Goal: Task Accomplishment & Management: Complete application form

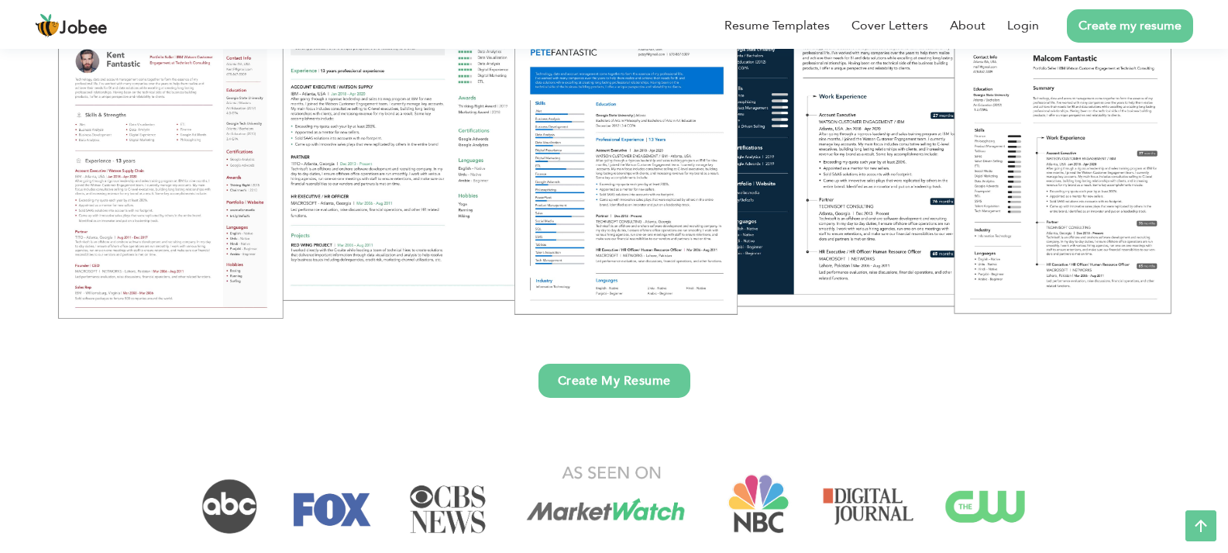
scroll to position [310, 0]
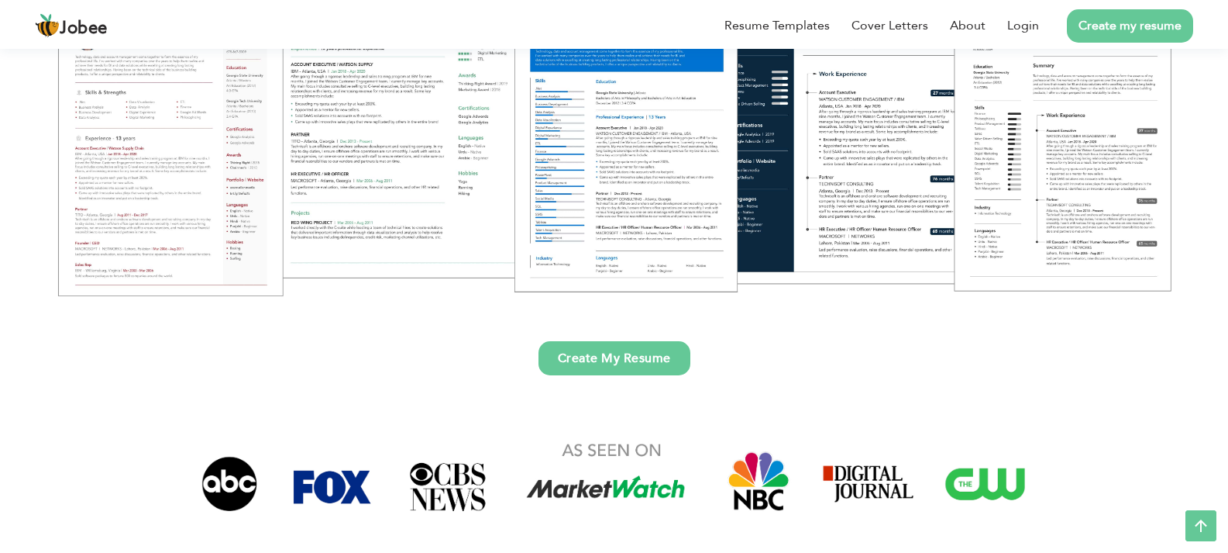
click at [647, 363] on link "Create My Resume" at bounding box center [615, 358] width 152 height 34
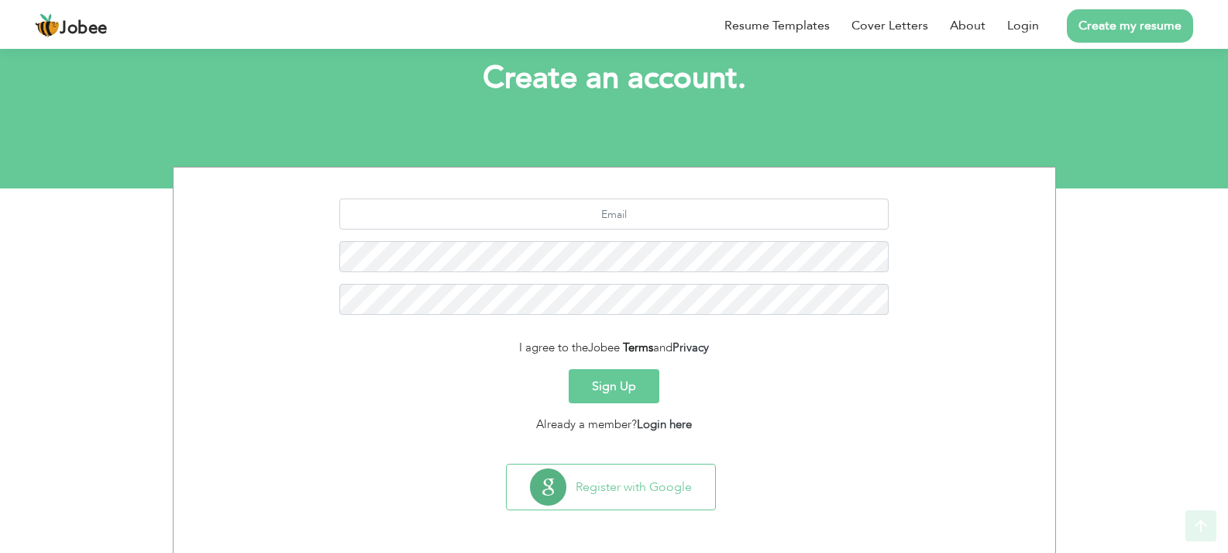
scroll to position [91, 0]
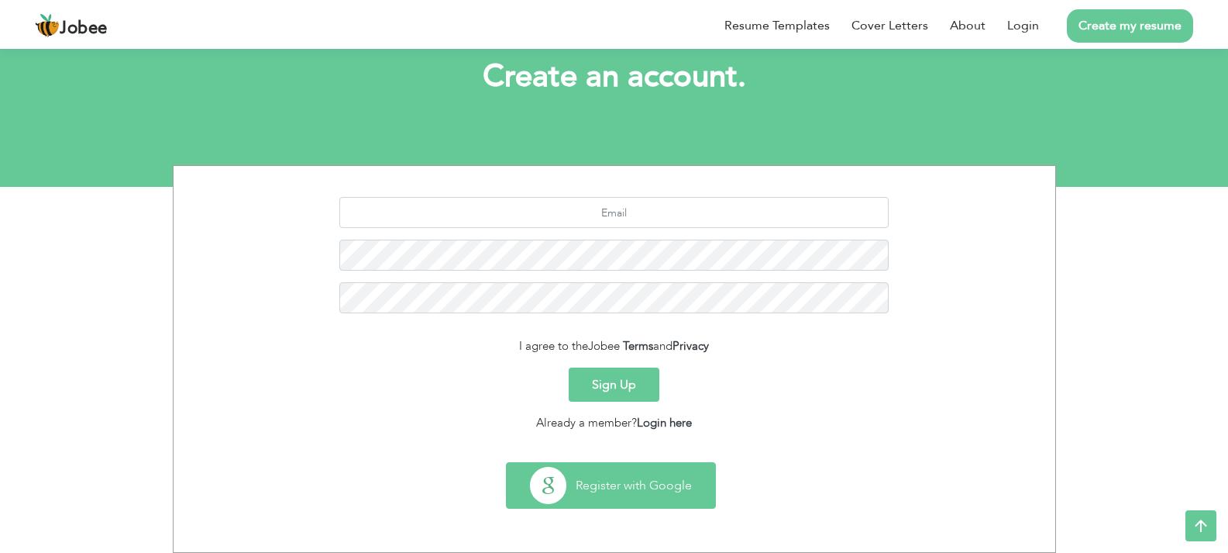
click at [632, 481] on button "Register with Google" at bounding box center [611, 485] width 208 height 45
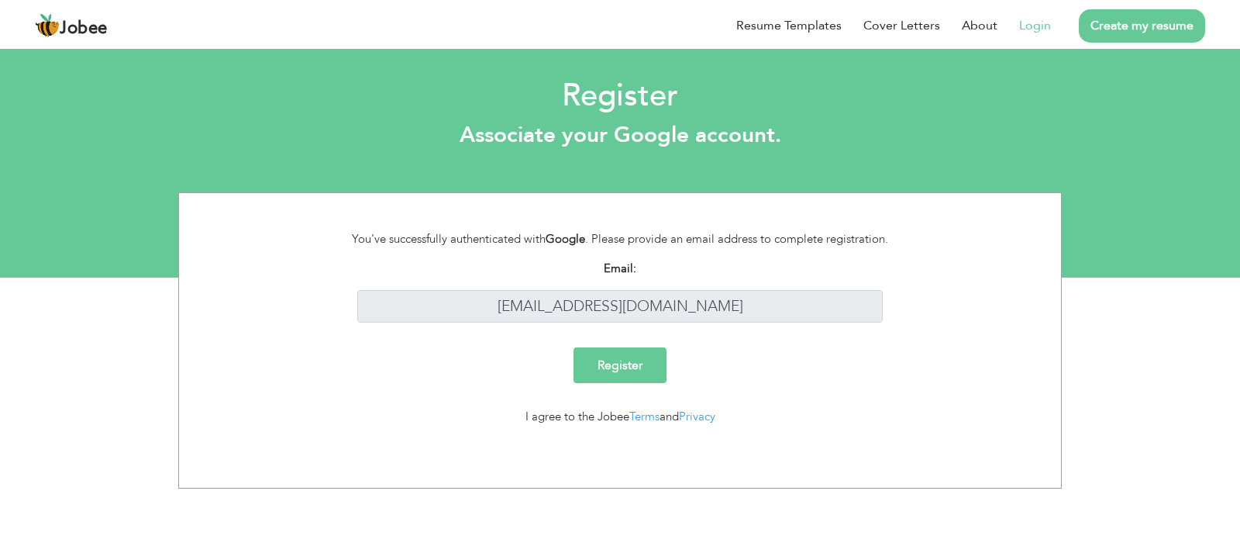
click at [615, 359] on input "Register" at bounding box center [620, 365] width 93 height 36
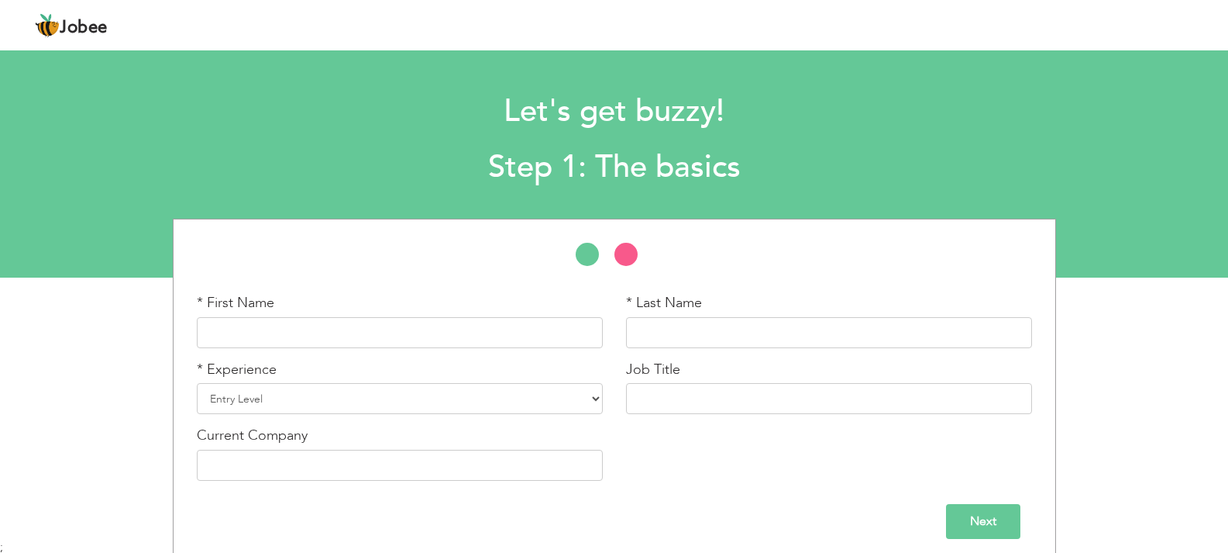
scroll to position [10, 0]
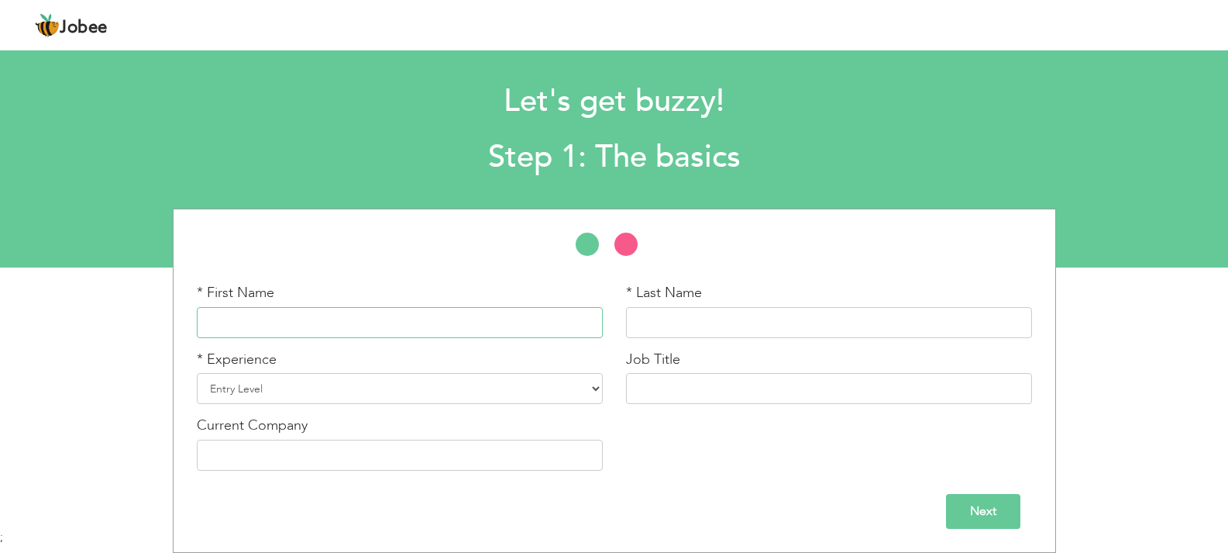
click at [377, 326] on input "text" at bounding box center [400, 322] width 406 height 31
type input "Foqia"
type input "Shahid Jamil"
type input "MTO"
click at [387, 391] on select "Entry Level Less than 1 Year 1 Year 2 Years 3 Years 4 Years 5 Years 6 Years 7 Y…" at bounding box center [400, 388] width 406 height 31
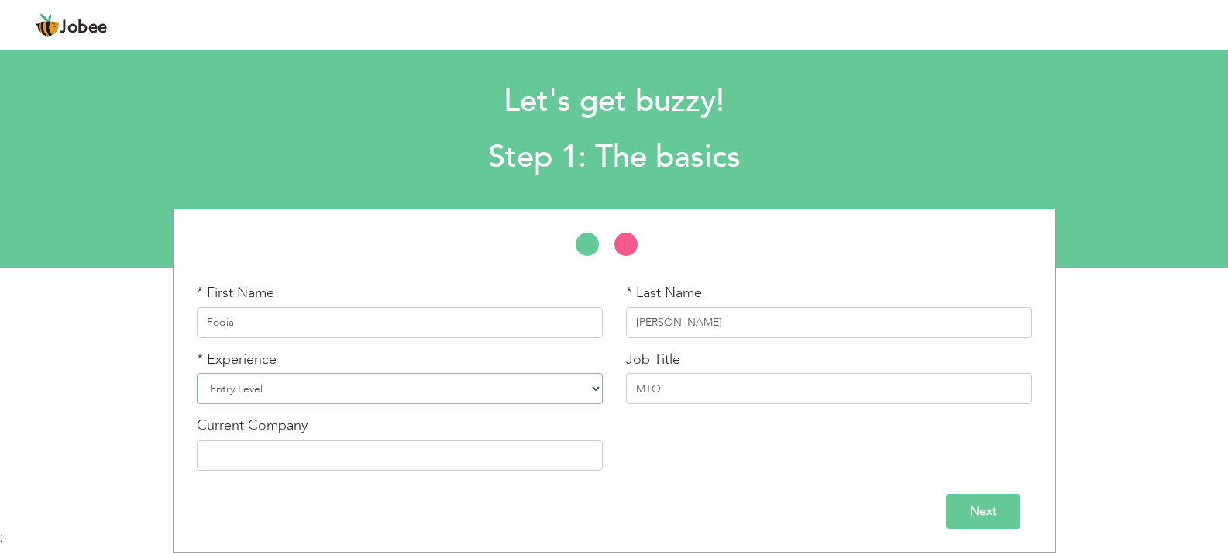
select select "3"
click at [197, 373] on select "Entry Level Less than 1 Year 1 Year 2 Years 3 Years 4 Years 5 Years 6 Years 7 Y…" at bounding box center [400, 388] width 406 height 31
click at [240, 461] on input "text" at bounding box center [400, 454] width 406 height 31
type input "A"
paste input "ARTISTIC GARMENT INDUSTRIES (AGI DENIM) (PVT.) LTD"
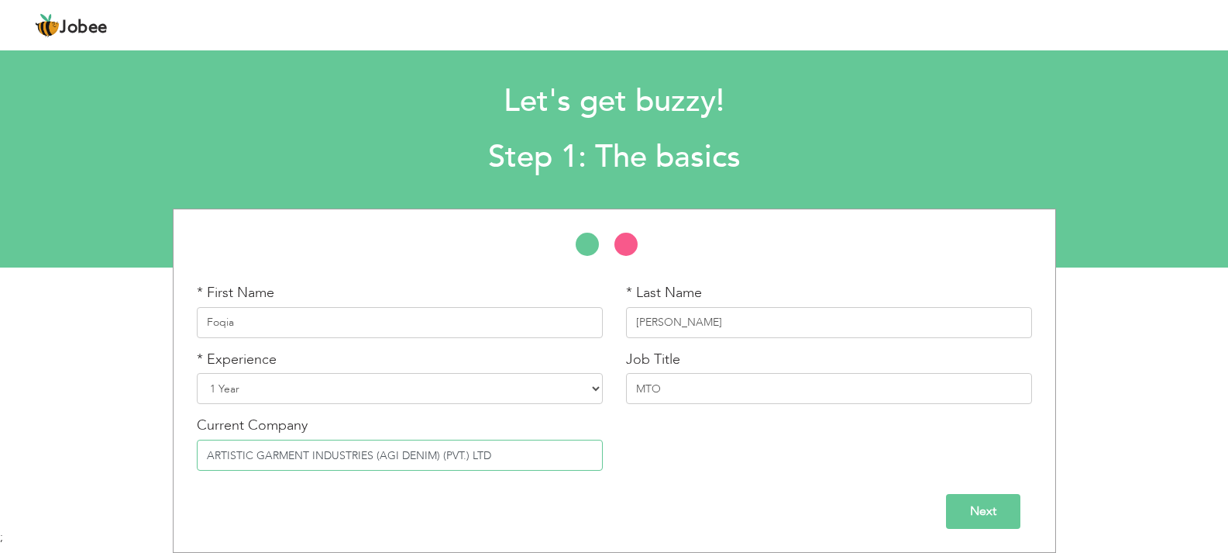
type input "ARTISTIC GARMENT INDUSTRIES (AGI DENIM) (PVT.) LTD"
click at [1001, 515] on input "Next" at bounding box center [983, 511] width 74 height 35
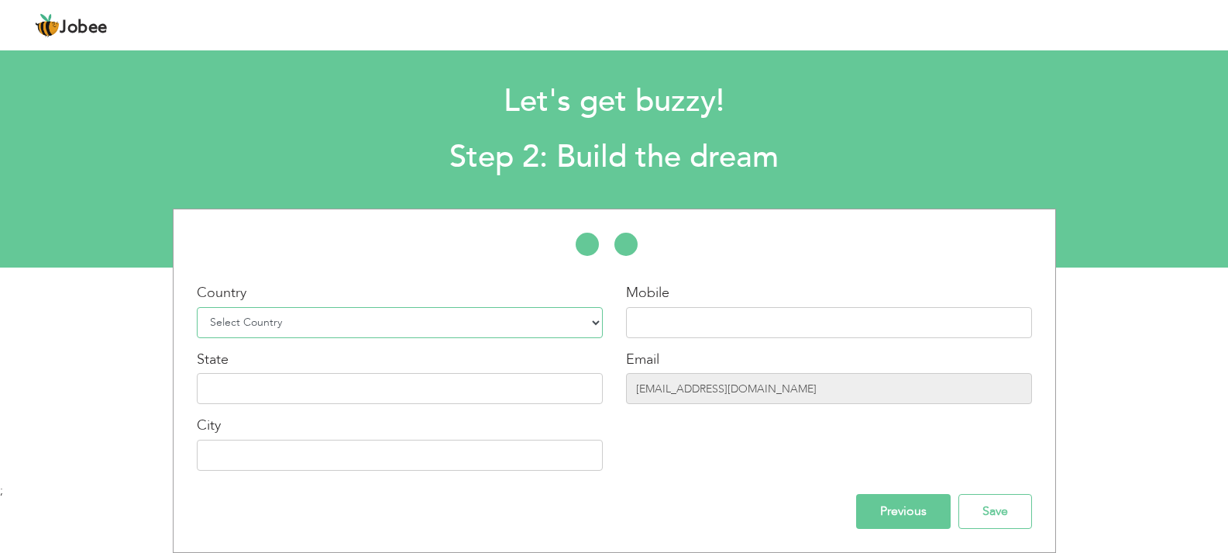
click at [243, 320] on select "Select Country Afghanistan Albania Algeria American Samoa Andorra Angola Anguil…" at bounding box center [400, 322] width 406 height 31
select select "166"
click at [197, 307] on select "Select Country Afghanistan Albania Algeria American Samoa Andorra Angola Anguil…" at bounding box center [400, 322] width 406 height 31
type input "k"
type input "Karachi"
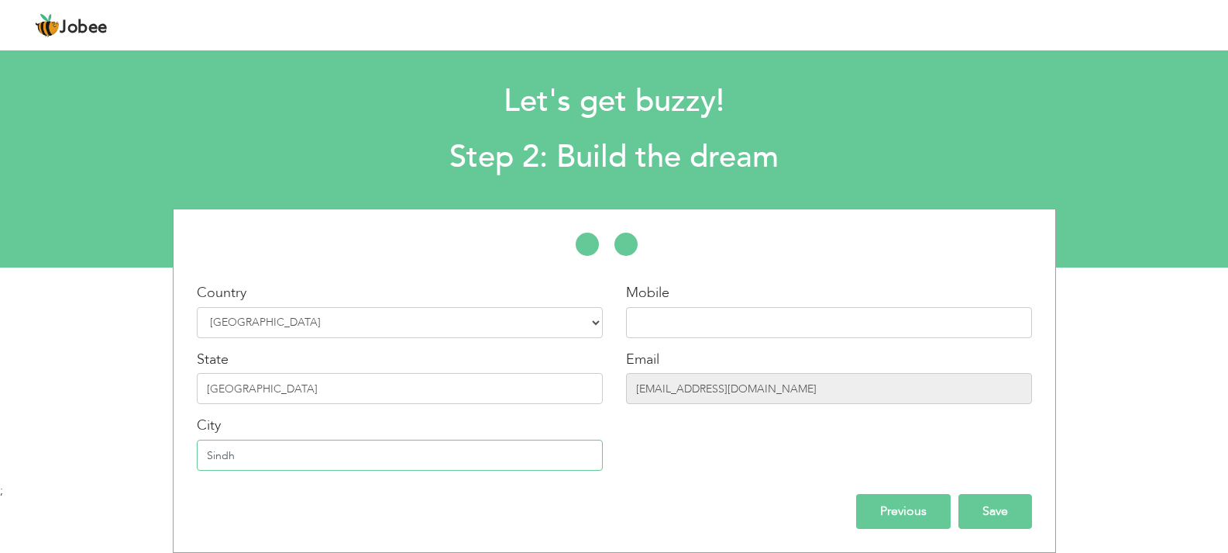
type input "Sindh"
click at [992, 501] on input "Save" at bounding box center [996, 511] width 74 height 35
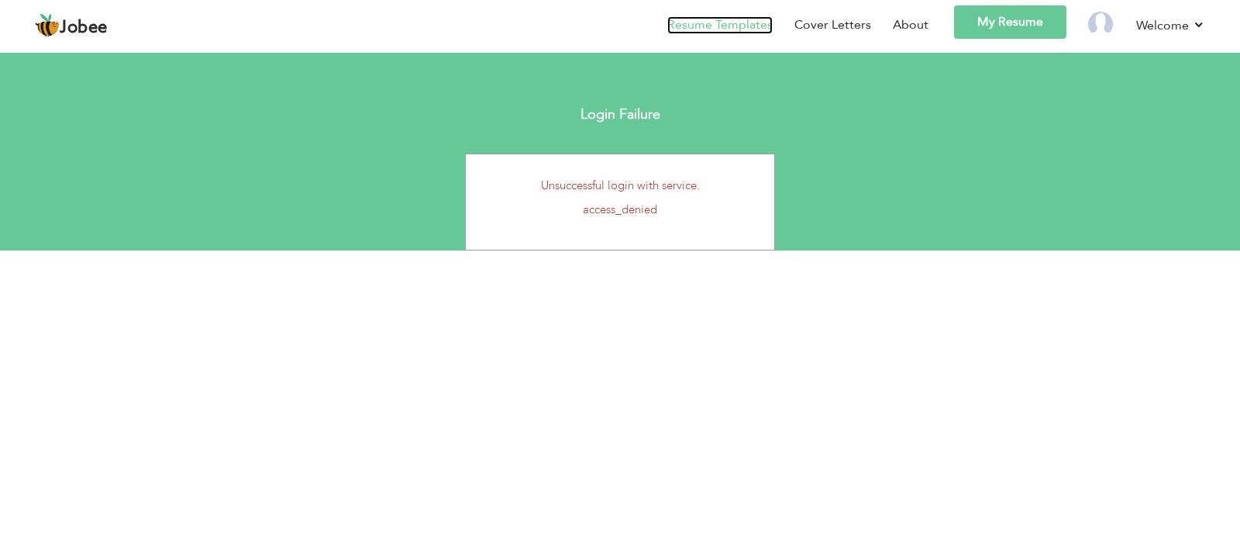
click at [733, 24] on link "Resume Templates" at bounding box center [719, 25] width 105 height 18
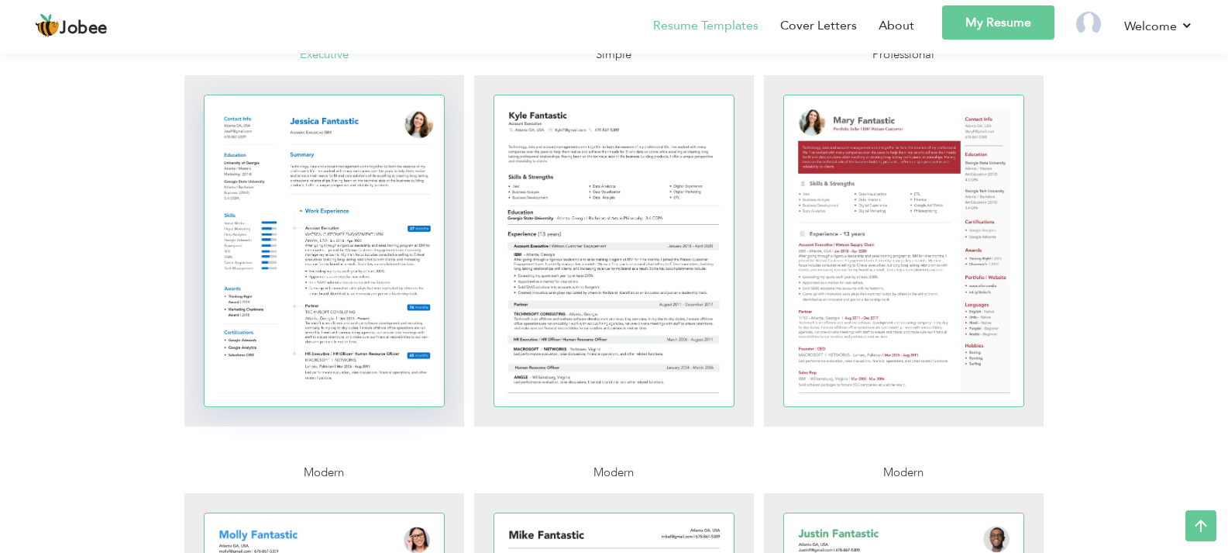
scroll to position [775, 0]
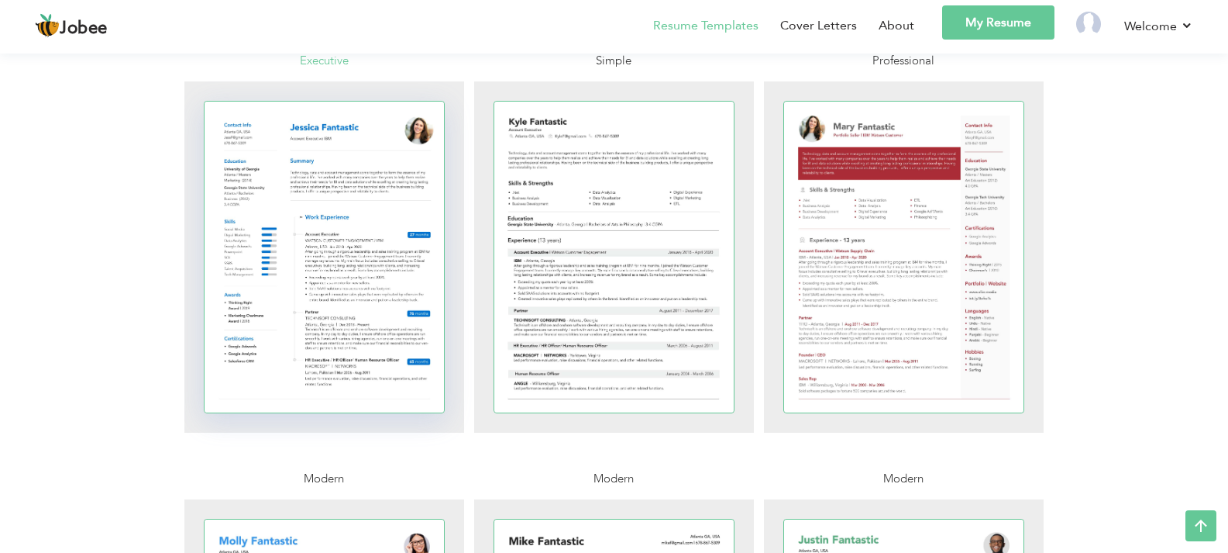
click at [424, 264] on div at bounding box center [325, 257] width 240 height 311
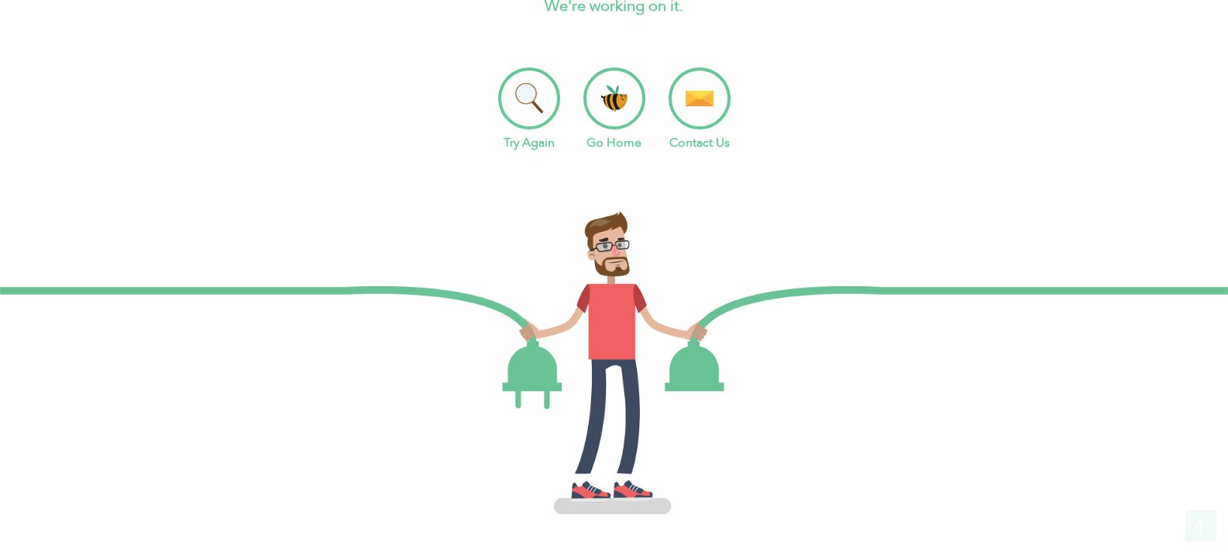
scroll to position [163, 0]
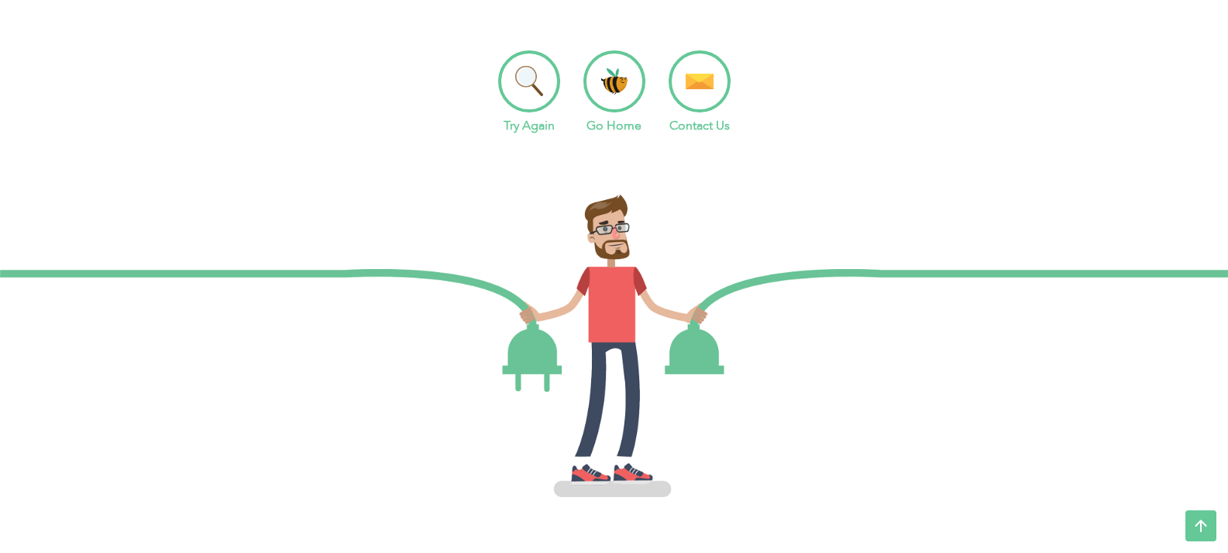
click at [527, 85] on li "Try Again" at bounding box center [529, 92] width 62 height 84
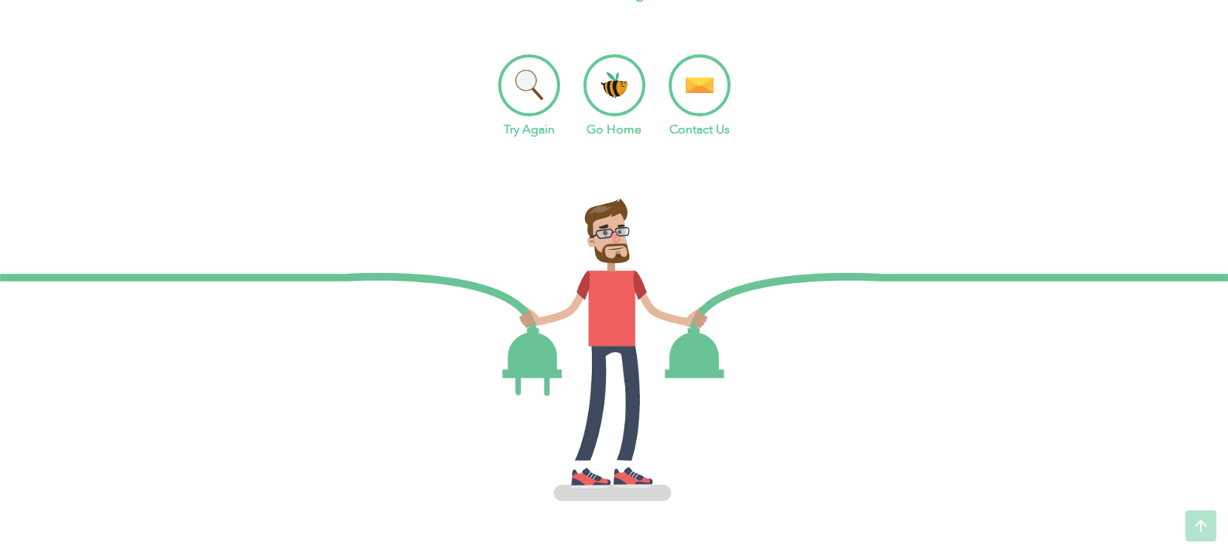
scroll to position [163, 0]
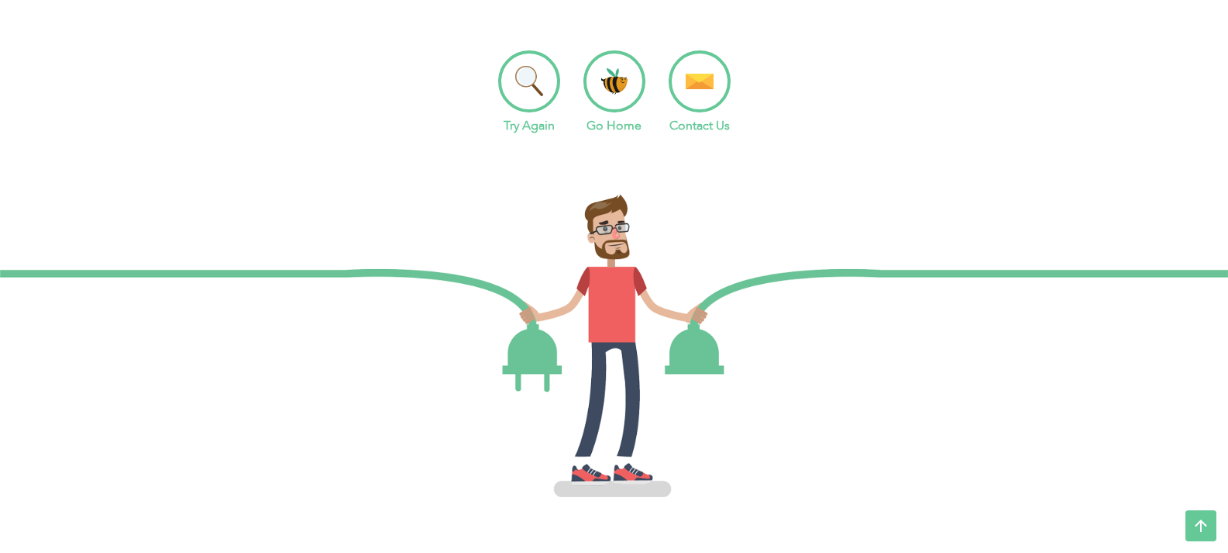
click at [517, 80] on li "Try Again" at bounding box center [529, 92] width 62 height 84
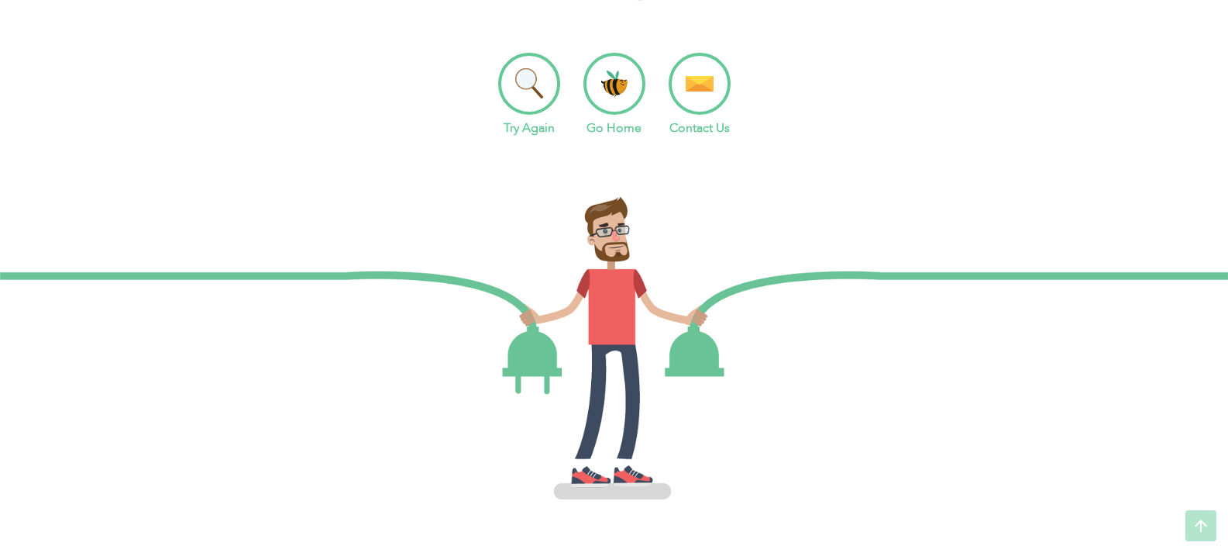
scroll to position [163, 0]
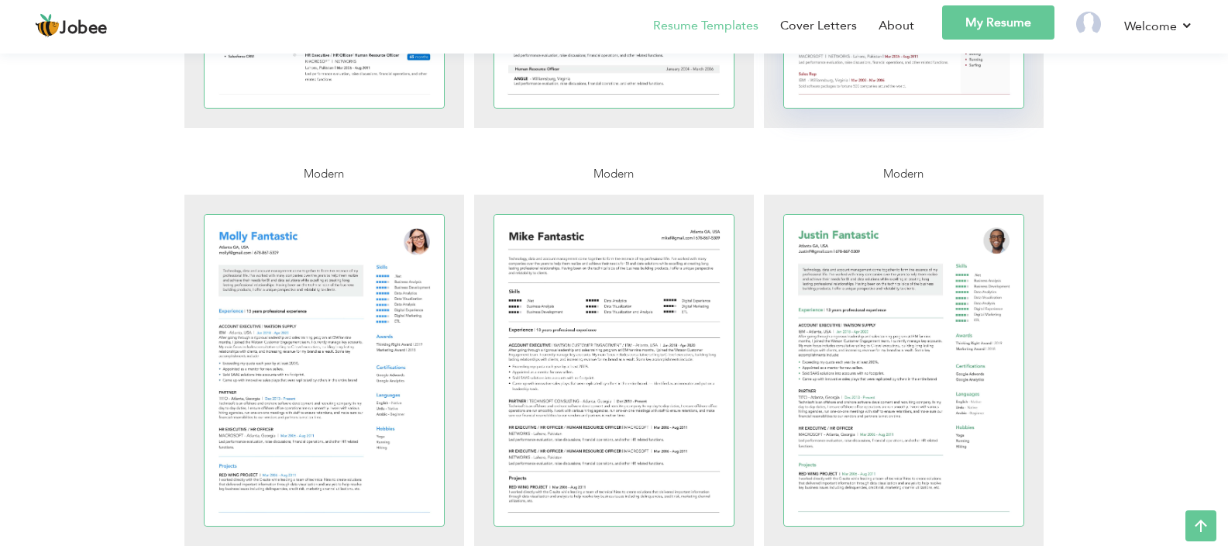
scroll to position [930, 0]
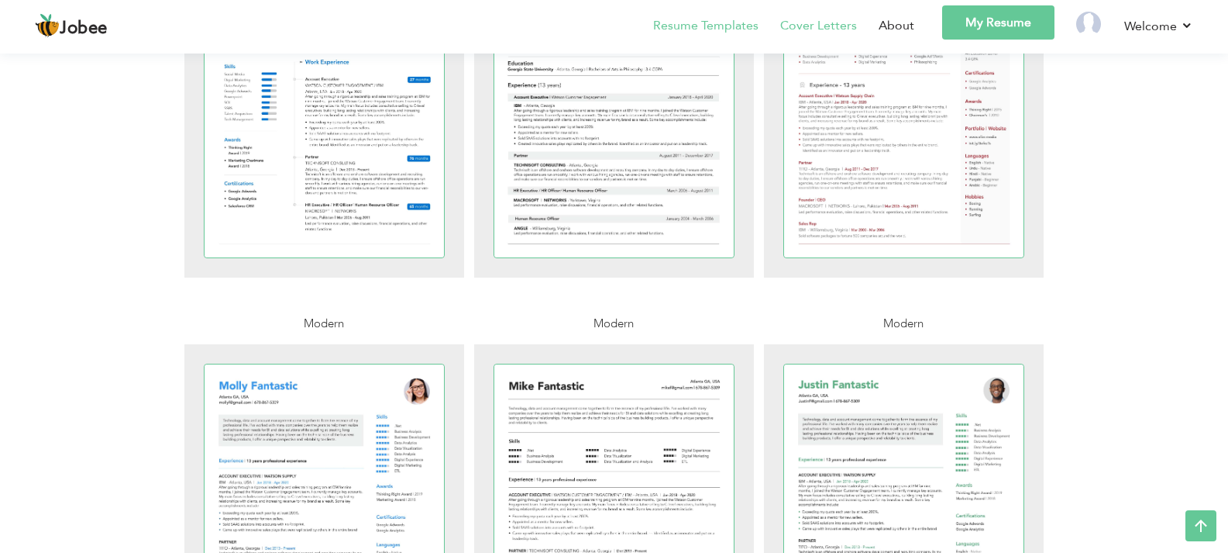
click at [832, 31] on link "Cover Letters" at bounding box center [818, 25] width 77 height 19
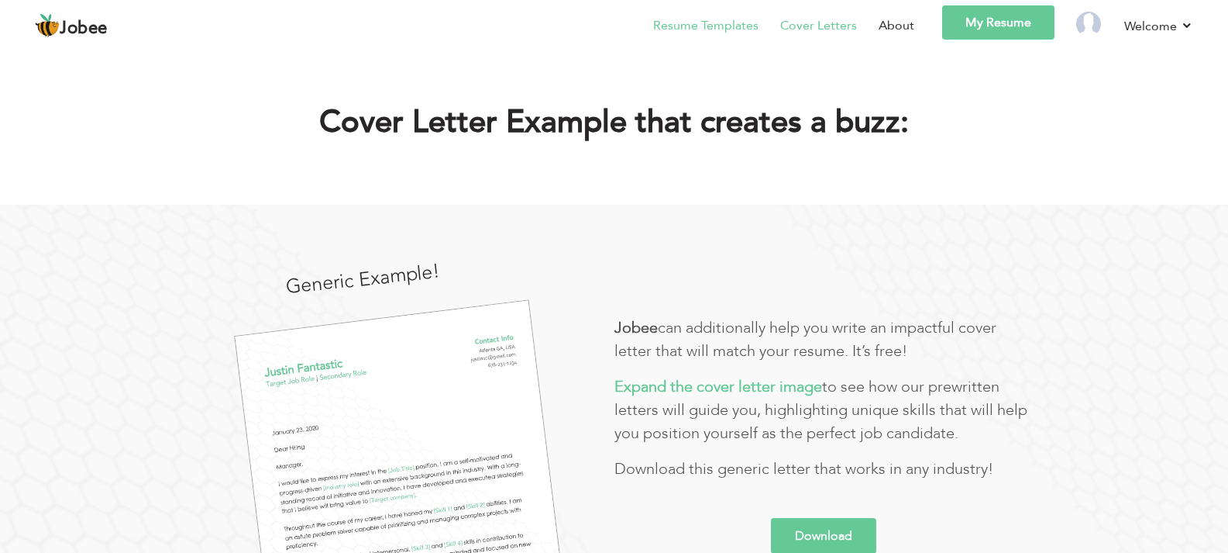
click at [680, 30] on link "Resume Templates" at bounding box center [705, 25] width 105 height 19
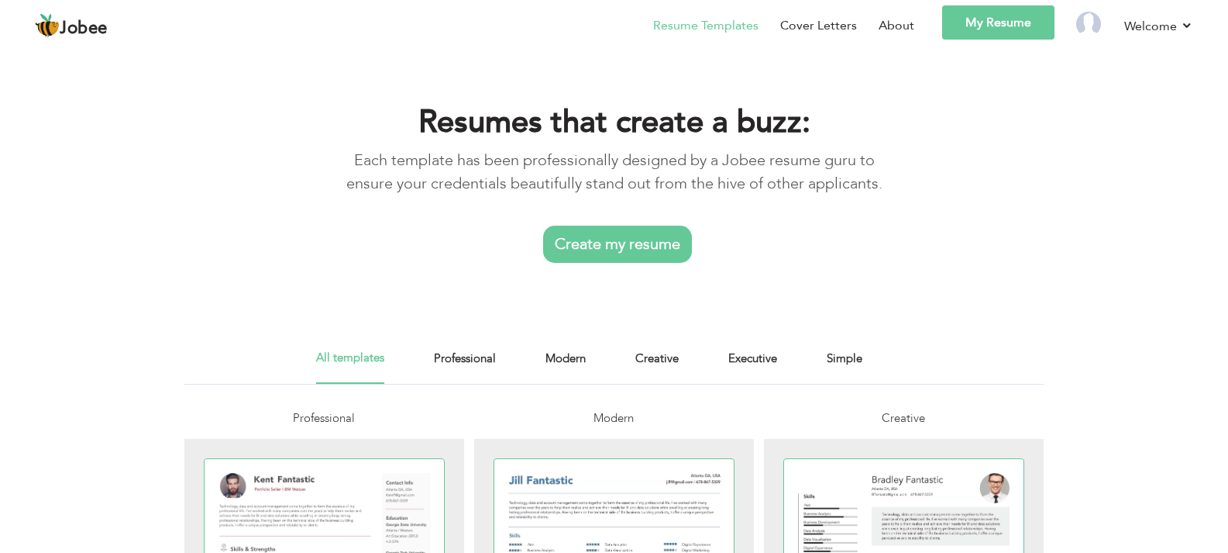
click at [612, 250] on link "Create my resume" at bounding box center [617, 244] width 149 height 37
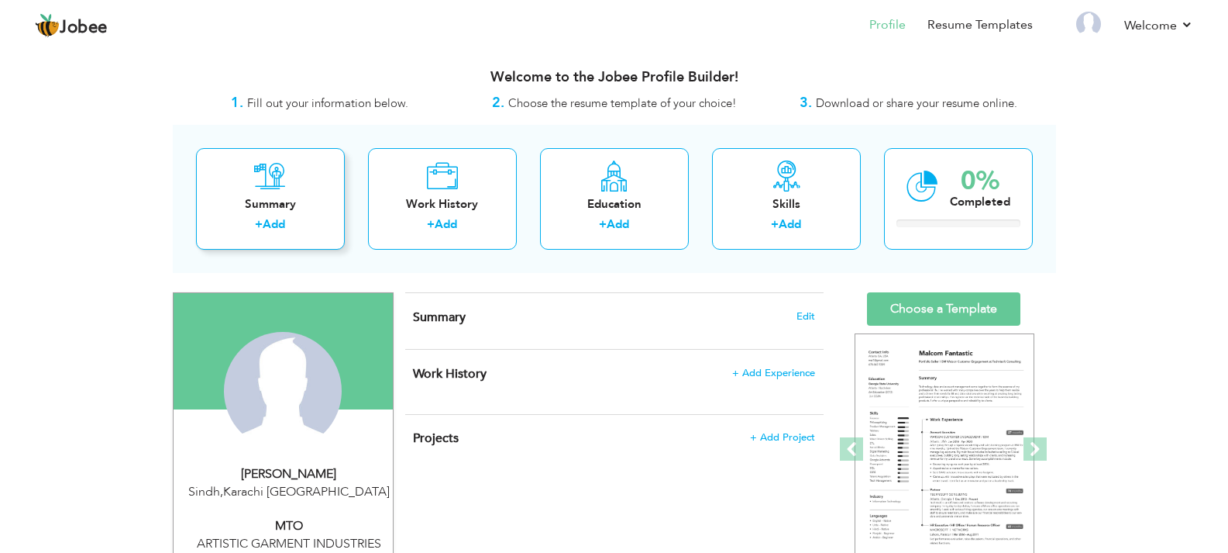
click at [305, 212] on div "Summary" at bounding box center [270, 204] width 124 height 16
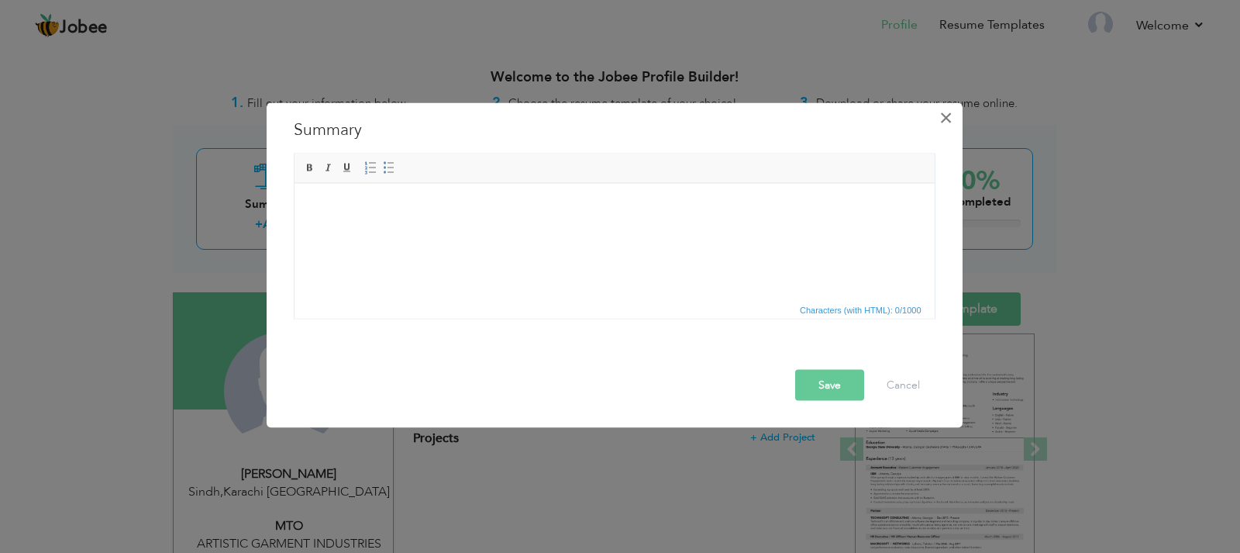
click at [952, 122] on span "×" at bounding box center [945, 117] width 13 height 28
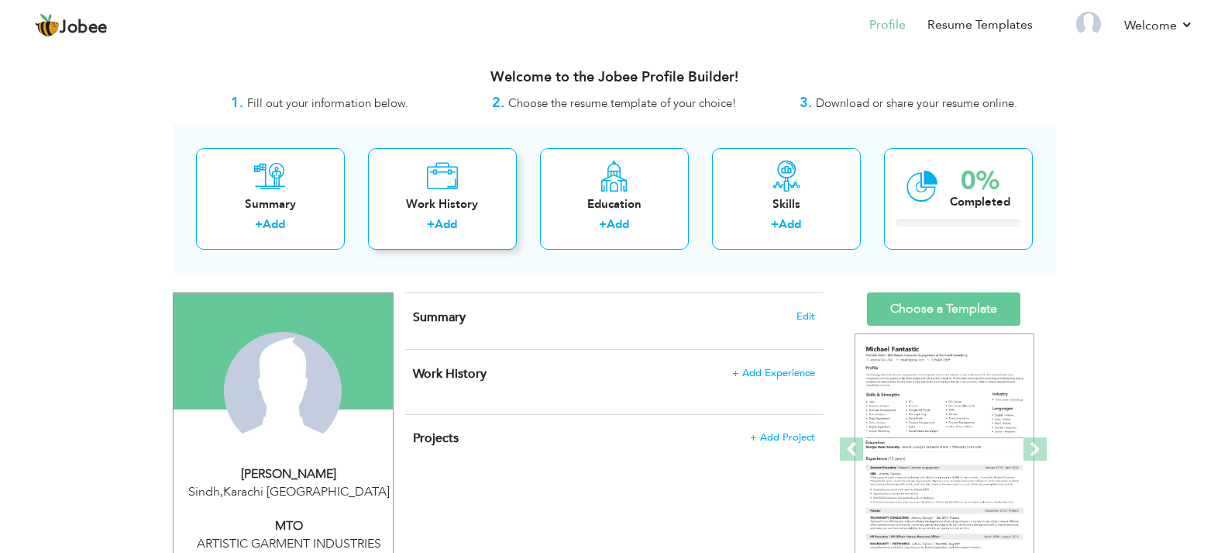
click at [406, 202] on div "Work History" at bounding box center [443, 204] width 124 height 16
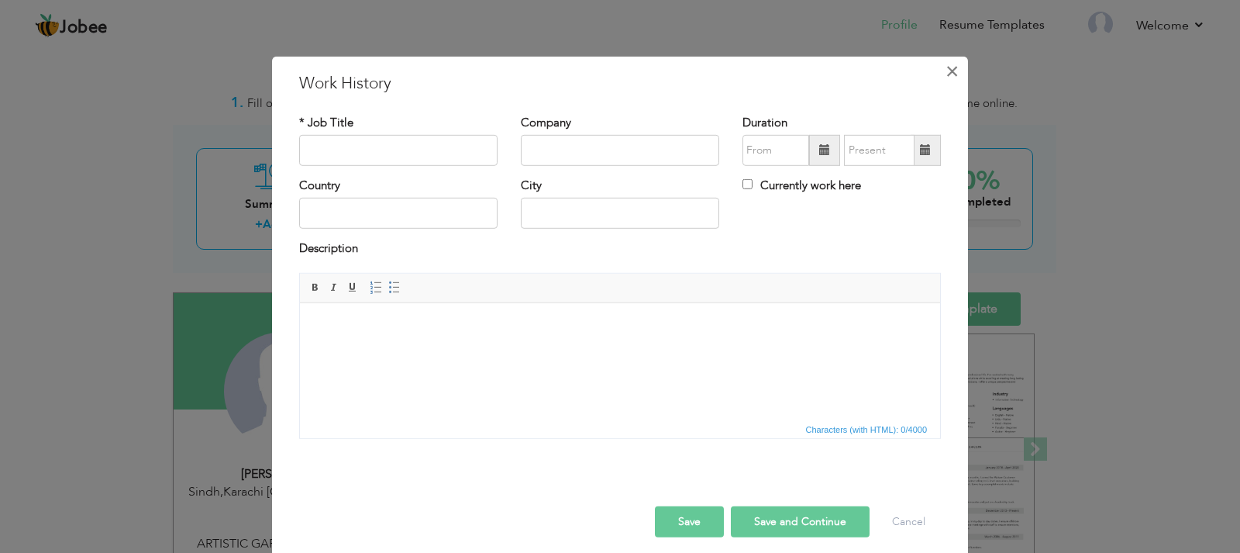
click at [946, 71] on span "×" at bounding box center [952, 71] width 13 height 28
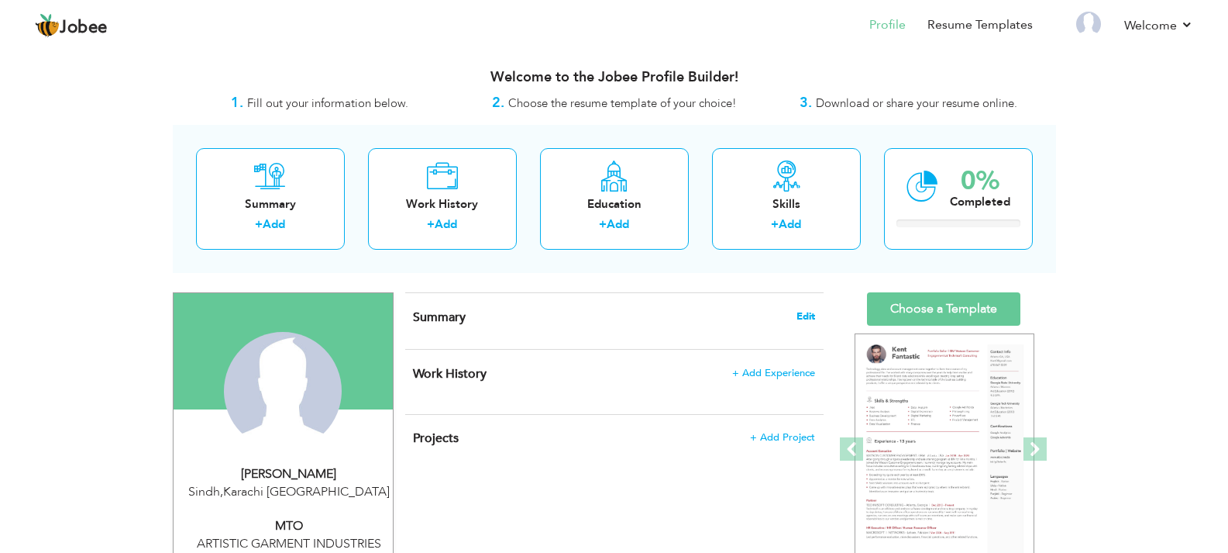
click at [805, 317] on span "Edit" at bounding box center [806, 316] width 19 height 11
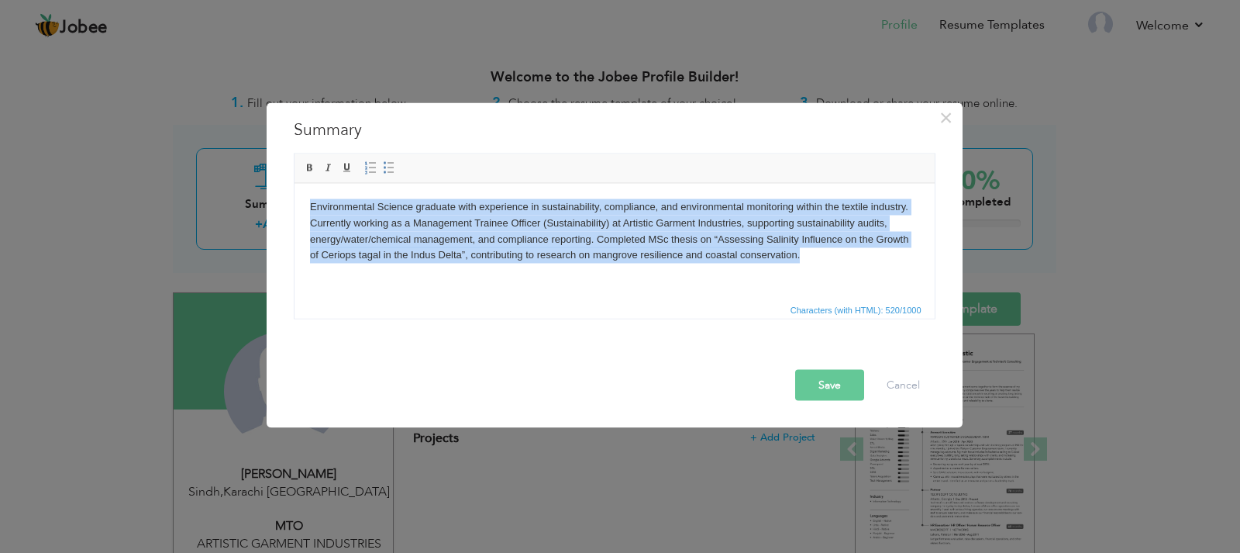
drag, startPoint x: 774, startPoint y: 258, endPoint x: 301, endPoint y: 212, distance: 475.8
click at [301, 212] on html "Environmental Science graduate with experience in sustainability, compliance, a…" at bounding box center [614, 230] width 640 height 95
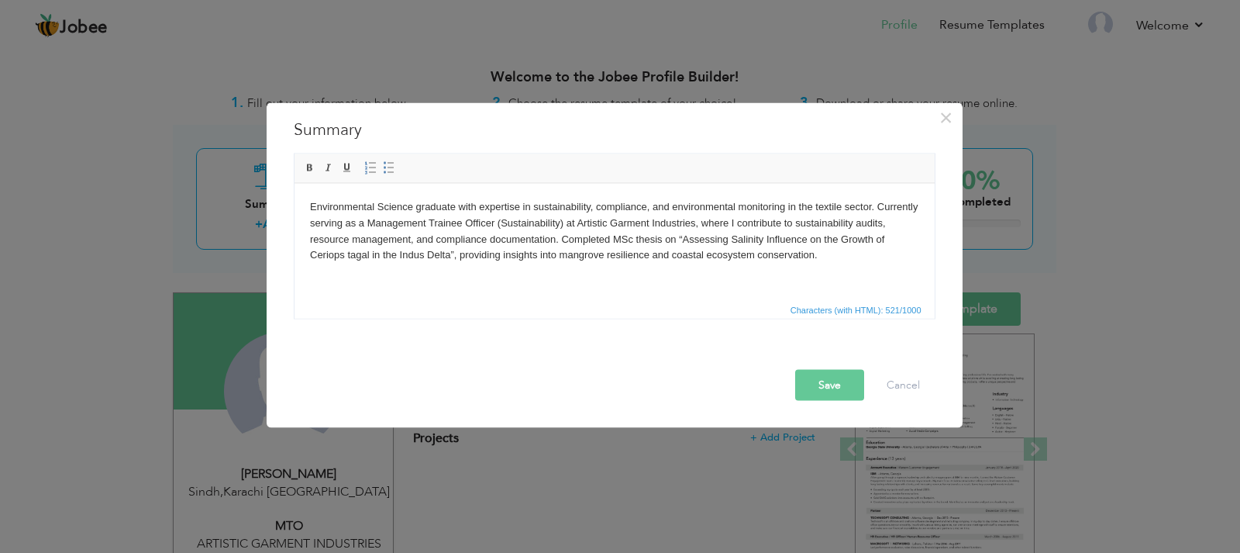
click at [839, 375] on button "Save" at bounding box center [829, 384] width 69 height 31
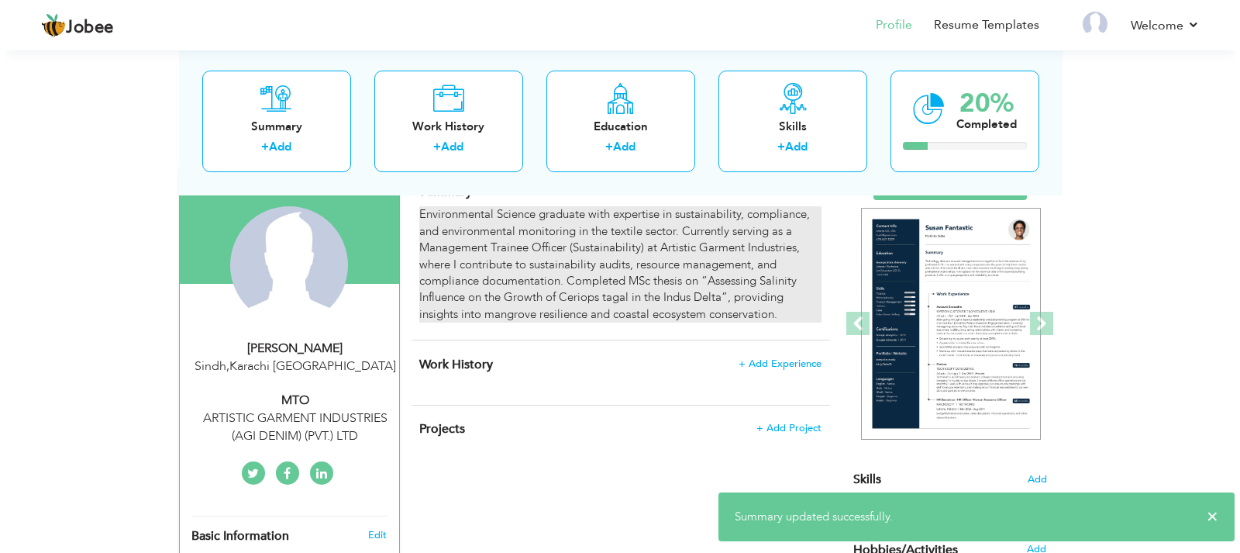
scroll to position [155, 0]
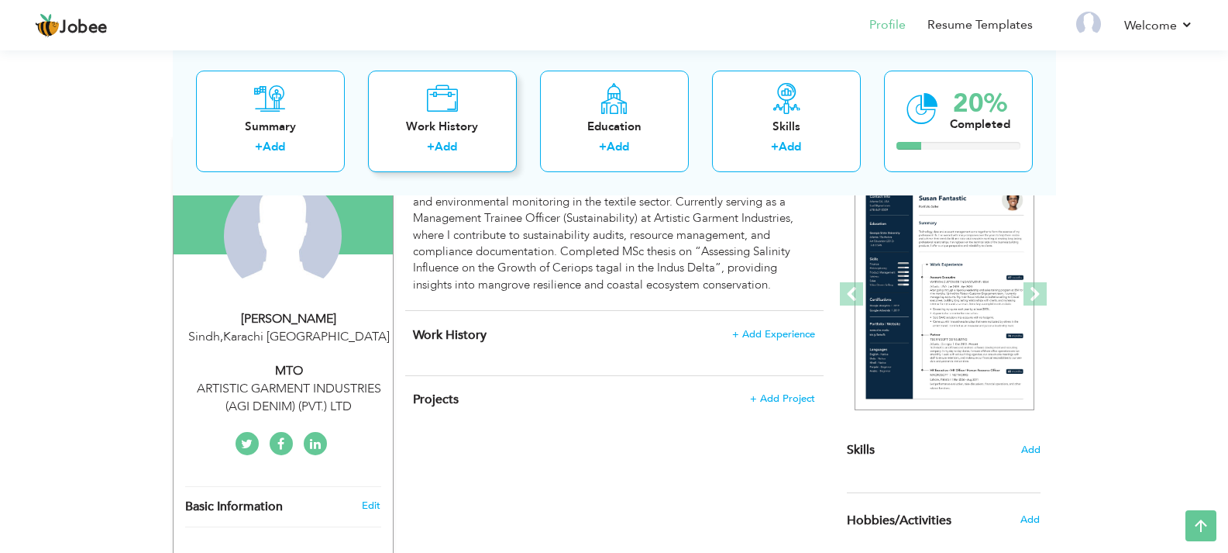
click at [436, 137] on div "Work History + Add" at bounding box center [442, 121] width 149 height 102
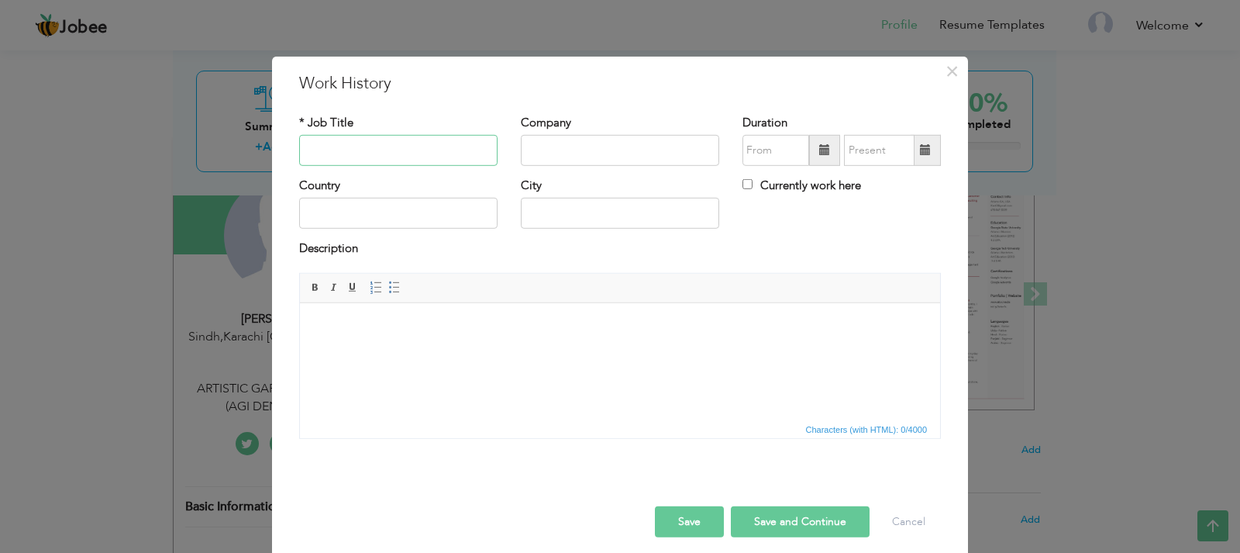
click at [386, 148] on input "text" at bounding box center [398, 150] width 198 height 31
type input "Assisstant"
click at [579, 150] on input "text" at bounding box center [620, 150] width 198 height 31
click at [575, 153] on input "text" at bounding box center [620, 150] width 198 height 31
paste input "Institute of Cost and Management Accountants of Pakistan"
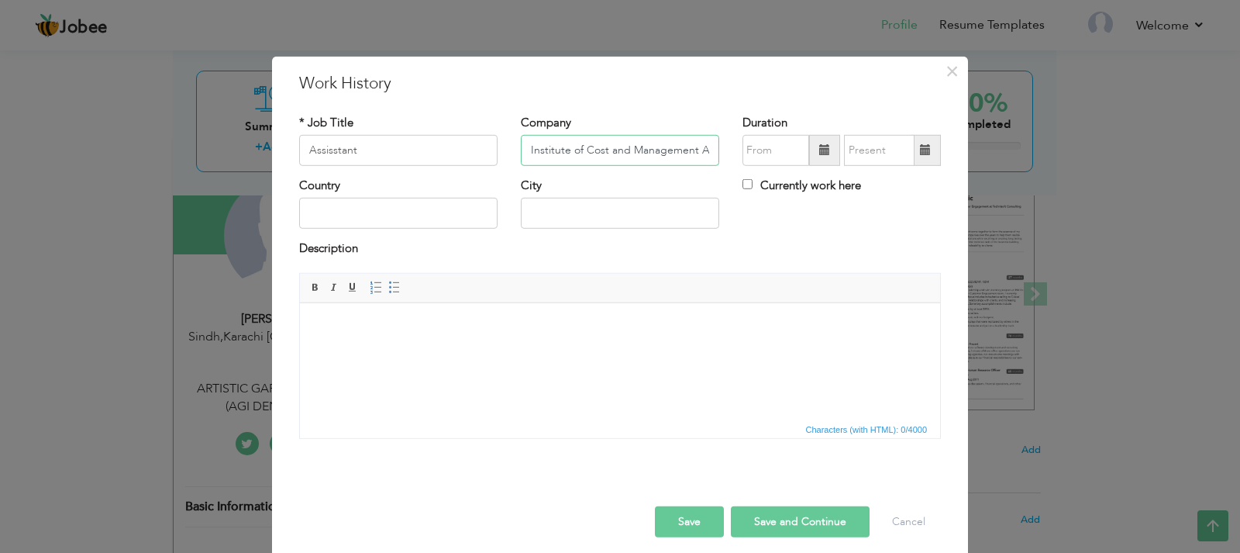
scroll to position [0, 105]
type input "Institute of Cost and Management Accountants of [GEOGRAPHIC_DATA]"
type input "09/2025"
click at [761, 151] on input "09/2025" at bounding box center [776, 150] width 67 height 31
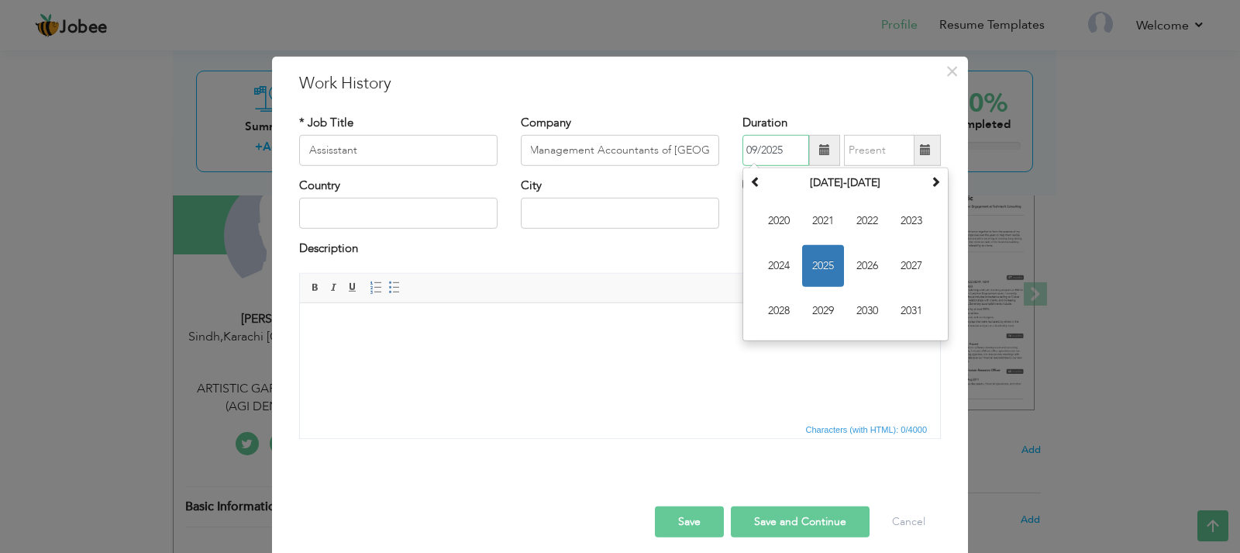
scroll to position [0, 0]
click at [750, 183] on span at bounding box center [755, 181] width 11 height 11
click at [933, 184] on span at bounding box center [935, 181] width 11 height 11
click at [861, 225] on span "2022" at bounding box center [867, 221] width 42 height 42
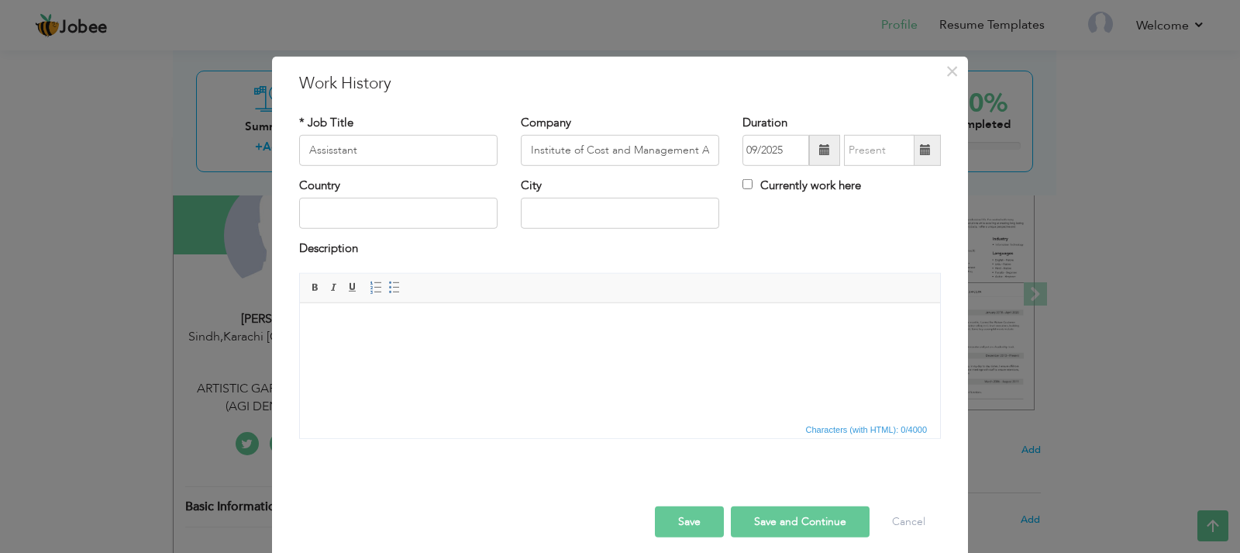
click at [920, 151] on span at bounding box center [925, 149] width 11 height 11
type input "09/2025"
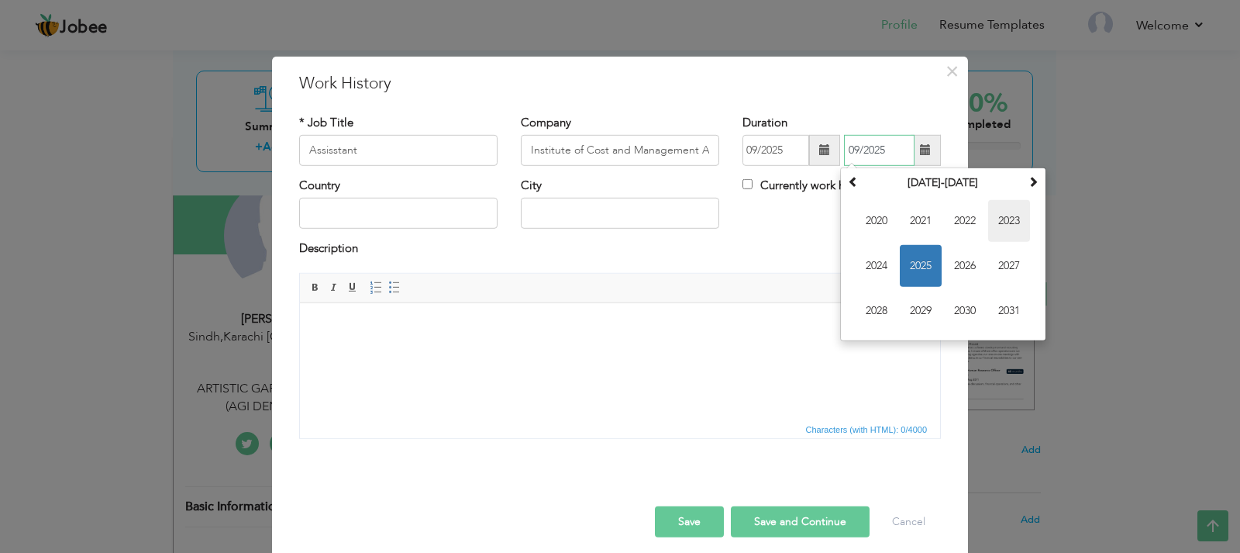
click at [998, 223] on span "2023" at bounding box center [1009, 221] width 42 height 42
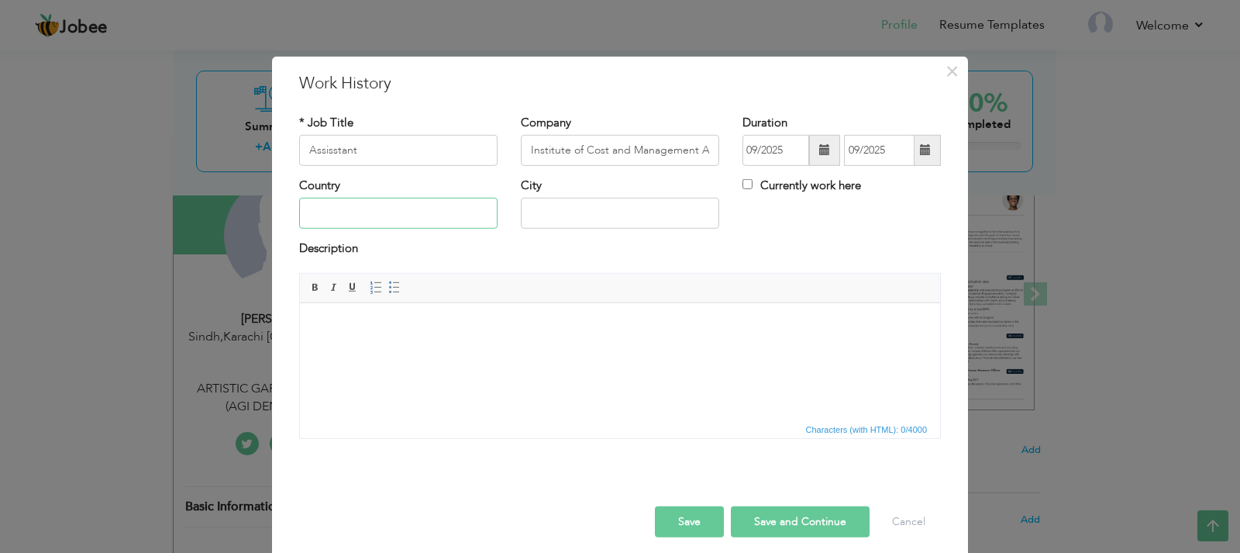
click at [353, 211] on input "text" at bounding box center [398, 213] width 198 height 31
type input "[GEOGRAPHIC_DATA]"
click at [579, 215] on input "text" at bounding box center [620, 213] width 198 height 31
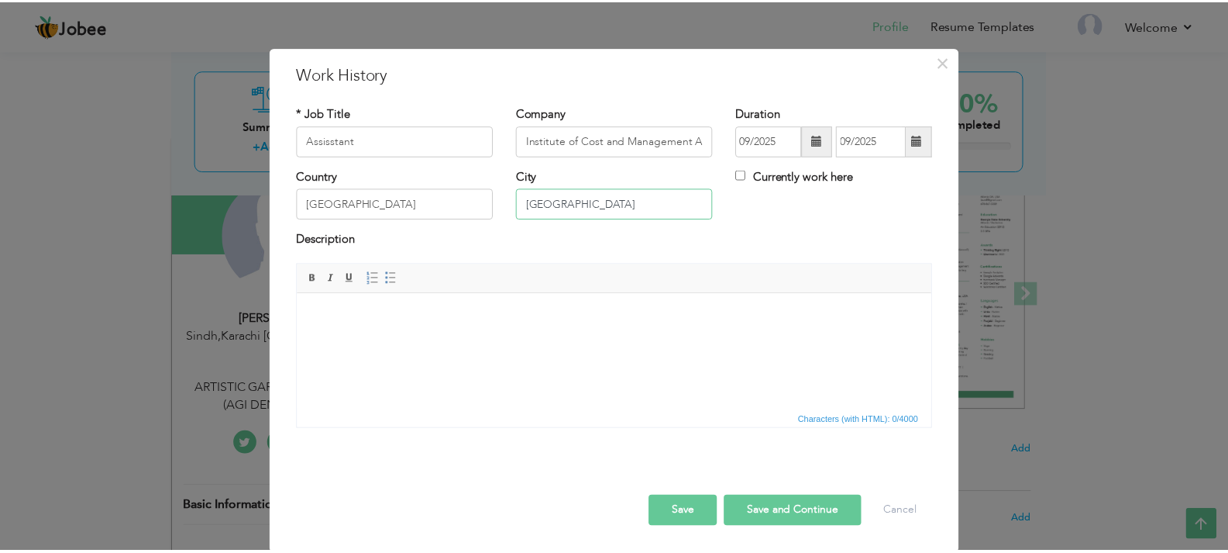
scroll to position [12, 0]
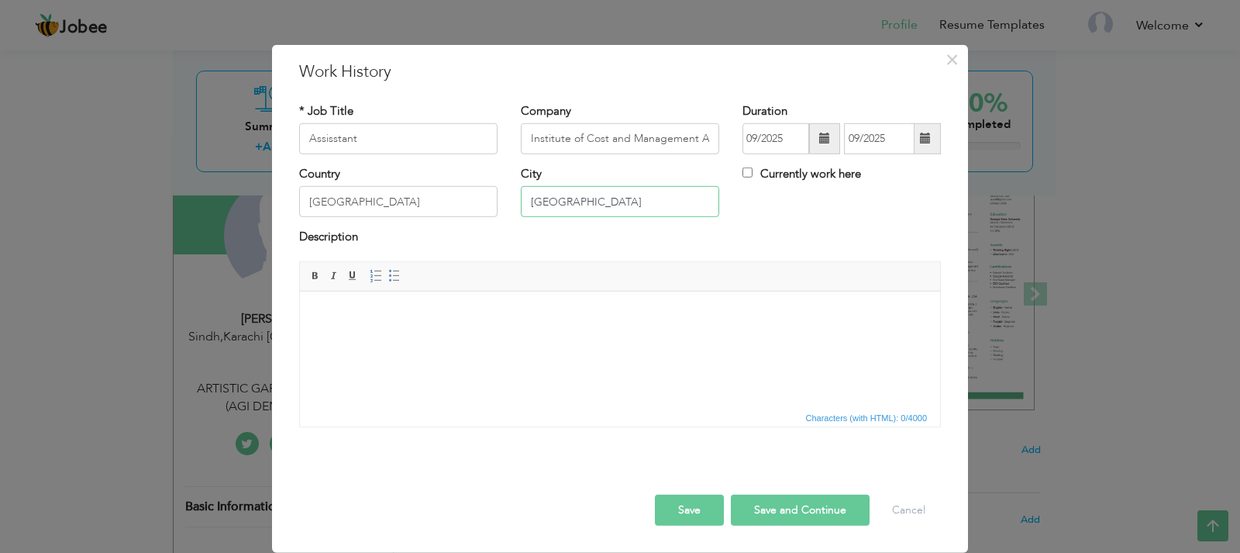
type input "[GEOGRAPHIC_DATA]"
click at [762, 512] on button "Save and Continue" at bounding box center [800, 509] width 139 height 31
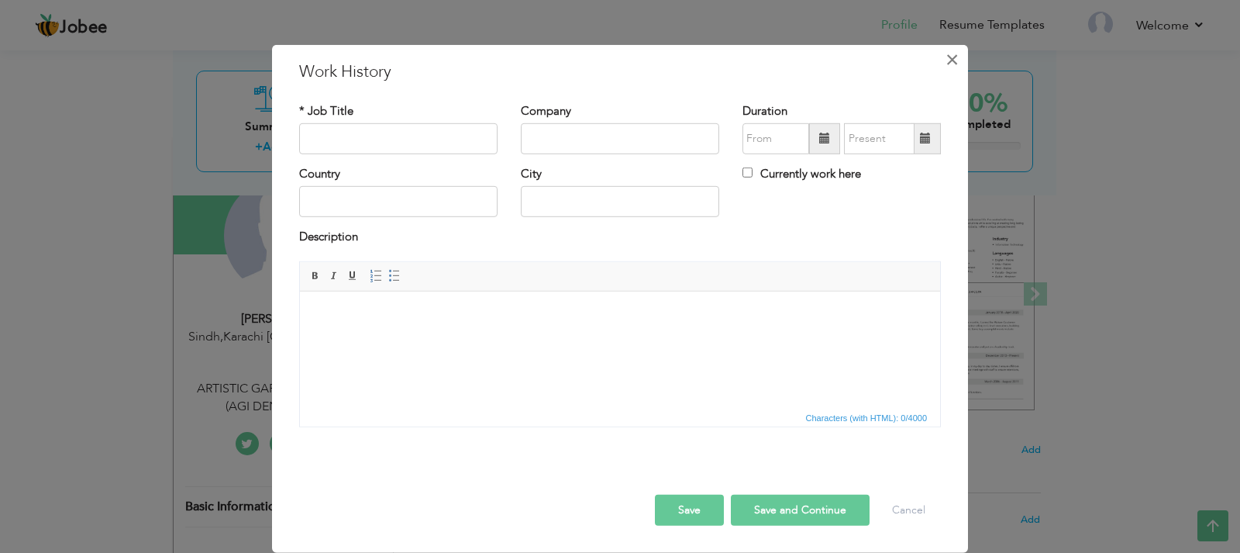
click at [949, 62] on span "×" at bounding box center [952, 59] width 13 height 28
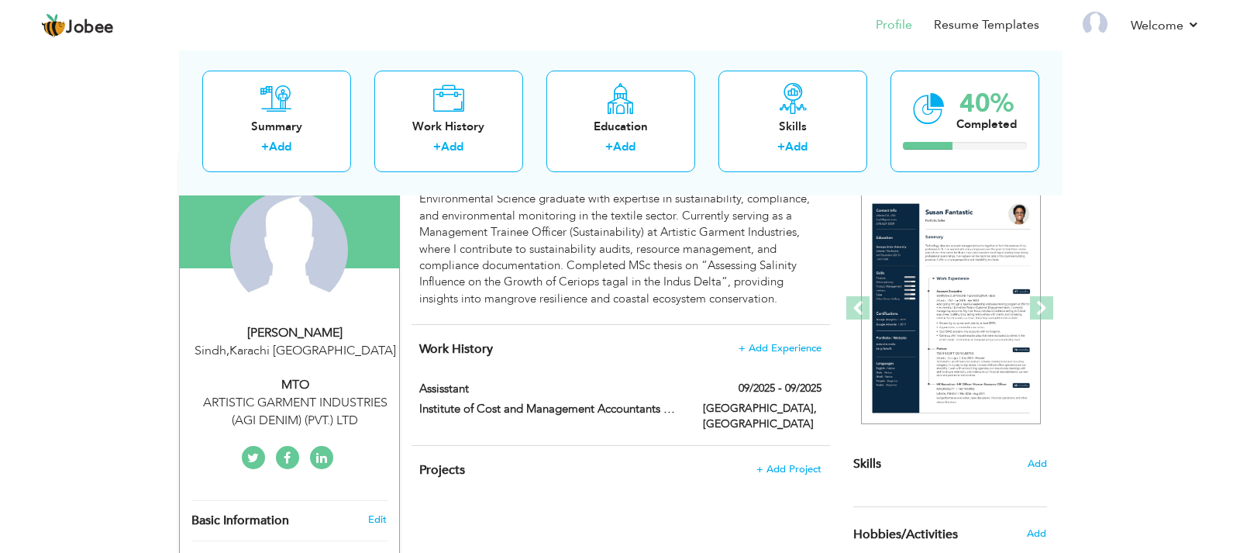
scroll to position [155, 0]
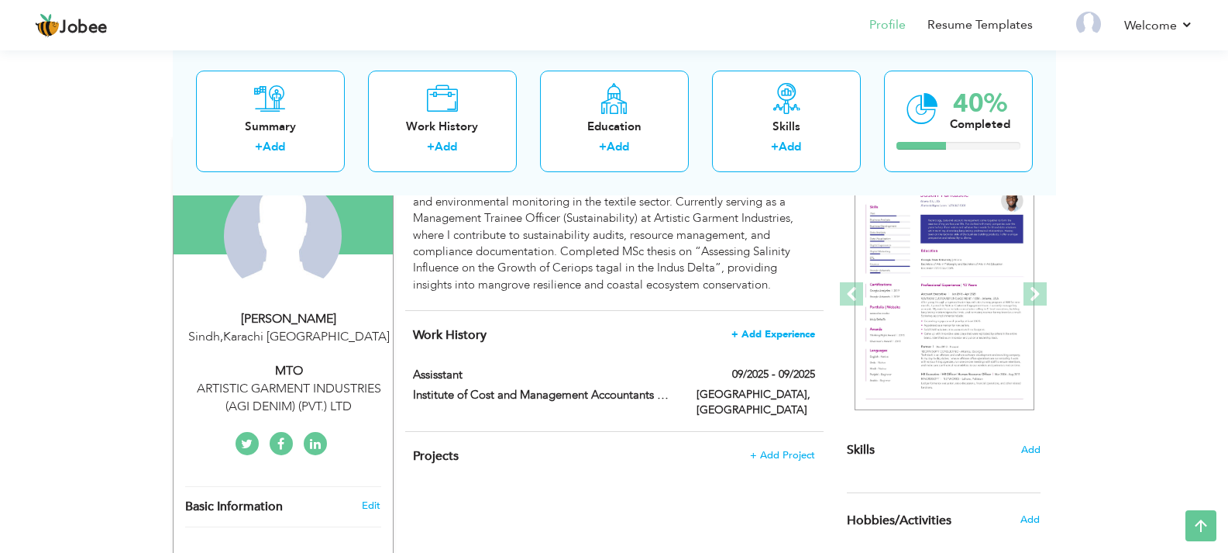
click at [782, 339] on span "+ Add Experience" at bounding box center [774, 334] width 84 height 11
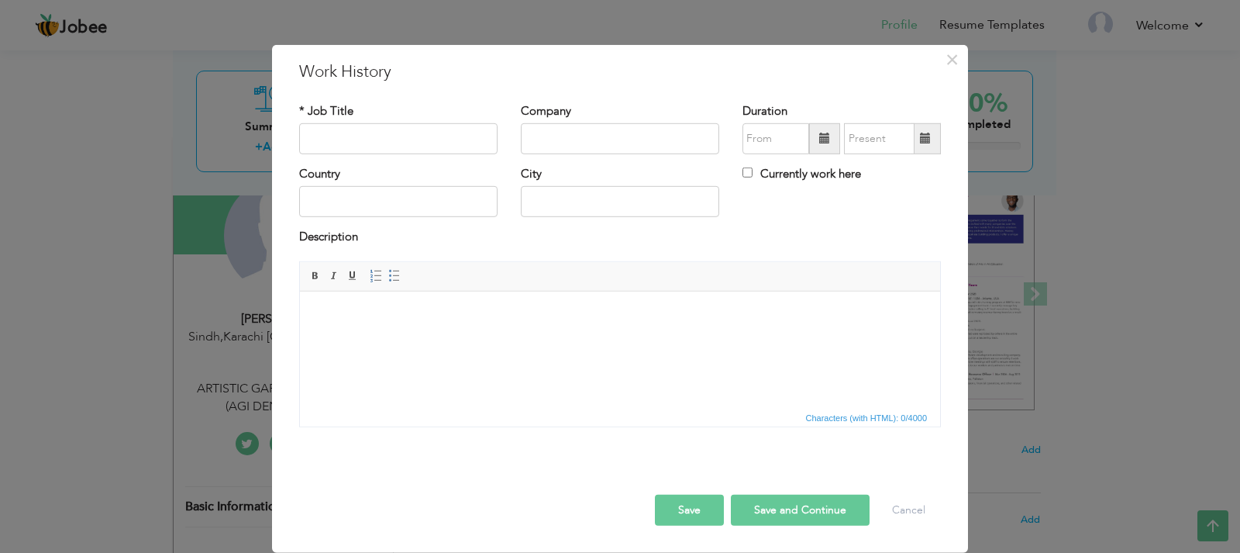
scroll to position [0, 0]
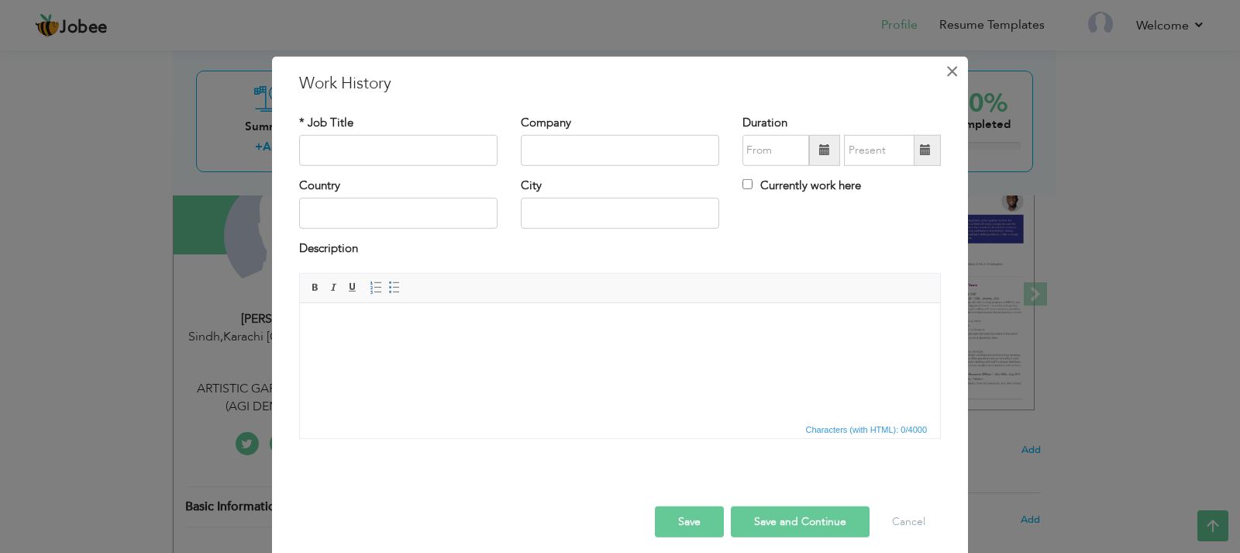
click at [948, 72] on span "×" at bounding box center [952, 71] width 13 height 28
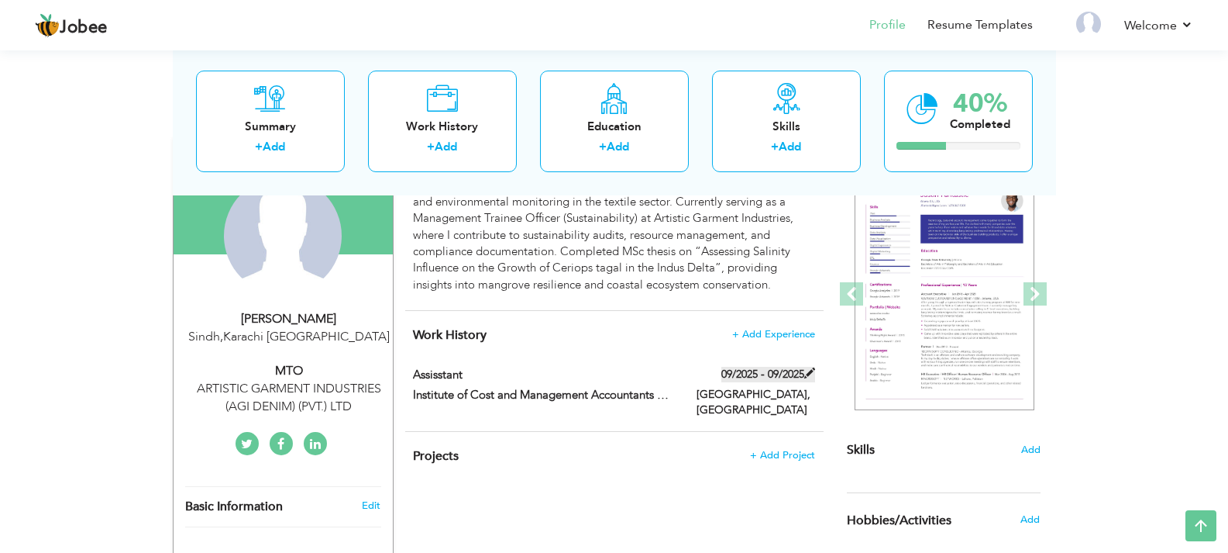
click at [770, 377] on label "09/2025 - 09/2025" at bounding box center [769, 375] width 94 height 16
type input "Assisstant"
type input "Institute of Cost and Management Accountants of [GEOGRAPHIC_DATA]"
type input "09/2025"
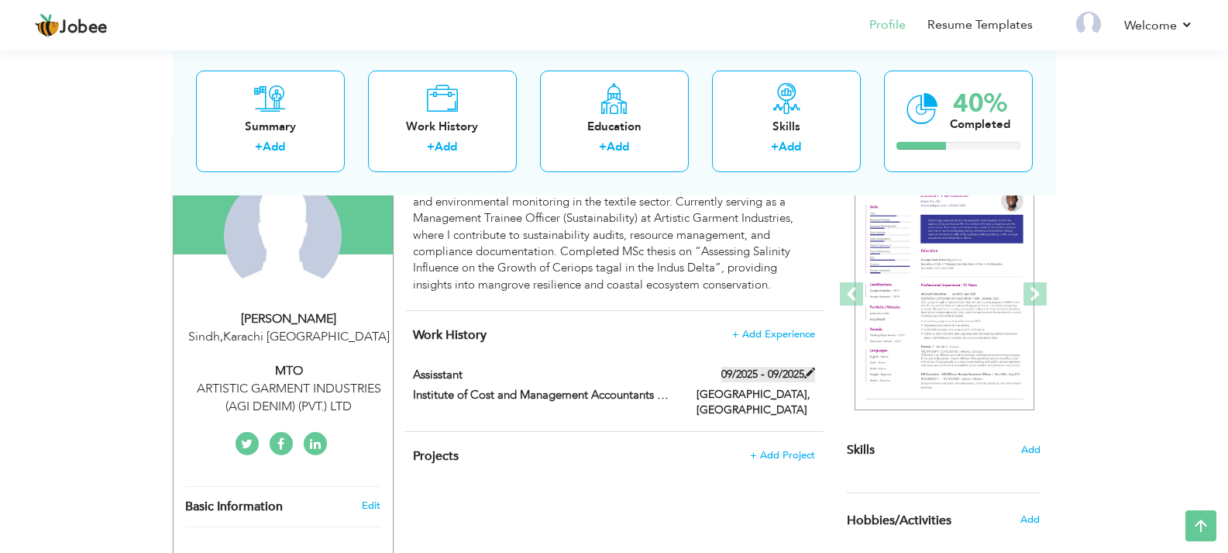
type input "[GEOGRAPHIC_DATA]"
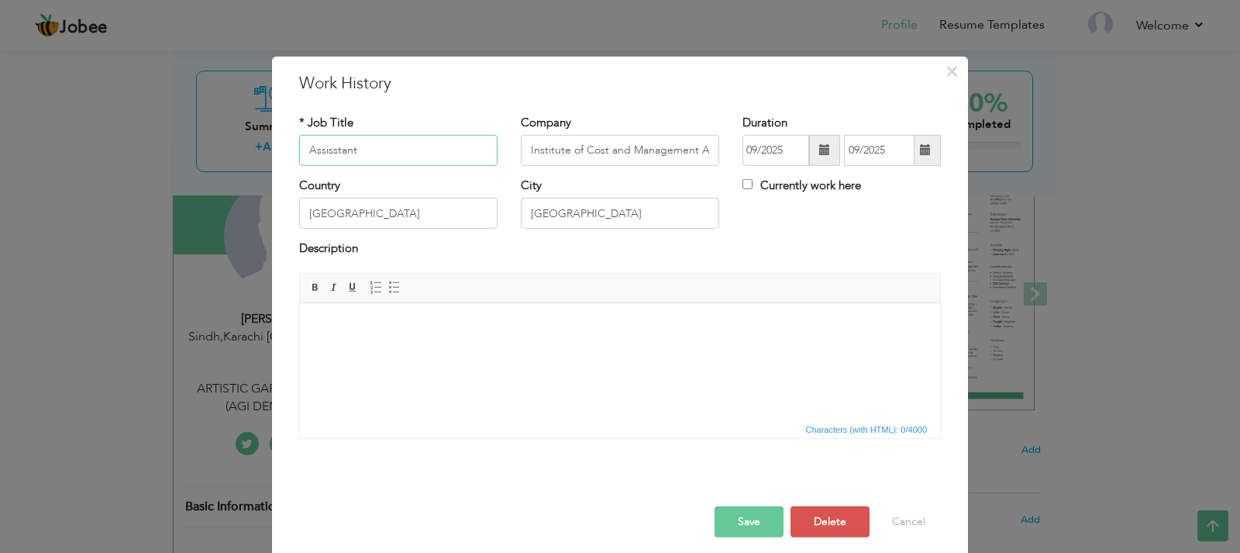
drag, startPoint x: 362, startPoint y: 146, endPoint x: 253, endPoint y: 146, distance: 108.5
click at [260, 146] on div "× Work History * Job Title Assisstant Company Institute of Cost and Management …" at bounding box center [620, 276] width 1240 height 553
paste input "assi"
click at [308, 150] on input "assistant" at bounding box center [398, 150] width 198 height 31
type input "Assistant"
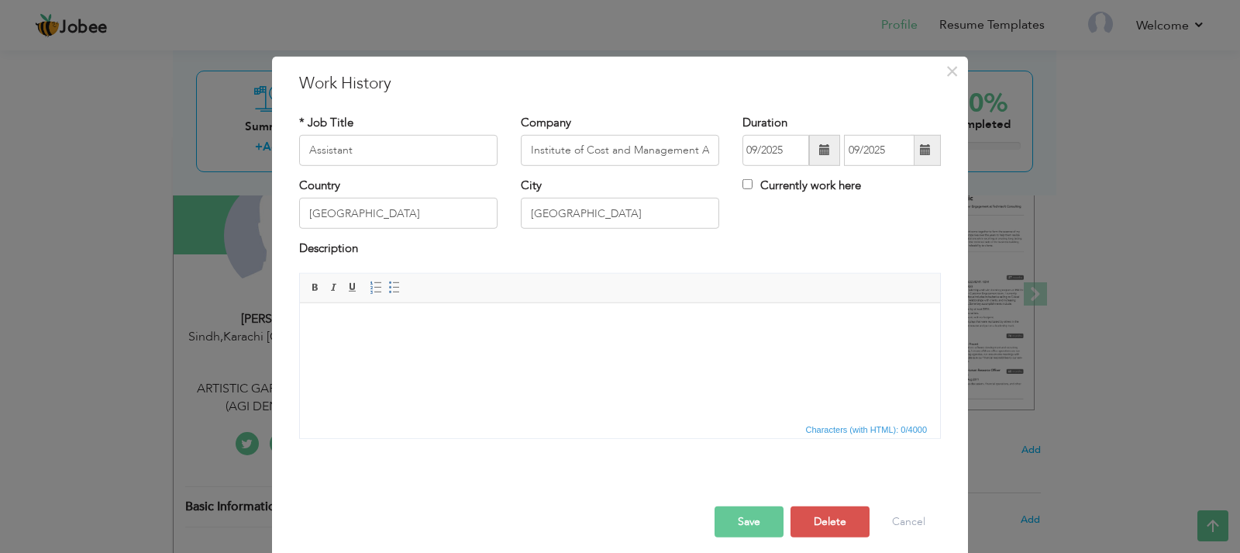
click at [812, 151] on span at bounding box center [824, 150] width 31 height 31
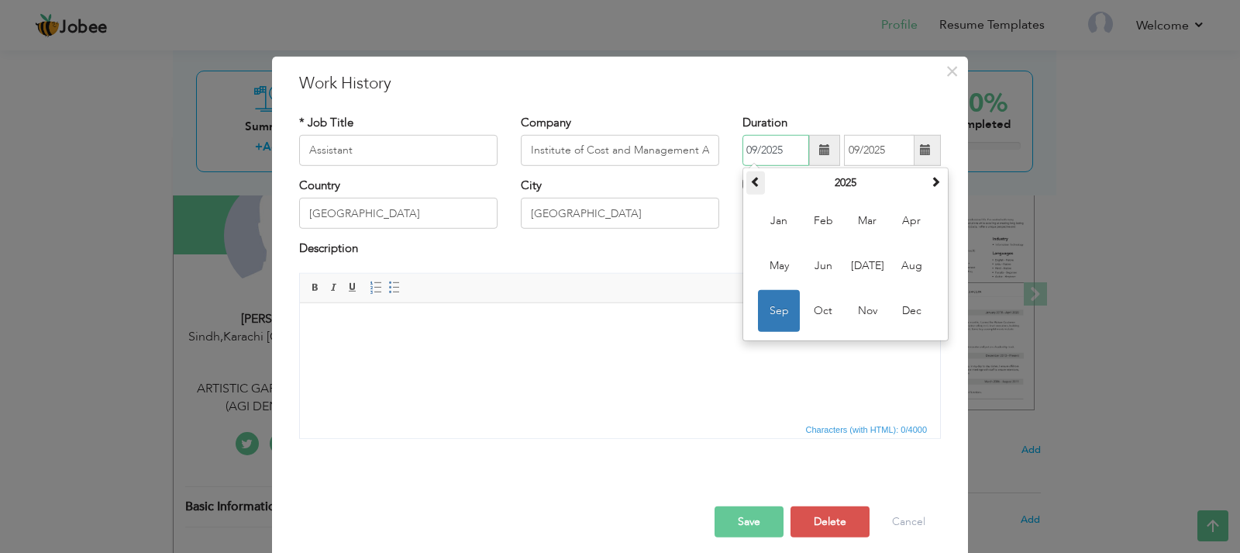
click at [750, 185] on span at bounding box center [755, 181] width 11 height 11
click at [751, 181] on span at bounding box center [755, 181] width 11 height 11
click at [818, 227] on span "Feb" at bounding box center [823, 221] width 42 height 42
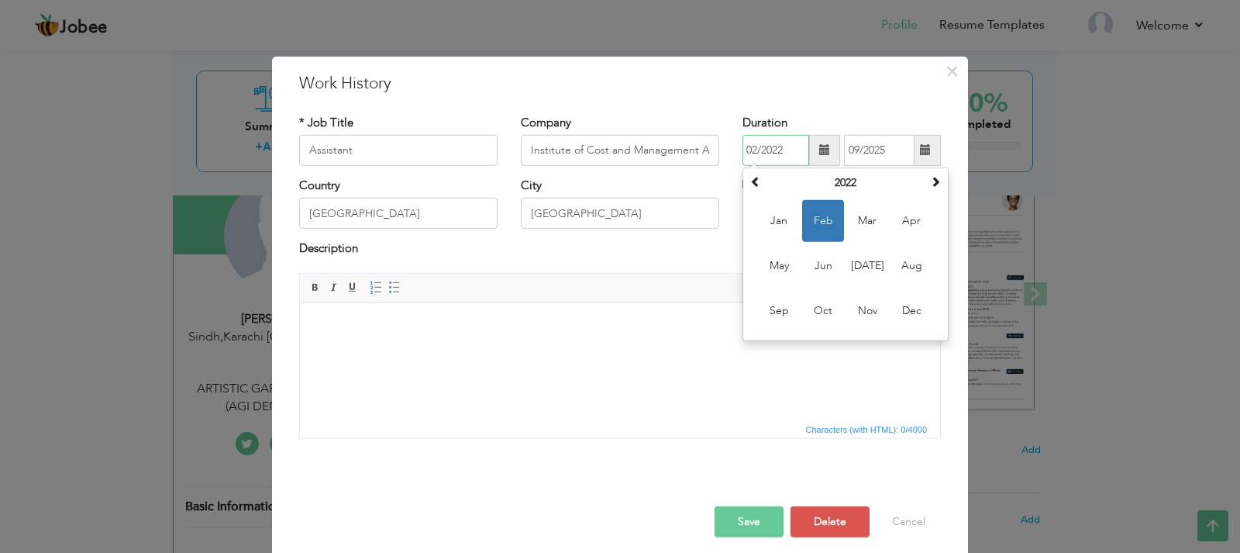
click at [757, 163] on input "02/2022" at bounding box center [776, 150] width 67 height 31
click at [911, 215] on span "Apr" at bounding box center [912, 221] width 42 height 42
type input "04/2022"
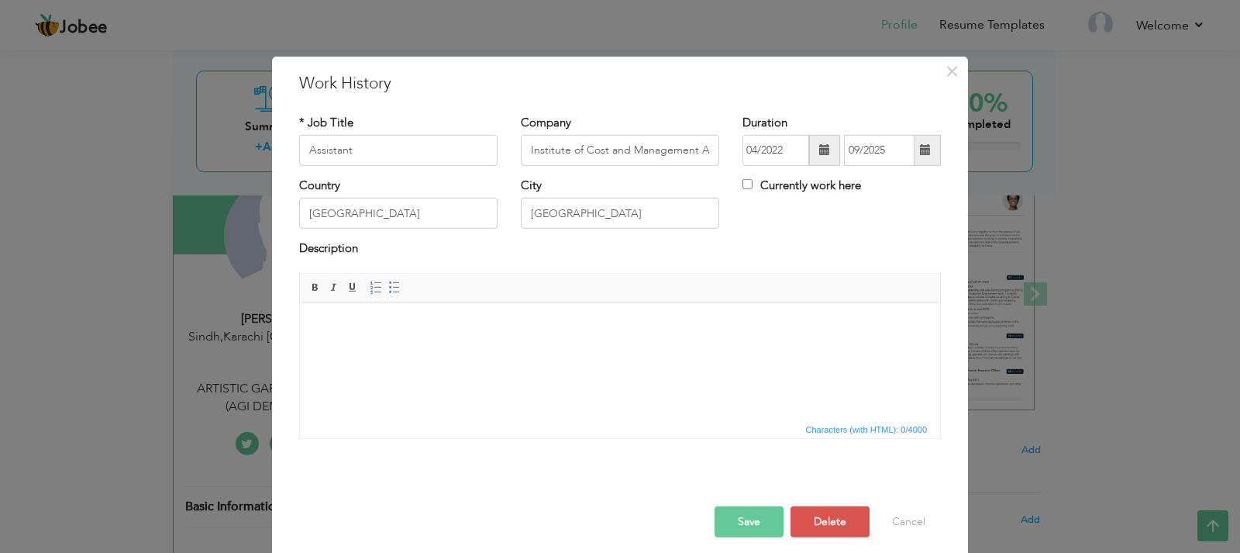
click at [922, 146] on span at bounding box center [925, 149] width 11 height 11
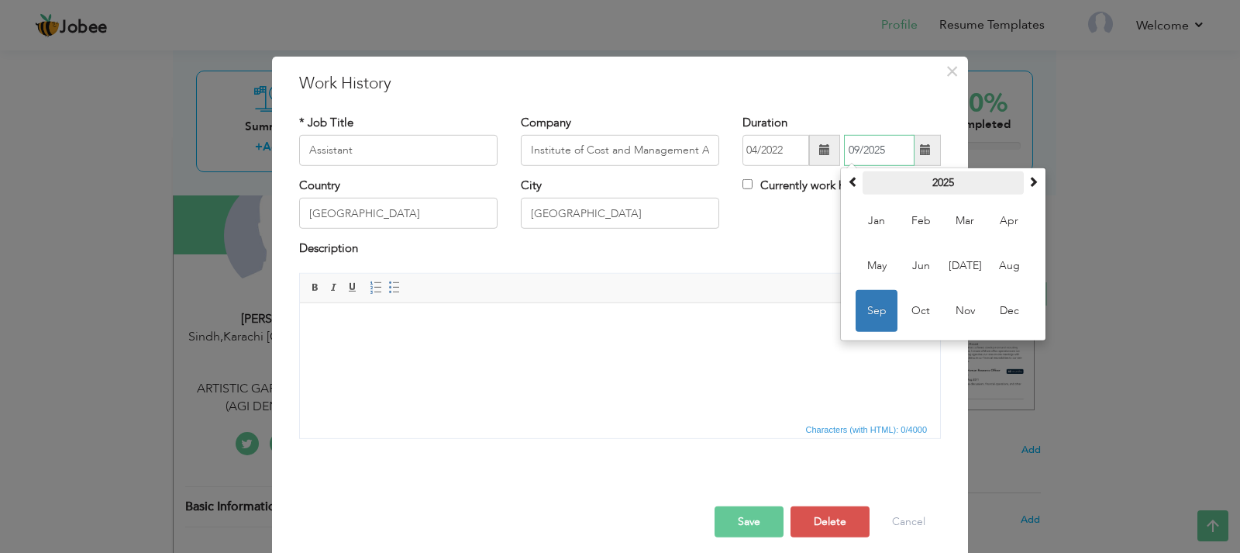
click at [863, 181] on th "2025" at bounding box center [943, 182] width 161 height 23
click at [863, 181] on th "2020-2031" at bounding box center [943, 182] width 161 height 23
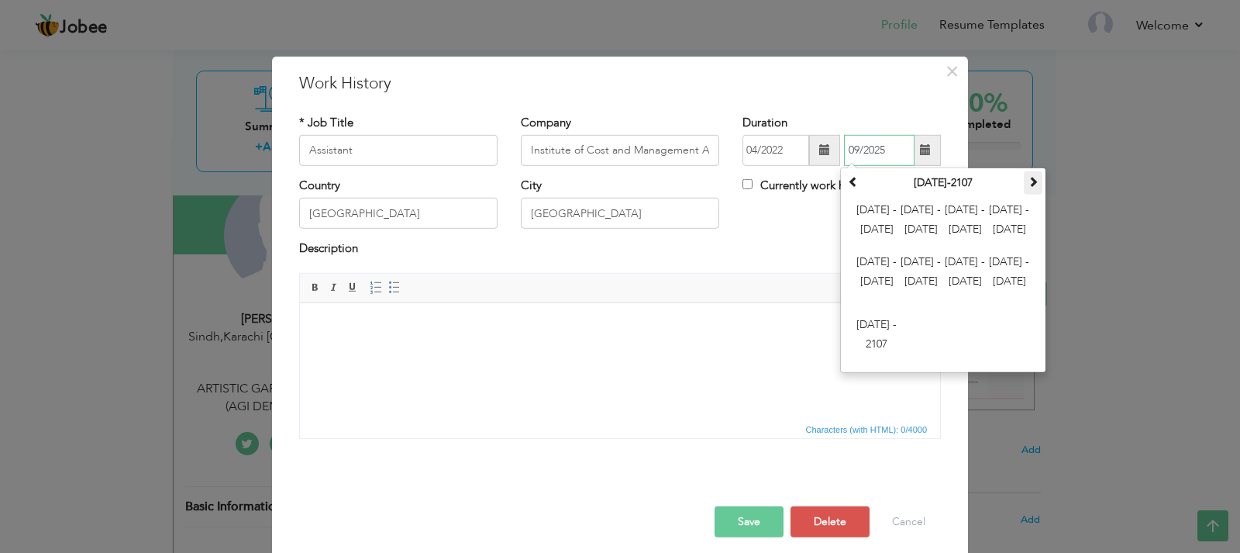
click at [1036, 179] on th at bounding box center [1033, 182] width 19 height 23
click at [1035, 179] on th at bounding box center [1033, 182] width 19 height 23
click at [1032, 180] on span at bounding box center [1033, 181] width 11 height 11
click at [851, 179] on span at bounding box center [853, 181] width 11 height 11
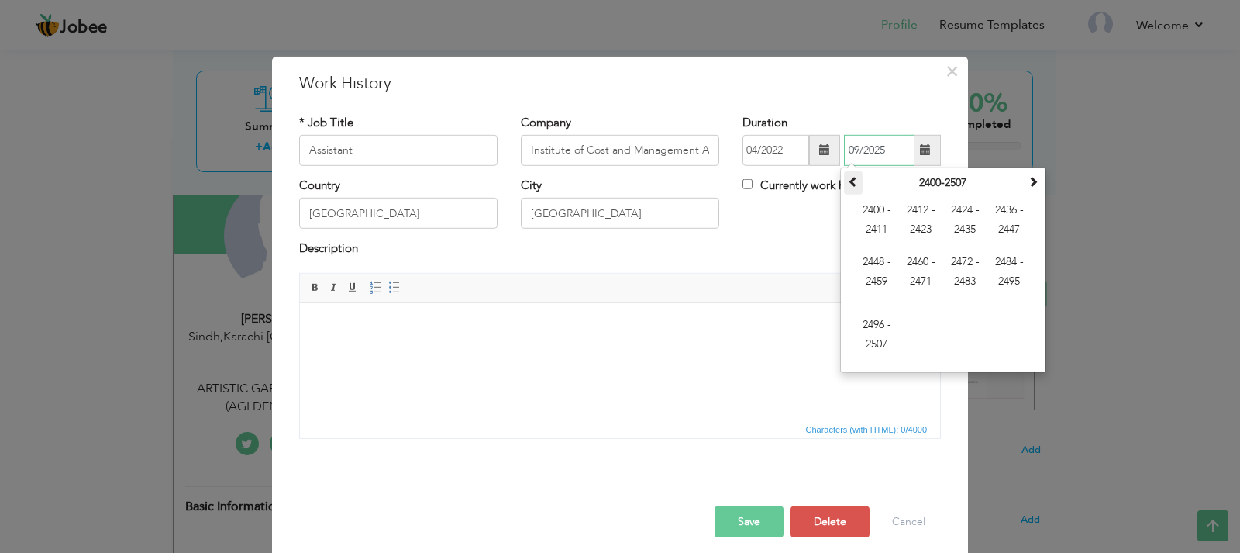
click at [851, 179] on span at bounding box center [853, 181] width 11 height 11
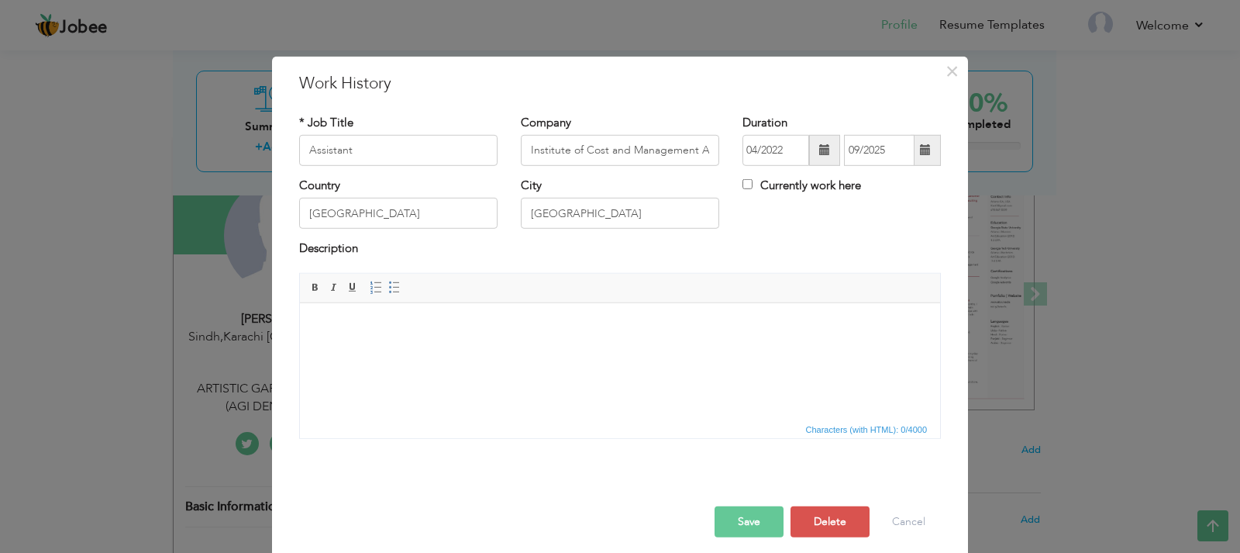
click at [774, 229] on div "Country Pakistan City Karachi Currently work here" at bounding box center [620, 208] width 665 height 63
click at [929, 153] on span at bounding box center [926, 150] width 30 height 31
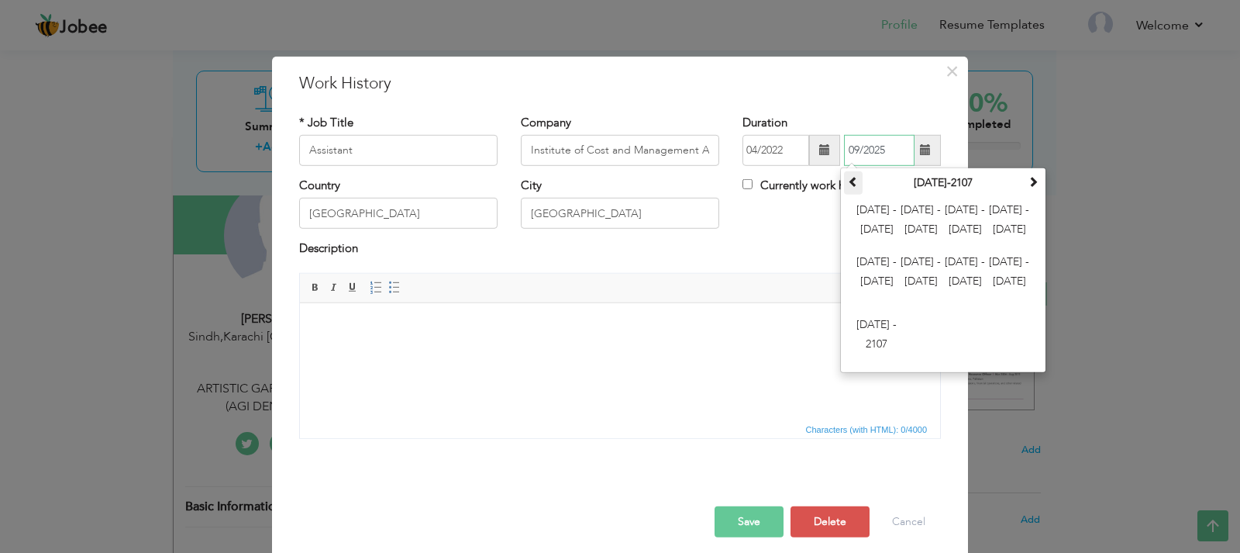
click at [853, 182] on th at bounding box center [853, 182] width 19 height 23
click at [1028, 182] on span at bounding box center [1033, 181] width 11 height 11
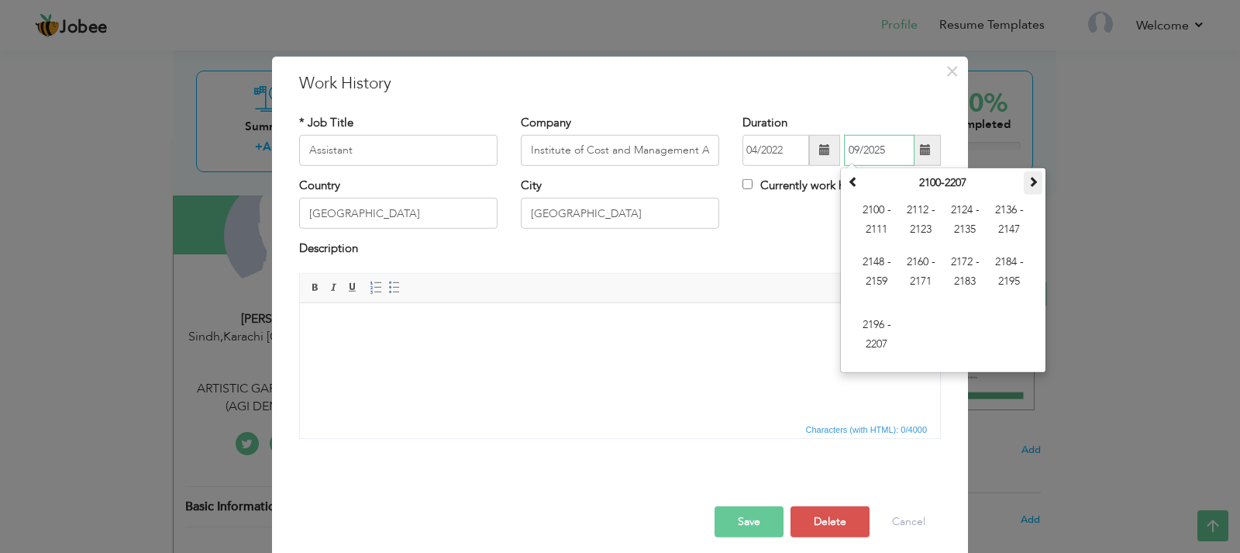
click at [1028, 182] on span at bounding box center [1033, 181] width 11 height 11
click at [840, 188] on div "September 2325 Su Mo Tu We Th Fr Sa 30 31 1 2 3 4 5 6 7 8 9 10 11 12 13 14 15 1…" at bounding box center [943, 269] width 206 height 205
click at [848, 187] on span at bounding box center [853, 181] width 11 height 11
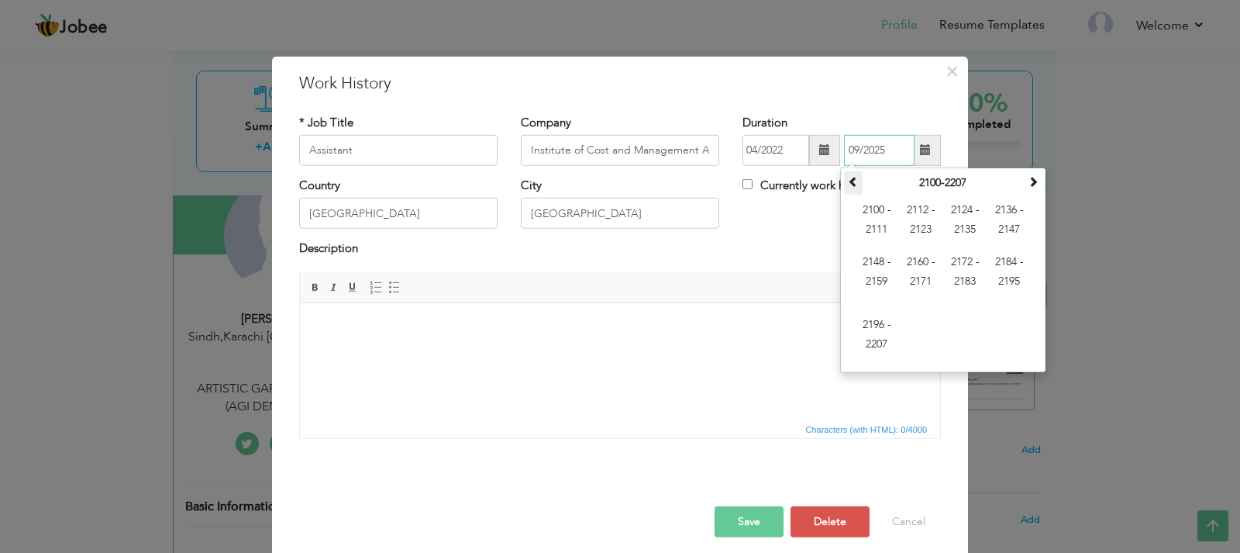
click at [848, 187] on span at bounding box center [853, 181] width 11 height 11
click at [901, 230] on span "2012 - 2023" at bounding box center [921, 221] width 42 height 42
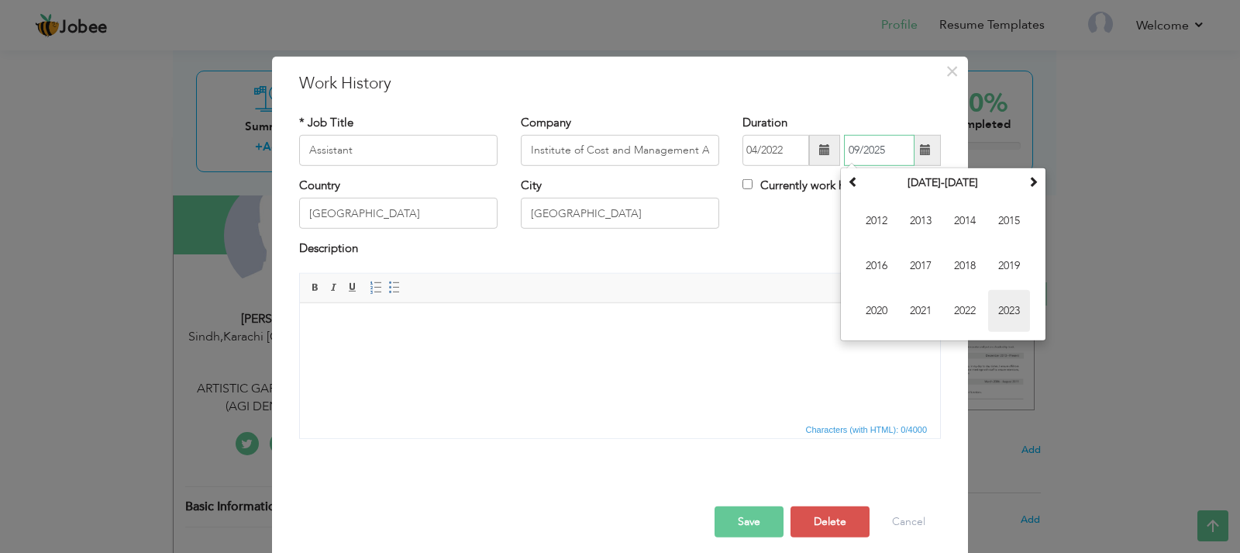
click at [999, 306] on span "2023" at bounding box center [1009, 311] width 42 height 42
click at [996, 230] on span "Apr" at bounding box center [1009, 221] width 42 height 42
type input "04/2023"
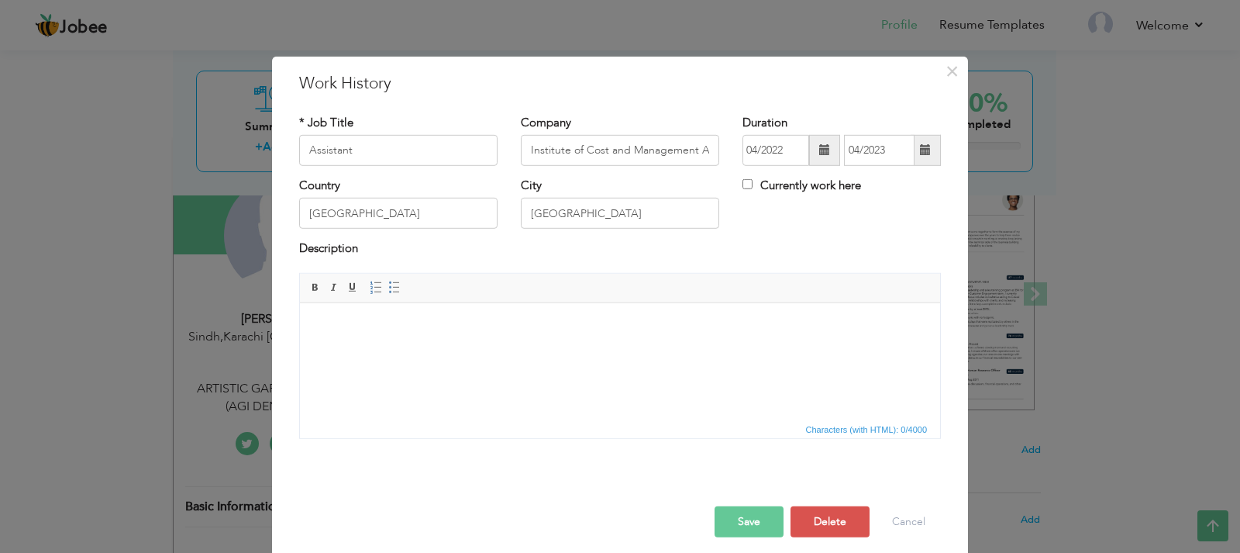
click at [743, 525] on button "Save" at bounding box center [749, 521] width 69 height 31
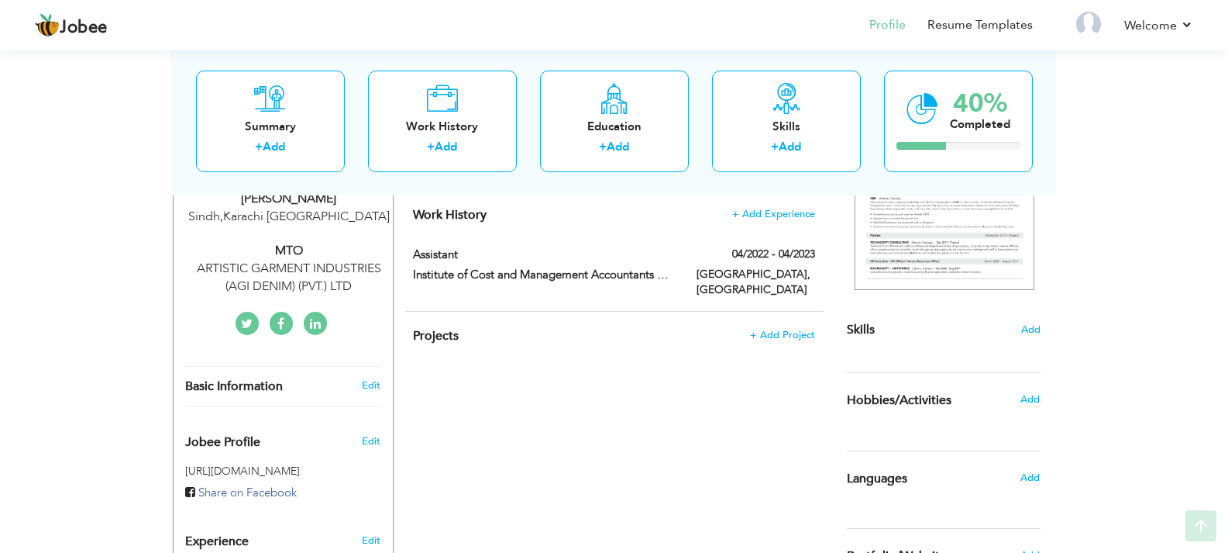
scroll to position [310, 0]
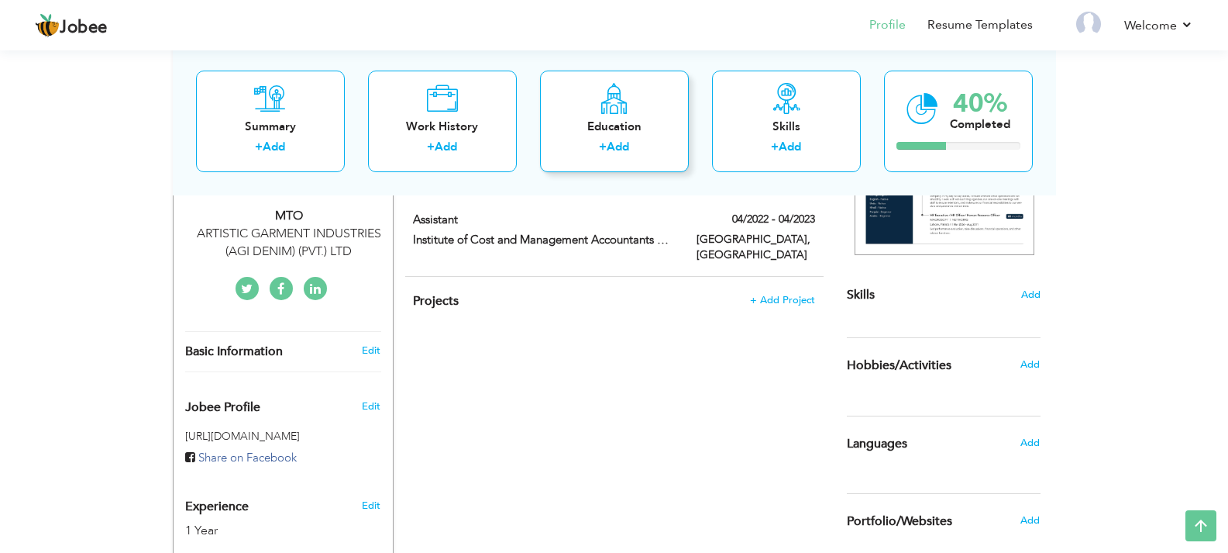
click at [622, 105] on icon at bounding box center [614, 97] width 30 height 31
radio input "true"
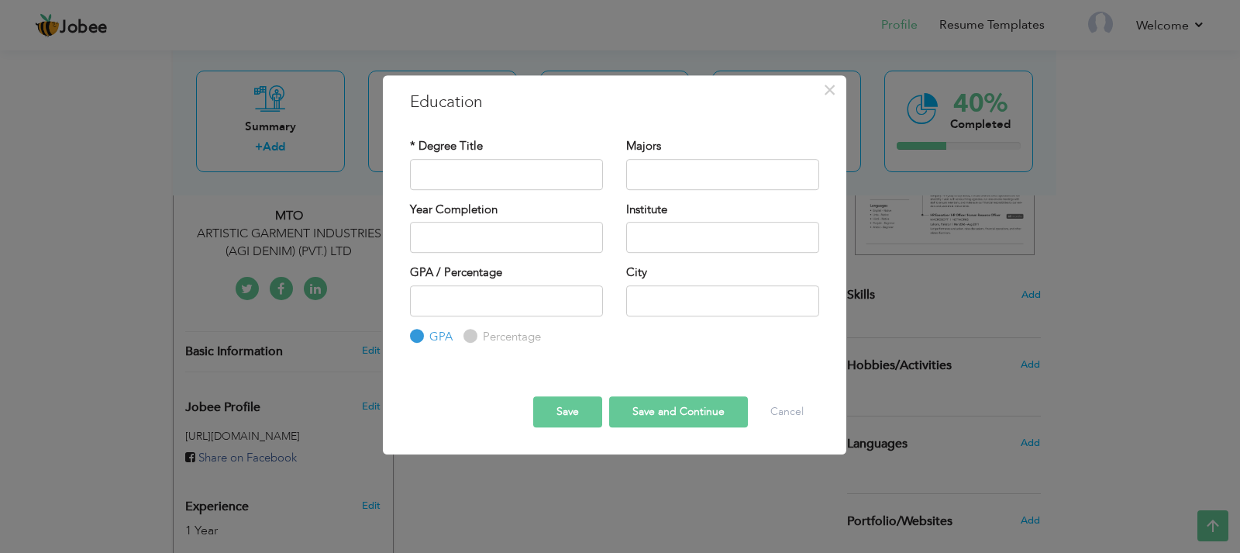
click at [481, 340] on label "Percentage" at bounding box center [510, 337] width 62 height 16
click at [474, 340] on input "Percentage" at bounding box center [468, 336] width 10 height 10
radio input "true"
click at [796, 400] on button "Cancel" at bounding box center [787, 411] width 64 height 31
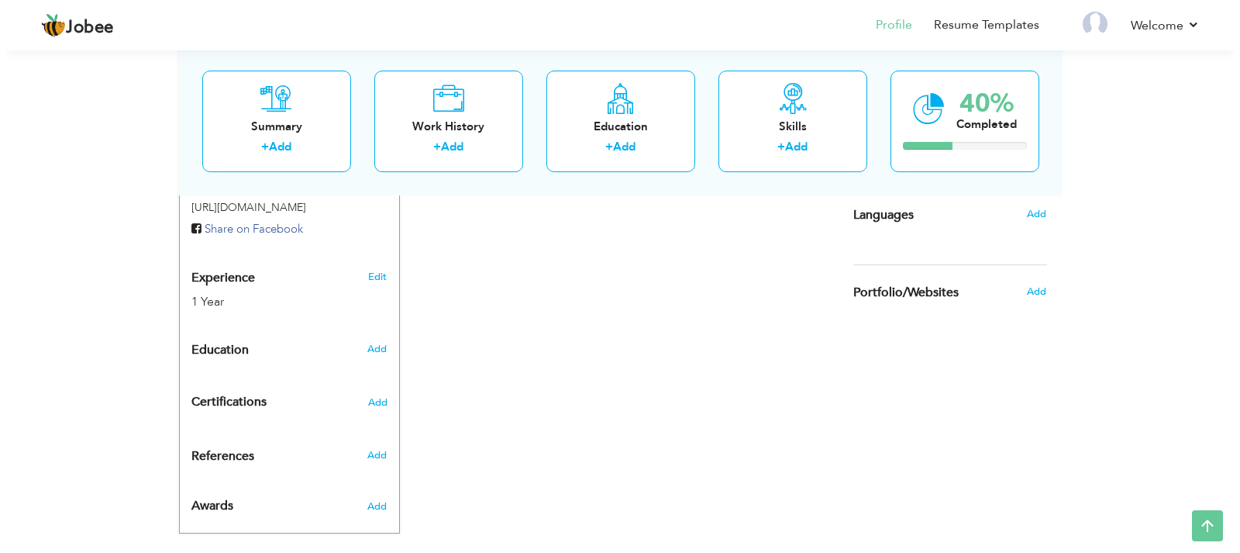
scroll to position [543, 0]
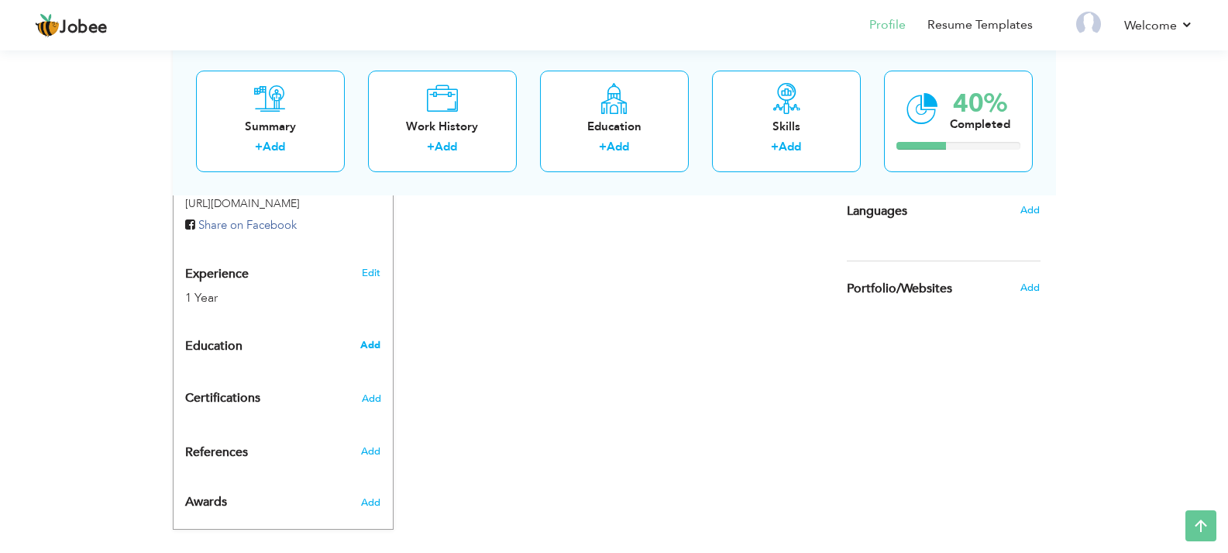
click at [371, 346] on span "Add" at bounding box center [370, 345] width 20 height 14
radio input "true"
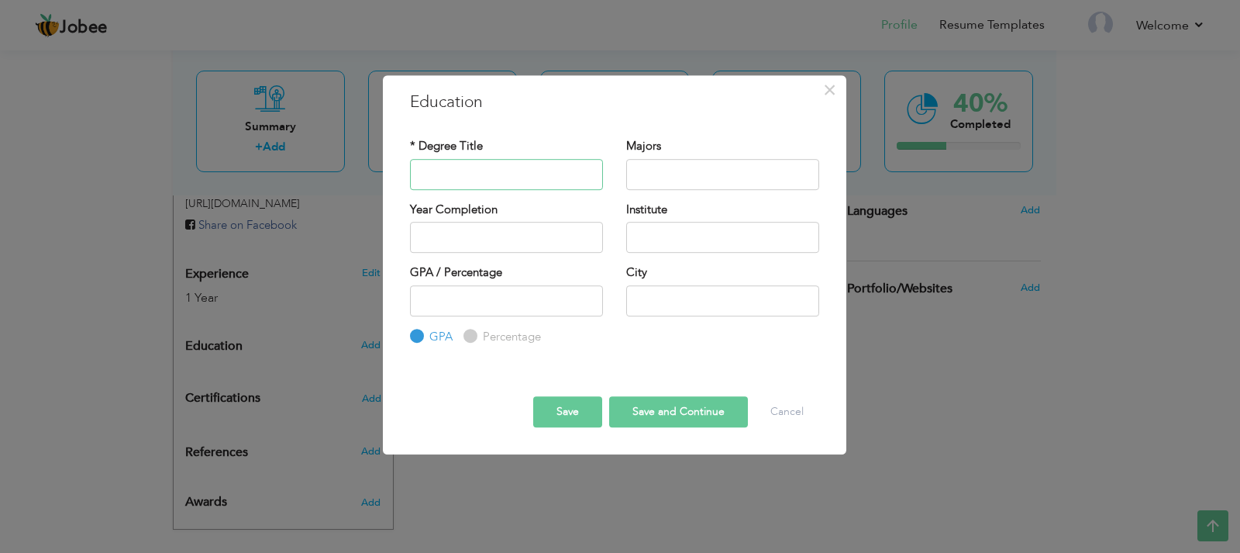
paste input "S.S.C (Science) - 2017-2018 Board of Secondary Education, Karachi"
click at [681, 241] on input "text" at bounding box center [722, 237] width 193 height 31
drag, startPoint x: 554, startPoint y: 176, endPoint x: 552, endPoint y: 184, distance: 8.8
click at [552, 184] on input "S.S.C (Science) - 2017-2018 Board of Secondary Education, Karachi" at bounding box center [506, 174] width 193 height 31
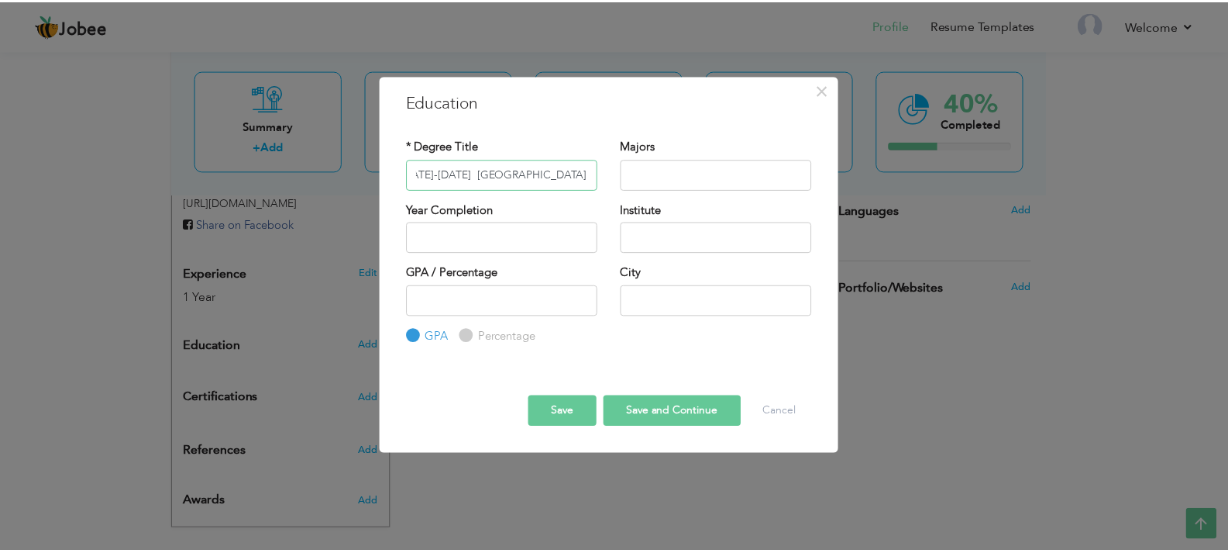
scroll to position [0, 0]
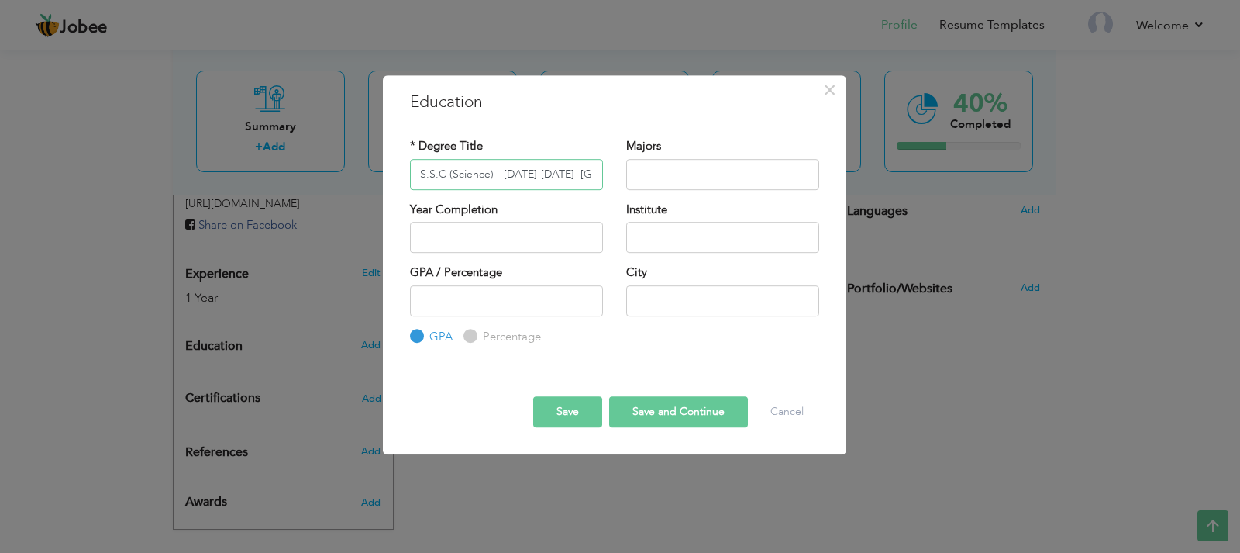
type input "S.S.C (Science) - 2017-2018 Karachi"
click at [643, 237] on input "text" at bounding box center [722, 237] width 193 height 31
paste input "Board of Secondary Education,"
type input "Board of Secondary Education,"
drag, startPoint x: 498, startPoint y: 174, endPoint x: 550, endPoint y: 192, distance: 55.2
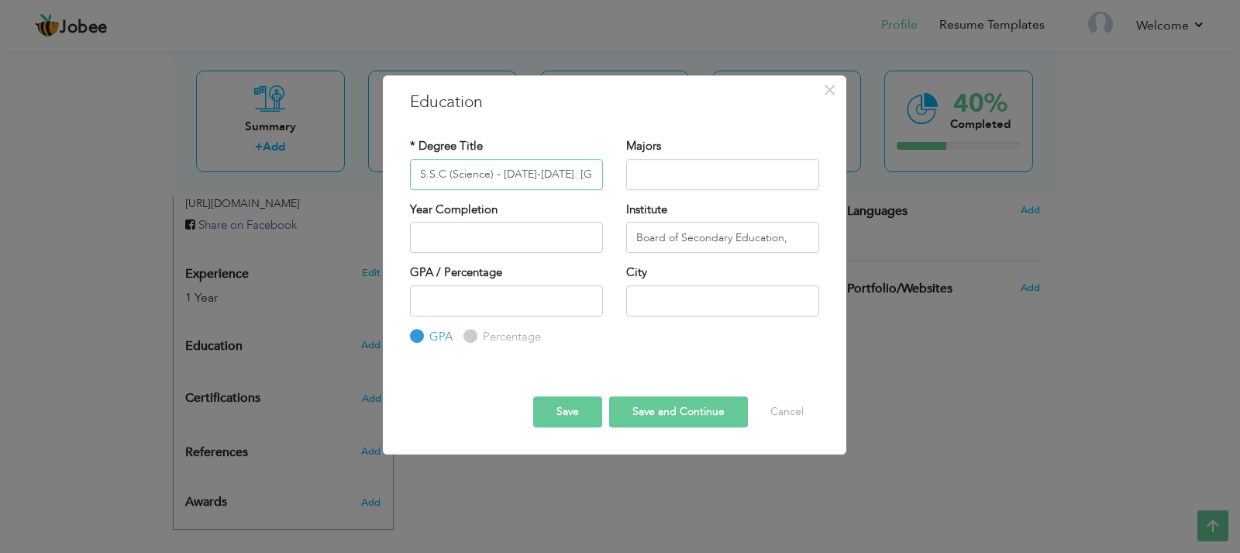
click at [550, 192] on div "* Degree Title S.S.C (Science) - 2017-2018 Karachi" at bounding box center [506, 169] width 216 height 63
type input "S.S.C (Science) - Karachi"
click at [499, 237] on input "2025" at bounding box center [506, 237] width 193 height 31
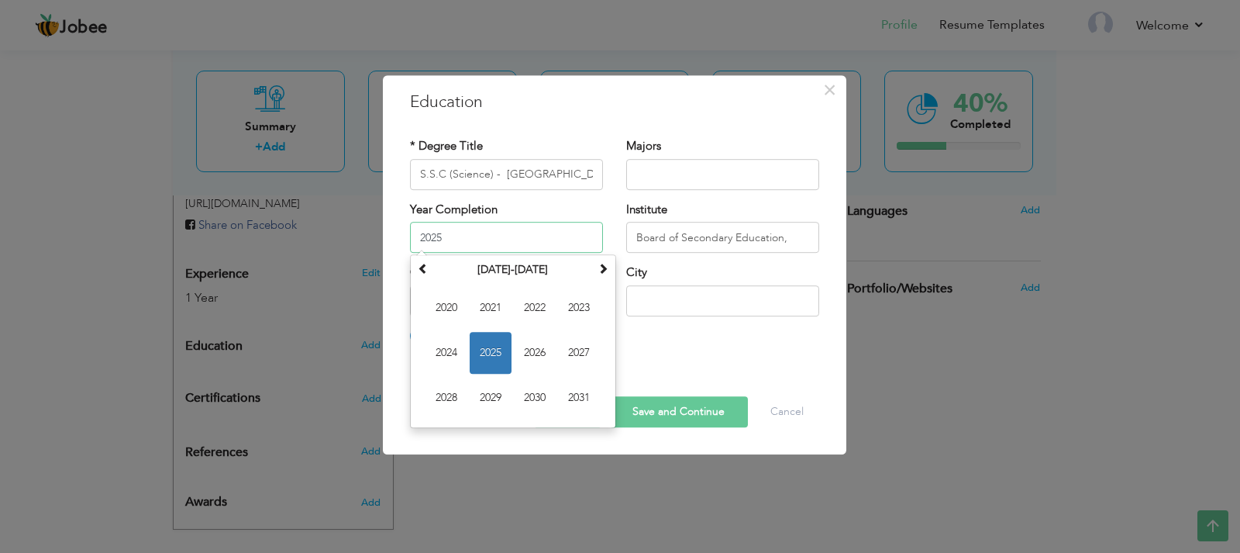
paste input "2017-2018"
click at [437, 238] on input "2025 2017-2018" at bounding box center [506, 237] width 193 height 31
click at [446, 236] on input "2025 2017-2018" at bounding box center [506, 237] width 193 height 31
type input "2017"
click at [667, 183] on input "text" at bounding box center [722, 174] width 193 height 31
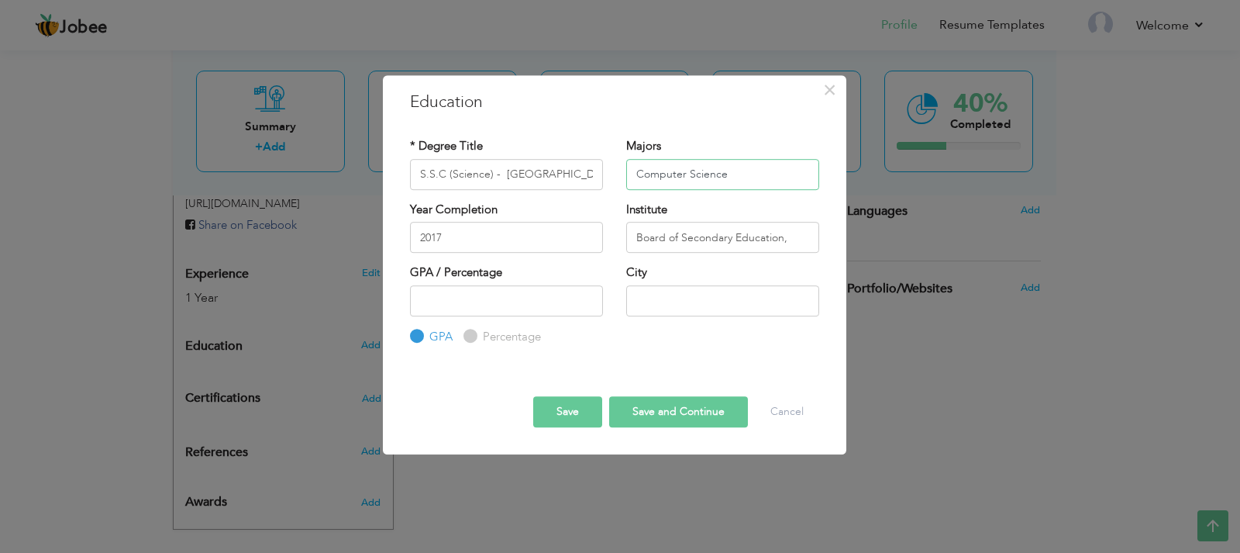
type input "Computer Science"
drag, startPoint x: 541, startPoint y: 172, endPoint x: 495, endPoint y: 179, distance: 46.3
click at [495, 179] on input "S.S.C (Science) - Karachi" at bounding box center [506, 174] width 193 height 31
type input "S.S.C (Science)"
click at [650, 294] on input "text" at bounding box center [722, 300] width 193 height 31
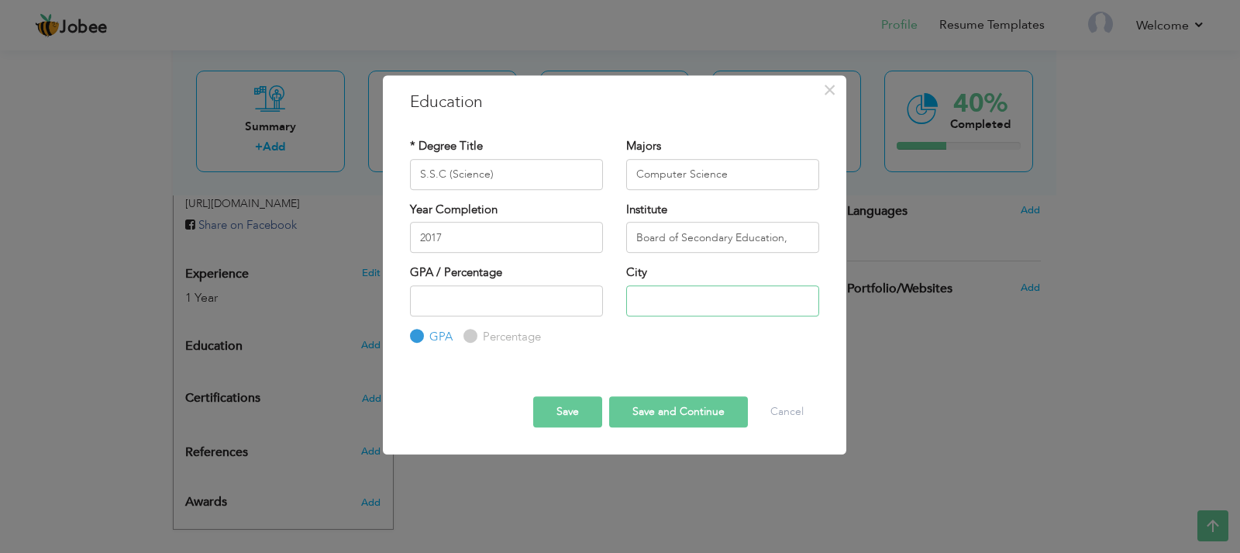
type input "A"
type input "Karachi"
click at [479, 333] on label "Percentage" at bounding box center [510, 337] width 62 height 16
click at [474, 333] on input "Percentage" at bounding box center [468, 336] width 10 height 10
radio input "true"
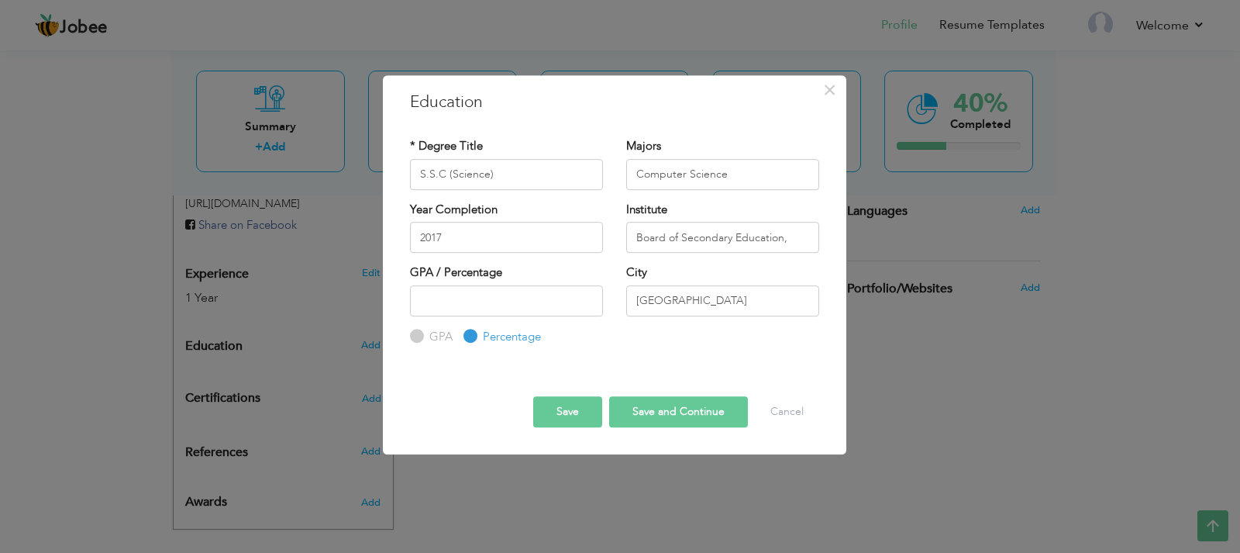
click at [567, 415] on button "Save" at bounding box center [567, 411] width 69 height 31
click at [790, 235] on input "Board of Secondary Education," at bounding box center [722, 237] width 193 height 31
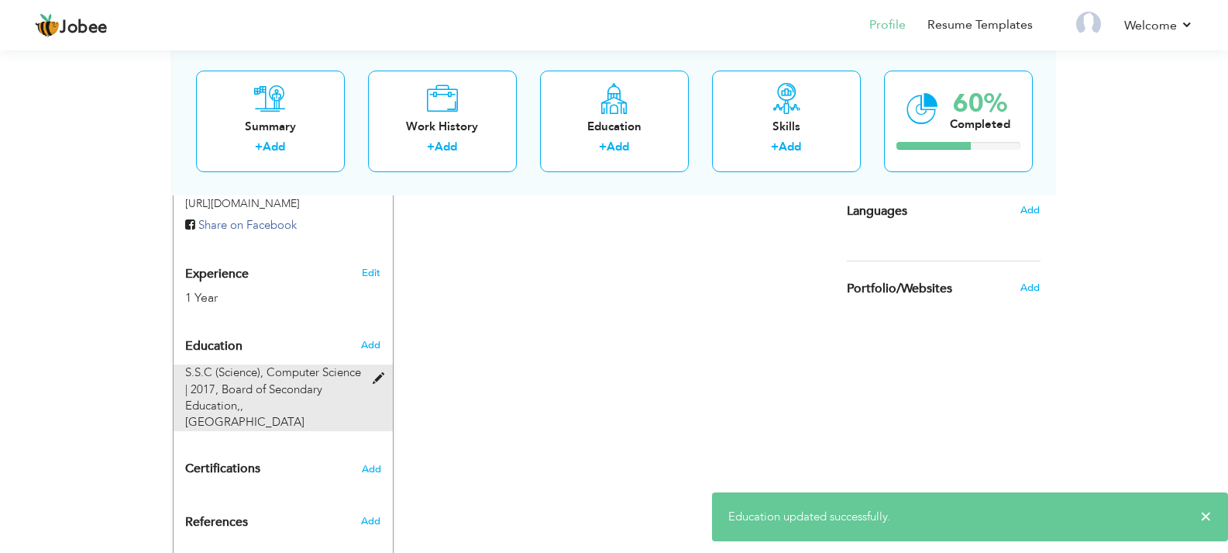
click at [360, 376] on span "S.S.C (Science), Computer Science | 2017," at bounding box center [273, 380] width 176 height 32
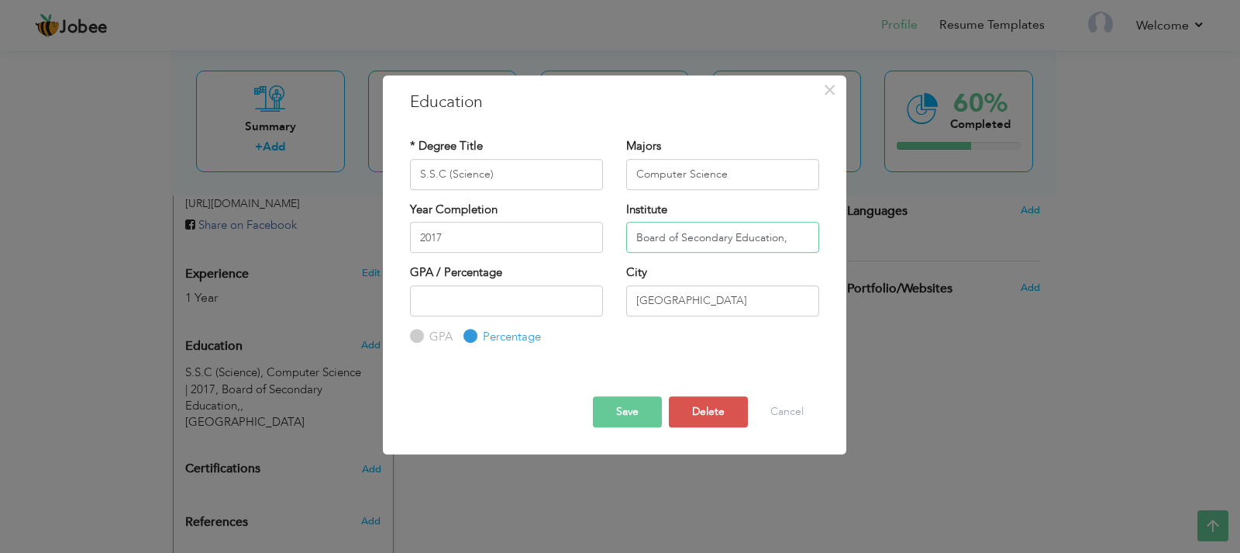
click at [794, 233] on input "Board of Secondary Education," at bounding box center [722, 237] width 193 height 31
type input "Board of Secondary Education"
click at [612, 405] on button "Save" at bounding box center [627, 411] width 69 height 31
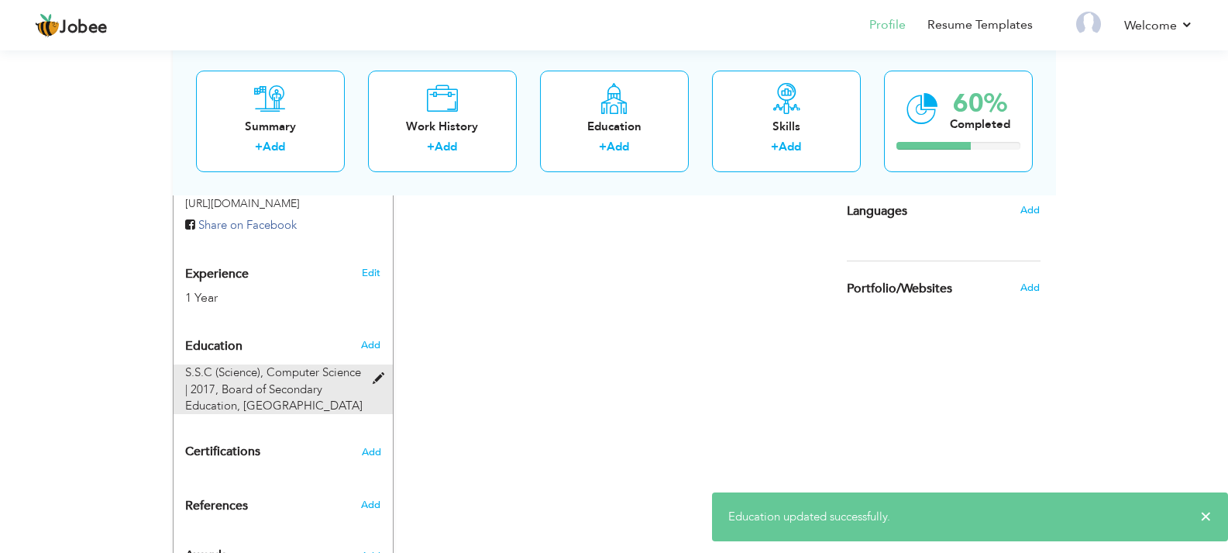
click at [376, 376] on span at bounding box center [382, 379] width 19 height 12
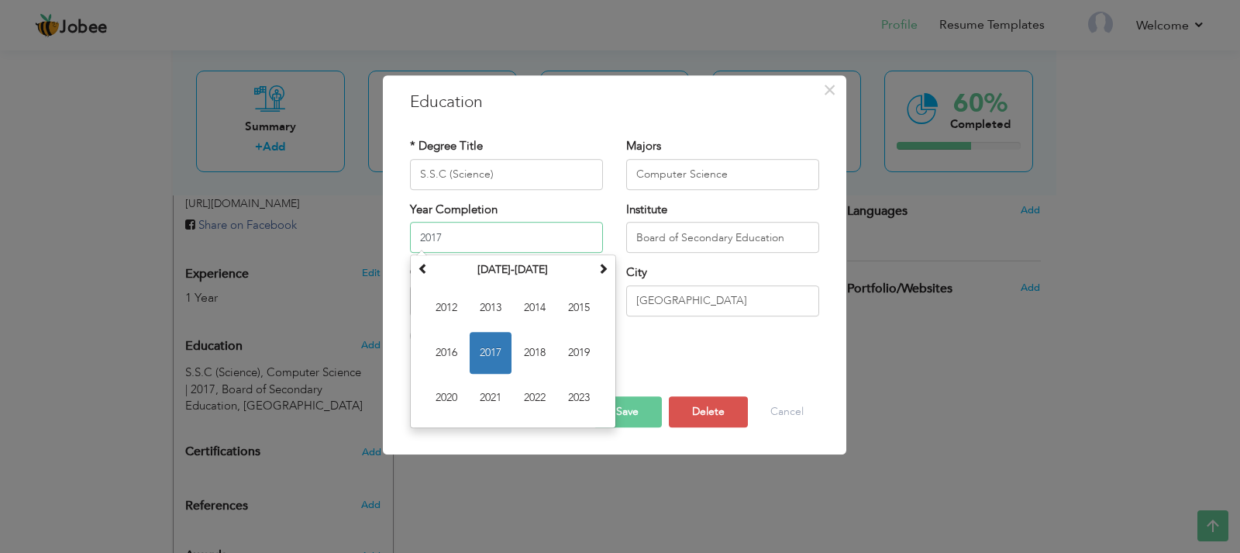
drag, startPoint x: 451, startPoint y: 243, endPoint x: 394, endPoint y: 243, distance: 57.4
click at [394, 243] on div "× Education * Degree Title S.S.C (Science) Majors Computer Science Year Complet…" at bounding box center [614, 265] width 463 height 380
click at [545, 352] on span "2018" at bounding box center [535, 353] width 42 height 42
type input "2018"
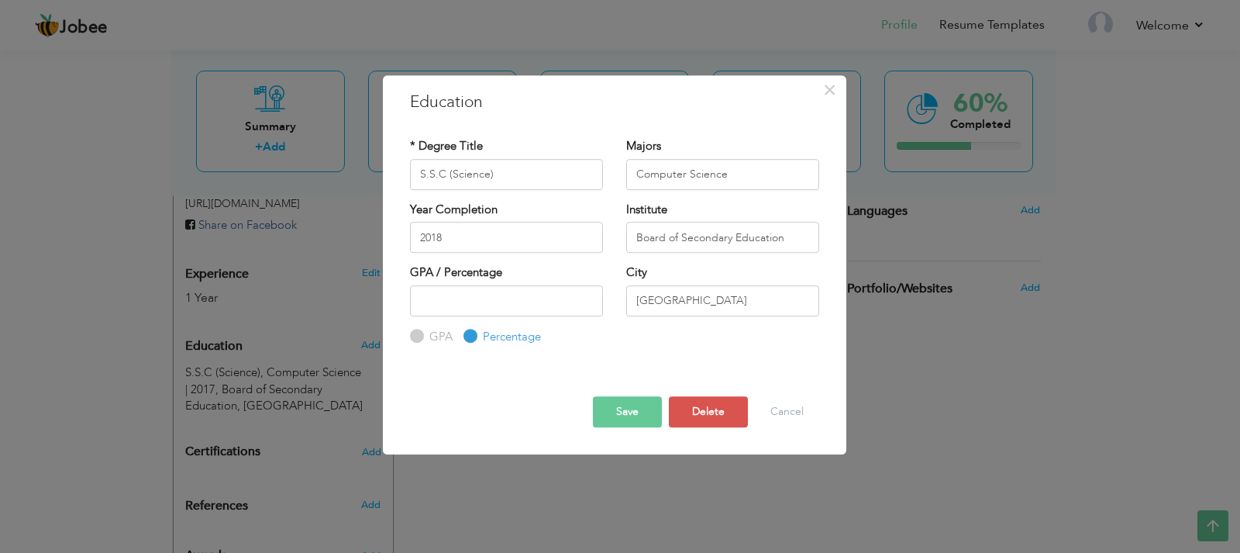
click at [624, 405] on button "Save" at bounding box center [627, 411] width 69 height 31
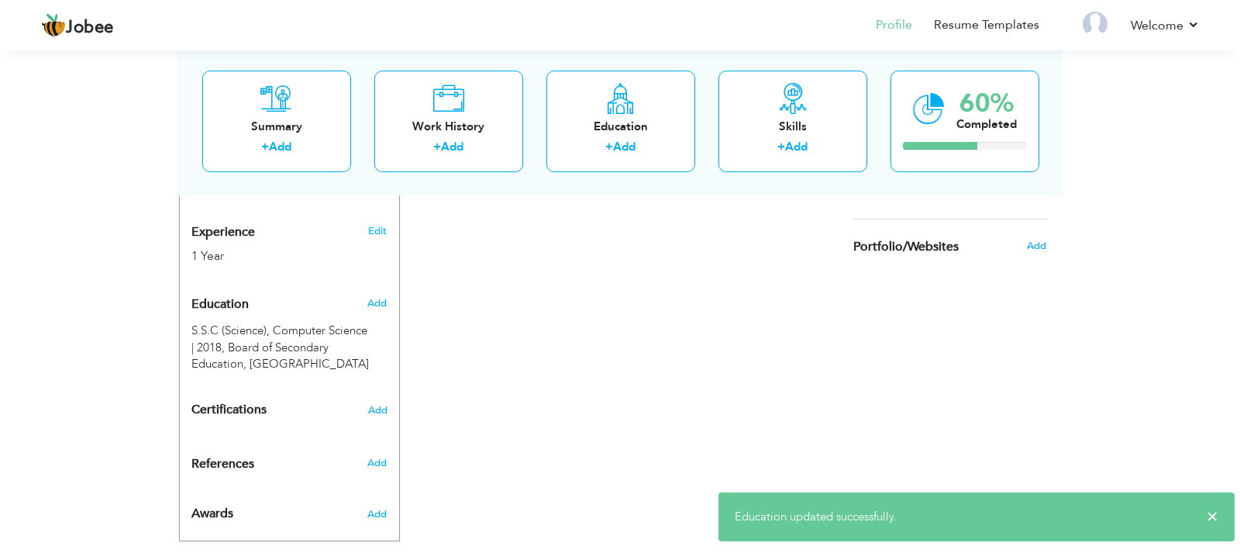
scroll to position [614, 0]
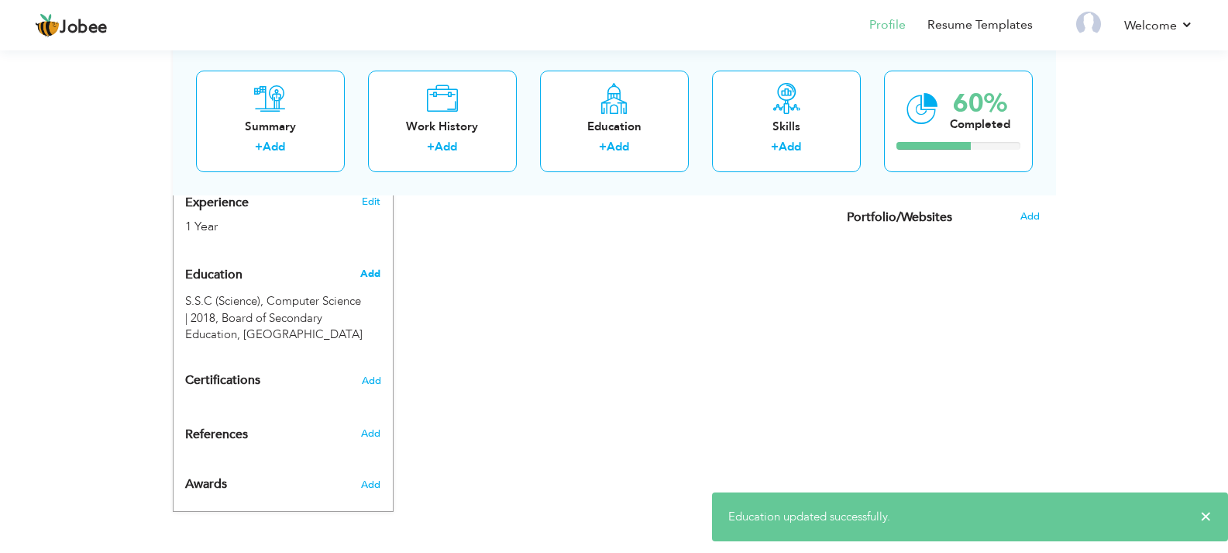
click at [362, 274] on span "Add" at bounding box center [370, 274] width 20 height 14
radio input "true"
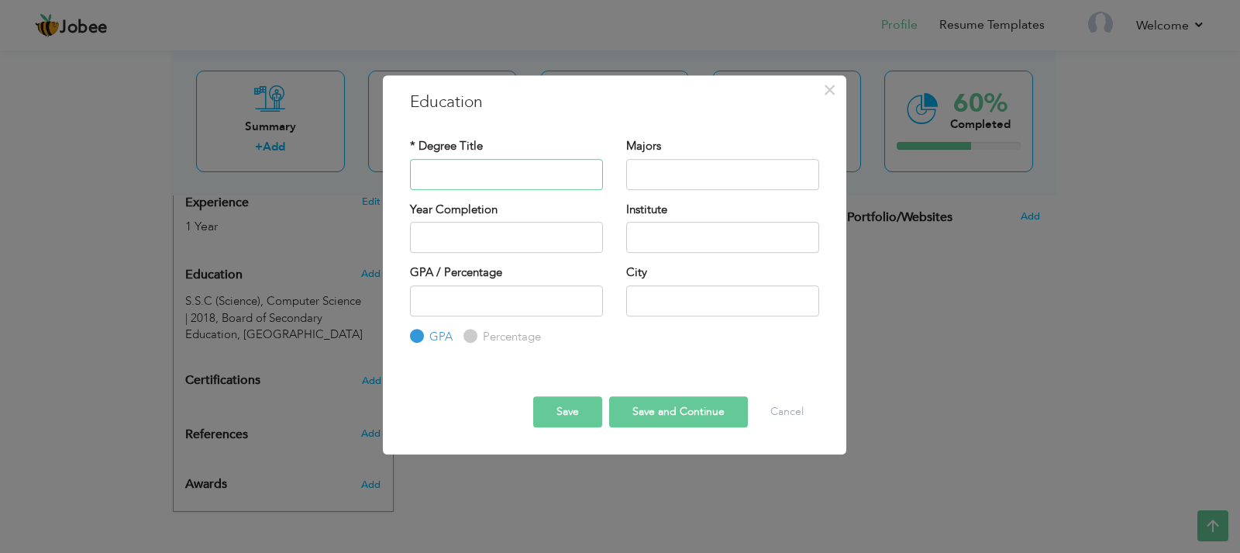
paste input "H.S.C (Pre-Engineering) - 2019-2020 Board of Intermediate Education, Karachi"
drag, startPoint x: 592, startPoint y: 174, endPoint x: 553, endPoint y: 177, distance: 38.9
click at [553, 177] on input "H.S.C (Pre-Engineering) - 2019-2020 Board of Intermediate Education, Karachi" at bounding box center [506, 174] width 193 height 31
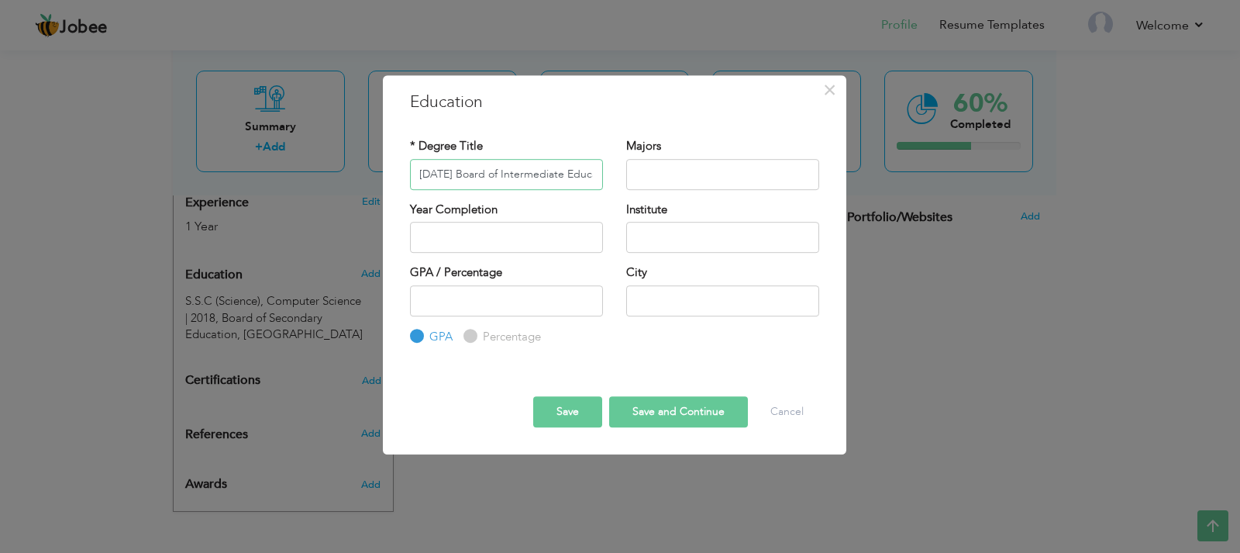
type input "H.S.C (Pre-Engineering) - 2019-2020 Board of Intermediate Education,"
click at [681, 309] on input "text" at bounding box center [722, 300] width 193 height 31
paste input "Karachi"
type input "Karachi"
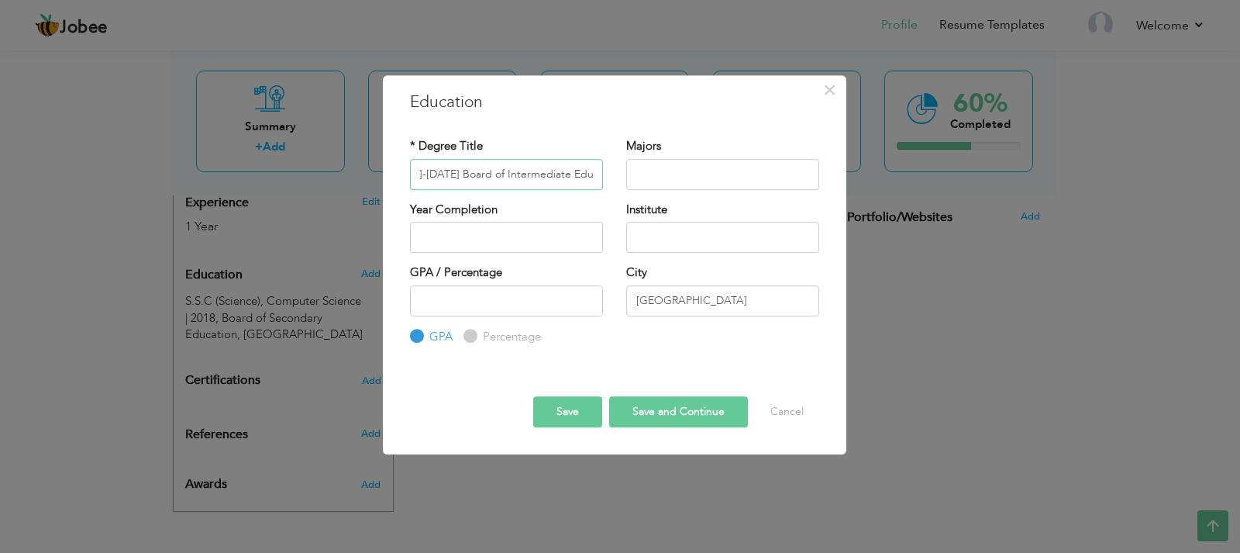
scroll to position [0, 165]
drag, startPoint x: 597, startPoint y: 171, endPoint x: 580, endPoint y: 174, distance: 17.3
click at [580, 174] on input "H.S.C (Pre-Engineering) - 2019-2020 Board of Intermediate Education," at bounding box center [506, 174] width 193 height 31
drag, startPoint x: 574, startPoint y: 255, endPoint x: 458, endPoint y: 213, distance: 123.6
click at [573, 255] on div "Year Completion" at bounding box center [506, 233] width 216 height 63
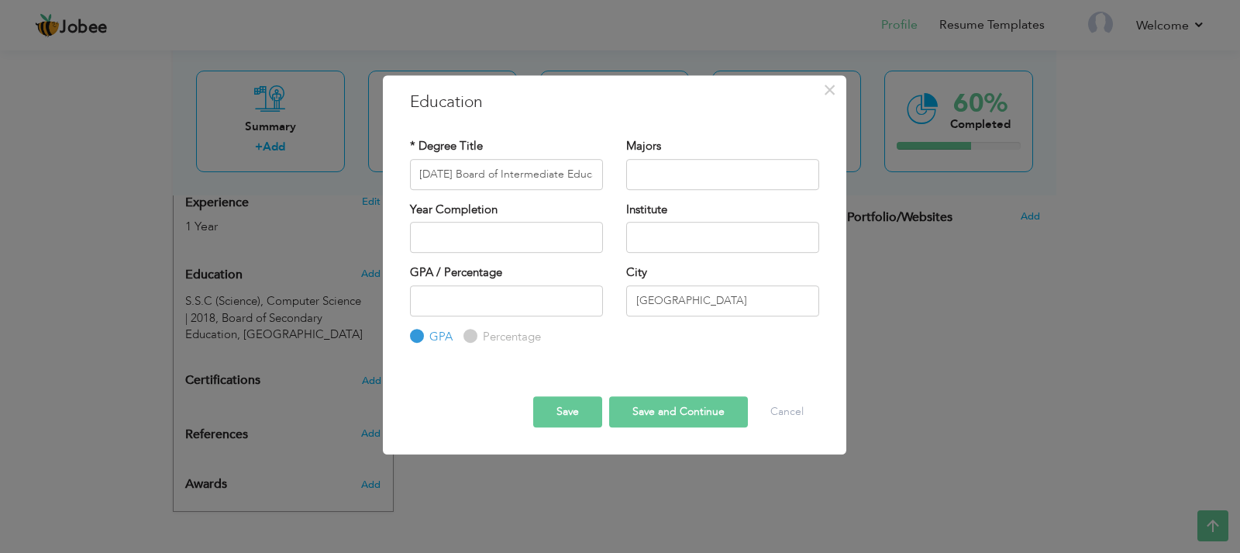
scroll to position [0, 0]
click at [444, 240] on input "text" at bounding box center [506, 237] width 193 height 31
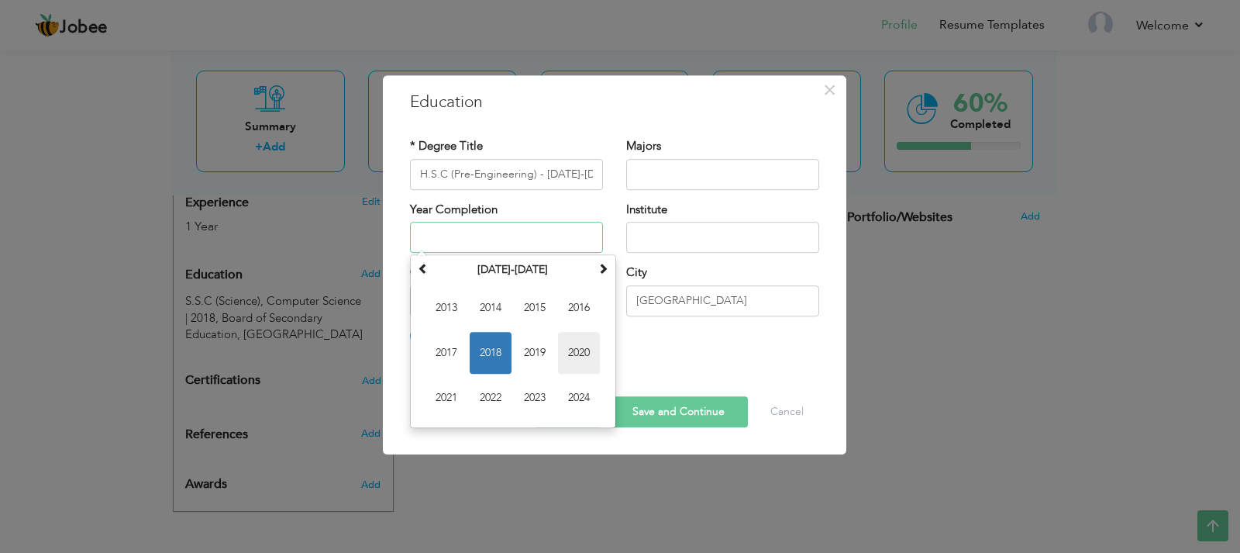
click at [583, 350] on span "2020" at bounding box center [579, 353] width 42 height 42
type input "2020"
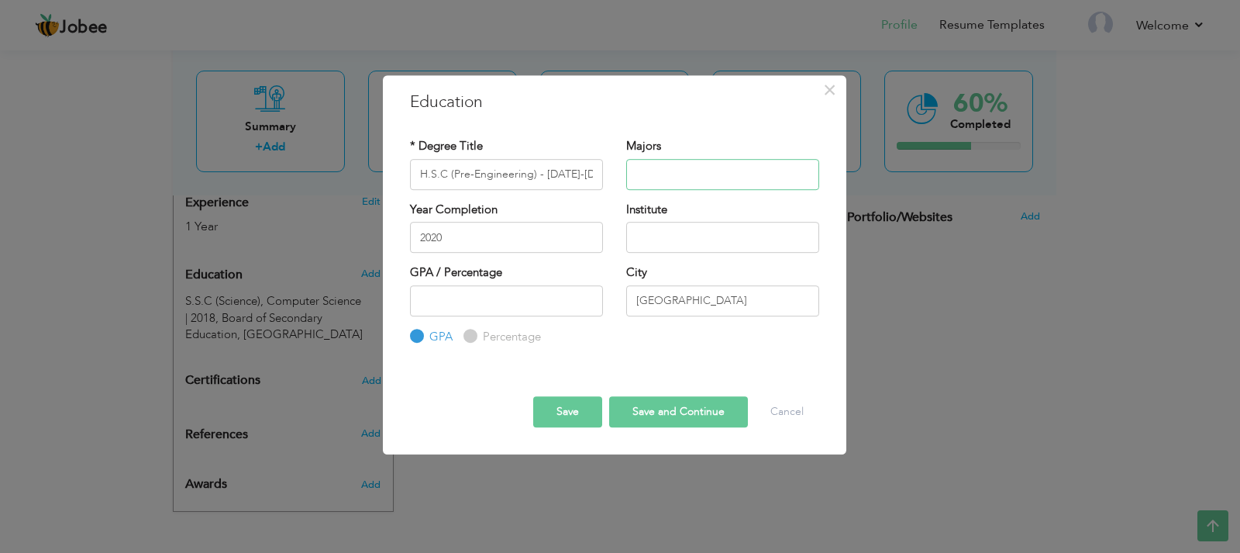
click at [657, 180] on input "text" at bounding box center [722, 174] width 193 height 31
drag, startPoint x: 534, startPoint y: 174, endPoint x: 448, endPoint y: 181, distance: 86.3
click at [448, 181] on input "H.S.C (Pre-Engineering) - 2019-2020 Board of Intermediate Education," at bounding box center [506, 174] width 193 height 31
type input "H.S.C - 2019-2020 Board of Intermediate Education,"
click at [636, 175] on input "text" at bounding box center [722, 174] width 193 height 31
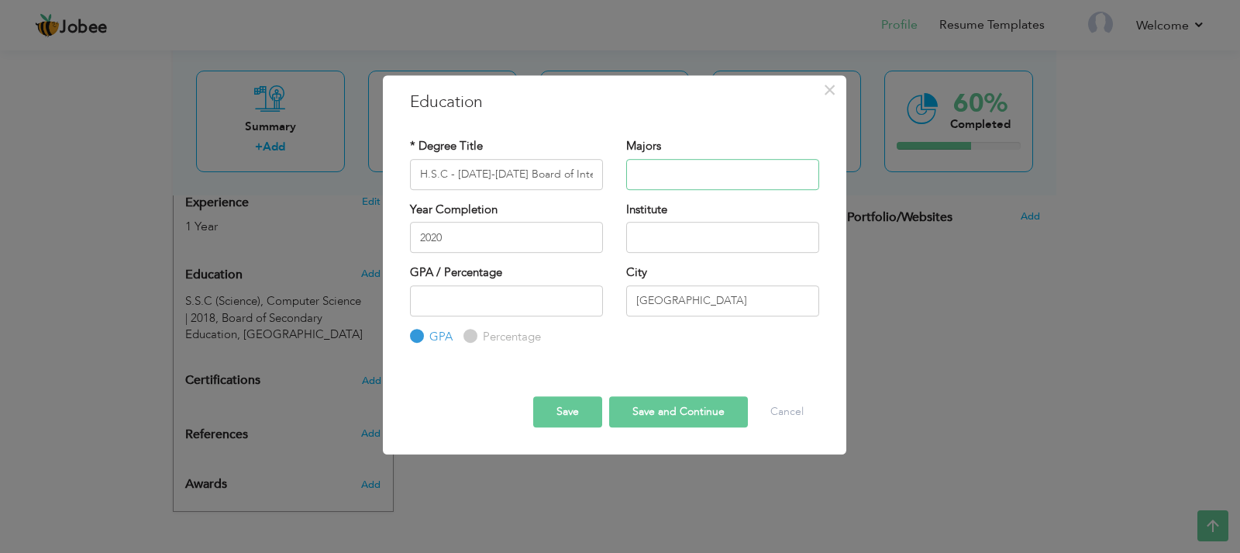
paste input "(Pre-Engineering)"
type input "(Pre-Engineering)"
drag, startPoint x: 506, startPoint y: 174, endPoint x: 605, endPoint y: 181, distance: 98.7
click at [605, 181] on div "* Degree Title H.S.C - 2019-2020 Board of Intermediate Education," at bounding box center [506, 169] width 216 height 63
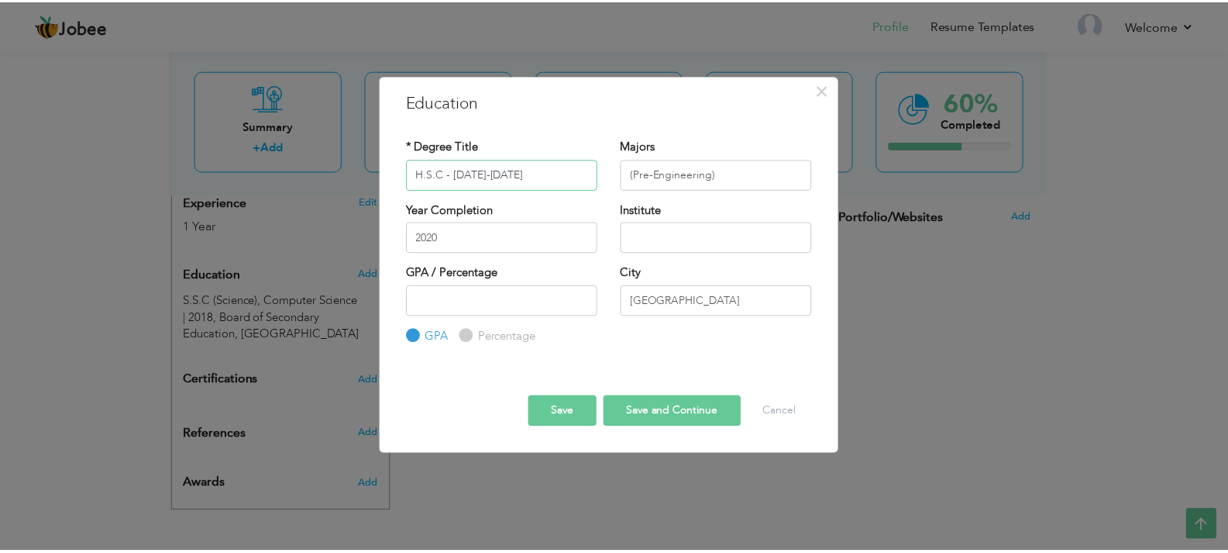
scroll to position [0, 0]
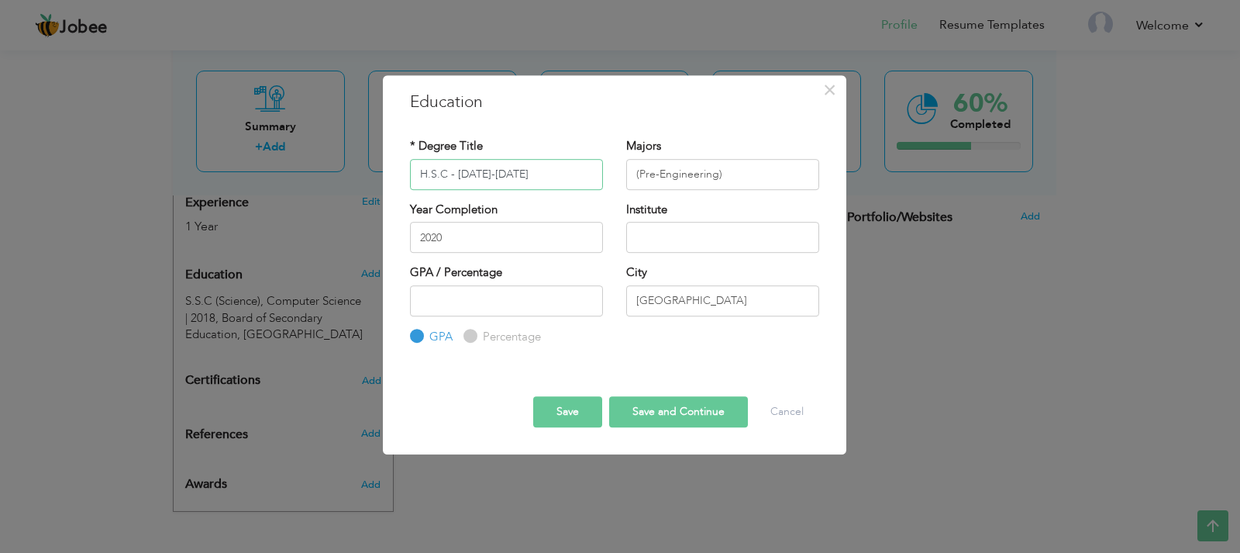
type input "H.S.C - 2019-2020"
click at [689, 229] on input "text" at bounding box center [722, 237] width 193 height 31
paste input "Board of Intermediate Education,"
type input "Board of Intermediate Education,"
click at [511, 339] on label "Percentage" at bounding box center [510, 337] width 62 height 16
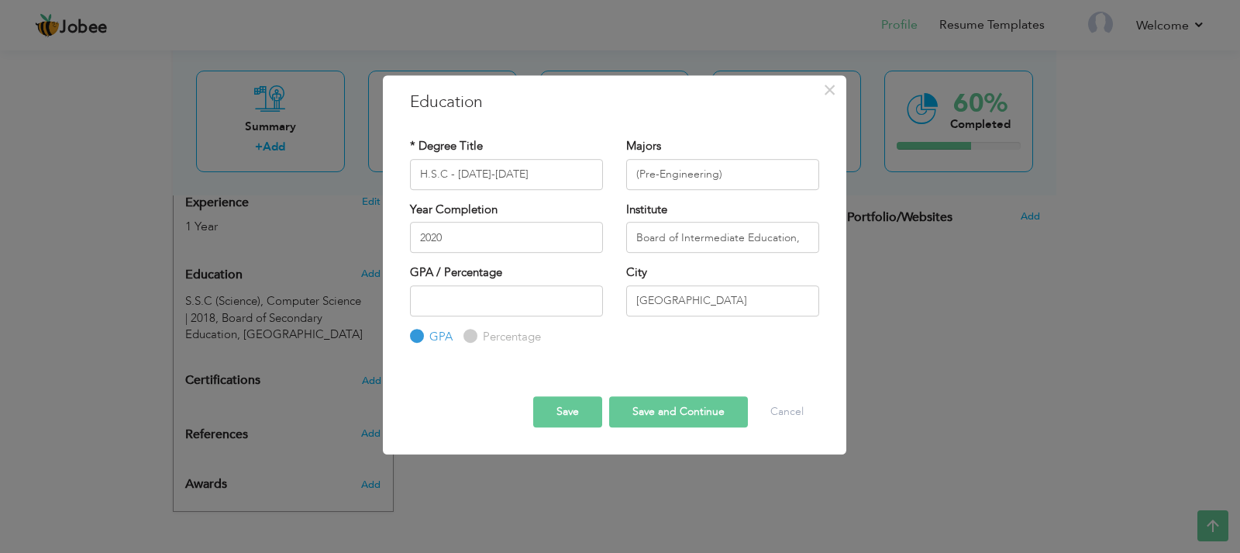
click at [474, 339] on input "Percentage" at bounding box center [468, 336] width 10 height 10
radio input "true"
click at [684, 415] on button "Save and Continue" at bounding box center [678, 411] width 139 height 31
radio input "true"
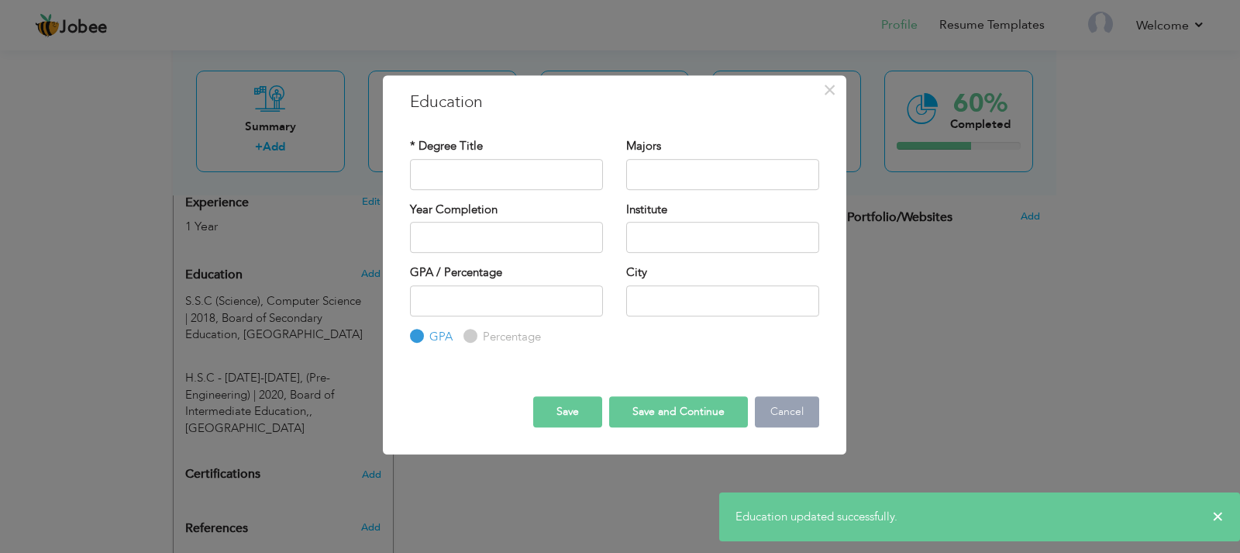
click at [800, 417] on button "Cancel" at bounding box center [787, 411] width 64 height 31
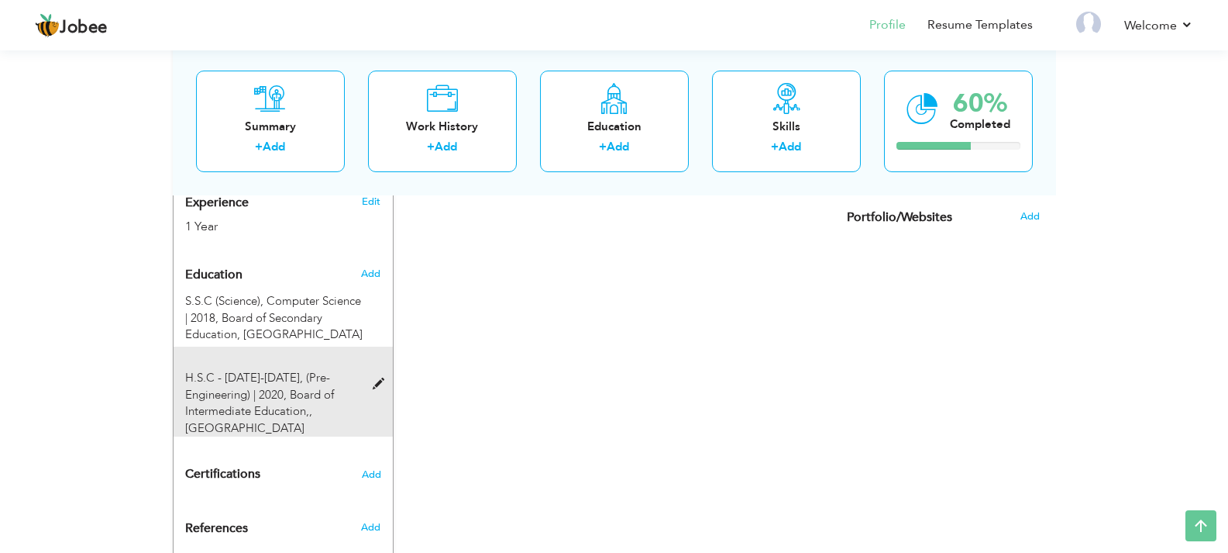
click at [374, 378] on span at bounding box center [382, 384] width 19 height 12
type input "H.S.C - 2019-2020"
type input "(Pre-Engineering)"
type input "2020"
type input "Board of Intermediate Education,"
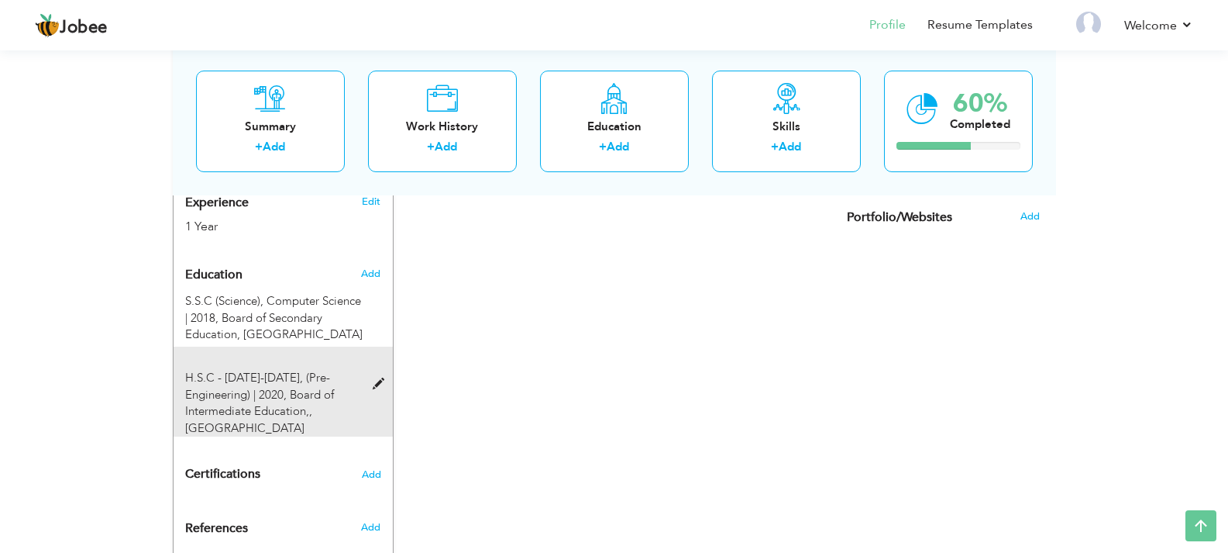
radio input "false"
radio input "true"
type input "Karachi"
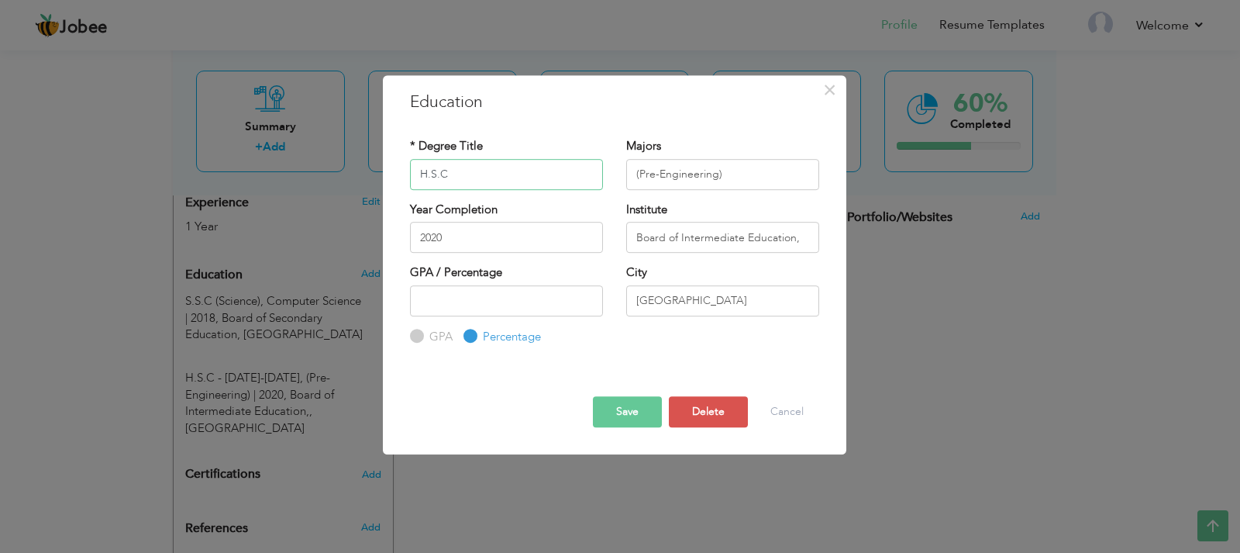
type input "H.S.C"
click at [634, 417] on button "Save" at bounding box center [627, 411] width 69 height 31
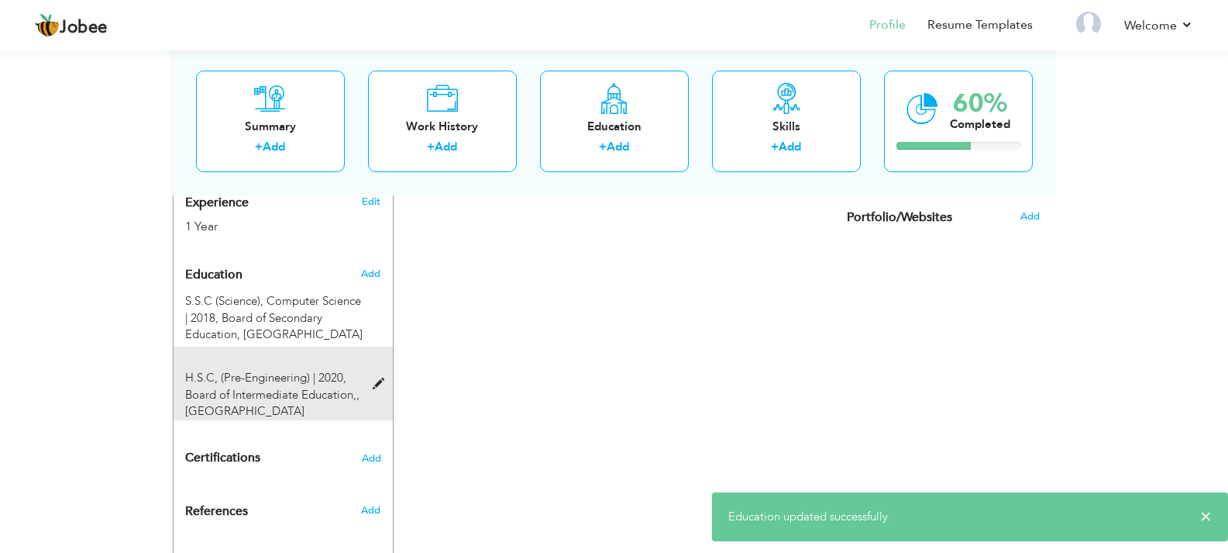
click at [374, 384] on span at bounding box center [382, 384] width 19 height 12
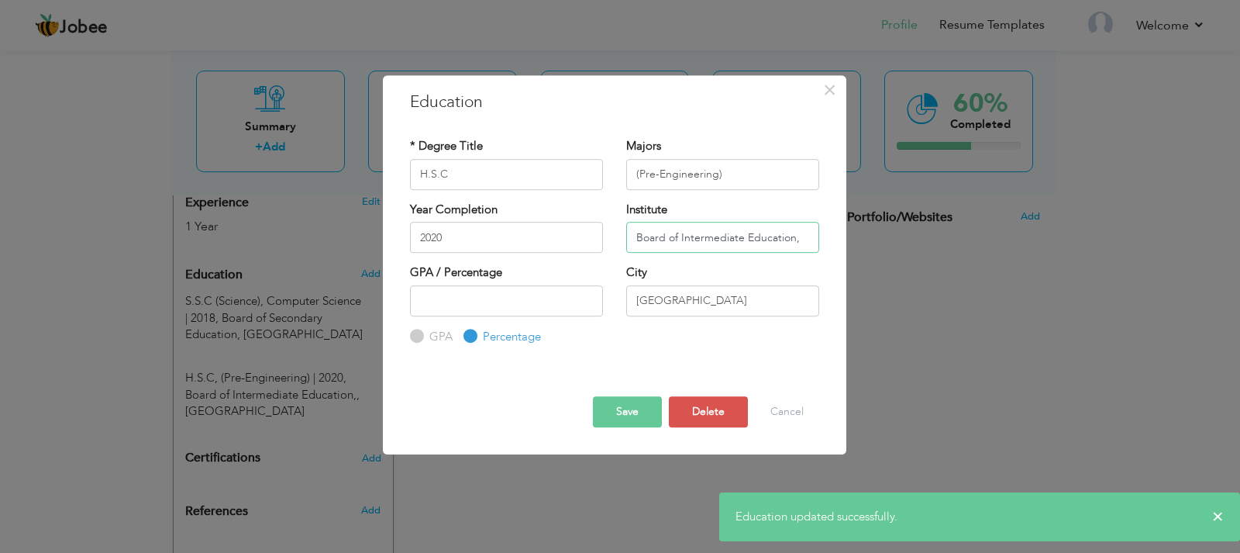
click at [799, 237] on input "Board of Intermediate Education," at bounding box center [722, 237] width 193 height 31
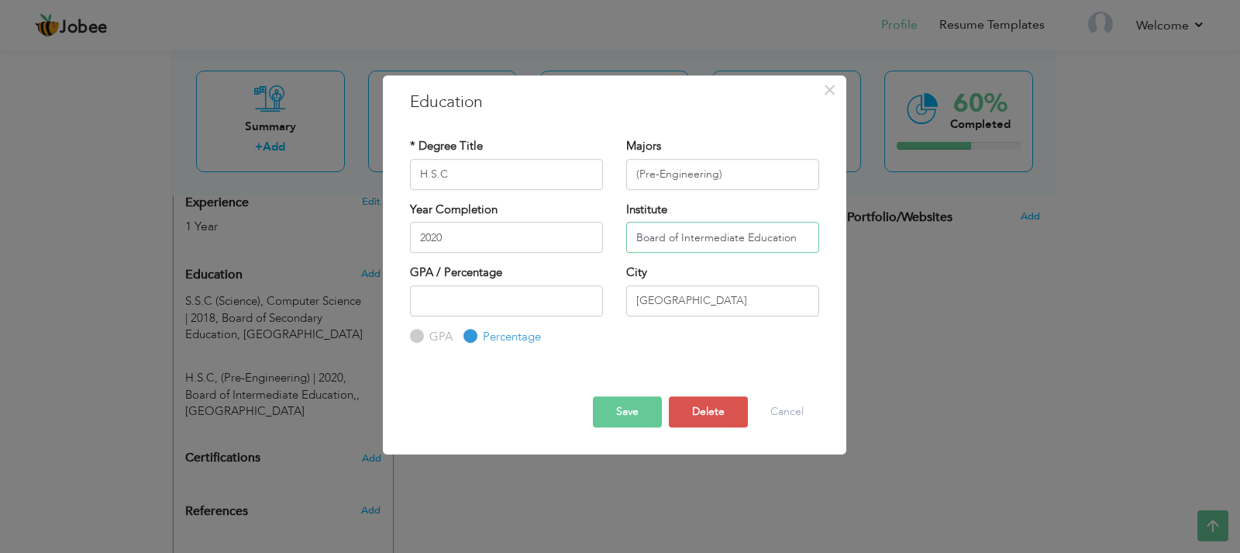
type input "Board of Intermediate Education"
click at [622, 410] on button "Save" at bounding box center [627, 411] width 69 height 31
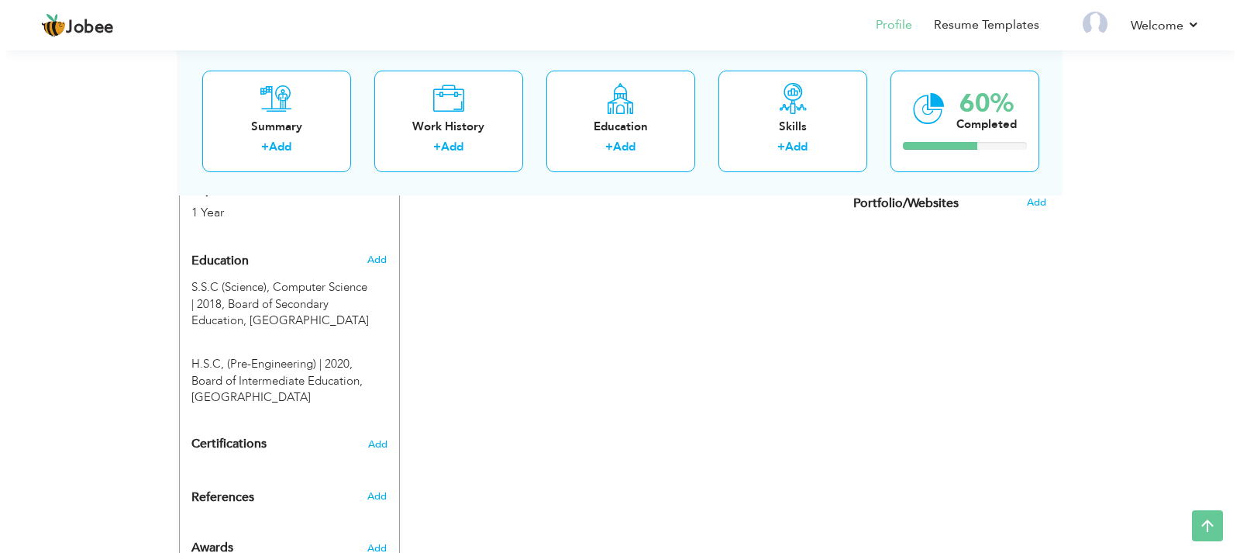
scroll to position [536, 0]
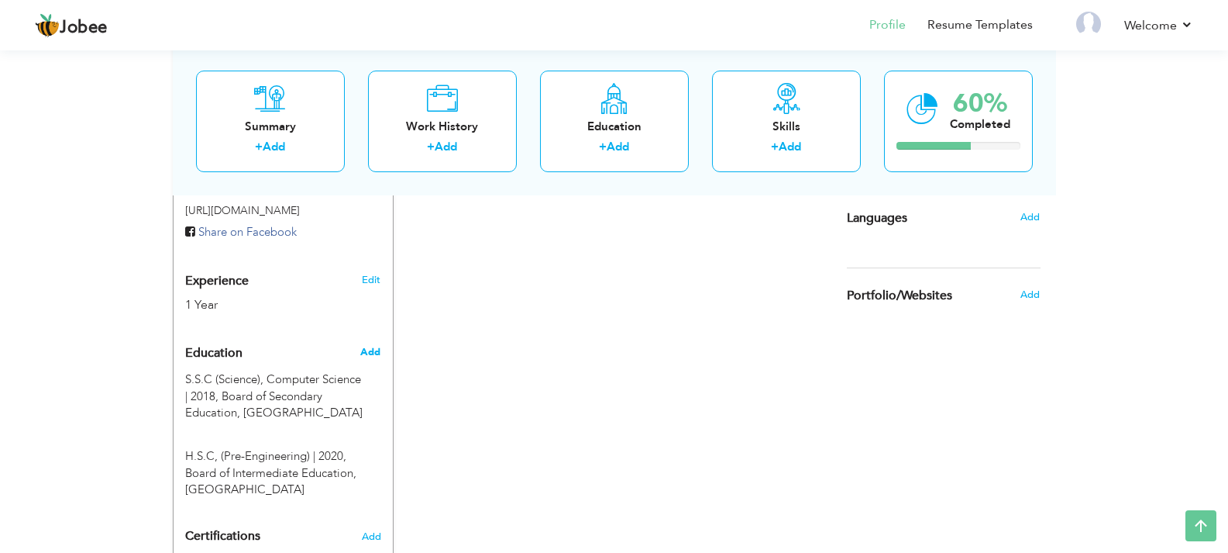
click at [365, 354] on span "Add" at bounding box center [370, 352] width 20 height 14
radio input "true"
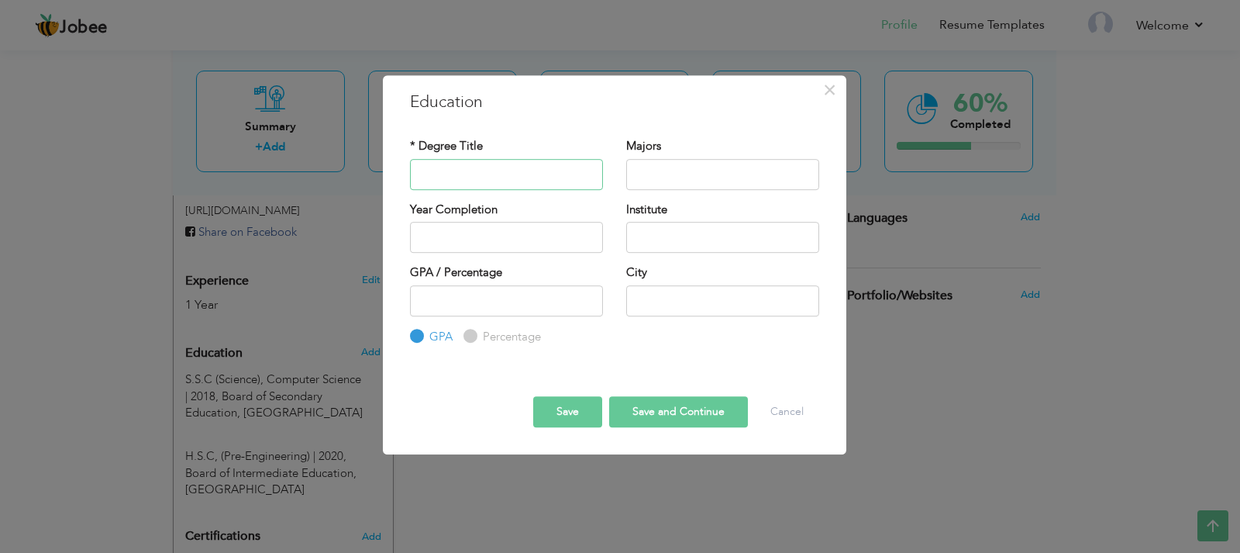
paste input "Board of Intermediate Education,"
click at [569, 181] on input "Board of Intermediate Education," at bounding box center [506, 174] width 193 height 31
click at [584, 174] on input "Board of Intermediate Education," at bounding box center [506, 174] width 193 height 31
paste input "B.Sc. Hons - Institute of Environmental Studies – (2021-2023)"
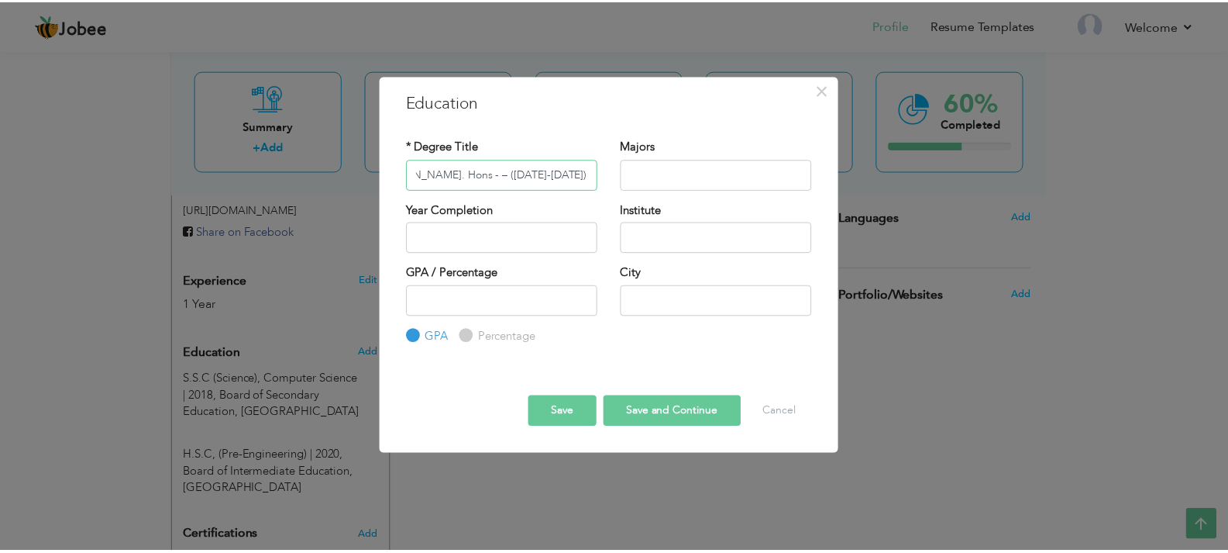
scroll to position [0, 0]
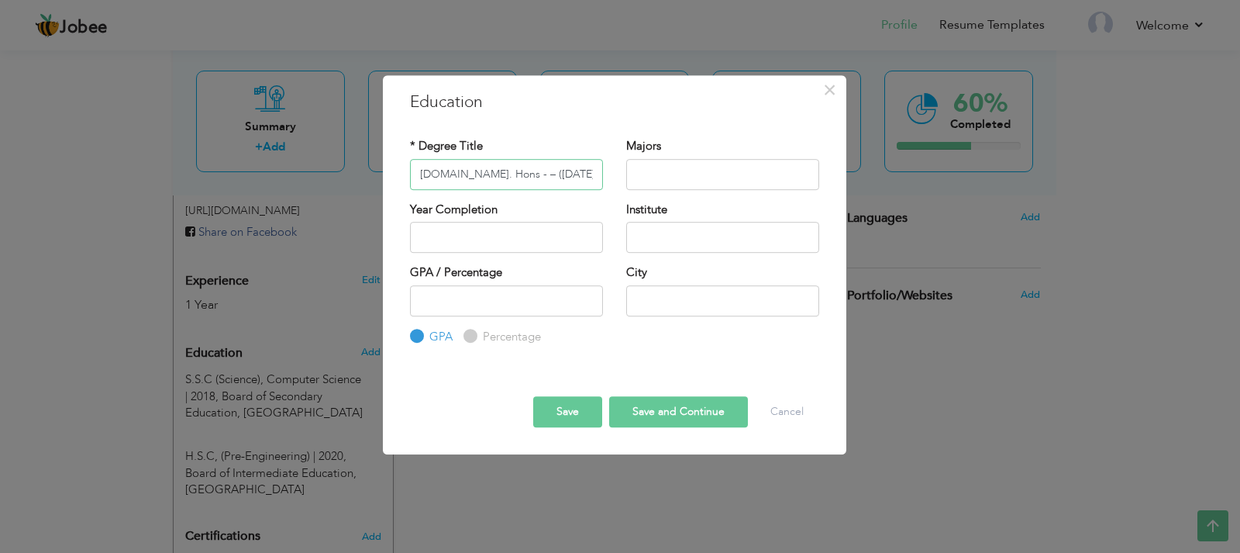
type input "B.Sc. Hons - – (2021-2023)"
click at [727, 239] on input "text" at bounding box center [722, 237] width 193 height 31
paste input "Institute of Environmental Studies"
type input "Institute of Environmental Studies"
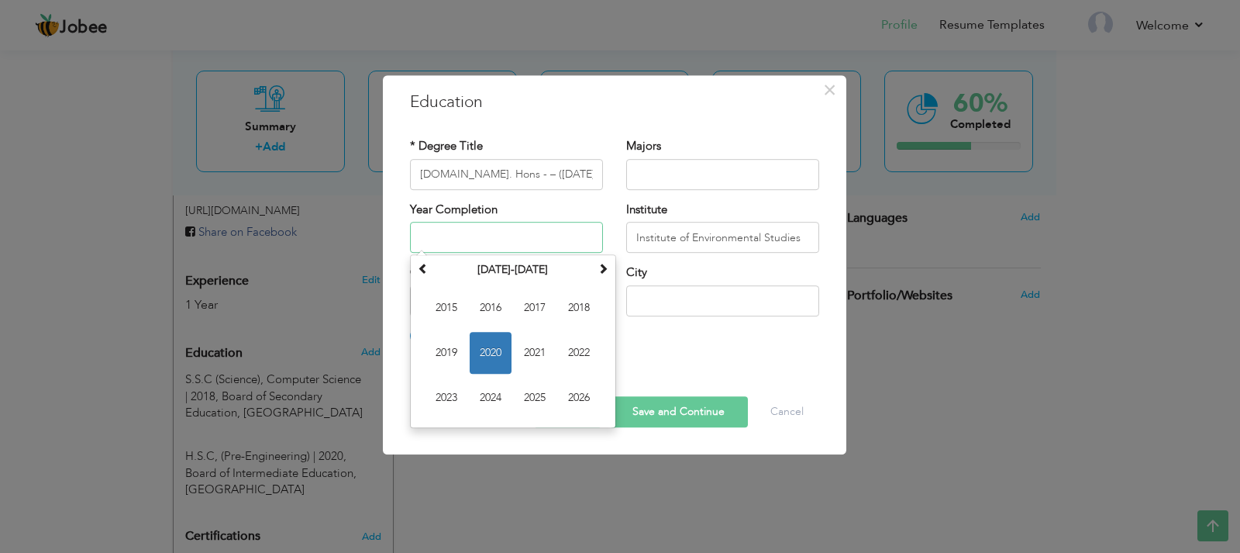
click at [508, 234] on input "text" at bounding box center [506, 237] width 193 height 31
click at [446, 395] on span "2023" at bounding box center [447, 398] width 42 height 42
type input "2023"
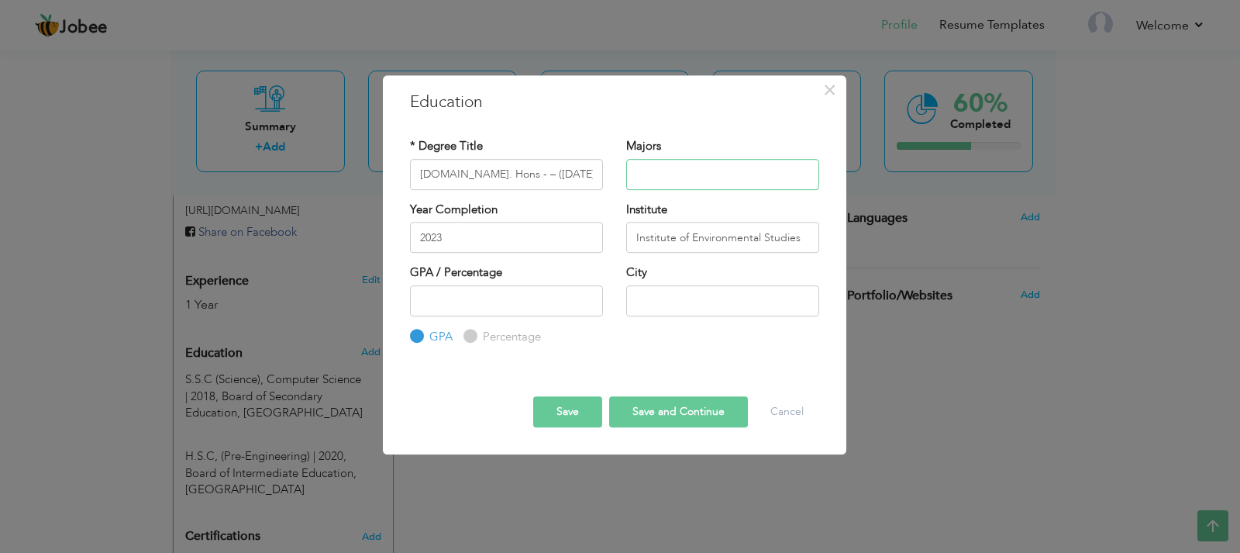
click at [677, 178] on input "text" at bounding box center [722, 174] width 193 height 31
drag, startPoint x: 543, startPoint y: 171, endPoint x: 471, endPoint y: 181, distance: 72.1
click at [471, 181] on input "B.Sc. Hons - – (2021-2023)" at bounding box center [506, 174] width 193 height 31
type input "B.Sc. Hons"
click at [672, 293] on input "text" at bounding box center [722, 300] width 193 height 31
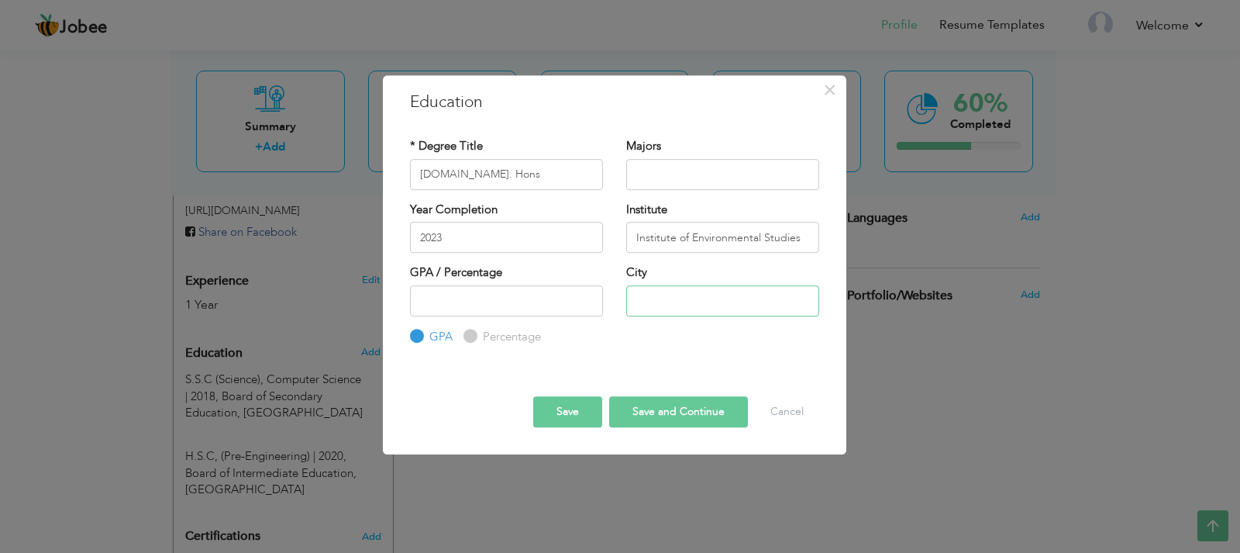
type input "Karachi"
click at [553, 408] on button "Save" at bounding box center [567, 411] width 69 height 31
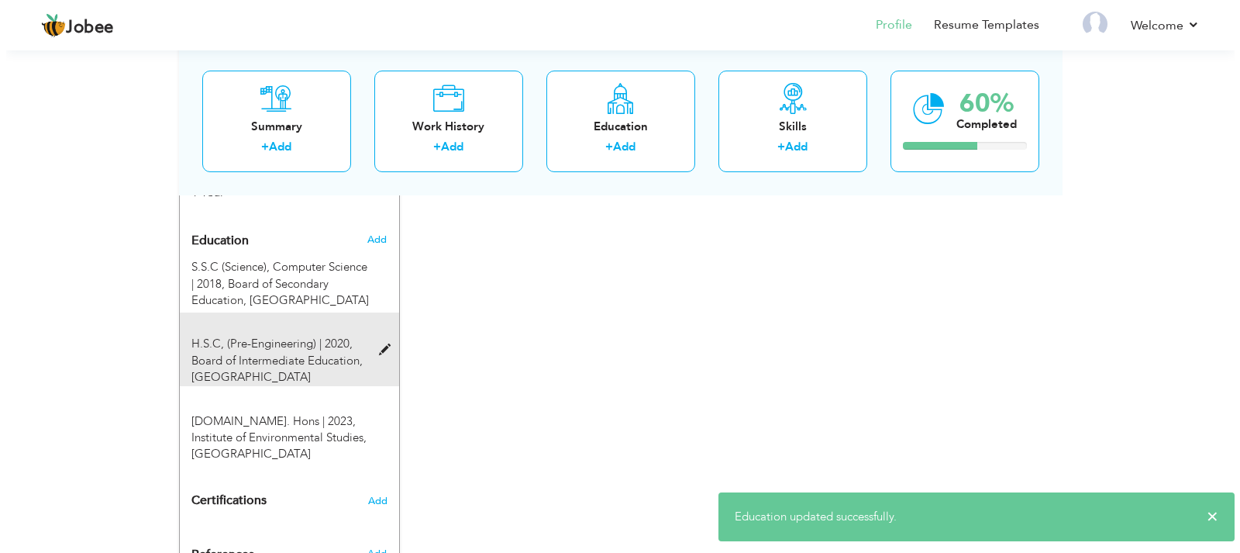
scroll to position [691, 0]
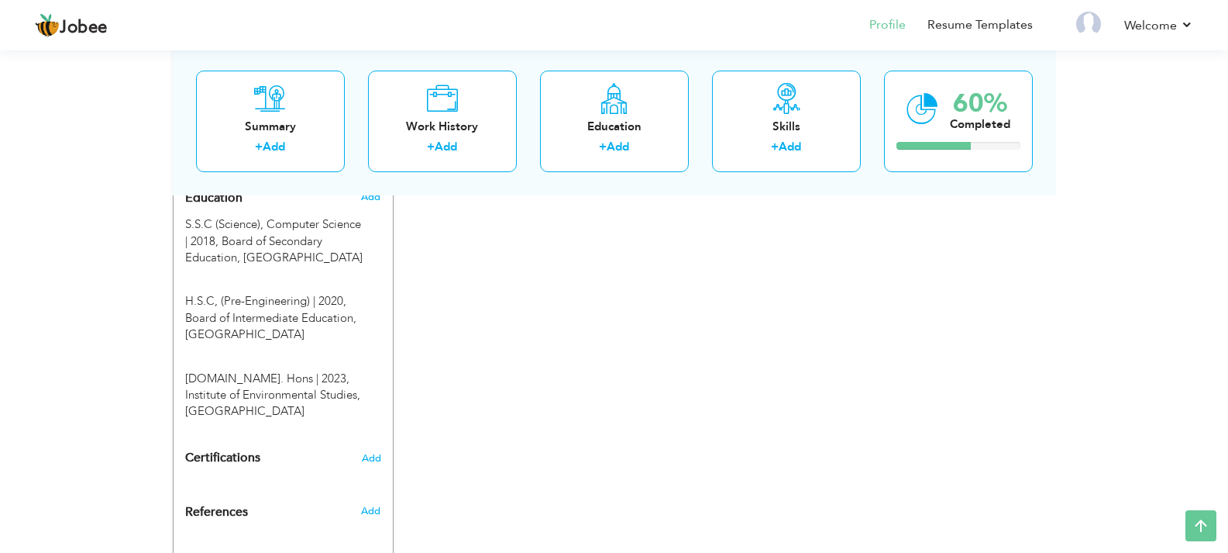
click at [373, 192] on div "Summary + Add Work History + Add Education + Add Skills + Add 60% Completed" at bounding box center [615, 121] width 884 height 148
click at [370, 199] on span "Add" at bounding box center [370, 197] width 20 height 14
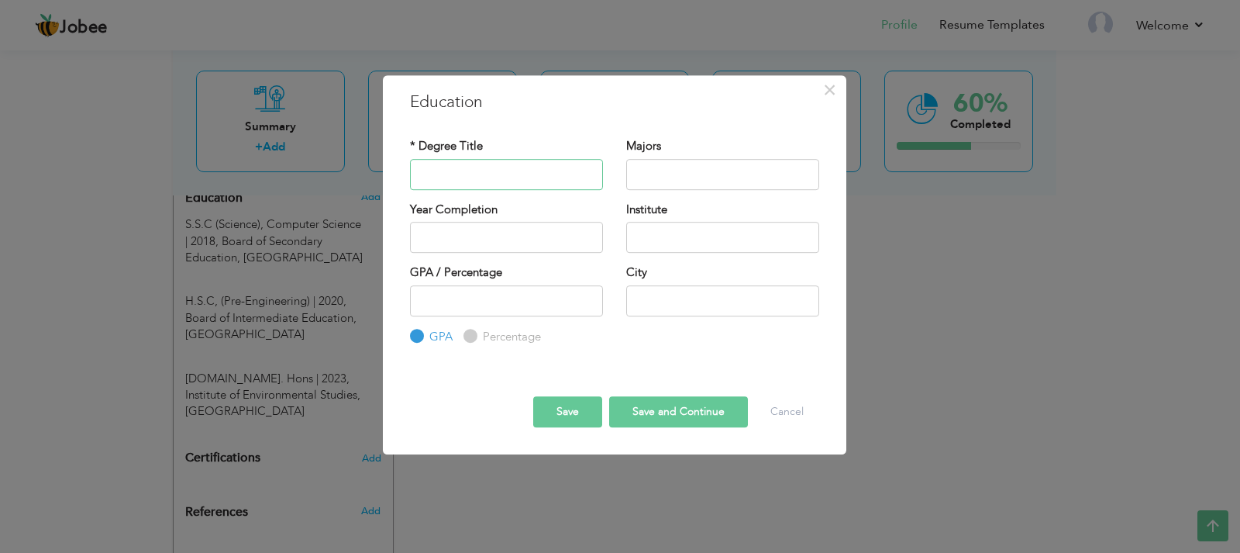
paste input "M.Sc. - Institute of Environmental Studies – (2024 – 2025) Thesis Completed"
type input "M.Sc. - Institute of Environmental Studies – (2024 – 2025) Thesis Completed"
click at [517, 244] on input "text" at bounding box center [506, 237] width 193 height 31
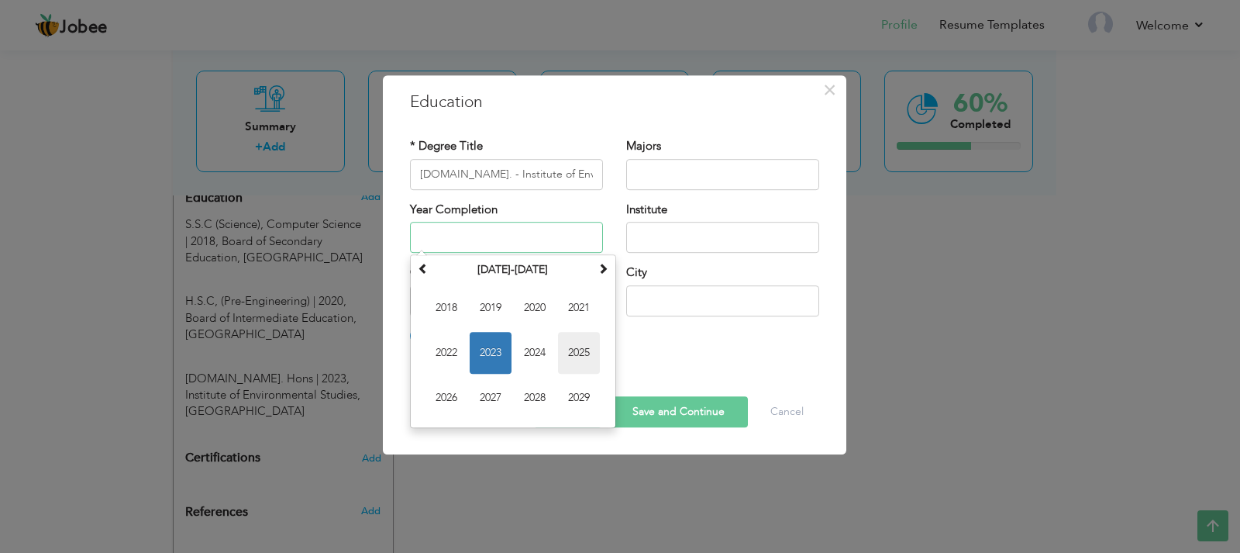
click at [590, 358] on span "2025" at bounding box center [579, 353] width 42 height 42
type input "2025"
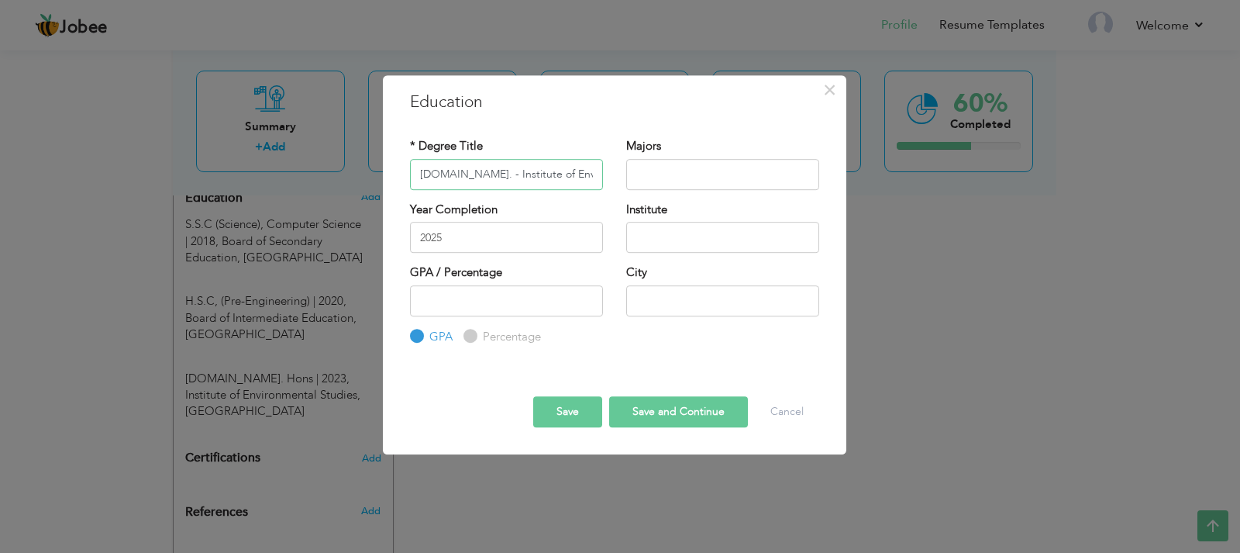
click at [455, 172] on input "M.Sc. - Institute of Environmental Studies – (2024 – 2025) Thesis Completed" at bounding box center [506, 174] width 193 height 31
type input "M.Sc. - – (2024 – 2025) Thesis Completed"
click at [772, 245] on input "text" at bounding box center [722, 237] width 193 height 31
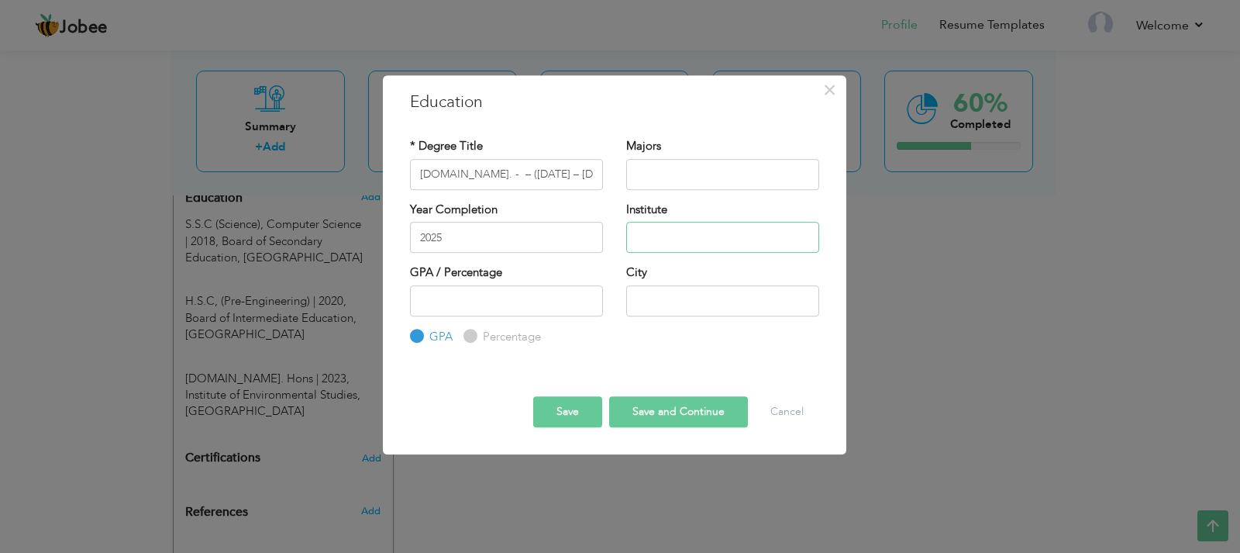
paste input "Institute of Environmental Studies"
type input "Institute of Environmental Studies"
click at [654, 301] on input "text" at bounding box center [722, 300] width 193 height 31
type input "Karachi"
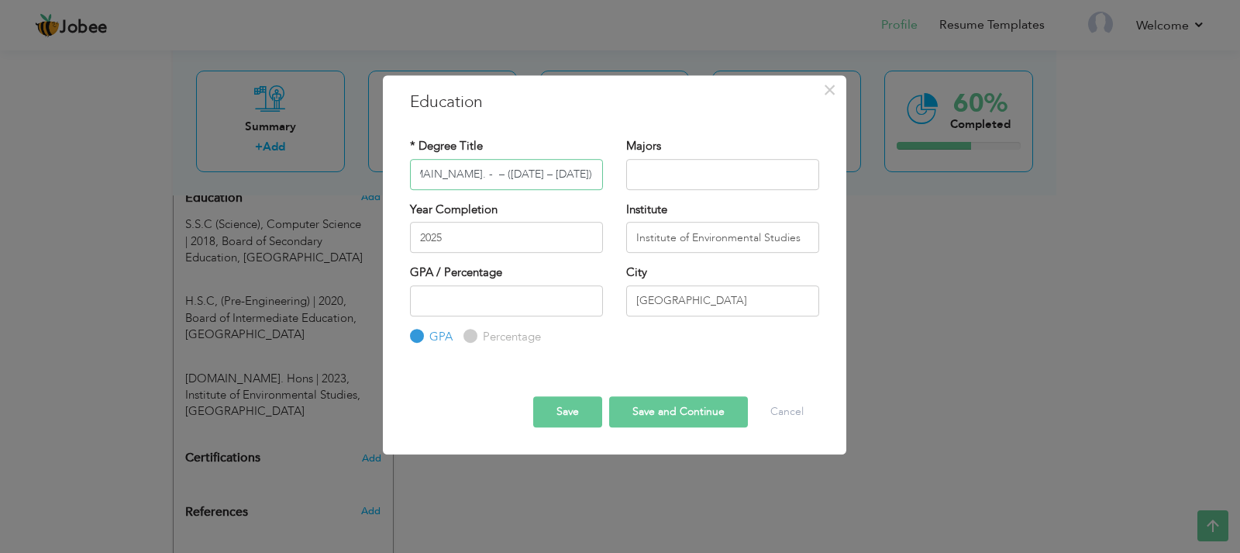
drag, startPoint x: 446, startPoint y: 176, endPoint x: 684, endPoint y: 191, distance: 239.2
click at [684, 191] on div "* Degree Title M.Sc. - – (2024 – 2025) Thesis Completed Majors" at bounding box center [614, 169] width 432 height 63
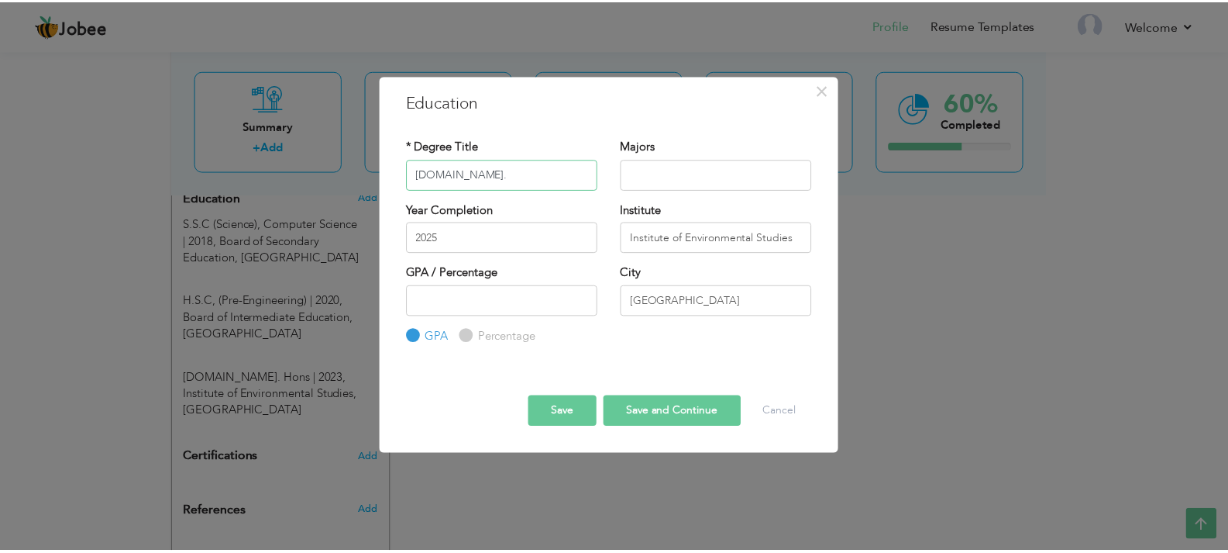
scroll to position [0, 0]
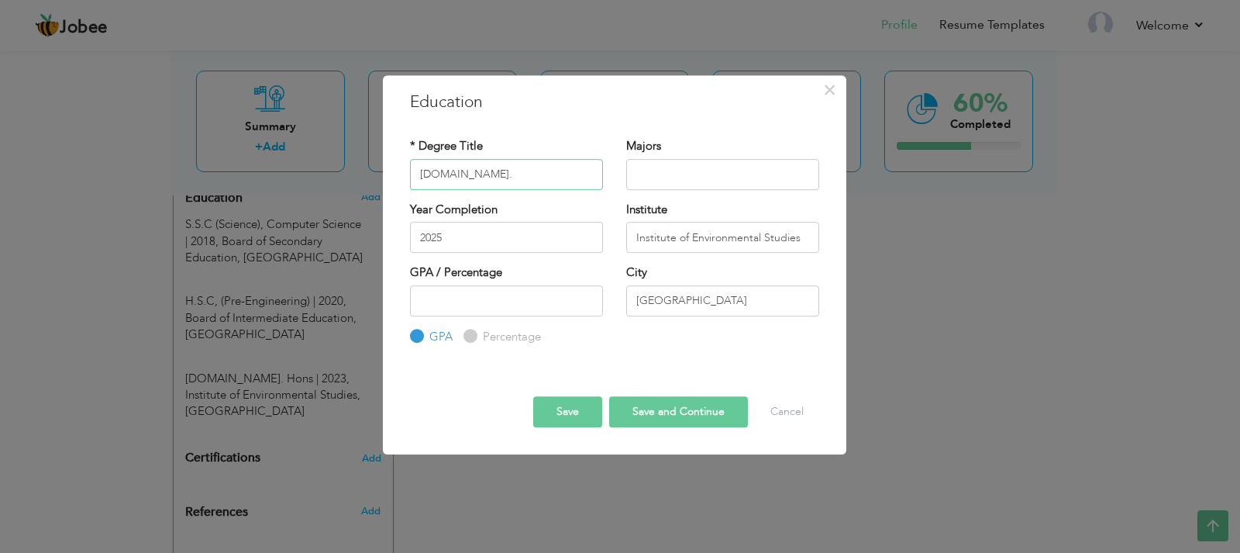
type input "M.Sc."
drag, startPoint x: 492, startPoint y: 336, endPoint x: 554, endPoint y: 366, distance: 68.6
click at [492, 336] on label "Percentage" at bounding box center [510, 337] width 62 height 16
click at [474, 336] on input "Percentage" at bounding box center [468, 336] width 10 height 10
radio input "true"
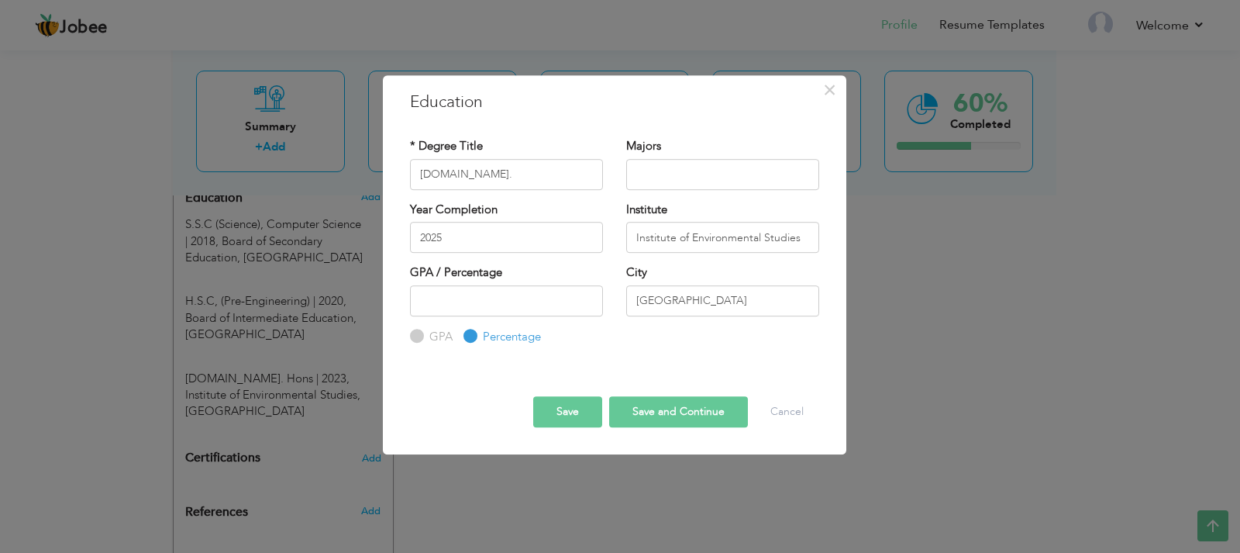
click at [602, 400] on button "Save" at bounding box center [567, 411] width 69 height 31
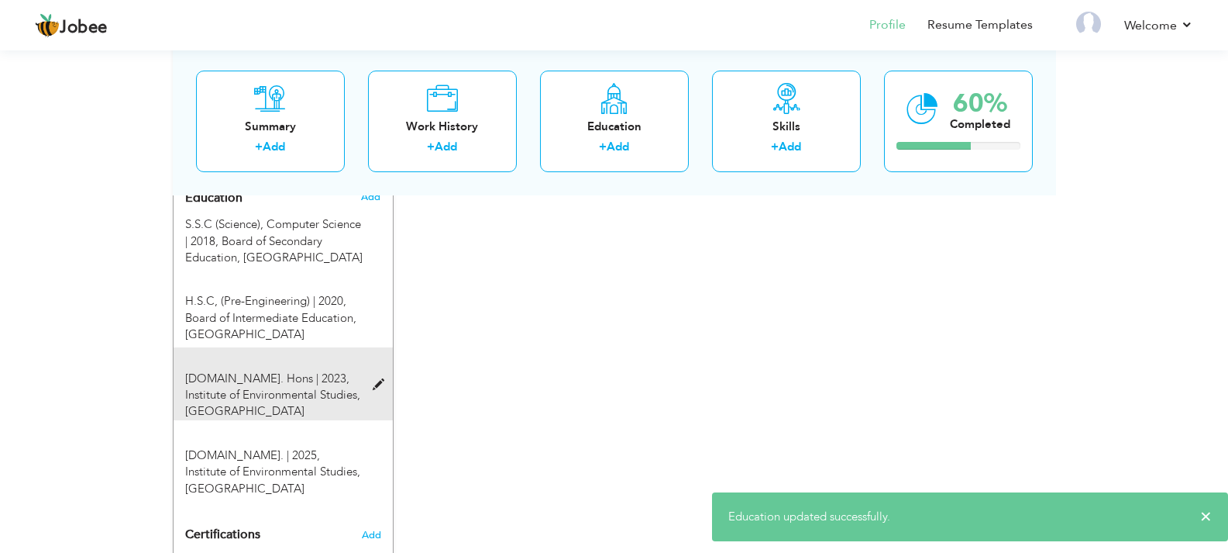
click at [381, 380] on span at bounding box center [382, 385] width 19 height 12
type input "B.Sc. Hons"
type input "2023"
radio input "true"
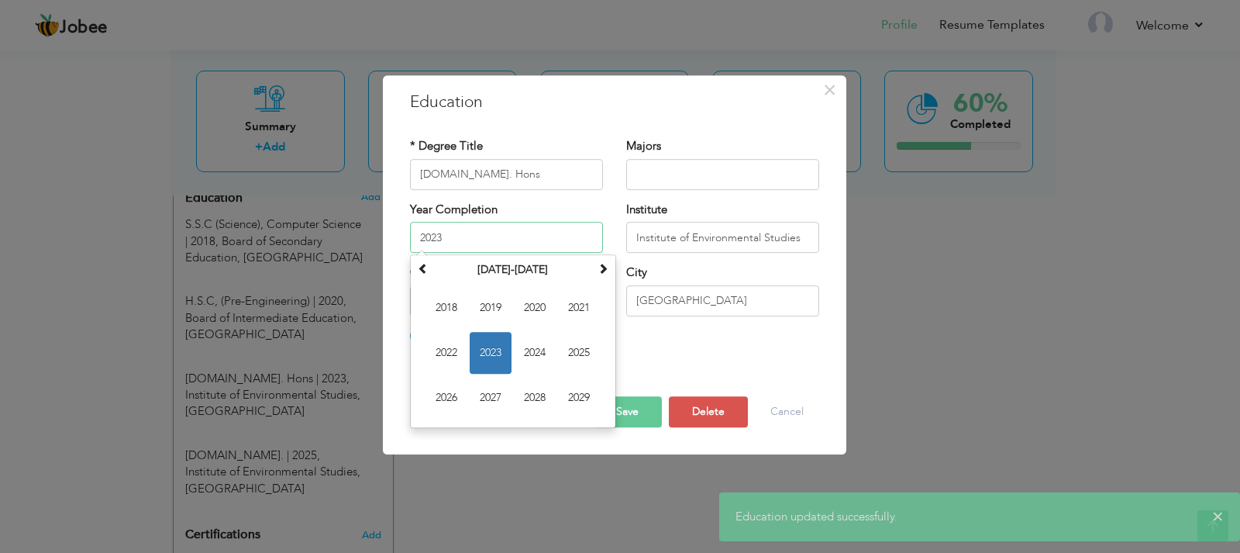
click at [445, 237] on input "2023" at bounding box center [506, 237] width 193 height 31
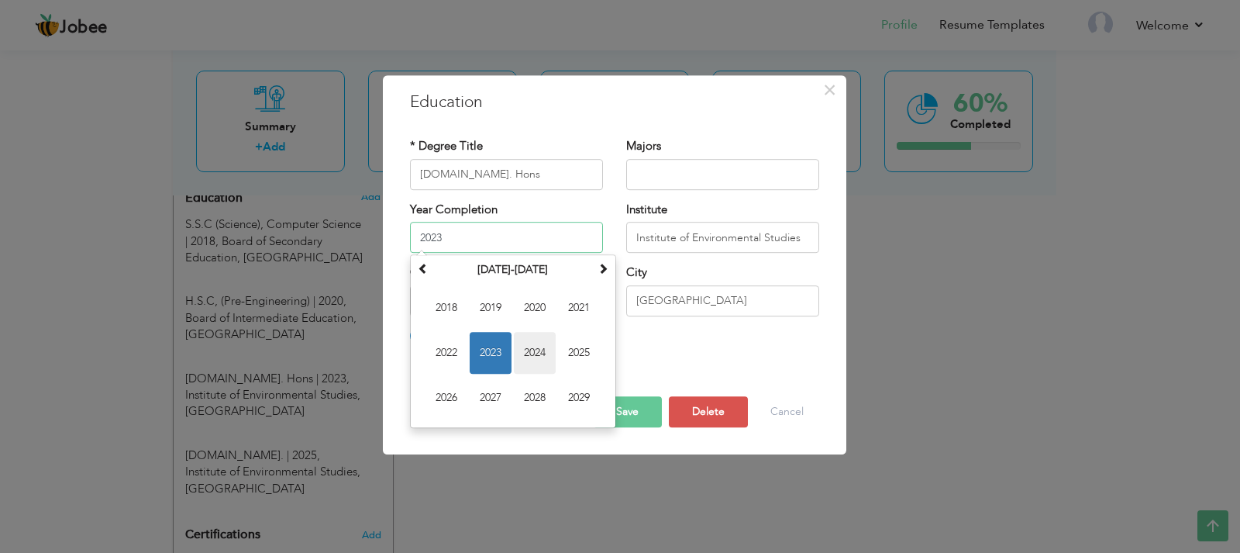
click at [536, 353] on span "2024" at bounding box center [535, 353] width 42 height 42
type input "2024"
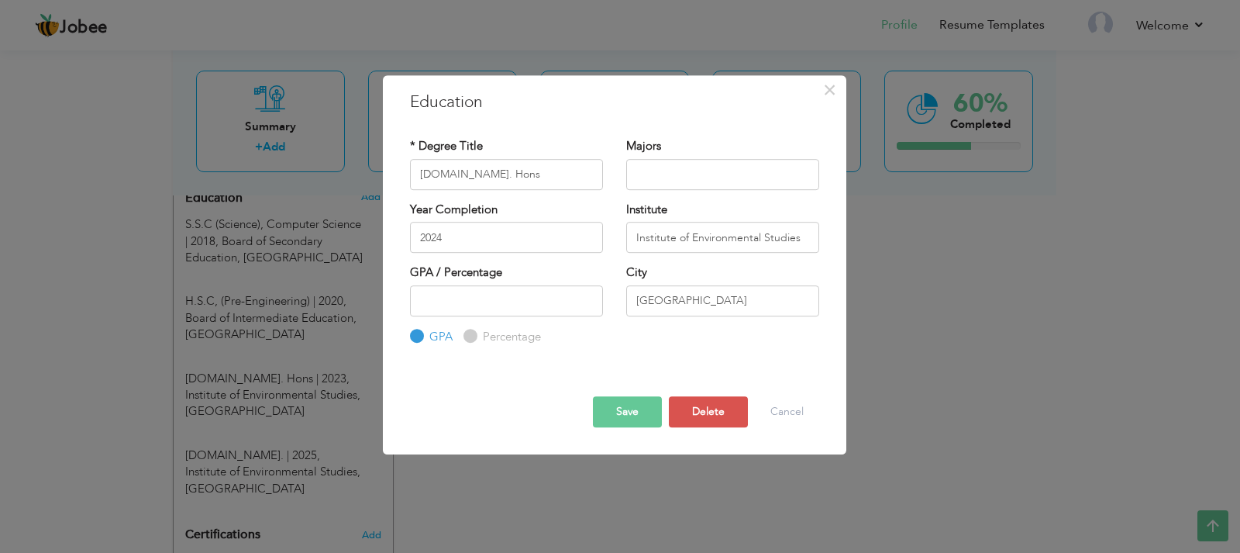
click at [646, 413] on button "Save" at bounding box center [627, 411] width 69 height 31
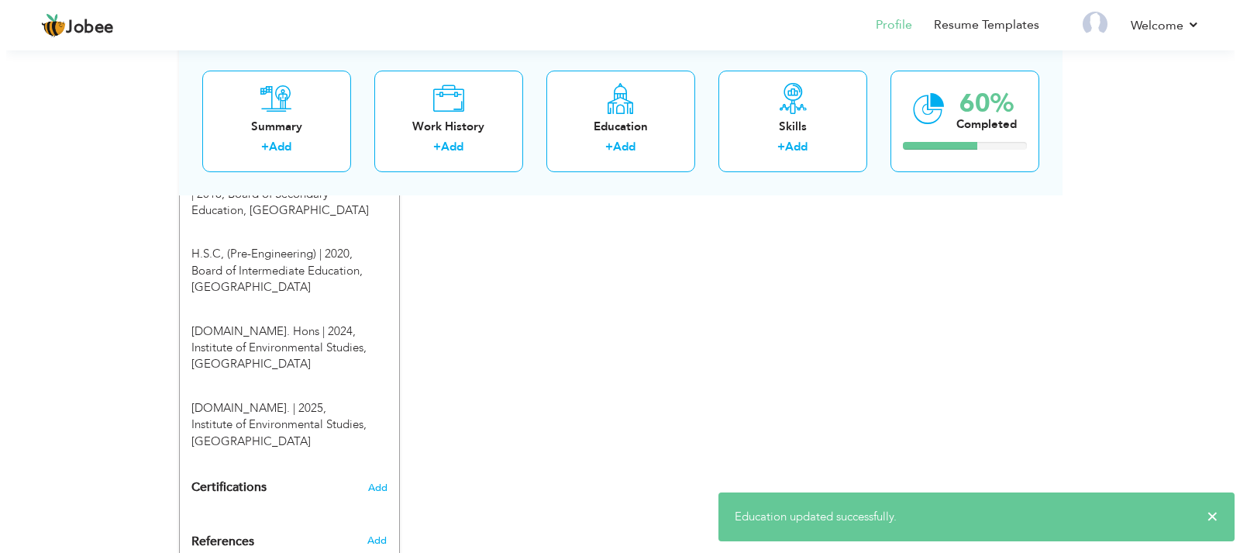
scroll to position [768, 0]
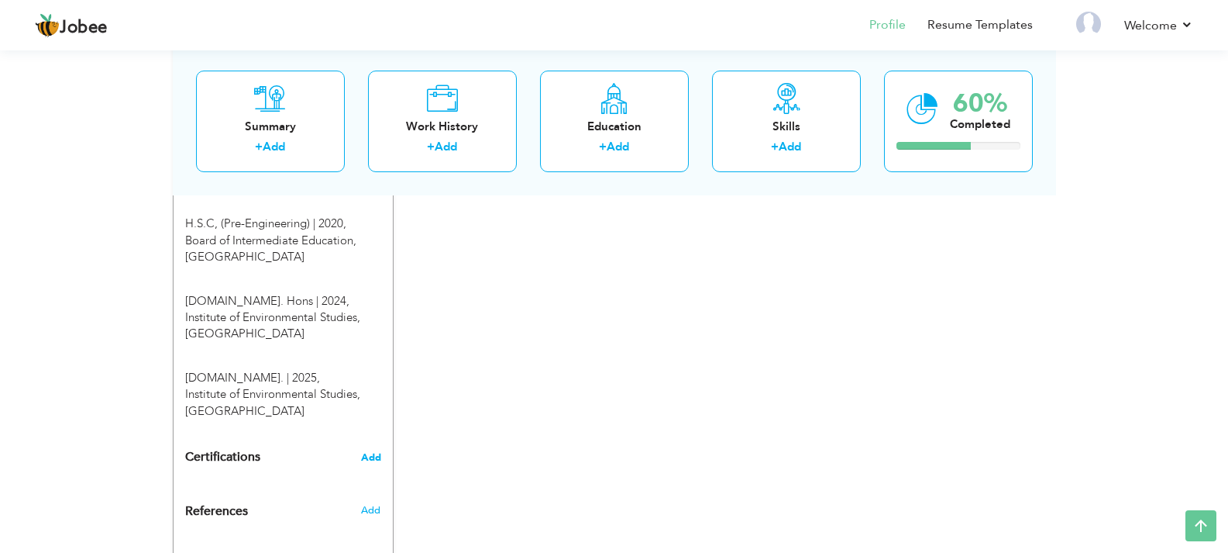
click at [381, 452] on span "Add" at bounding box center [371, 457] width 20 height 11
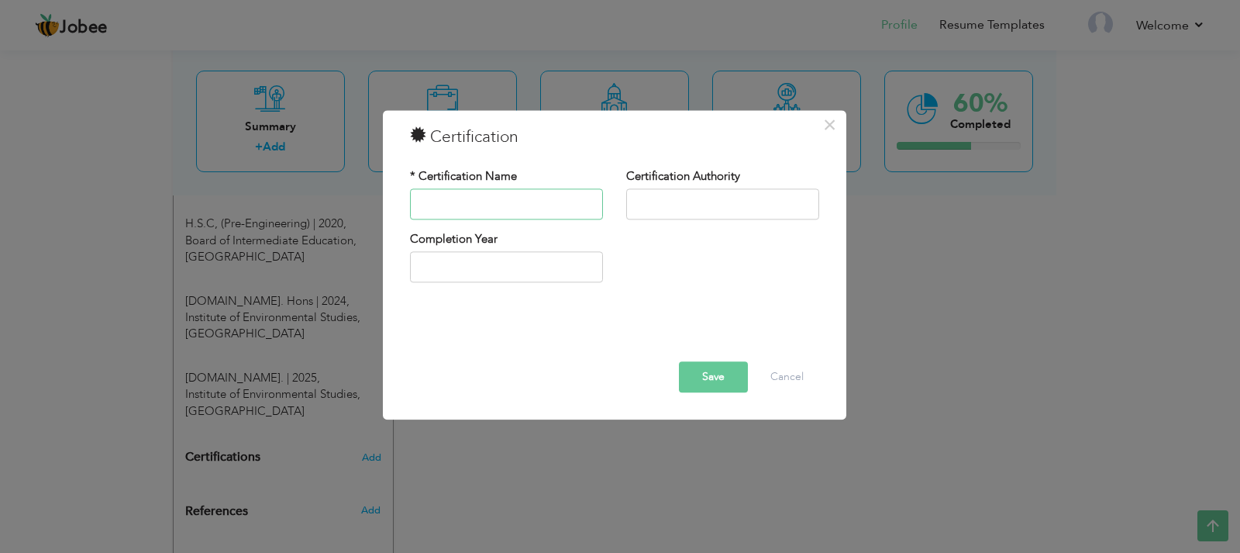
paste input "Social Marketing & Digital Media Specialist"
type input "Social Marketing & Digital Media Specialist"
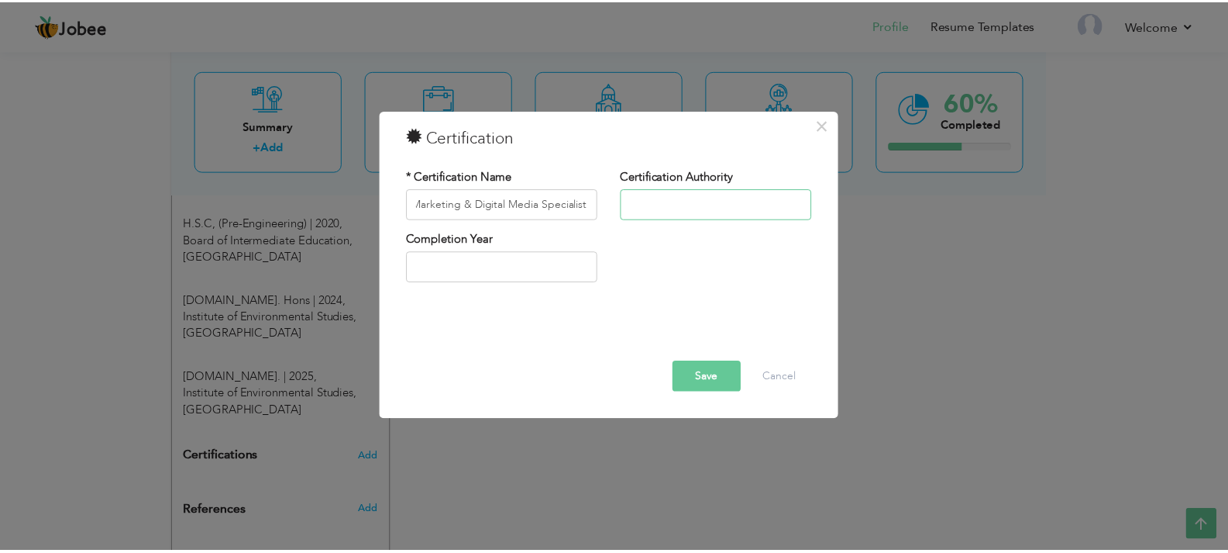
scroll to position [0, 0]
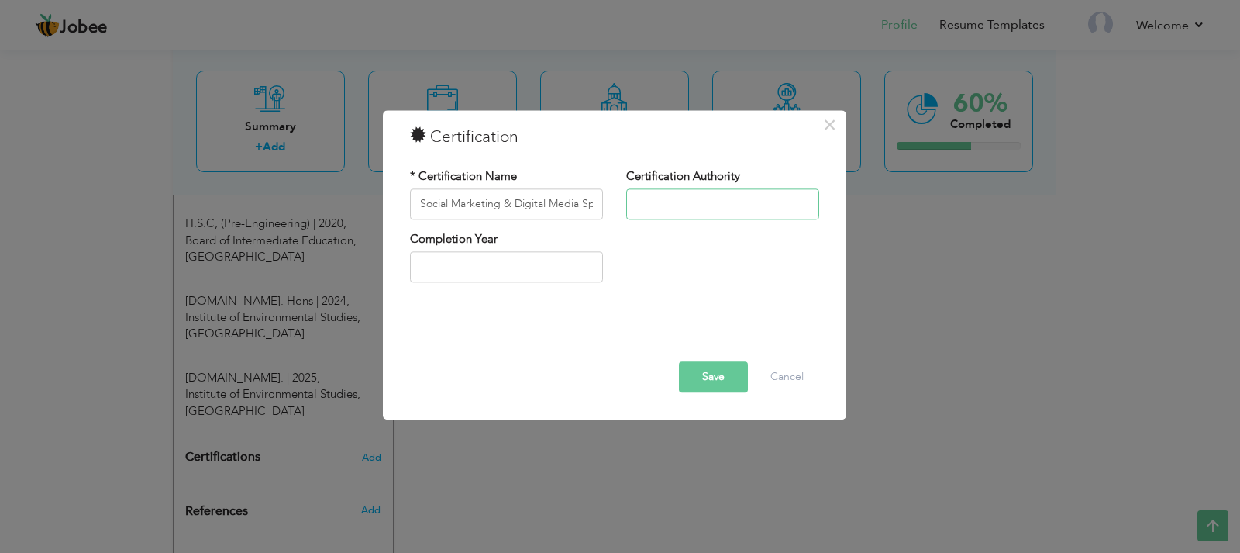
click at [740, 205] on input "text" at bounding box center [722, 203] width 193 height 31
type input "ICMA"
click at [452, 263] on input "2025" at bounding box center [506, 267] width 193 height 31
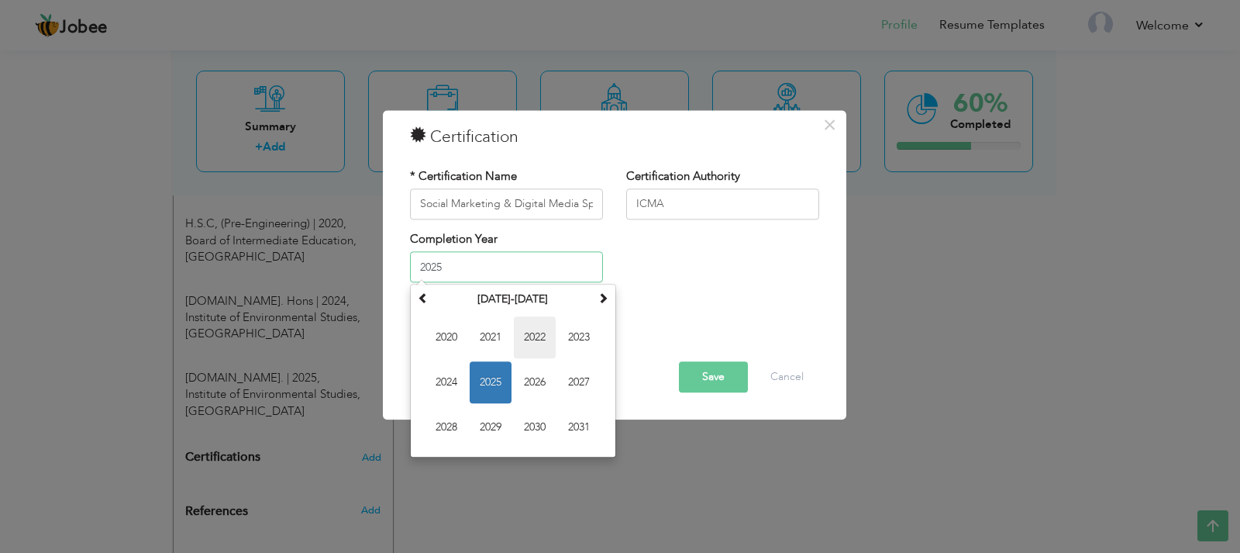
click at [543, 343] on span "2022" at bounding box center [535, 338] width 42 height 42
type input "2022"
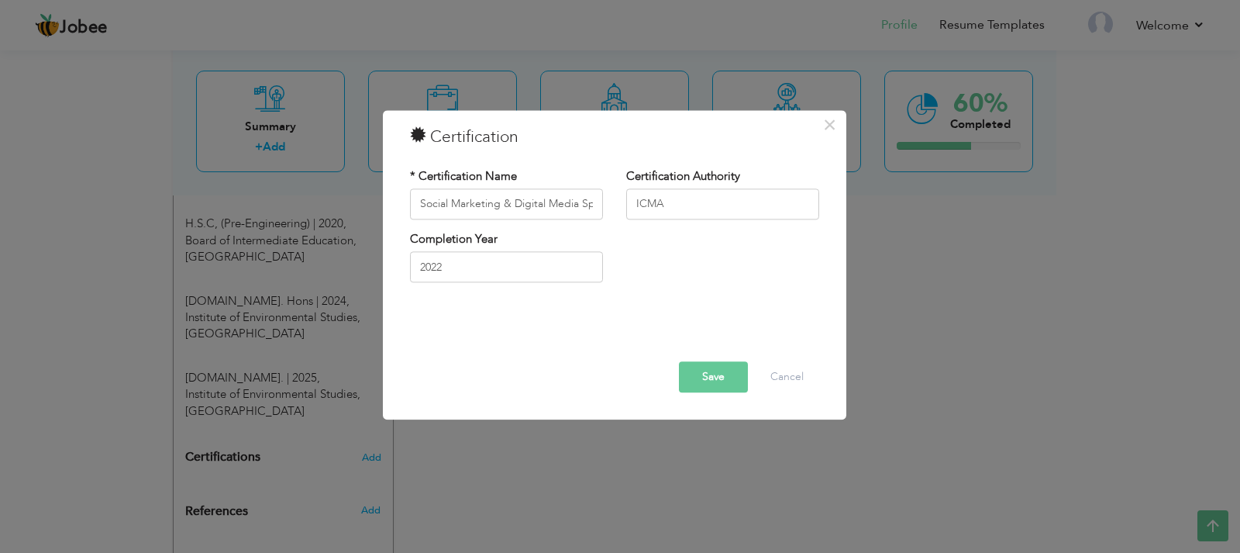
click at [732, 375] on button "Save" at bounding box center [713, 376] width 69 height 31
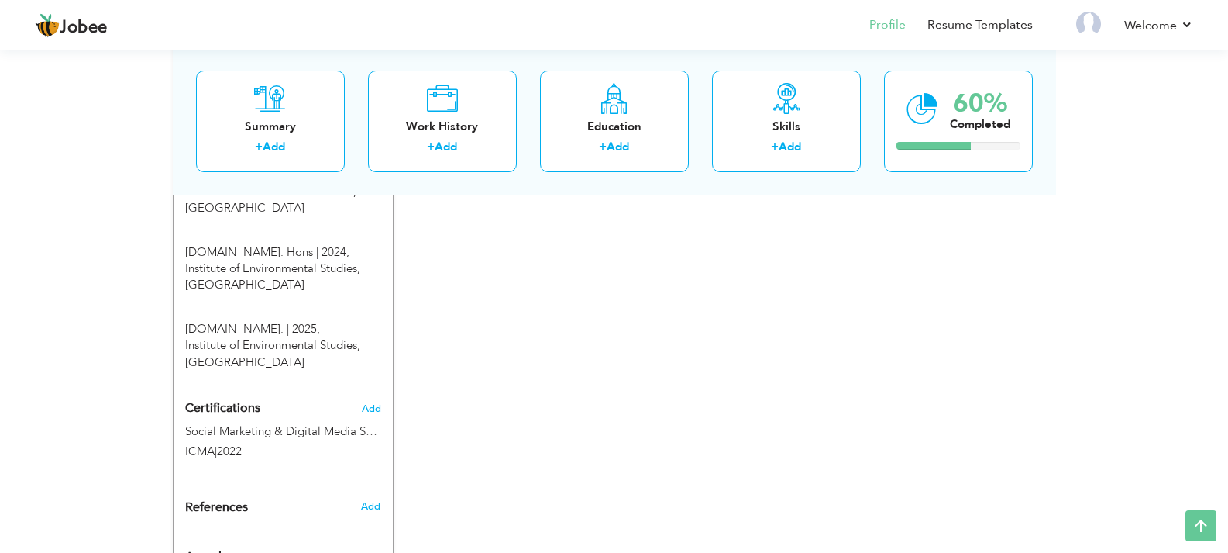
scroll to position [856, 0]
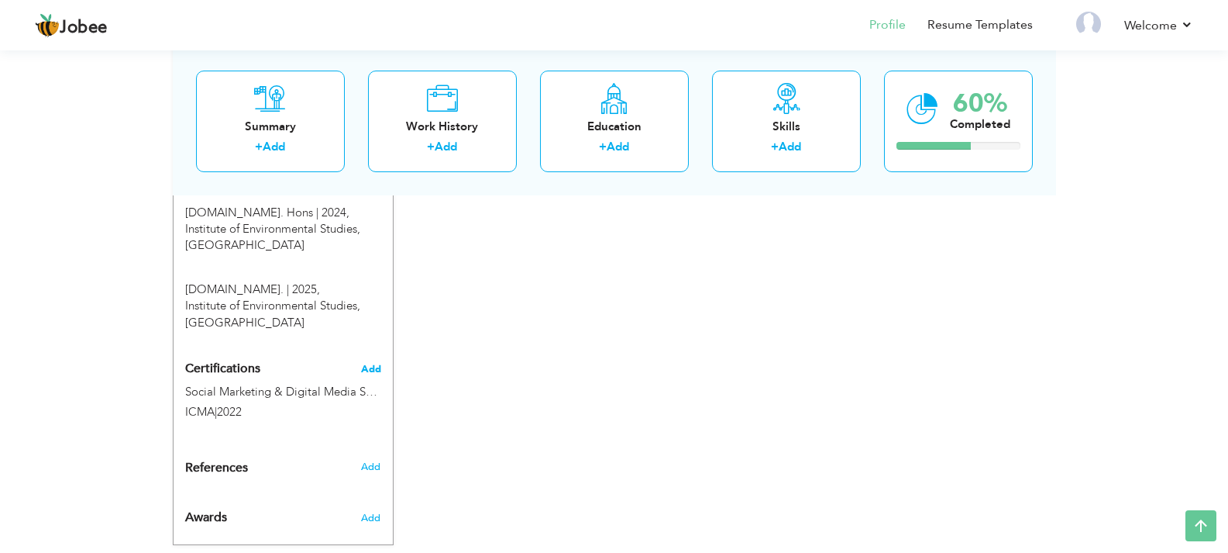
click at [375, 364] on span "Add" at bounding box center [371, 369] width 20 height 11
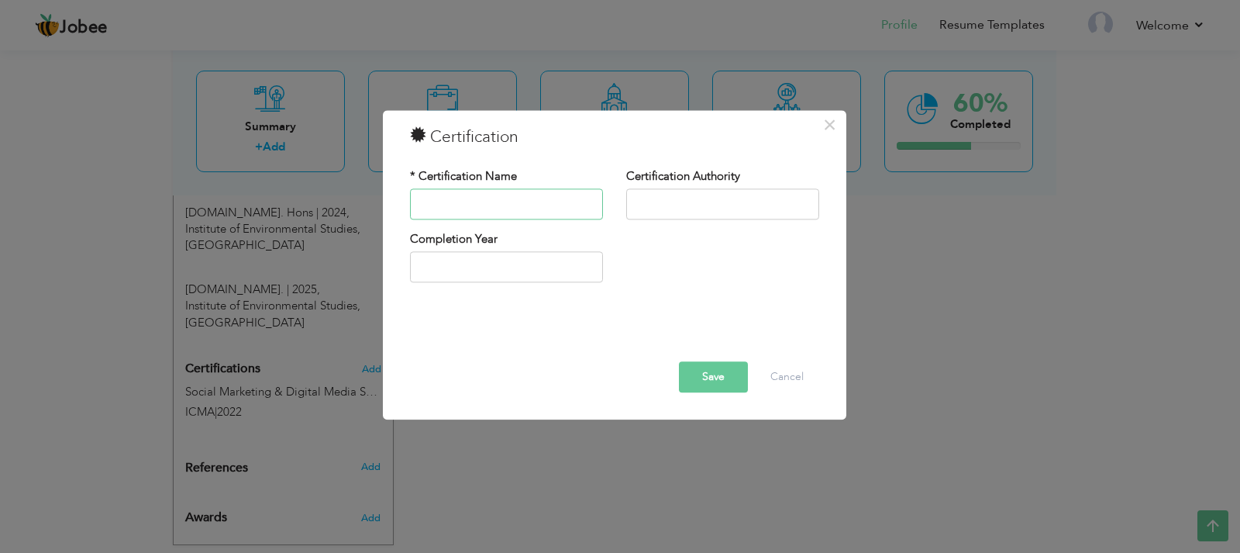
click at [467, 192] on input "text" at bounding box center [506, 203] width 193 height 31
paste input "Lab safety and security"
type input "Lab safety and security"
click at [755, 202] on input "text" at bounding box center [722, 203] width 193 height 31
type input "LEJ"
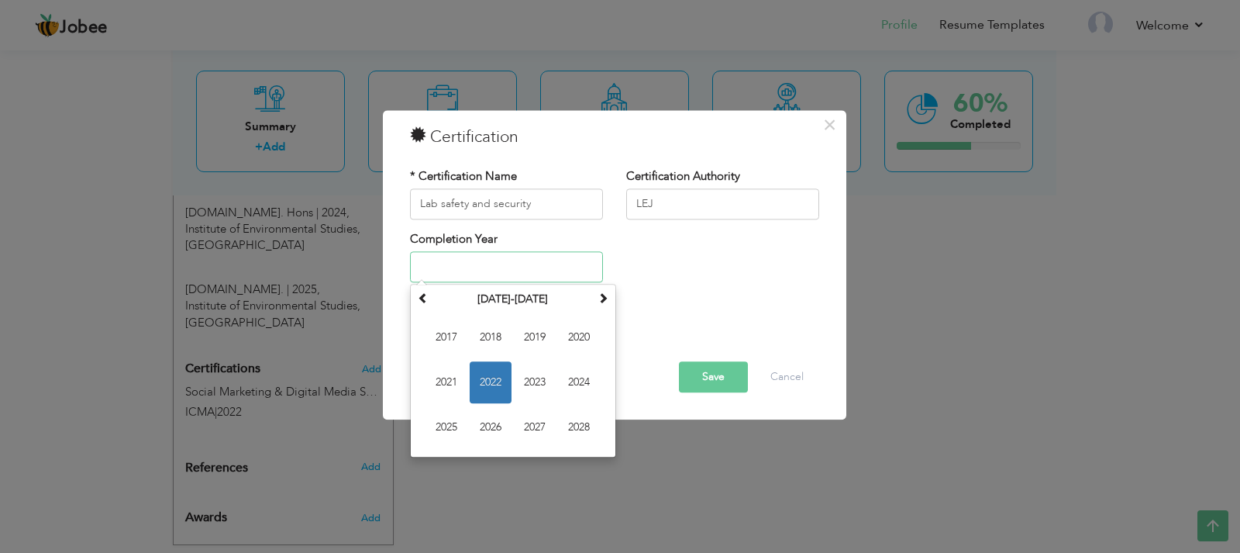
click at [545, 279] on input "text" at bounding box center [506, 267] width 193 height 31
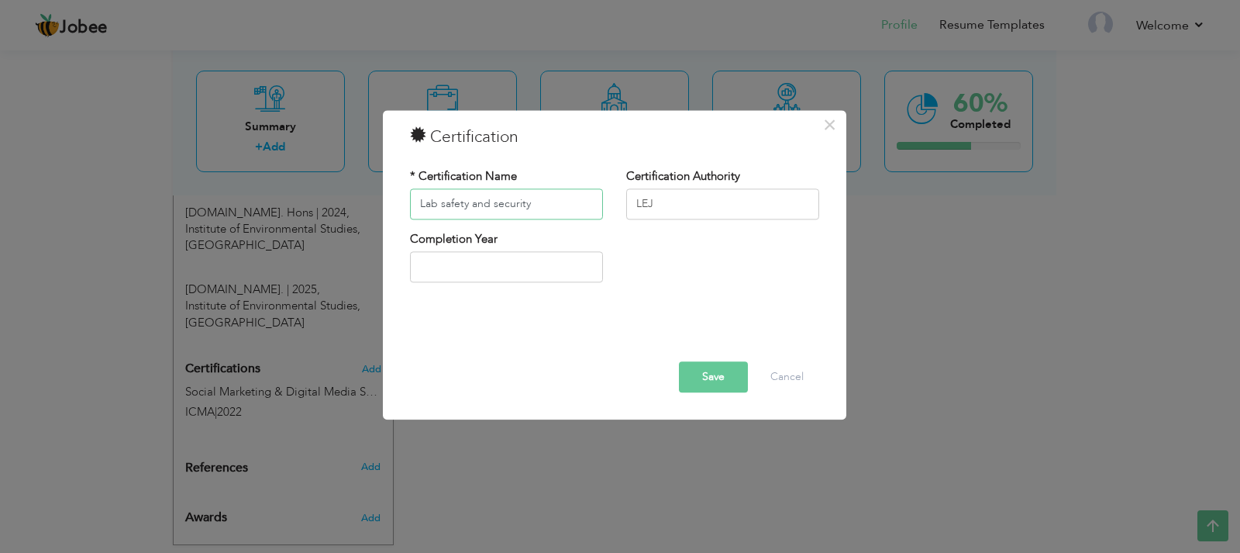
drag, startPoint x: 502, startPoint y: 207, endPoint x: 401, endPoint y: 207, distance: 101.5
click at [395, 204] on div "× Certification * Certification Name Lab safety and security Certification Auth…" at bounding box center [614, 264] width 463 height 309
click at [530, 274] on input "text" at bounding box center [506, 267] width 193 height 31
click at [497, 206] on input "Lab safety and security" at bounding box center [506, 203] width 193 height 31
type input "Lab safety and Security"
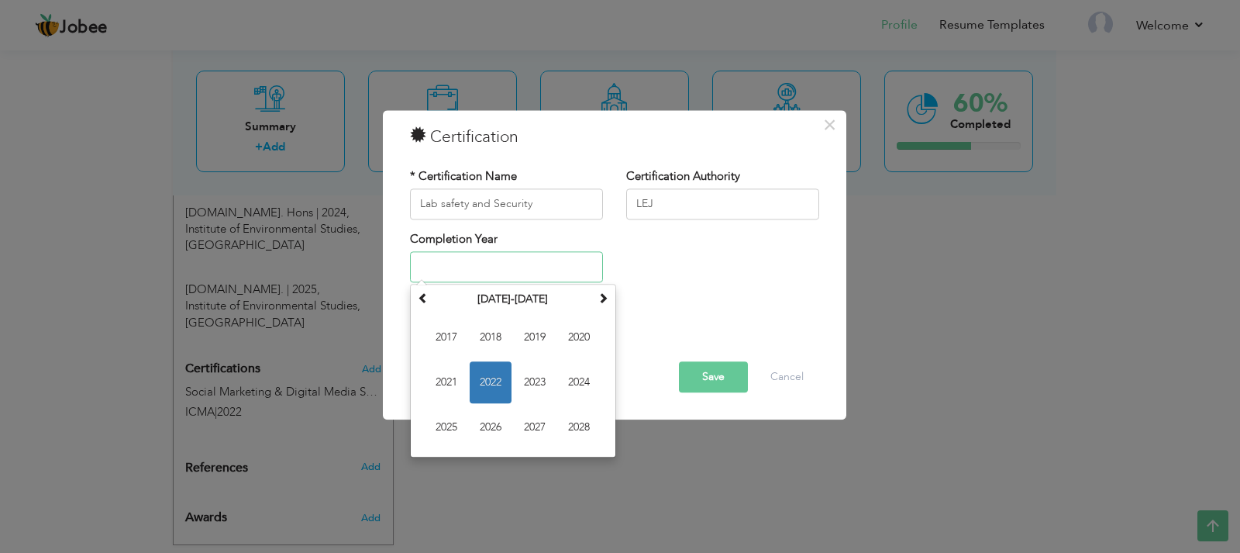
drag, startPoint x: 438, startPoint y: 268, endPoint x: 470, endPoint y: 278, distance: 33.3
click at [438, 268] on input "text" at bounding box center [506, 267] width 193 height 31
click at [587, 384] on span "2024" at bounding box center [579, 383] width 42 height 42
type input "2024"
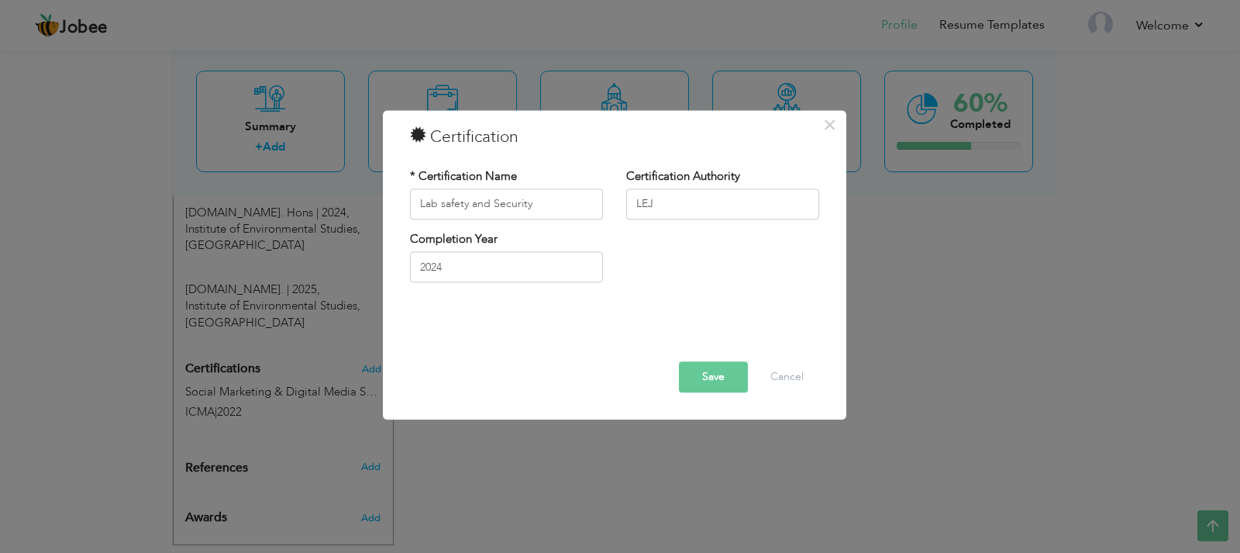
click at [694, 376] on button "Save" at bounding box center [713, 376] width 69 height 31
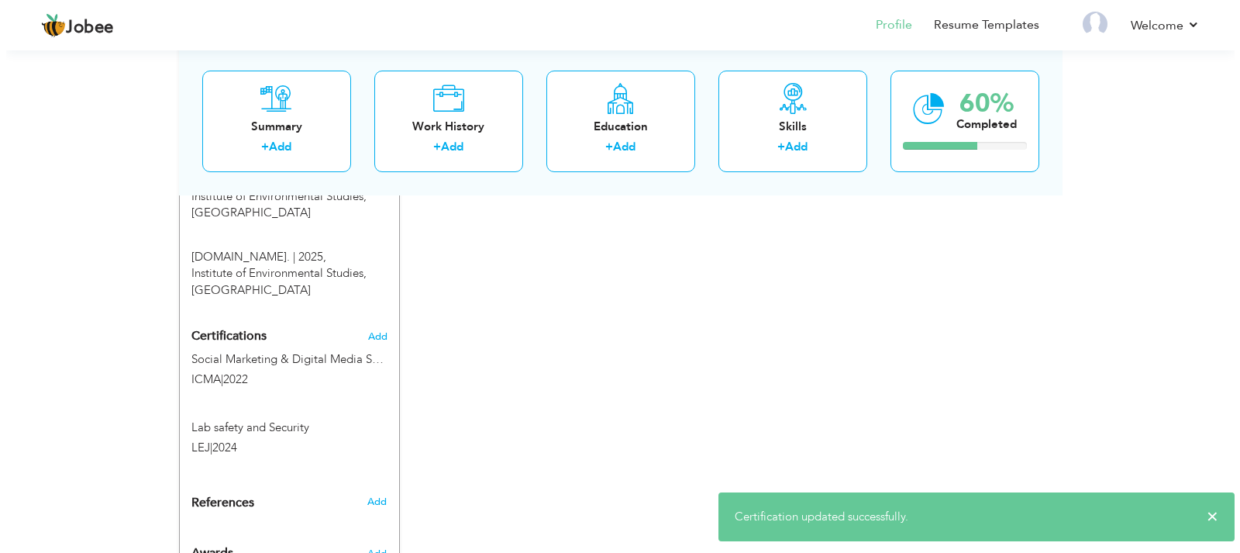
scroll to position [925, 0]
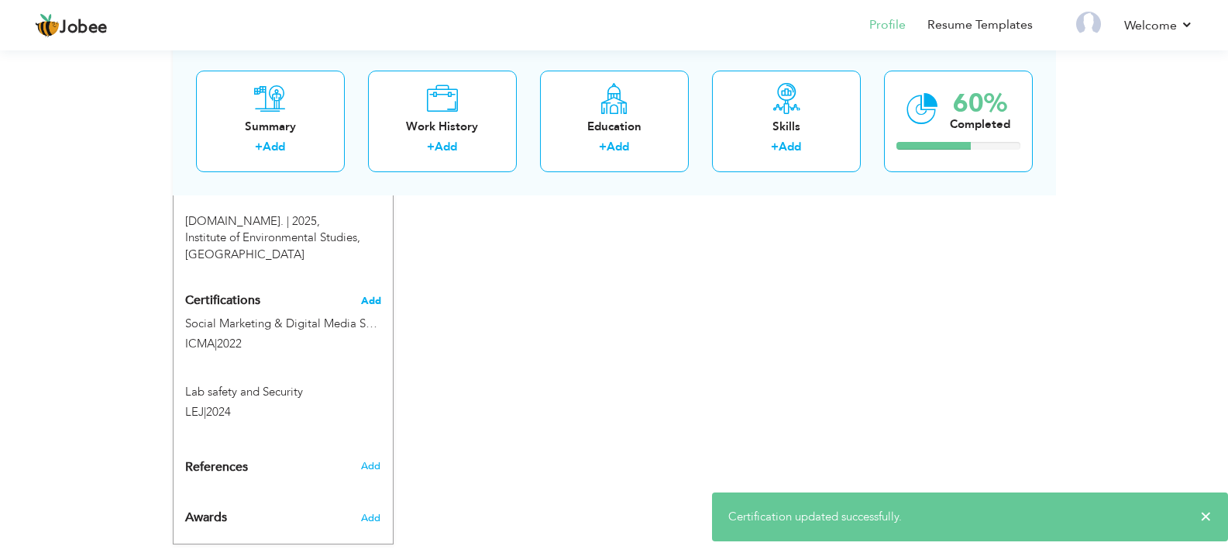
click at [362, 295] on span "Add" at bounding box center [371, 300] width 20 height 11
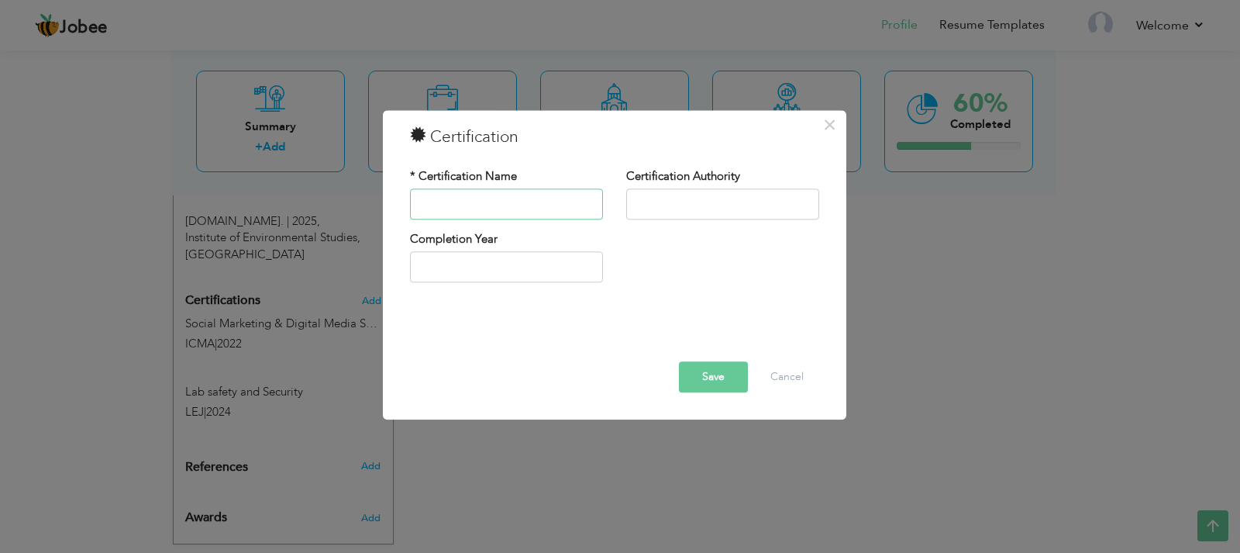
paste input "Nestle E-learning 2024 | Sustainability"
type input "Nestle E-learning 2024 | Sustainability"
click at [485, 274] on input "text" at bounding box center [506, 267] width 193 height 31
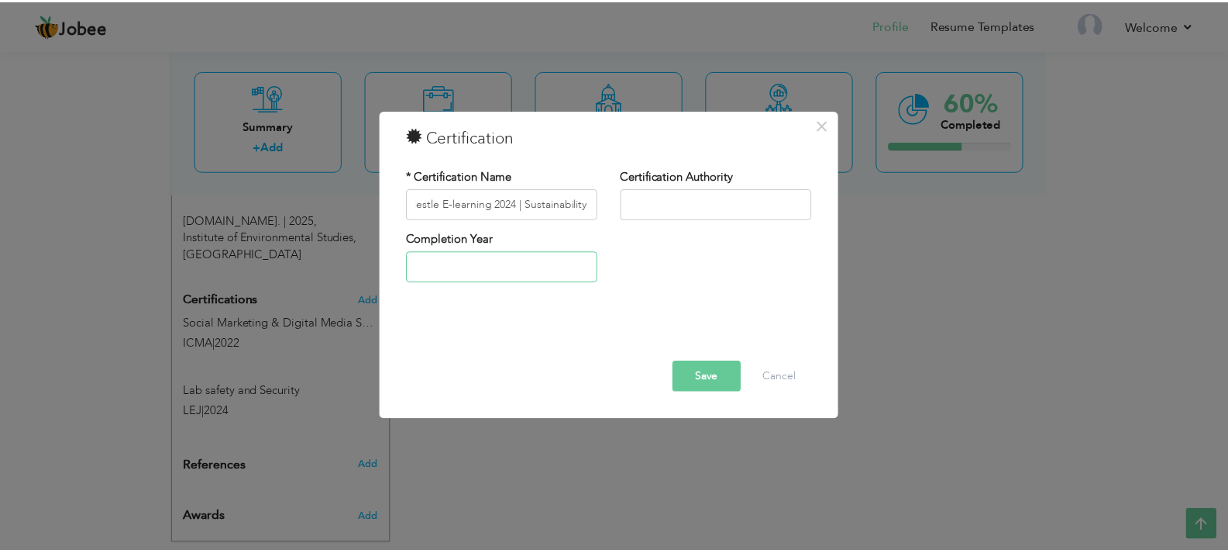
scroll to position [0, 0]
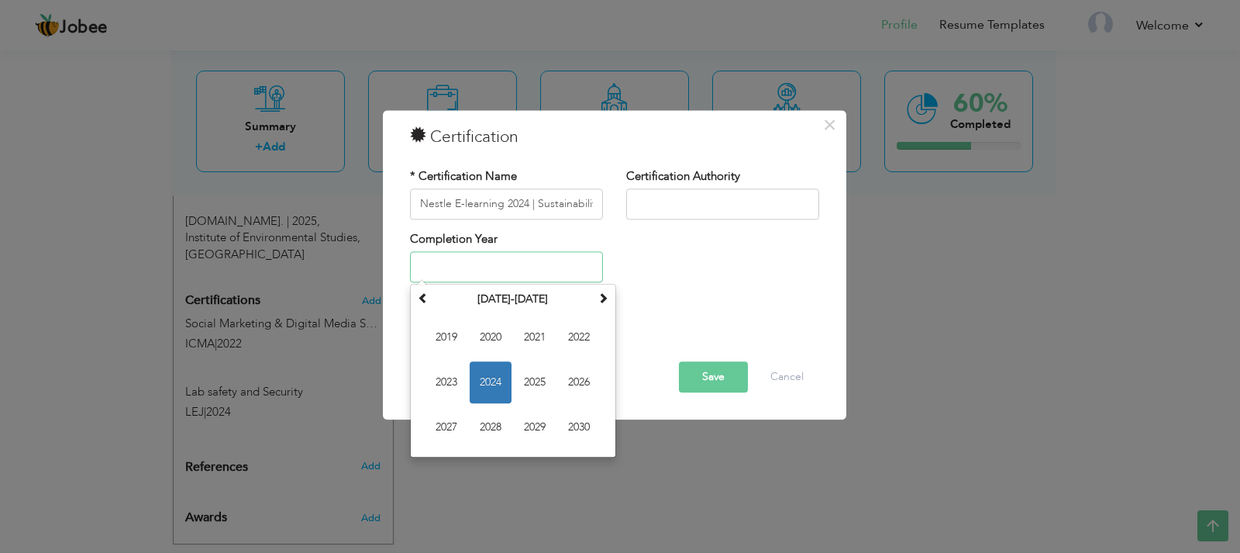
drag, startPoint x: 489, startPoint y: 383, endPoint x: 490, endPoint y: 375, distance: 7.8
click at [489, 383] on span "2024" at bounding box center [491, 383] width 42 height 42
type input "2024"
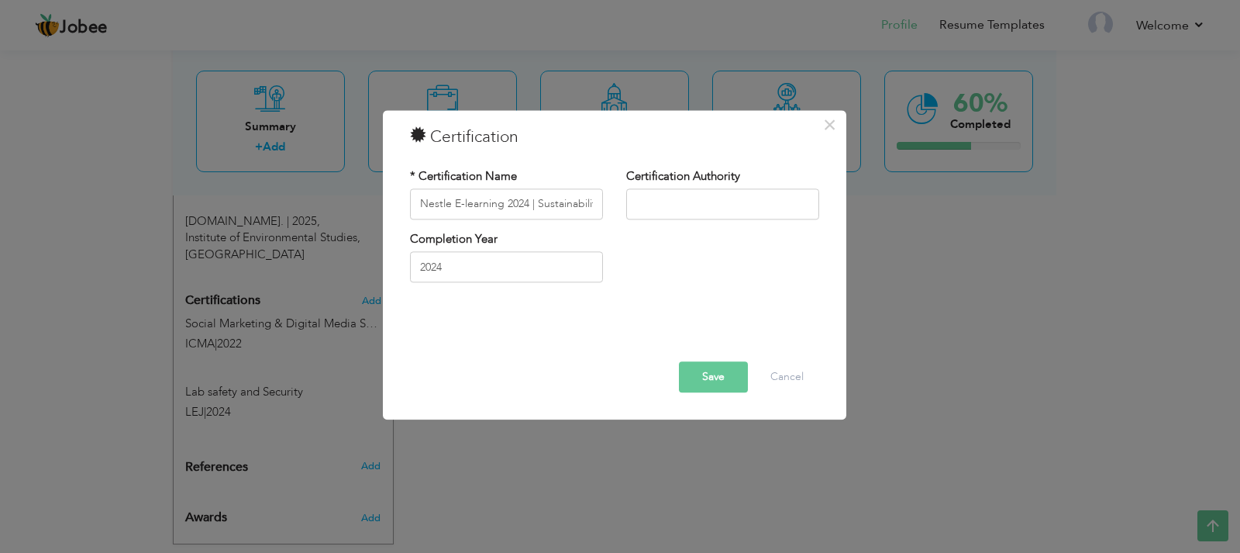
click at [698, 377] on button "Save" at bounding box center [713, 376] width 69 height 31
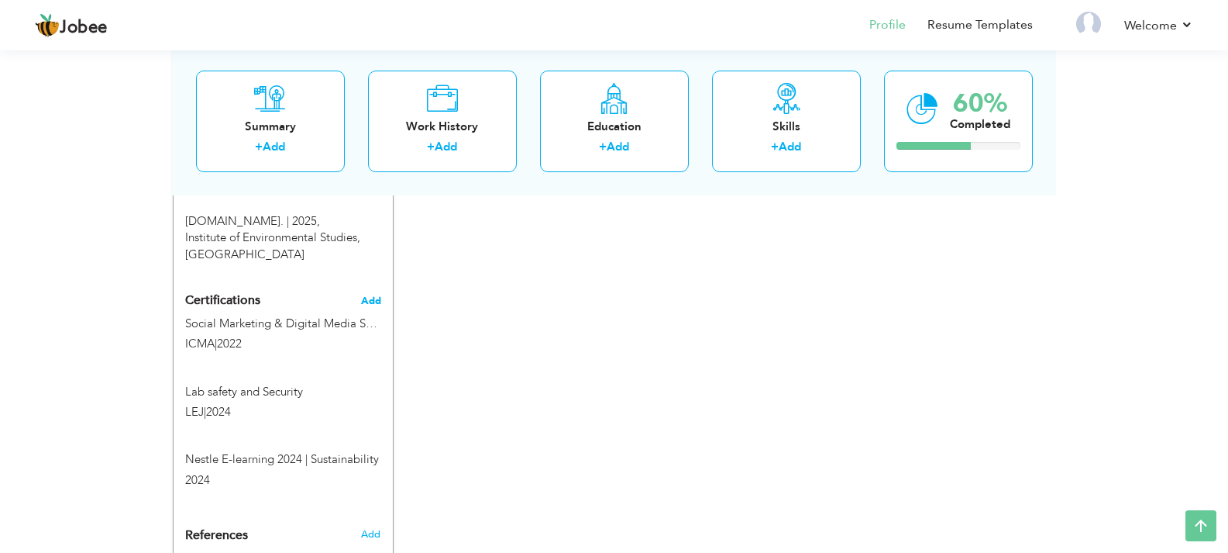
click at [377, 295] on span "Add" at bounding box center [371, 300] width 20 height 11
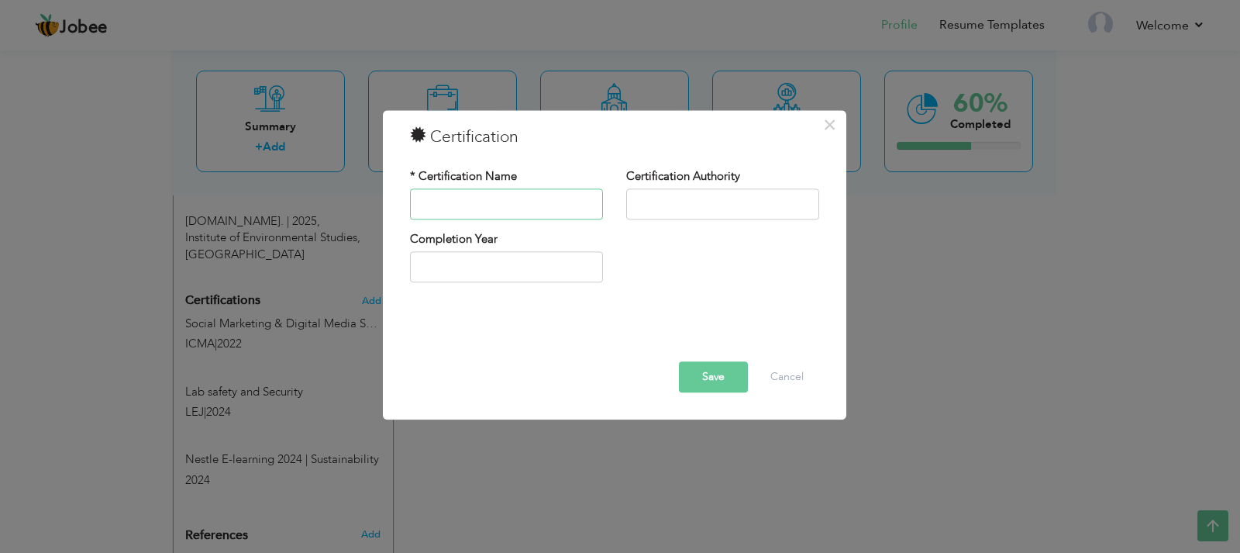
paste input "Fuel Research Center, PCSIR"
type input "Fuel Research Center, PCSIR"
click at [529, 262] on input "text" at bounding box center [506, 267] width 193 height 31
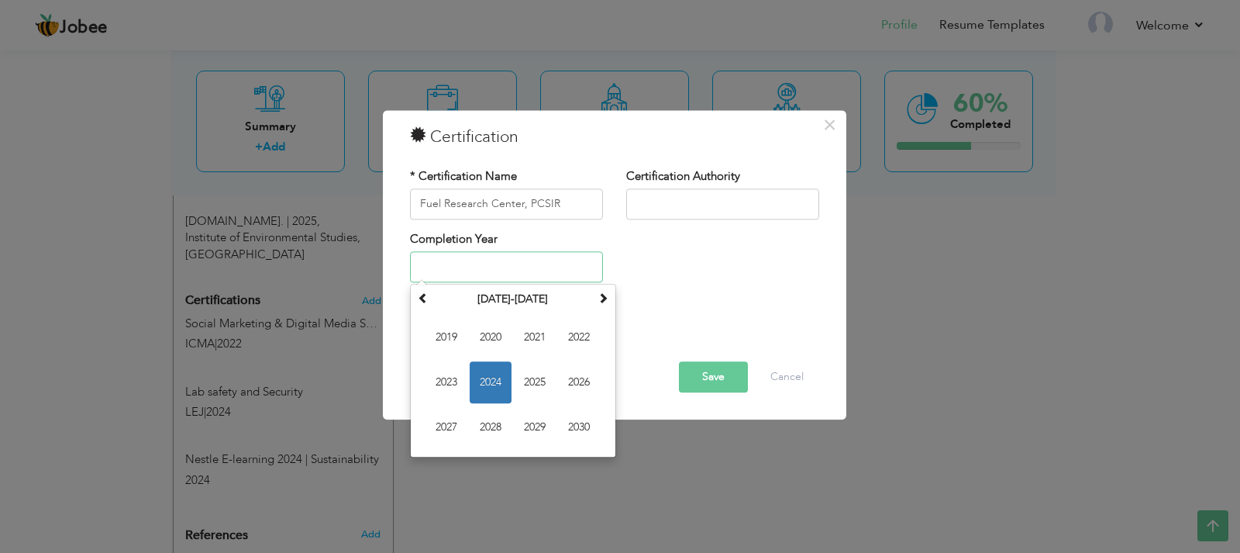
click at [495, 378] on span "2024" at bounding box center [491, 383] width 42 height 42
type input "2024"
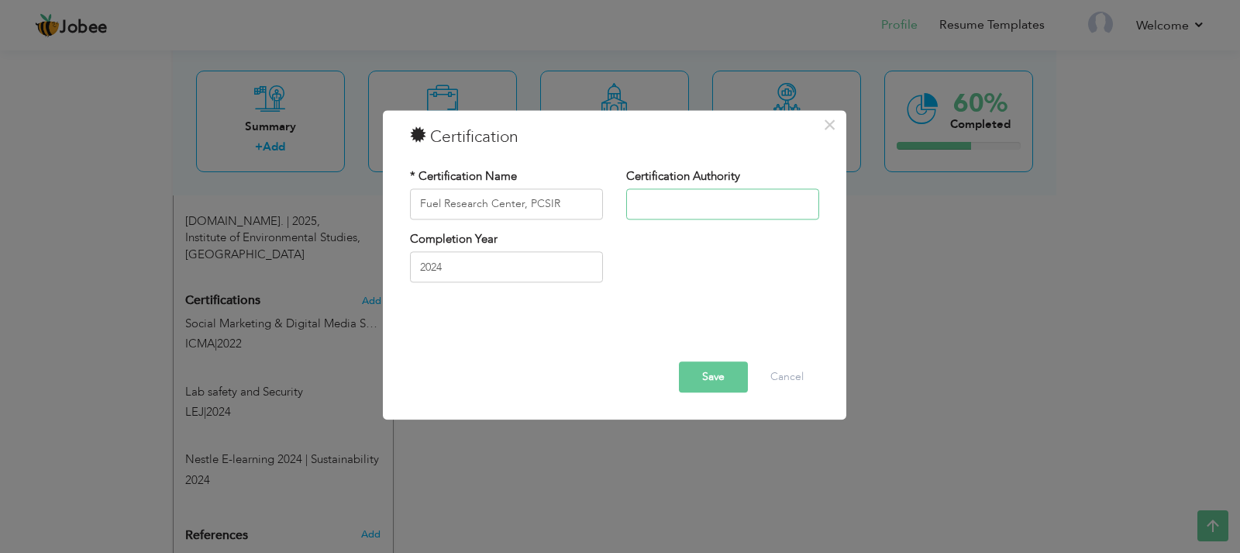
click at [644, 206] on input "text" at bounding box center [722, 203] width 193 height 31
drag, startPoint x: 570, startPoint y: 208, endPoint x: 530, endPoint y: 212, distance: 39.7
click at [530, 212] on input "Fuel Research Center, PCSIR" at bounding box center [506, 203] width 193 height 31
type input "Fuel Research Center,"
click at [657, 213] on input "text" at bounding box center [722, 203] width 193 height 31
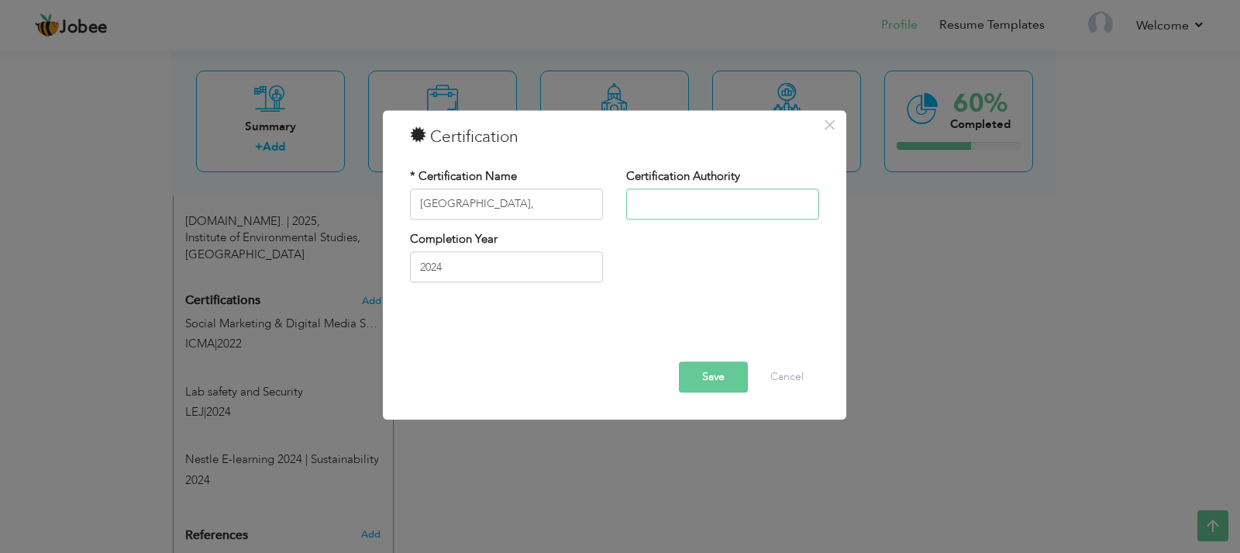
paste input "PCSIR"
type input "PCSIR"
click at [541, 215] on input "Fuel Research Center," at bounding box center [506, 203] width 193 height 31
type input "[GEOGRAPHIC_DATA]"
click at [709, 370] on button "Save" at bounding box center [713, 376] width 69 height 31
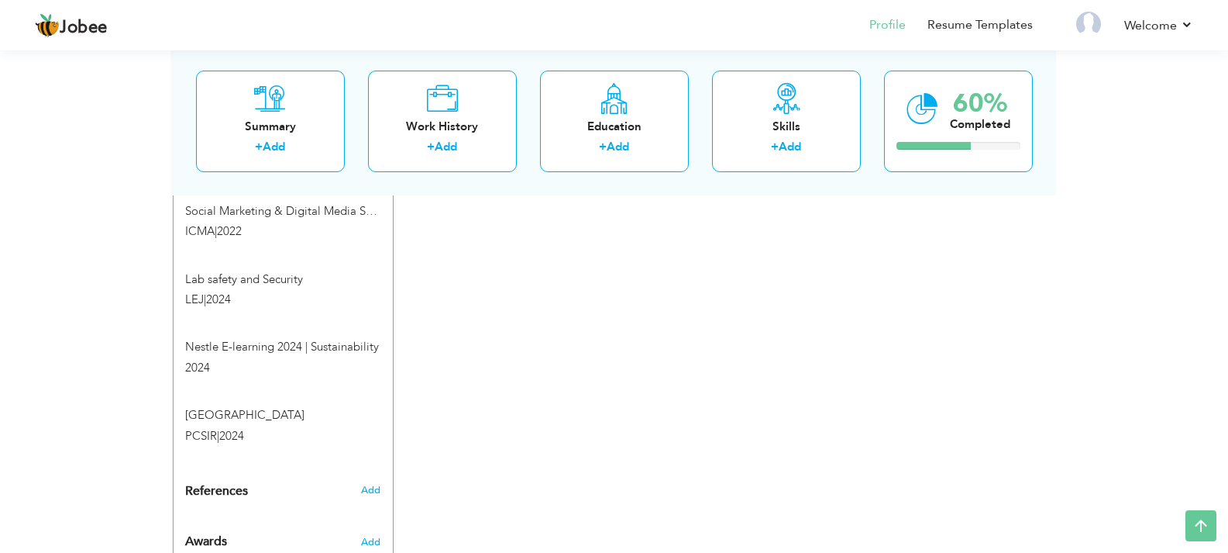
scroll to position [1061, 0]
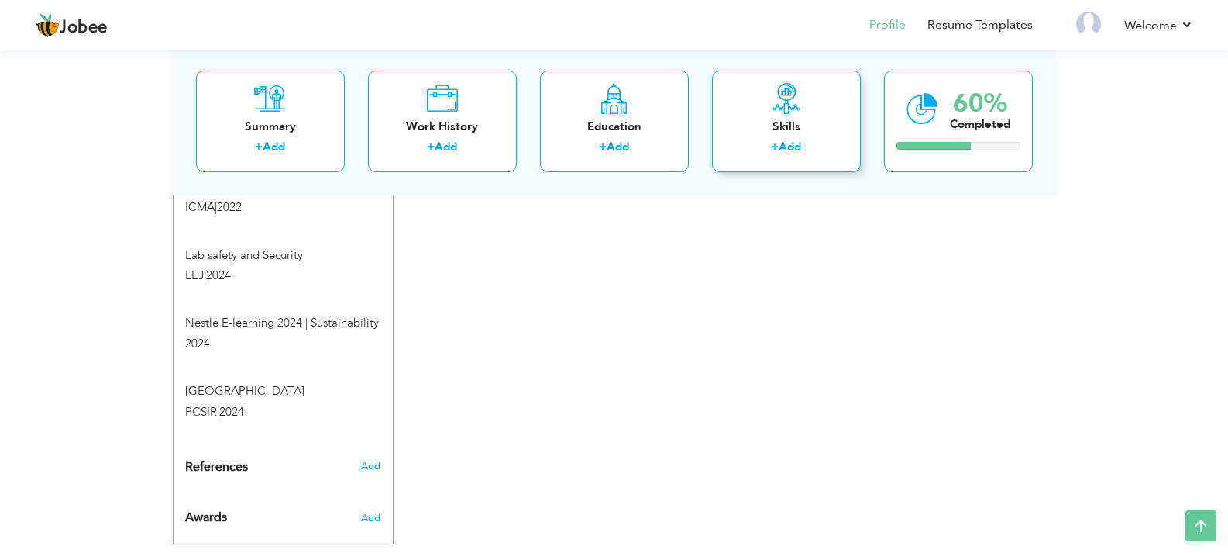
click at [791, 140] on link "Add" at bounding box center [790, 147] width 22 height 16
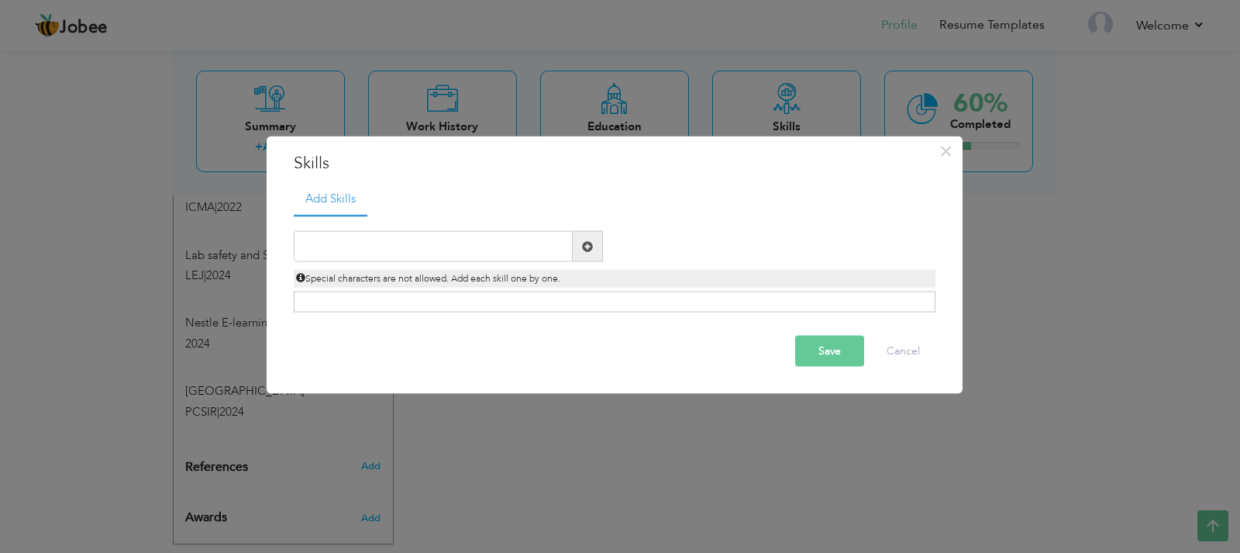
click at [491, 298] on div "Click on , to mark skill as primary." at bounding box center [615, 301] width 642 height 21
click at [408, 246] on input "text" at bounding box center [433, 246] width 279 height 31
paste input "• Environmental Monitoring & Reporting • Water, En"
type input "• Environmental Monitoring & Reporting • Water, En"
click at [817, 349] on button "Save" at bounding box center [829, 351] width 69 height 31
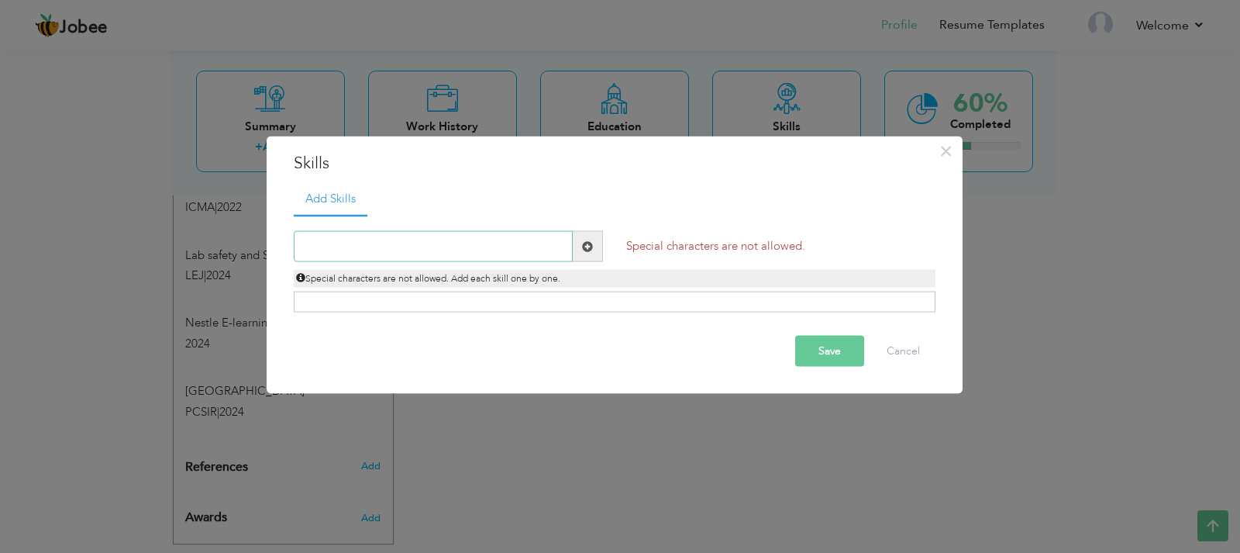
paste input "• Environmental Monitoring & Reporting • Water, En"
click at [507, 245] on input "• Environmental Monitoring & Reporting • Water, En" at bounding box center [433, 246] width 279 height 31
type input "• Environmental Monitoring & Reporting • Water, En"
paste input "Environmental Monitoring & Reporting"
type input "Environmental Monitoring & Reporting"
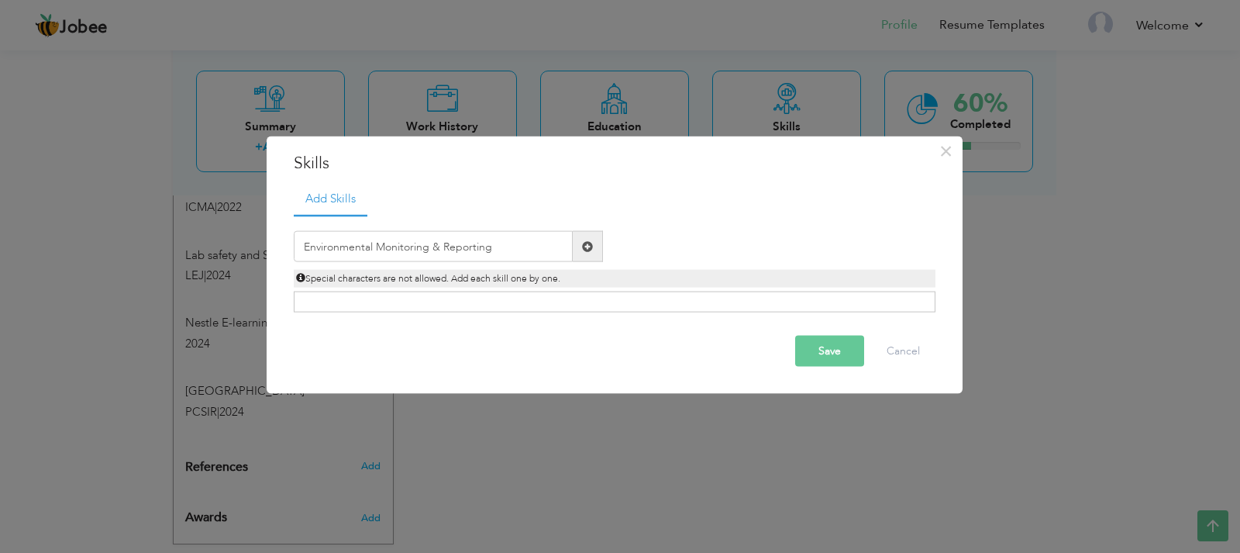
click at [813, 343] on button "Save" at bounding box center [829, 351] width 69 height 31
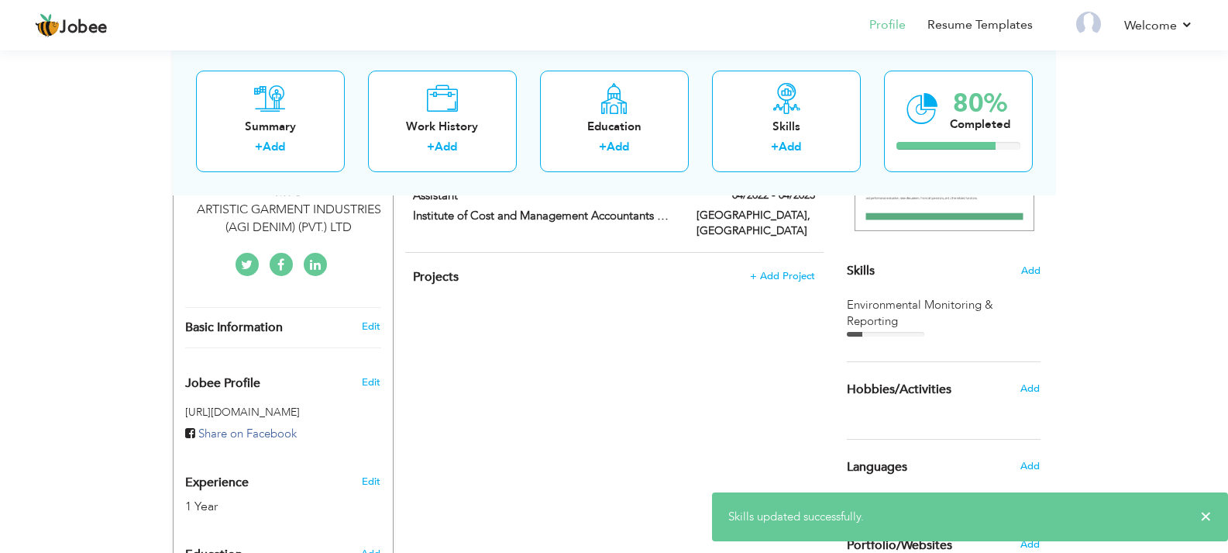
scroll to position [286, 0]
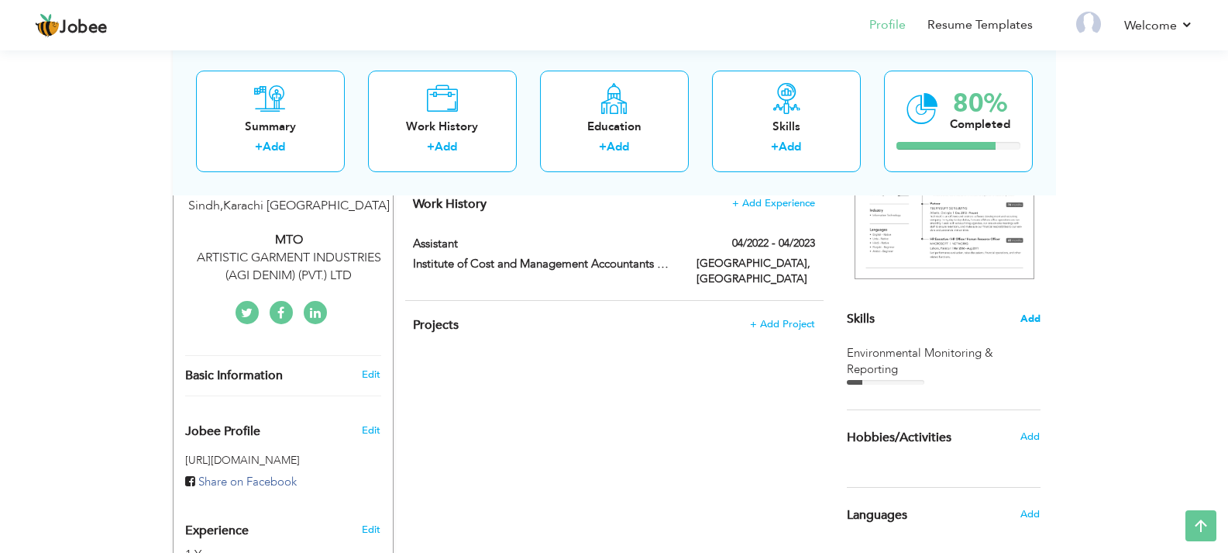
click at [1037, 323] on span "Add" at bounding box center [1031, 319] width 20 height 15
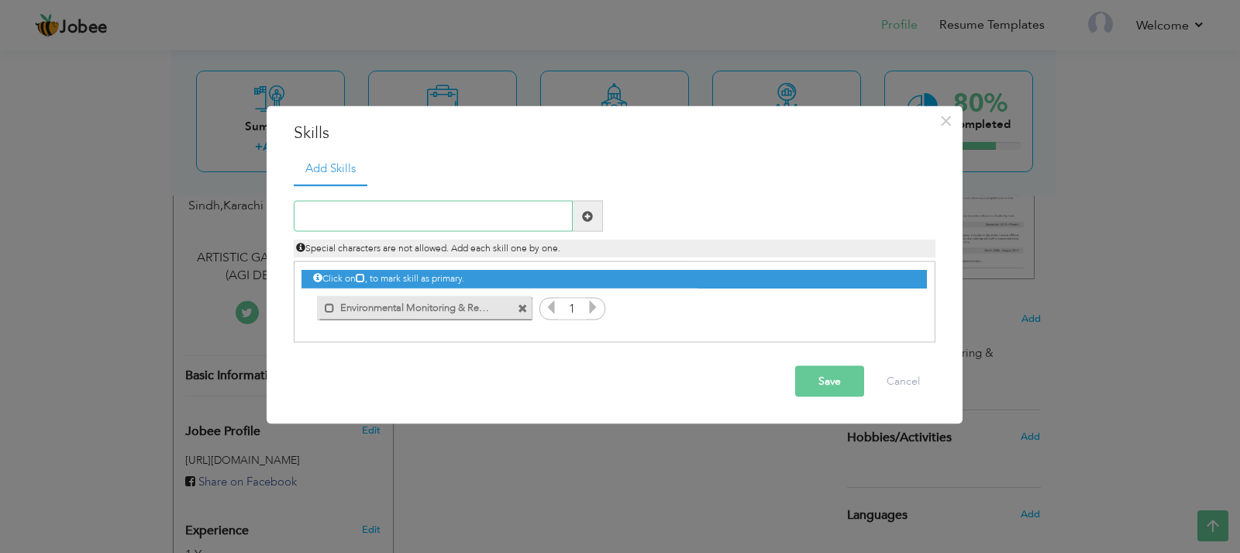
paste input "Water, Energy, and Chemical Management"
type input "Water, Energy, and Chemical Management"
click at [843, 381] on button "Save" at bounding box center [829, 381] width 69 height 31
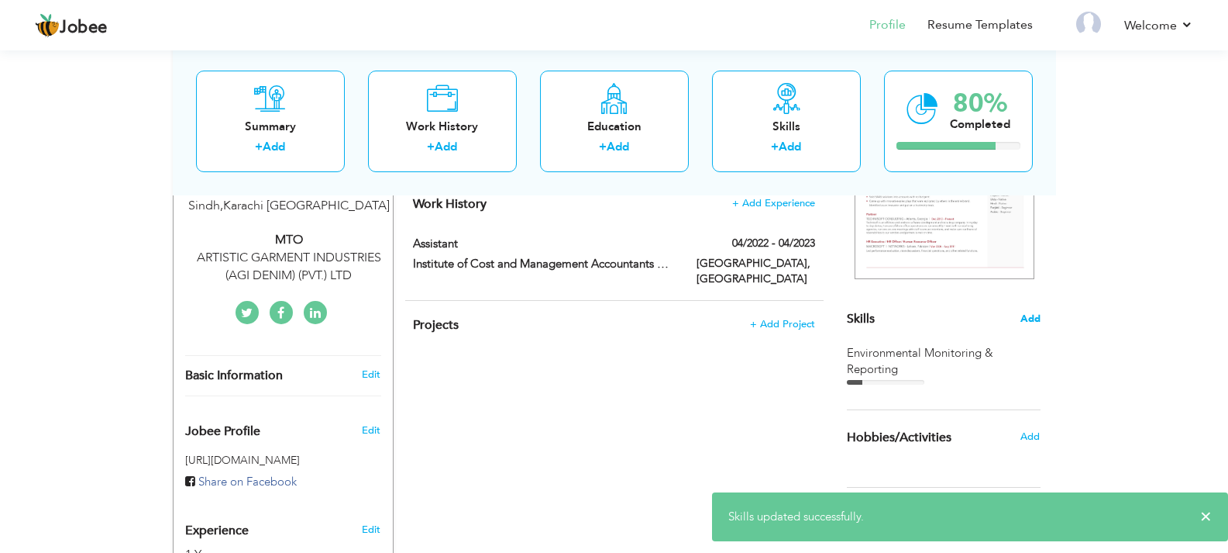
click at [1024, 322] on span "Add" at bounding box center [1031, 319] width 20 height 15
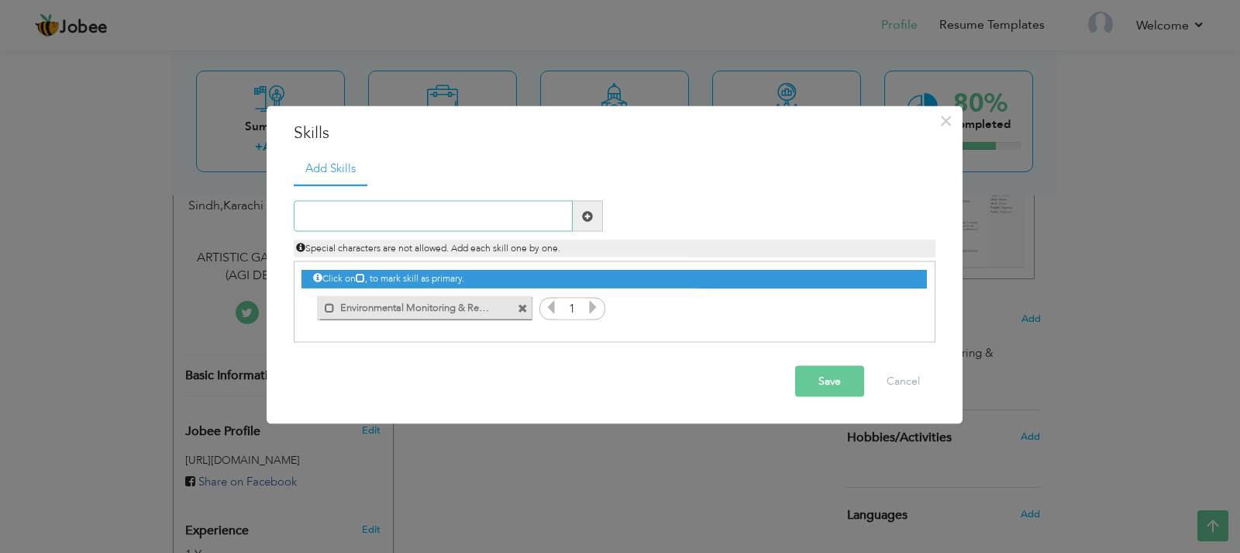
paste input "Water, Energy, and Chemical Management"
type input "Water, Energy, and Chemical Management"
click at [684, 218] on div "Water, Energy, and Chemical Management Duplicate entry Special characters are n…" at bounding box center [614, 229] width 665 height 57
click at [839, 384] on button "Save" at bounding box center [829, 381] width 69 height 31
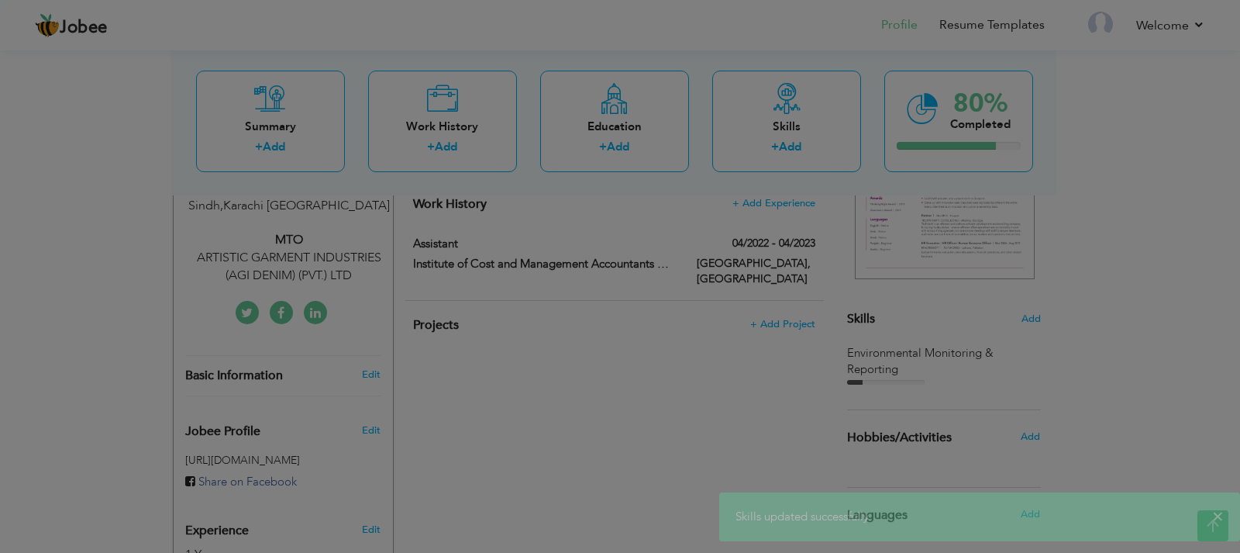
click at [360, 222] on div at bounding box center [620, 276] width 1240 height 553
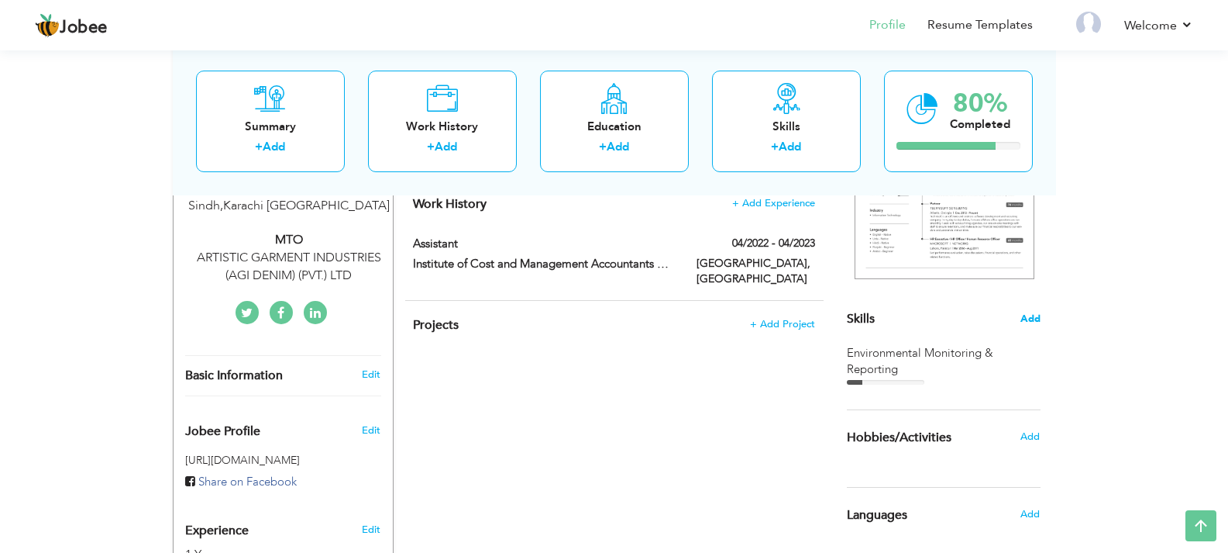
click at [1034, 314] on span "Add" at bounding box center [1031, 319] width 20 height 15
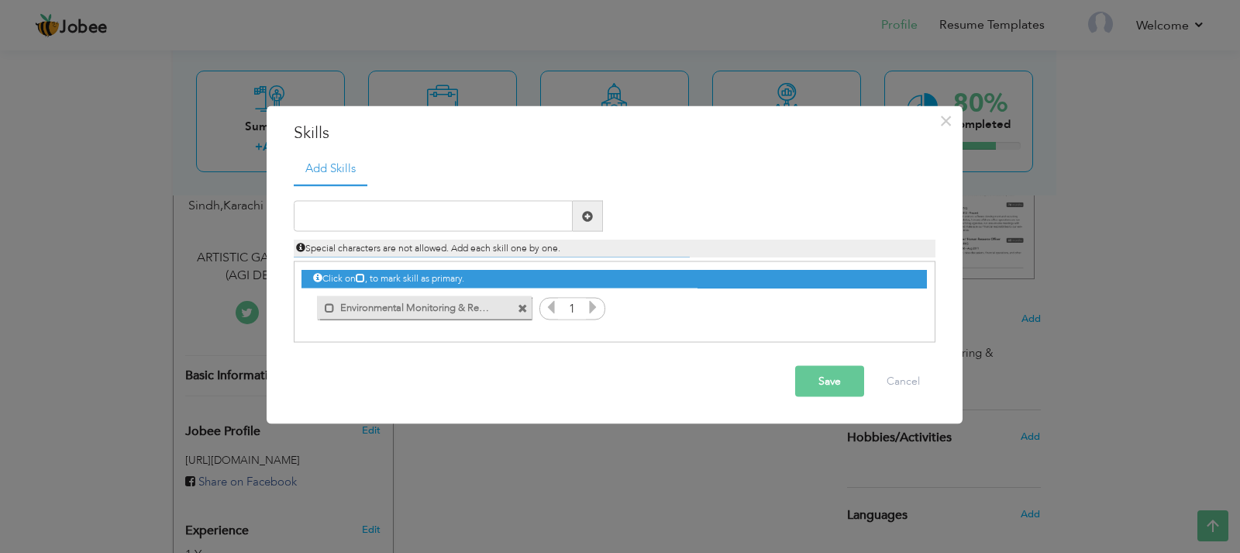
click at [598, 310] on icon at bounding box center [593, 307] width 14 height 14
click at [552, 308] on icon at bounding box center [551, 307] width 14 height 14
click at [439, 225] on input "text" at bounding box center [433, 216] width 279 height 31
paste input "Remote Sensing & GIS (if used during studies)"
type input "Remote Sensing & GIS (if used during studies)"
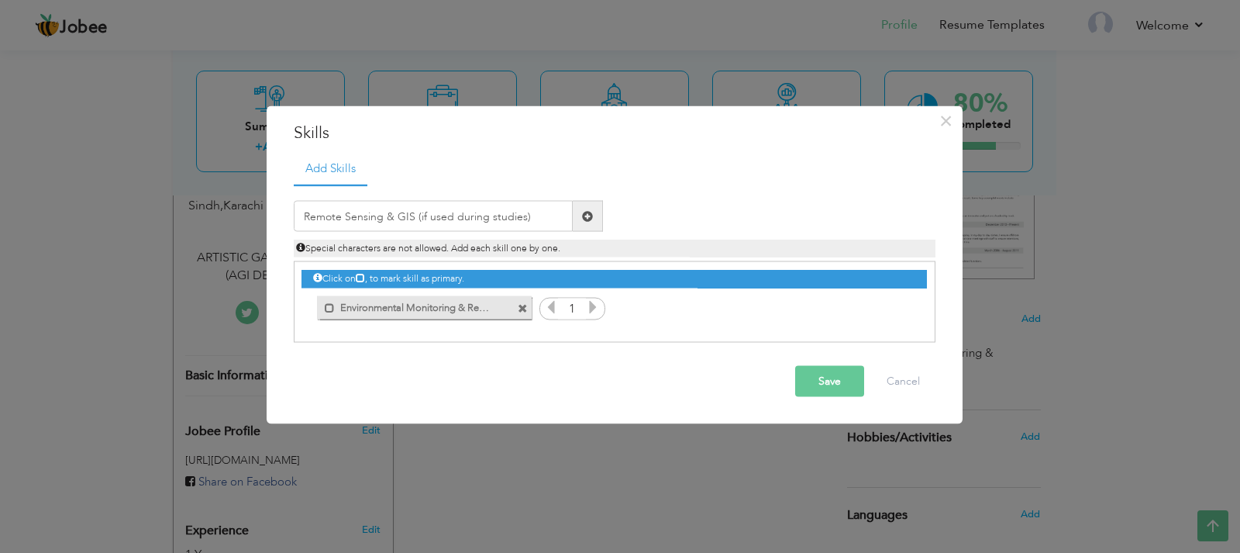
click at [414, 274] on div "Click on , to mark skill as primary." at bounding box center [613, 279] width 625 height 18
click at [417, 245] on span "Special characters are not allowed. Add each skill one by one." at bounding box center [428, 248] width 264 height 12
click at [536, 218] on input "Remote Sensing & GIS (if used during studies)" at bounding box center [433, 216] width 279 height 31
click at [667, 206] on div "Duplicate entry" at bounding box center [781, 204] width 333 height 7
click at [820, 382] on button "Save" at bounding box center [829, 381] width 69 height 31
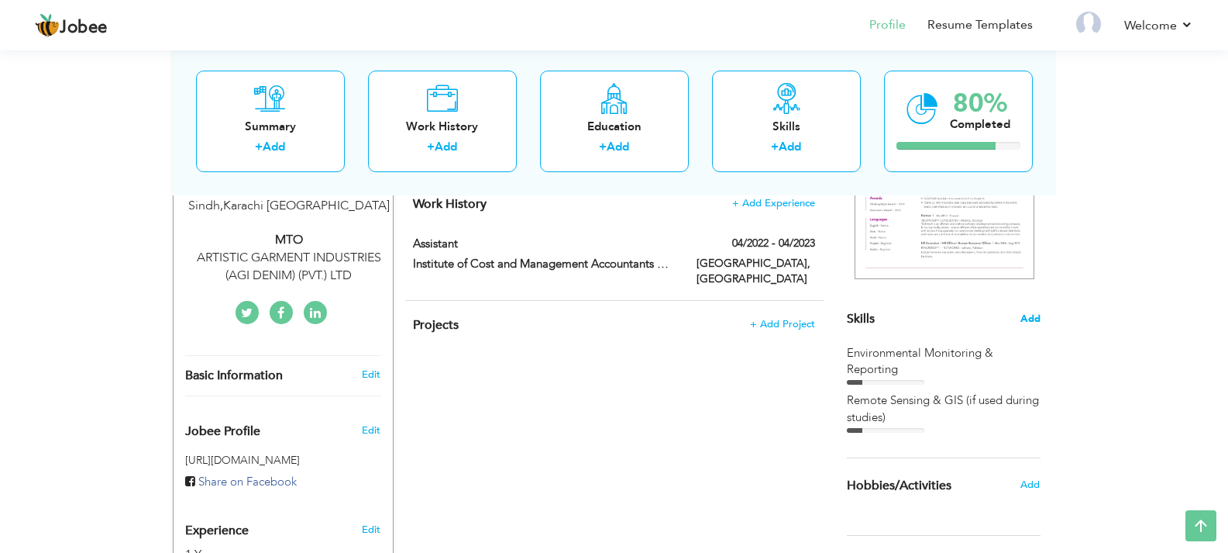
click at [1022, 315] on span "Add" at bounding box center [1031, 319] width 20 height 15
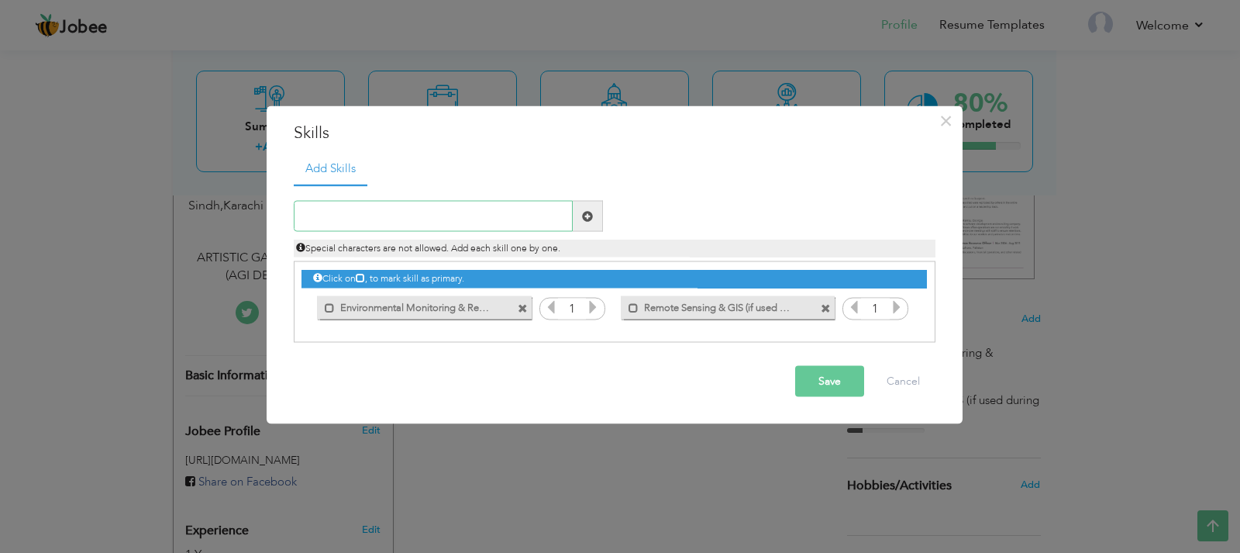
paste input "Sustainability Audits & Compliance (Higg Index,Ste"
type input "Sustainability Audits & Compliance (Higg Index,Ste"
click at [710, 184] on div "Sustainability Audits & Compliance (Higg Index,Ste Duplicate entry 1" at bounding box center [615, 263] width 642 height 159
click at [835, 380] on button "Save" at bounding box center [829, 381] width 69 height 31
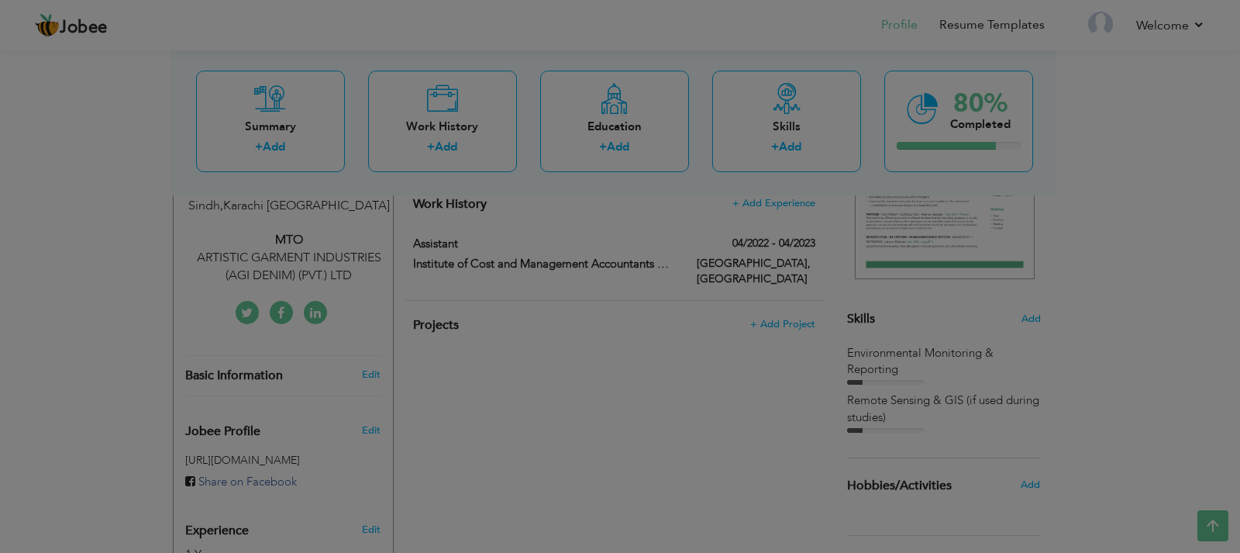
click at [483, 226] on input "text" at bounding box center [433, 216] width 279 height 31
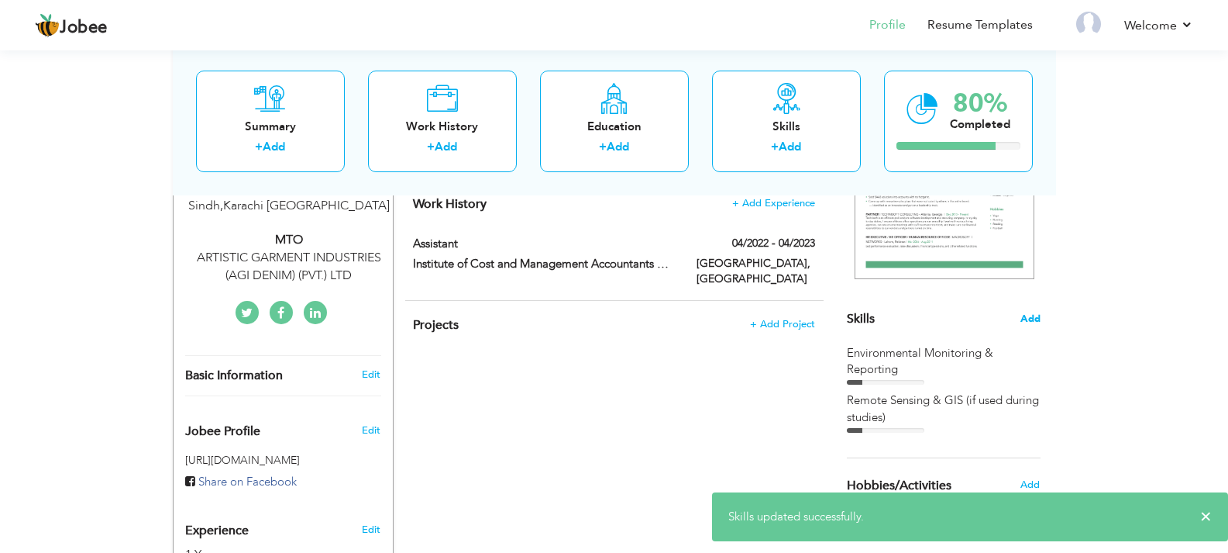
click at [1023, 321] on span "Add" at bounding box center [1031, 319] width 20 height 15
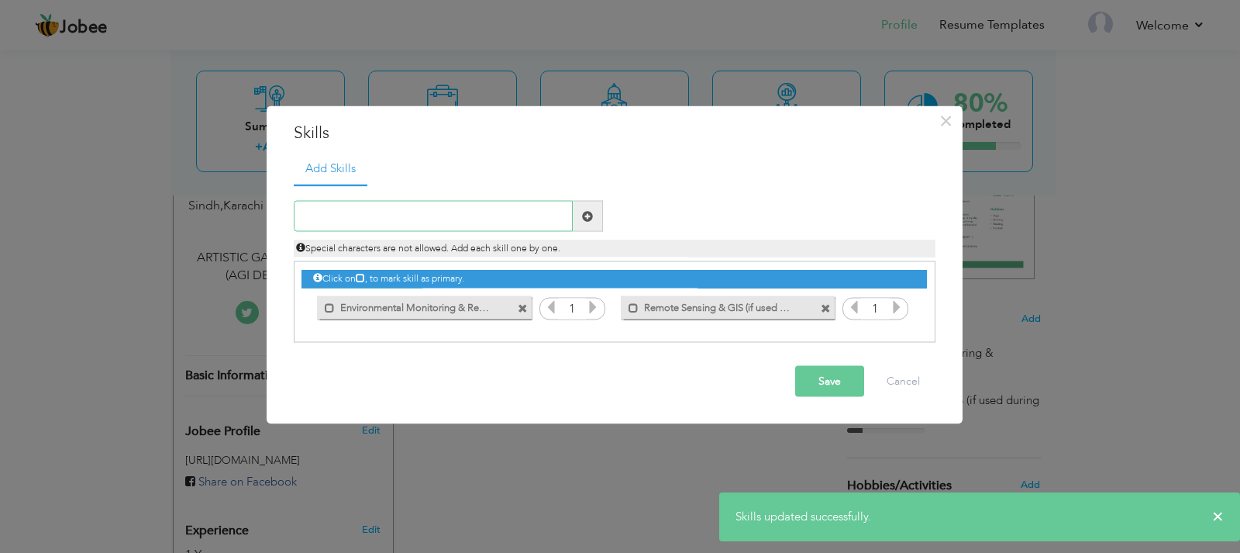
paste input "Sustainability Audits & Compliance (Higg Index,Ste"
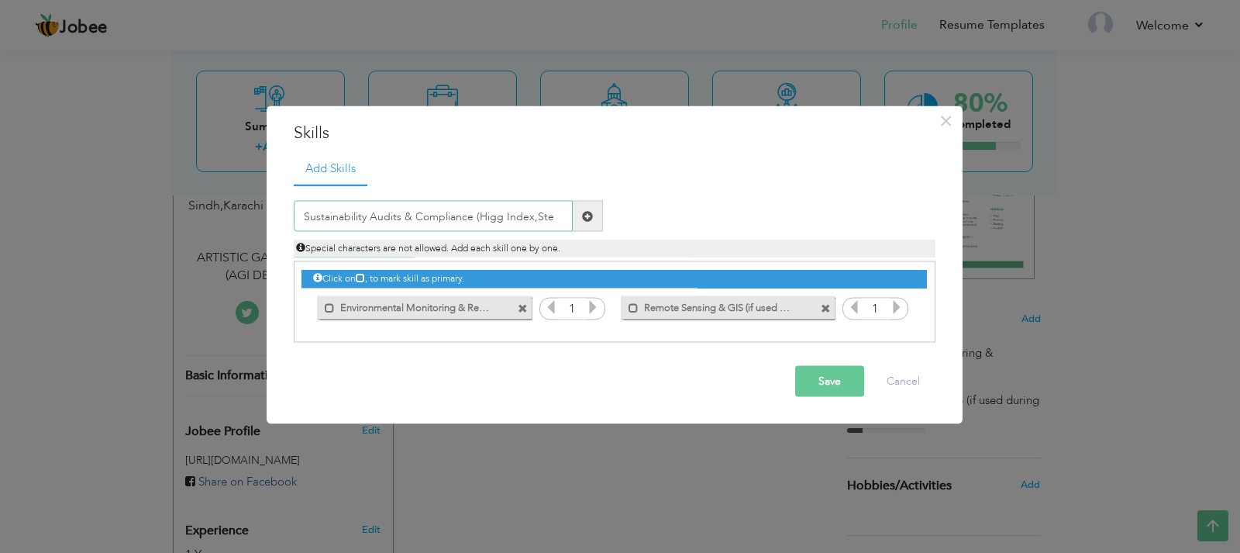
click at [541, 218] on input "Sustainability Audits & Compliance (Higg Index,Ste" at bounding box center [433, 216] width 279 height 31
click at [473, 216] on input "Sustainability Audits & Compliance (Higg Index,Ste" at bounding box center [433, 216] width 279 height 31
click at [495, 216] on input "Sustainability Audits & (Higg Index,Ste" at bounding box center [433, 216] width 279 height 31
click at [529, 156] on ul "Add Skills" at bounding box center [615, 168] width 642 height 32
click at [514, 222] on input "Sustainability Audits & (Higg Index,Step" at bounding box center [433, 216] width 279 height 31
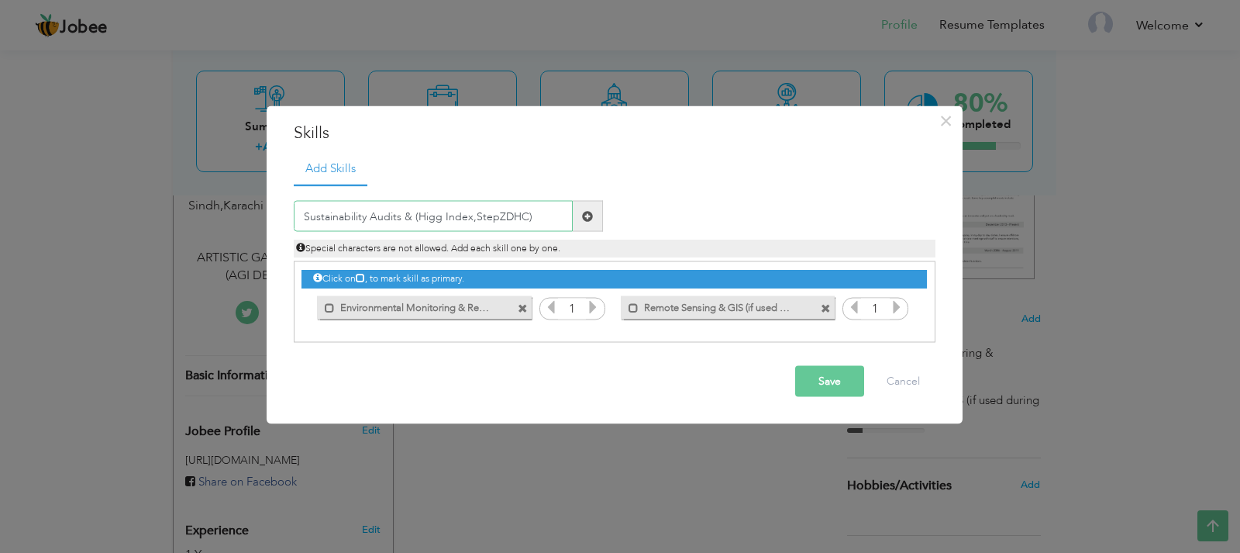
type input "Sustainability Audits & (Higg Index,StepZDHC)"
click at [689, 182] on ul "Add Skills" at bounding box center [615, 168] width 642 height 32
click at [836, 374] on button "Save" at bounding box center [829, 381] width 69 height 31
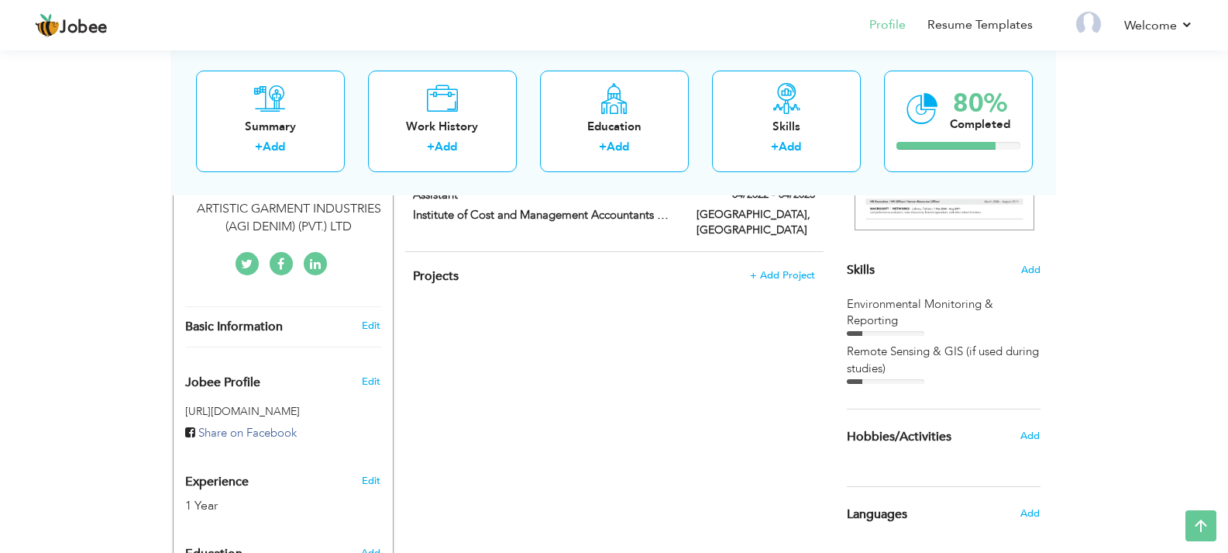
scroll to position [364, 0]
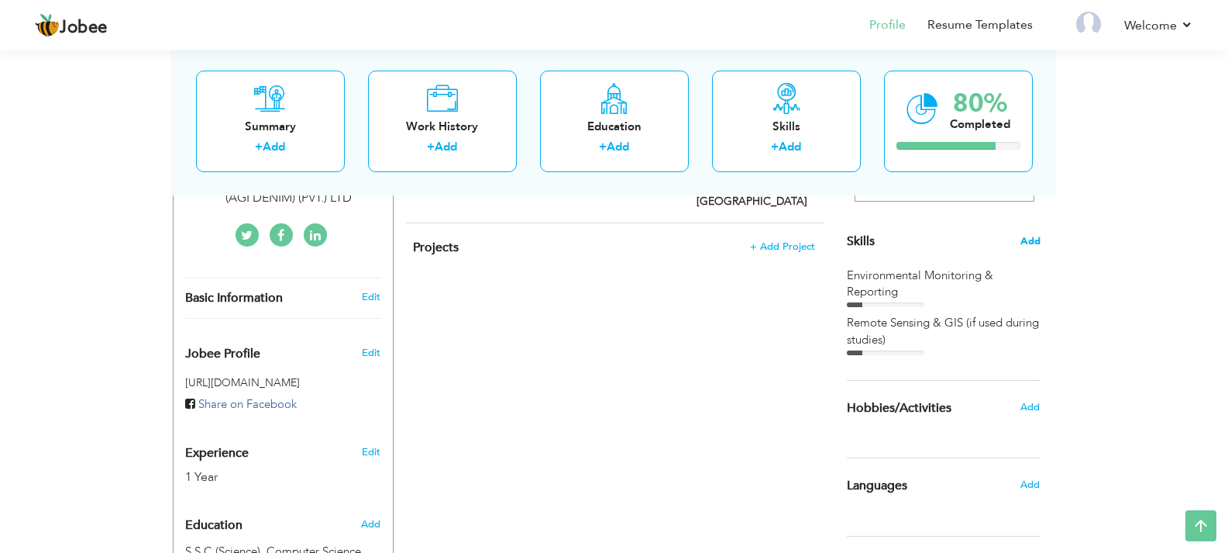
click at [1033, 239] on span "Add" at bounding box center [1031, 241] width 20 height 15
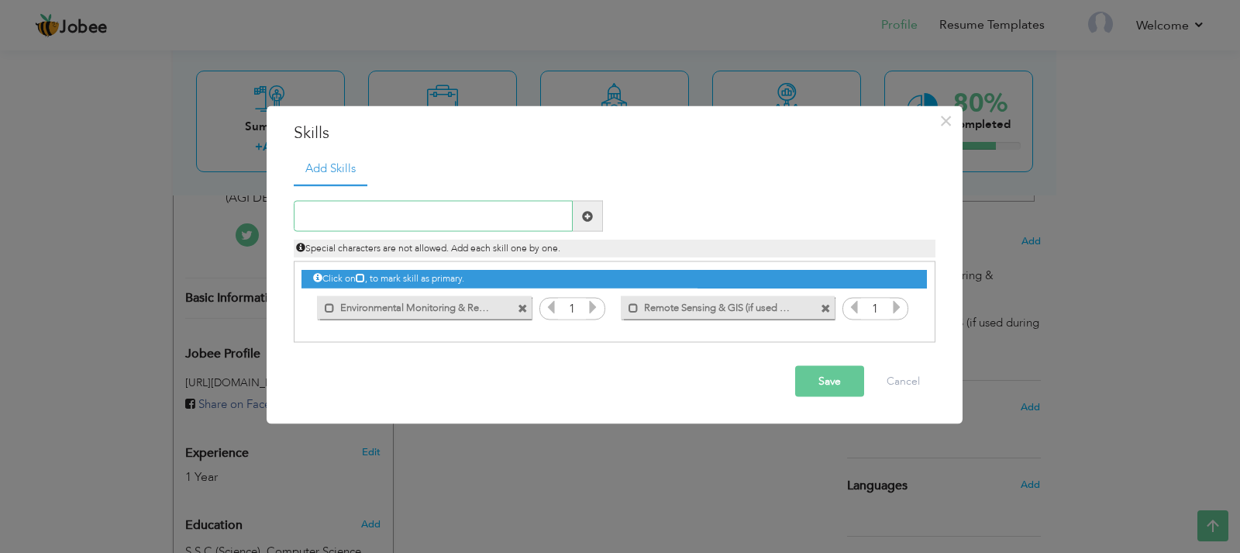
paste input "Sustainability Audits & Compliance"
type input "Sustainability Audits & Compliance"
click at [758, 191] on div "Sustainability Audits & Compliance Duplicate entry 1 1" at bounding box center [615, 263] width 642 height 159
click at [800, 388] on button "Save" at bounding box center [829, 381] width 69 height 31
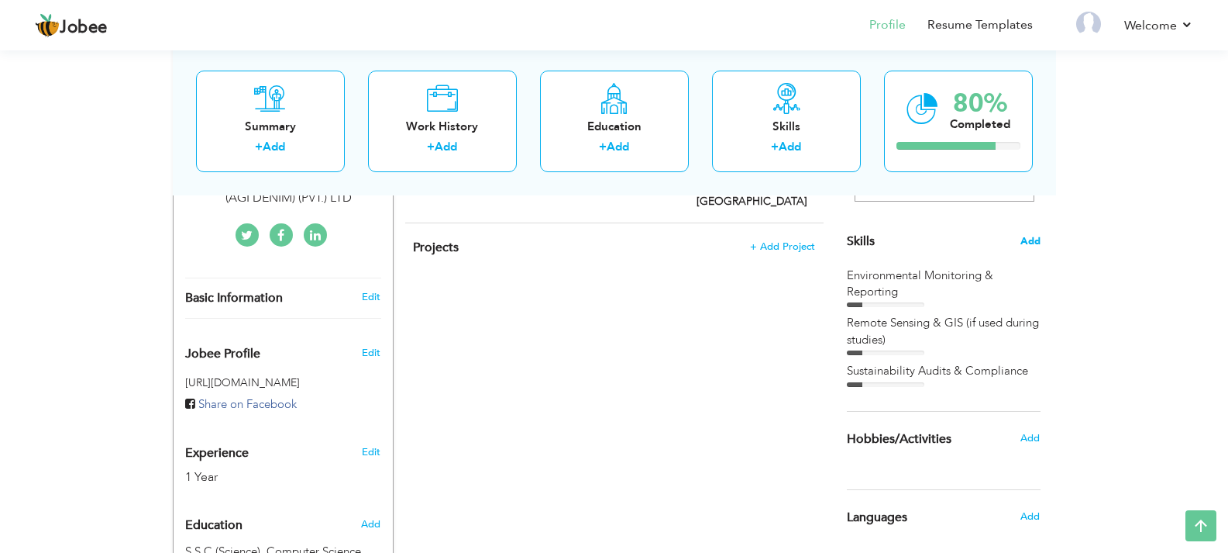
click at [1025, 244] on span "Add" at bounding box center [1031, 241] width 20 height 15
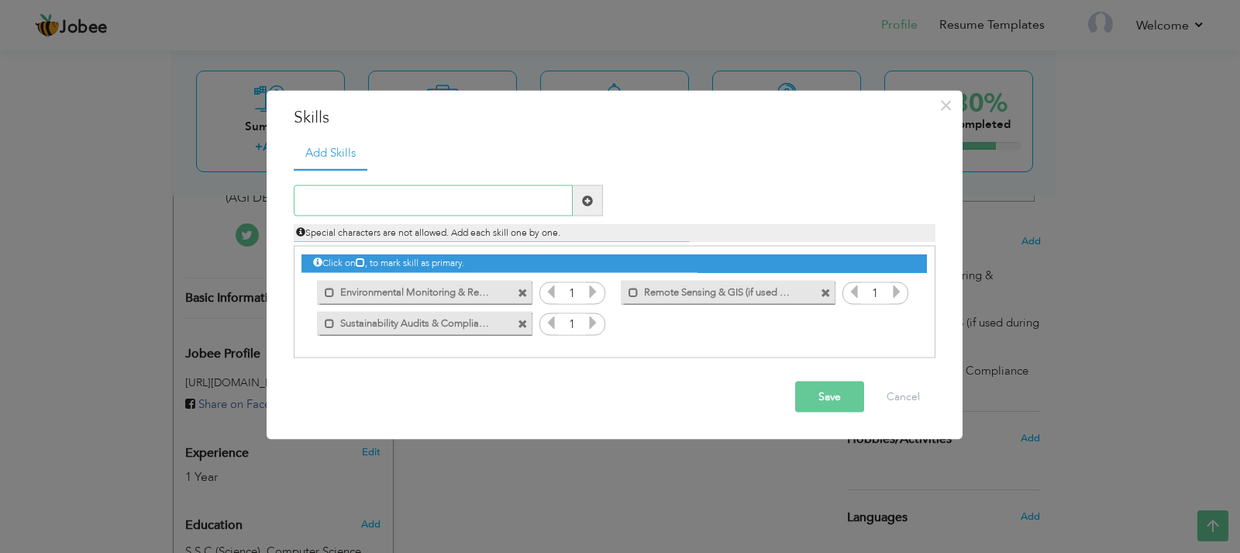
paste input "(Higg Index,Step, ZDHC)"
type input "(Higg Index,Step, ZDHC)"
click at [756, 164] on ul "Add Skills" at bounding box center [615, 152] width 642 height 32
click at [842, 379] on div "Save Cancel" at bounding box center [614, 397] width 665 height 54
click at [836, 395] on button "Save" at bounding box center [829, 396] width 69 height 31
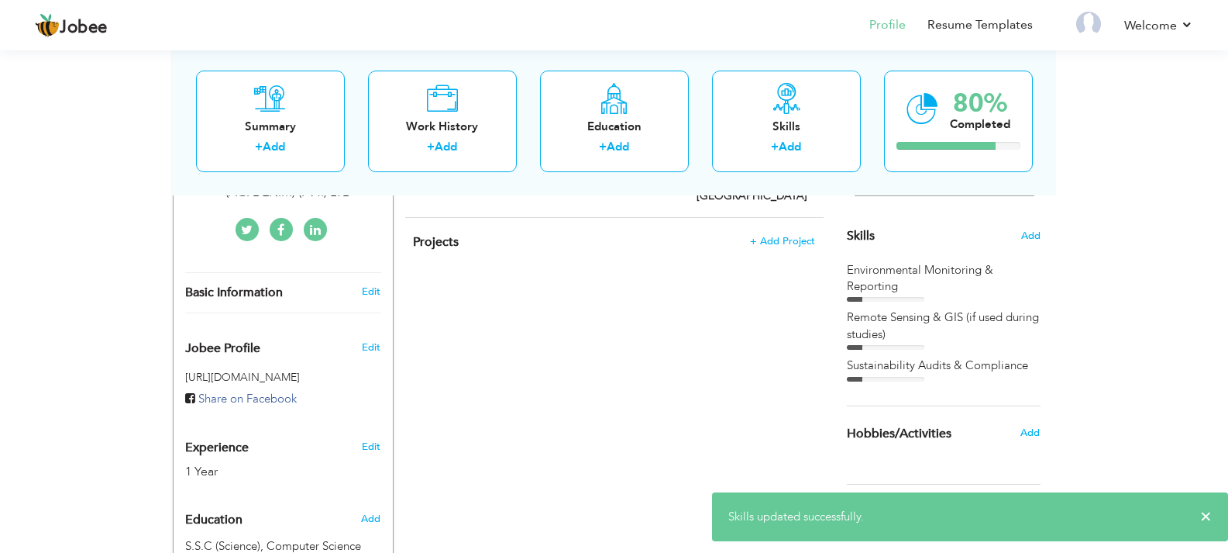
scroll to position [286, 0]
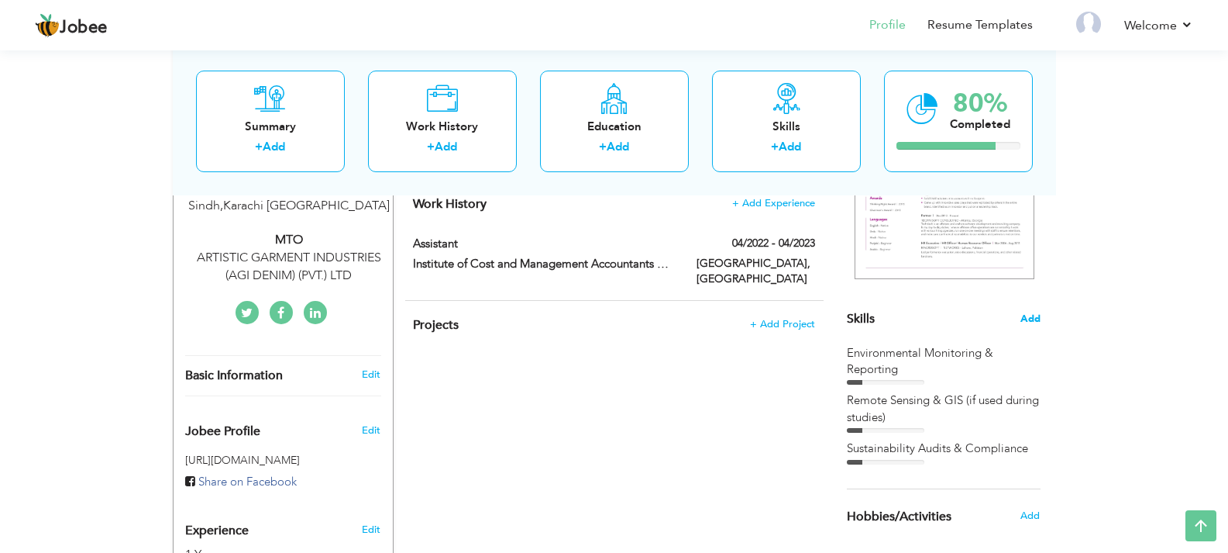
click at [1026, 317] on span "Add" at bounding box center [1031, 319] width 20 height 15
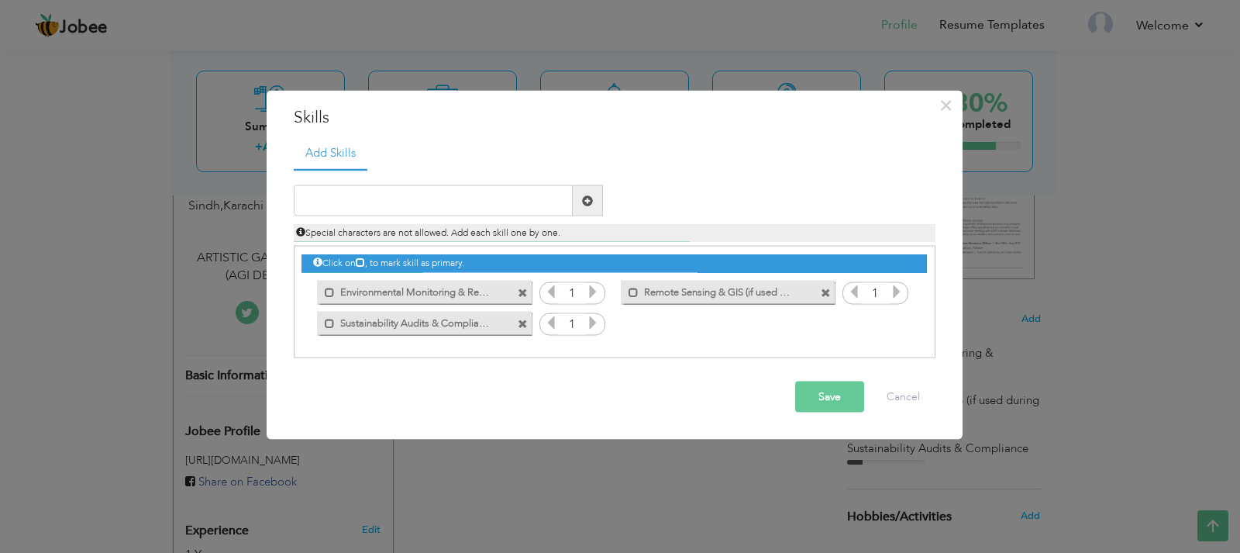
click at [501, 285] on div "Mark as primary skill." at bounding box center [424, 291] width 214 height 23
click at [426, 294] on label "Environmental Monitoring & Reporting" at bounding box center [413, 289] width 157 height 19
click at [380, 260] on div "Click on , to mark skill as primary." at bounding box center [613, 263] width 625 height 18
click at [360, 258] on div "Click on , to mark skill as primary." at bounding box center [613, 263] width 625 height 18
click at [365, 264] on icon at bounding box center [360, 261] width 9 height 9
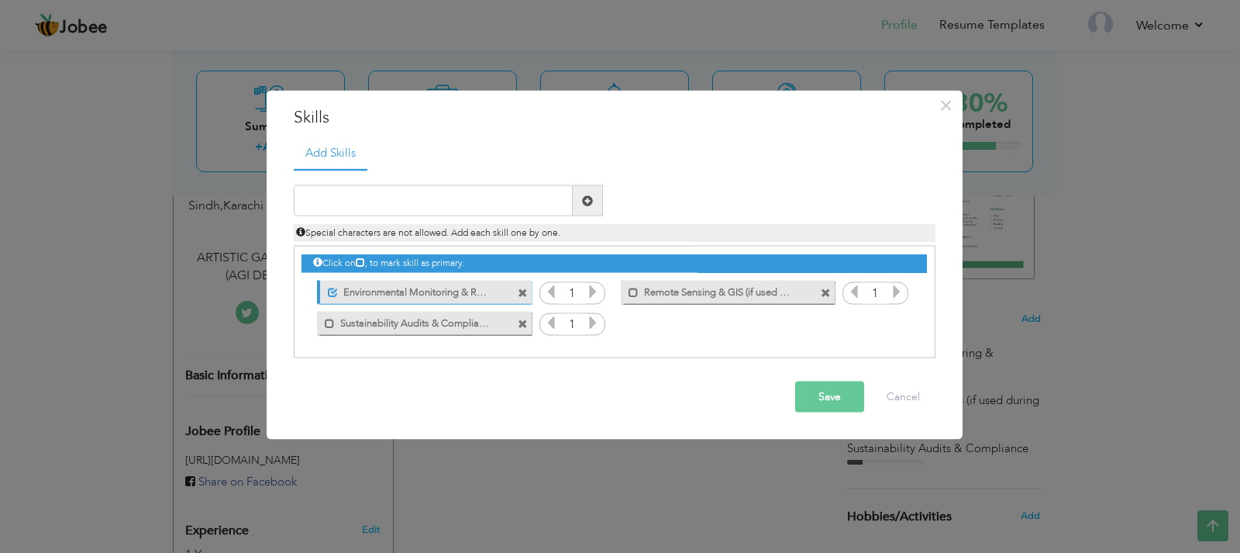
click at [357, 281] on label "Environmental Monitoring & Reporting" at bounding box center [415, 289] width 154 height 19
click at [343, 307] on div "Mark as primary skill." at bounding box center [419, 322] width 237 height 31
click at [354, 295] on label "Environmental Monitoring & Reporting" at bounding box center [413, 289] width 157 height 19
drag, startPoint x: 345, startPoint y: 315, endPoint x: 348, endPoint y: 324, distance: 9.8
click at [345, 315] on label "Sustainability Audits & Compliance" at bounding box center [413, 320] width 157 height 19
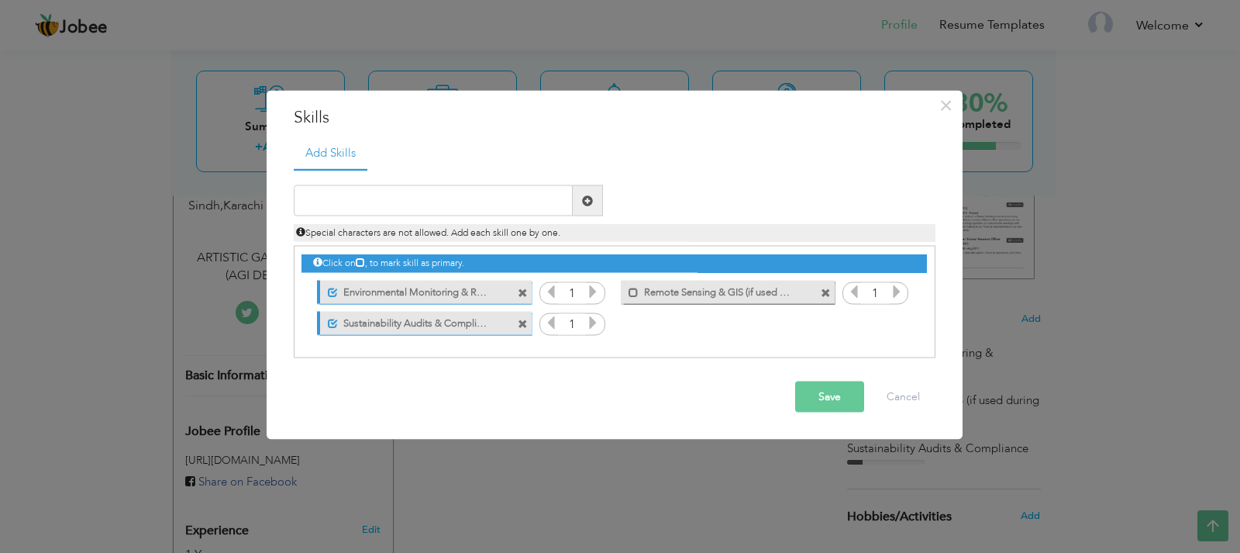
click at [671, 289] on label "Remote Sensing & GIS (if used during studies)" at bounding box center [717, 289] width 157 height 19
click at [822, 391] on button "Save" at bounding box center [829, 396] width 69 height 31
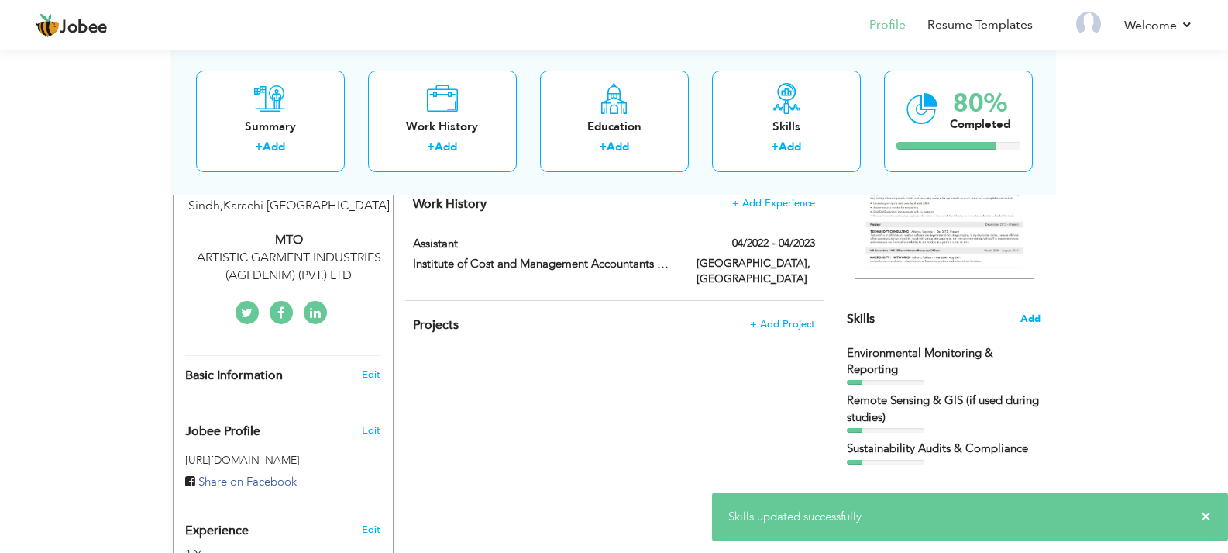
click at [1025, 324] on span "Add" at bounding box center [1031, 319] width 20 height 15
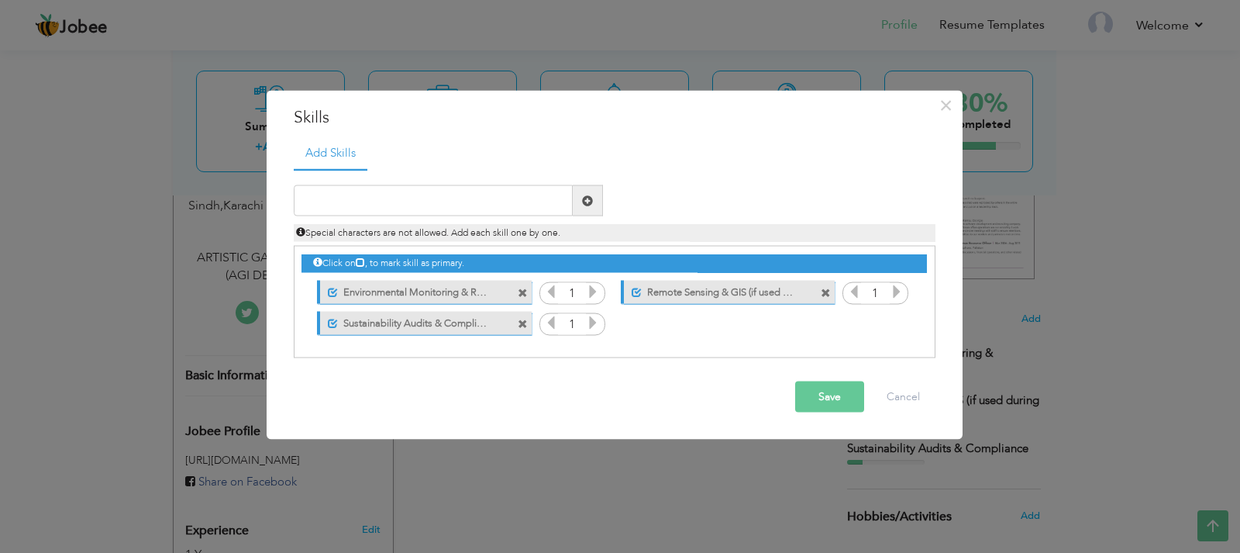
click at [822, 388] on button "Save" at bounding box center [829, 396] width 69 height 31
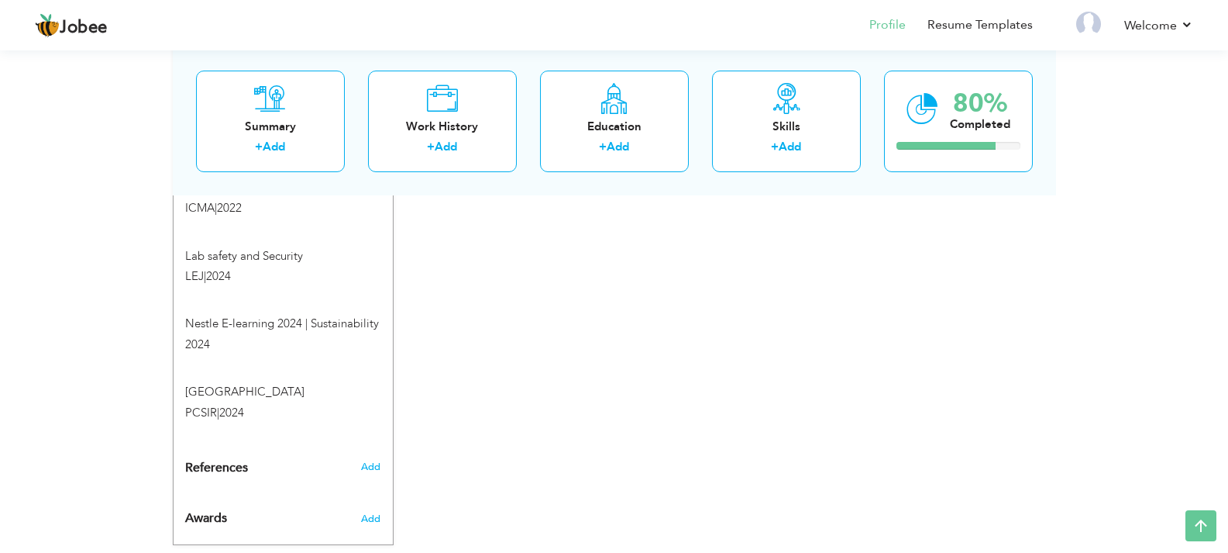
scroll to position [1061, 0]
drag, startPoint x: 1150, startPoint y: 201, endPoint x: 1171, endPoint y: 149, distance: 56.0
click at [897, 30] on link "Profile" at bounding box center [888, 25] width 36 height 18
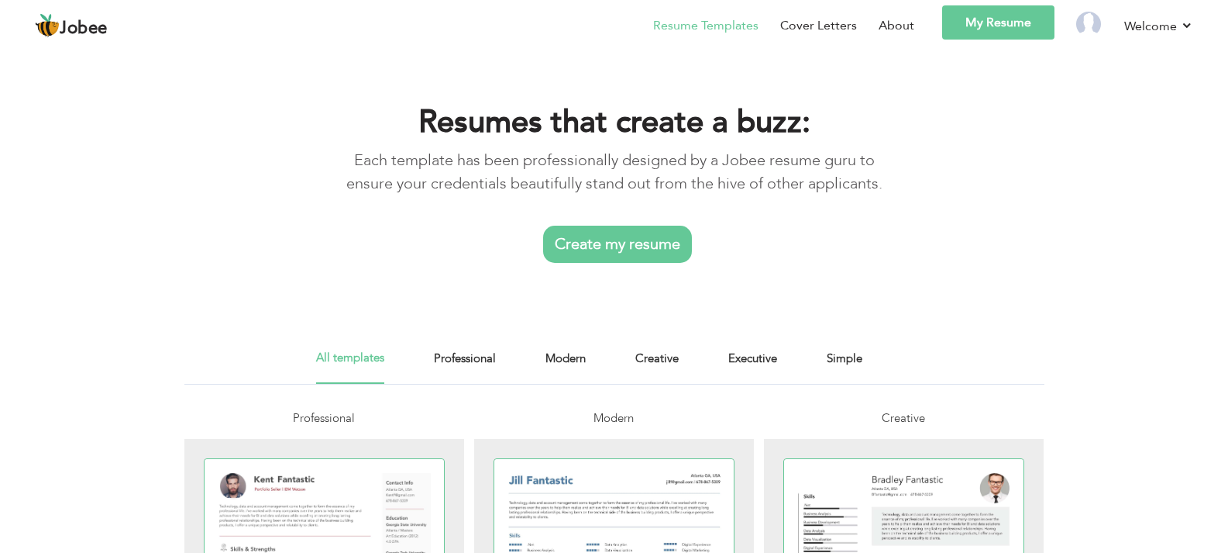
click at [654, 246] on link "Create my resume" at bounding box center [617, 244] width 149 height 37
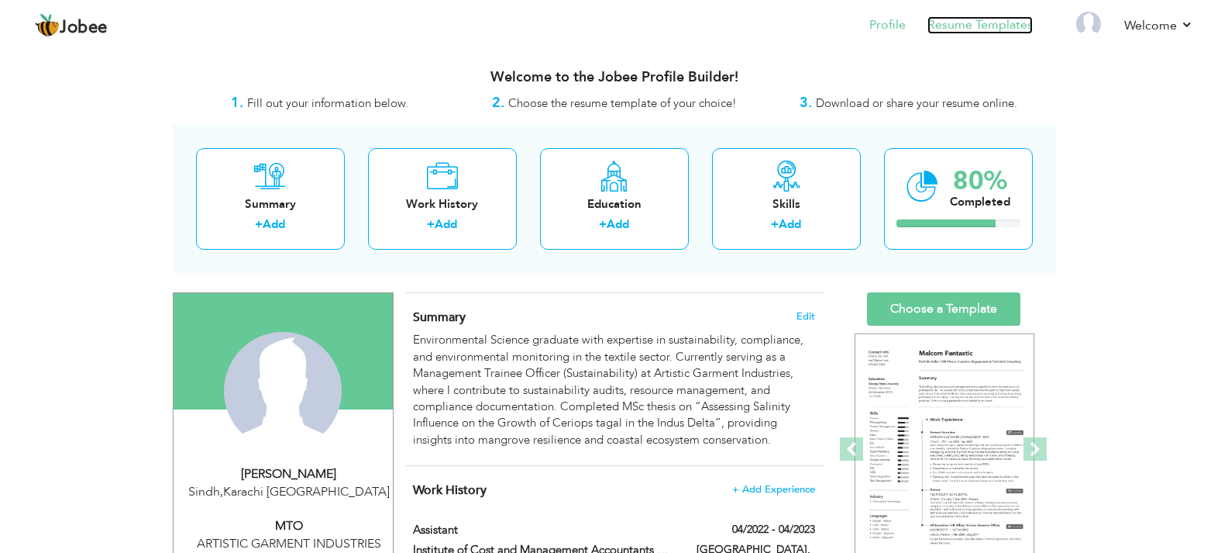
click at [994, 29] on link "Resume Templates" at bounding box center [980, 25] width 105 height 18
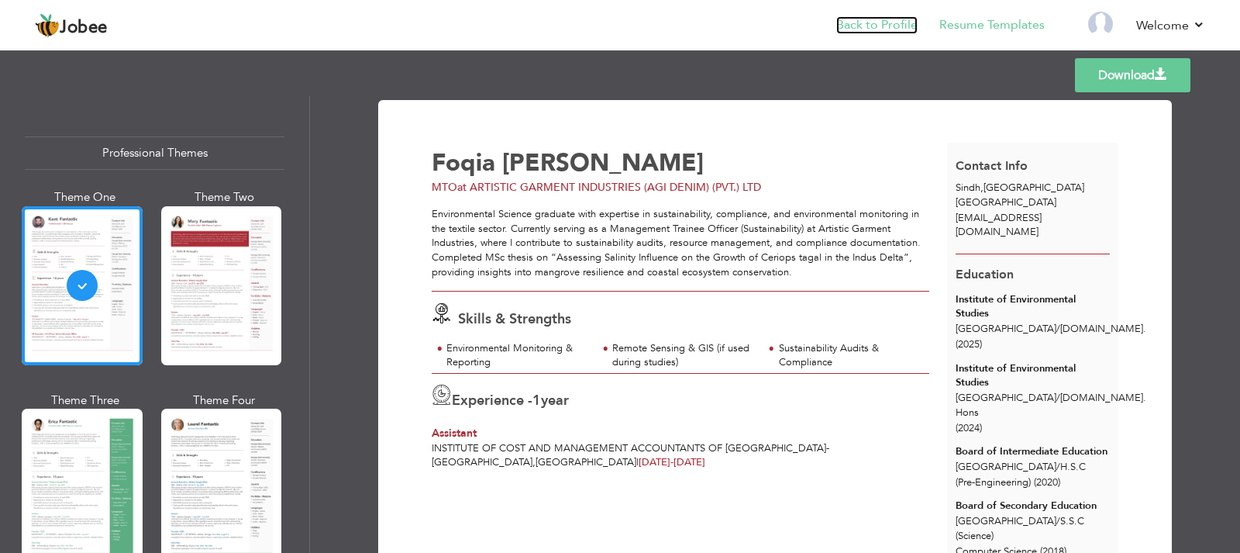
click at [875, 30] on link "Back to Profile" at bounding box center [876, 25] width 81 height 18
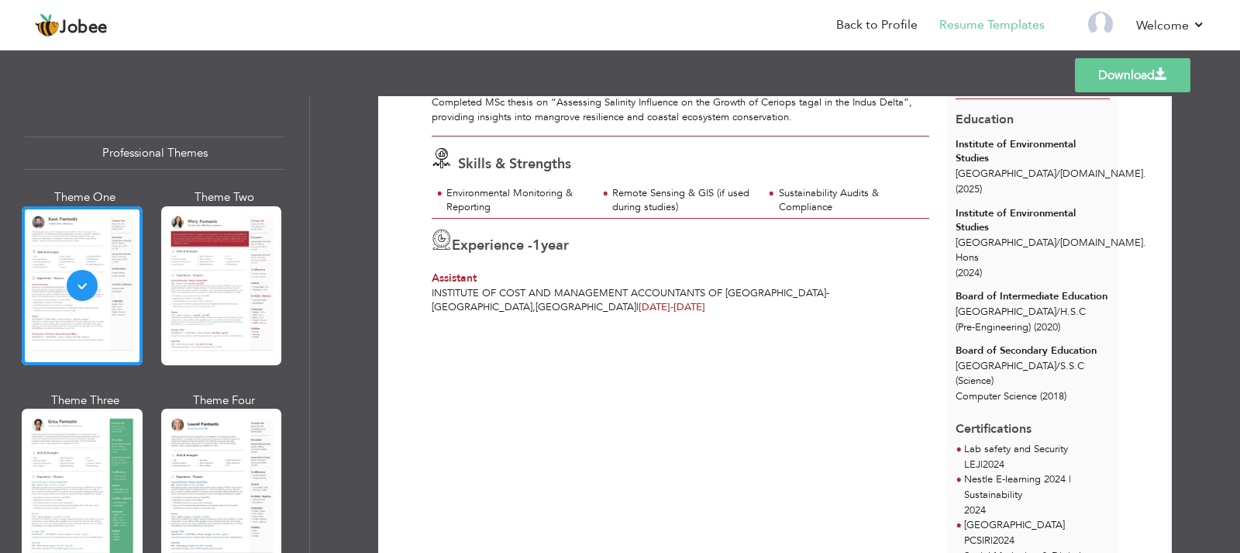
click at [691, 191] on div "Remote Sensing & GIS (if used during studies)" at bounding box center [683, 200] width 142 height 29
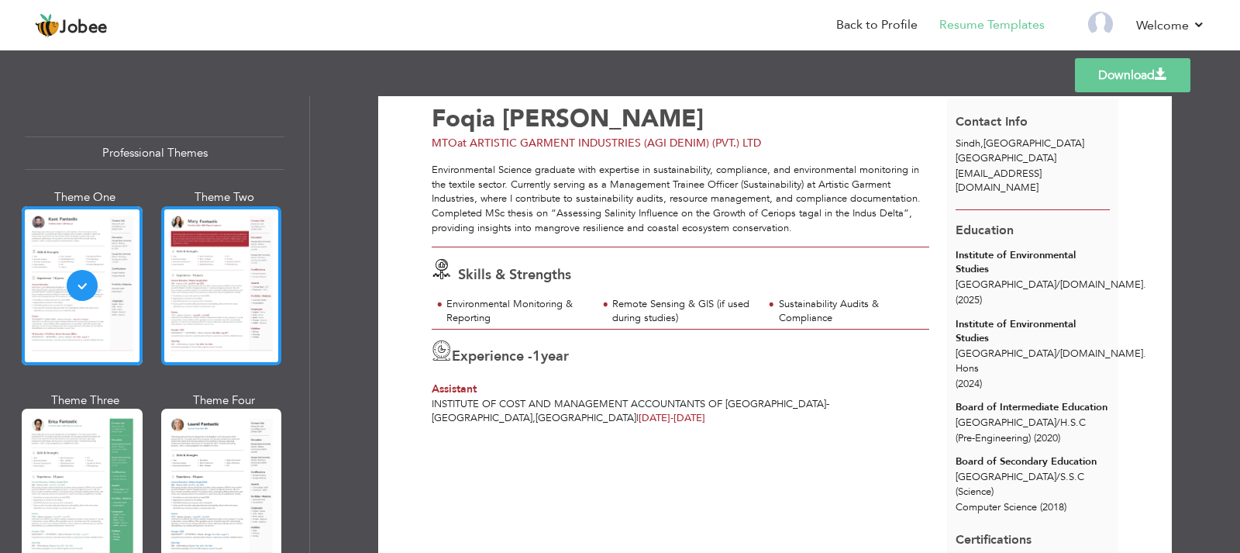
scroll to position [0, 0]
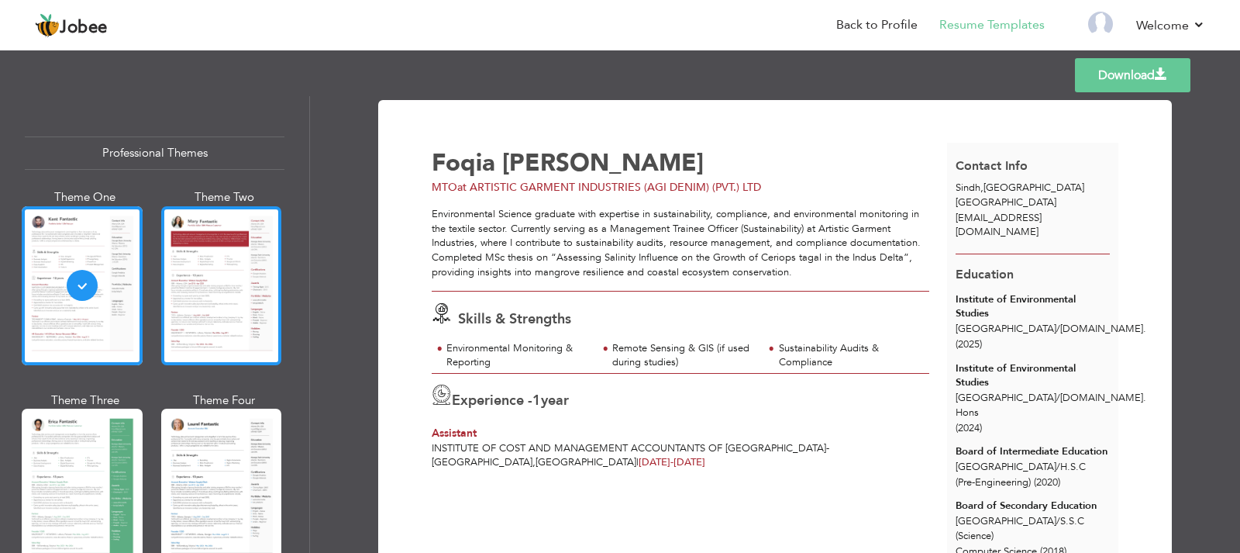
click at [231, 298] on div at bounding box center [221, 285] width 121 height 159
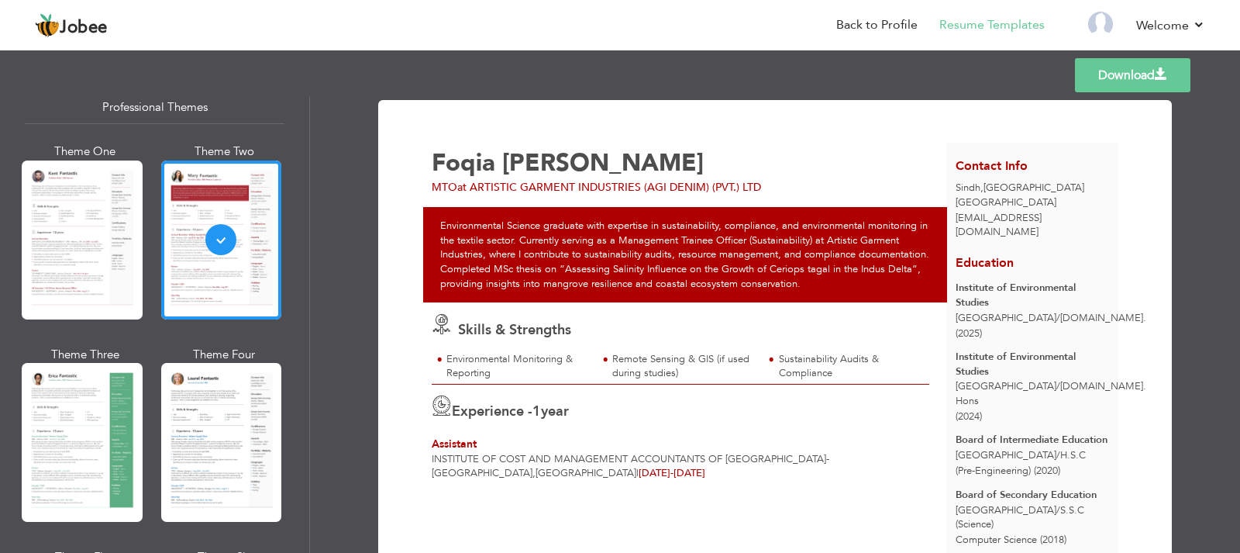
scroll to position [78, 0]
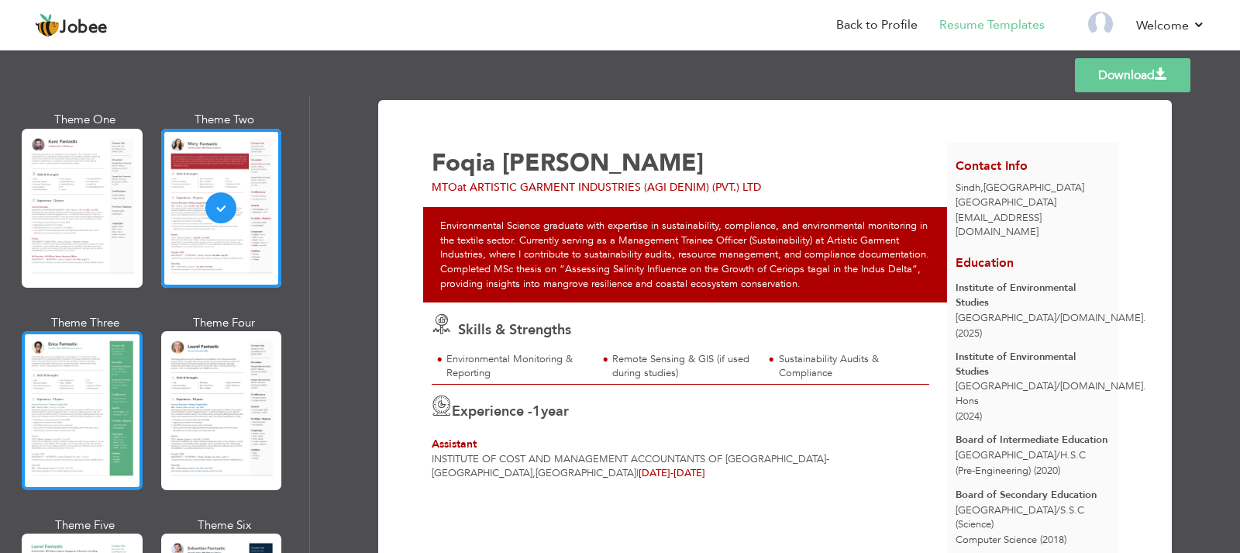
click at [108, 351] on div at bounding box center [82, 410] width 121 height 159
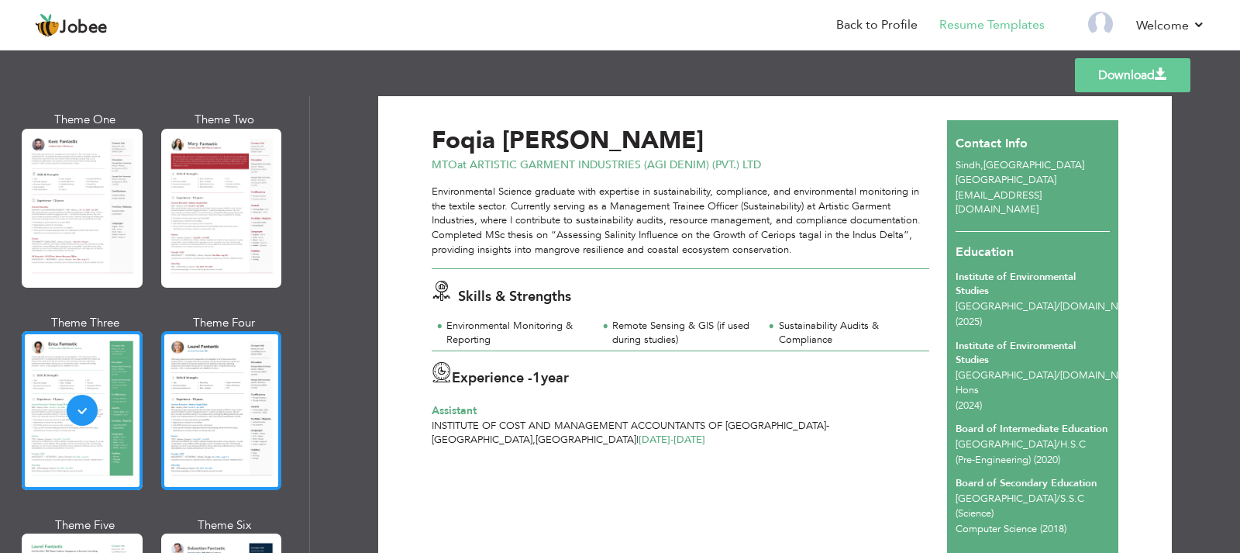
scroll to position [11, 0]
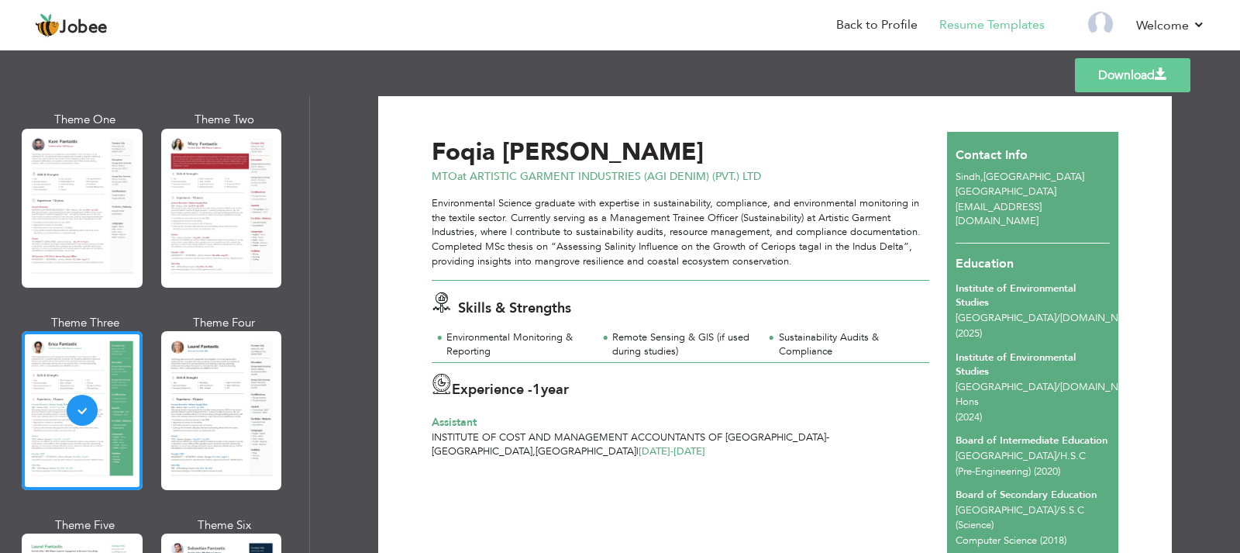
drag, startPoint x: 189, startPoint y: 392, endPoint x: 195, endPoint y: 376, distance: 17.4
click at [191, 390] on div at bounding box center [221, 410] width 121 height 159
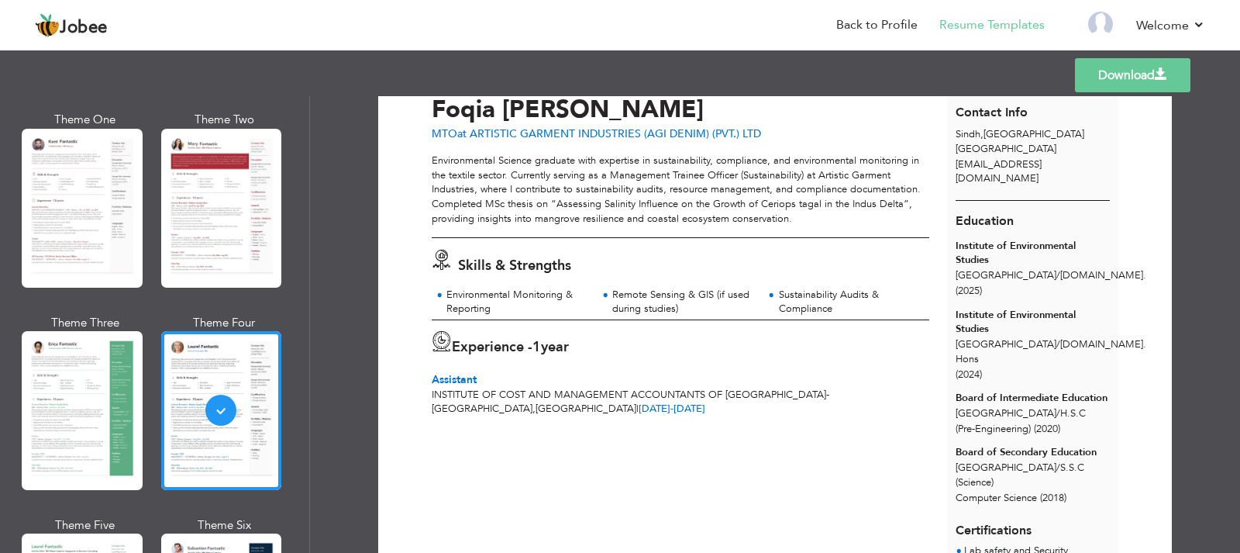
scroll to position [0, 0]
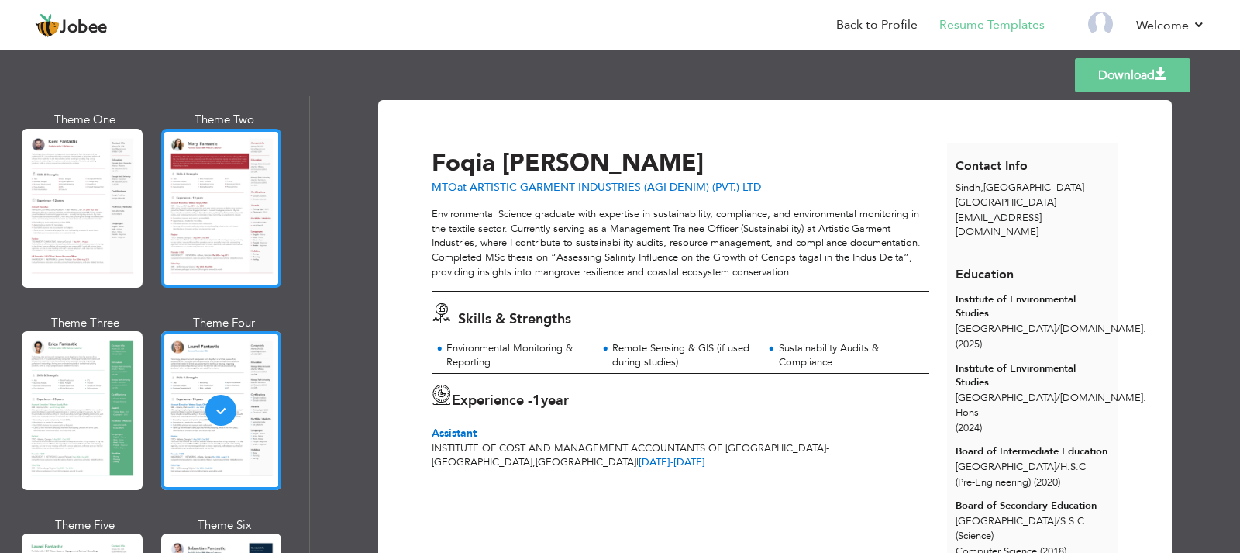
click at [199, 227] on div at bounding box center [221, 208] width 121 height 159
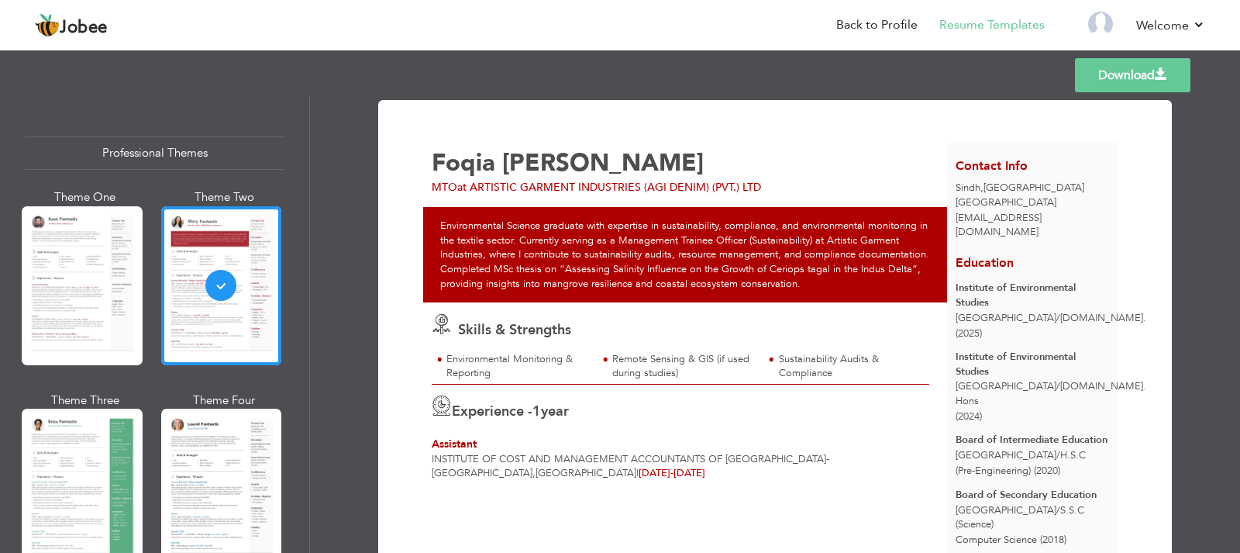
drag, startPoint x: 111, startPoint y: 287, endPoint x: 162, endPoint y: 300, distance: 52.8
click at [111, 288] on div at bounding box center [82, 285] width 121 height 159
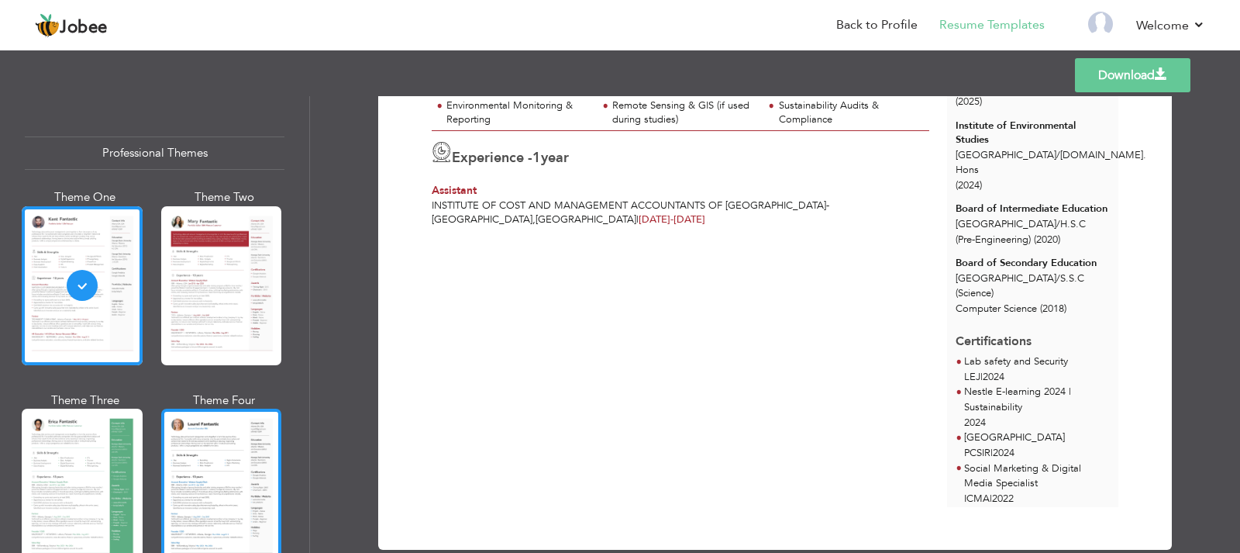
scroll to position [243, 0]
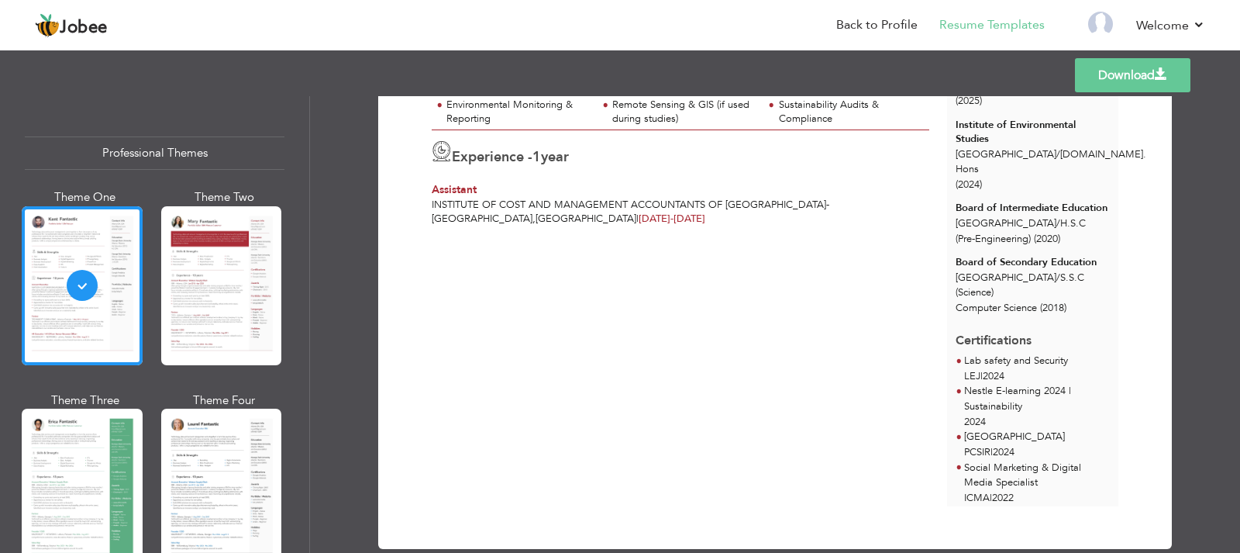
drag, startPoint x: 115, startPoint y: 467, endPoint x: 180, endPoint y: 432, distance: 73.2
click at [119, 461] on div at bounding box center [82, 487] width 121 height 159
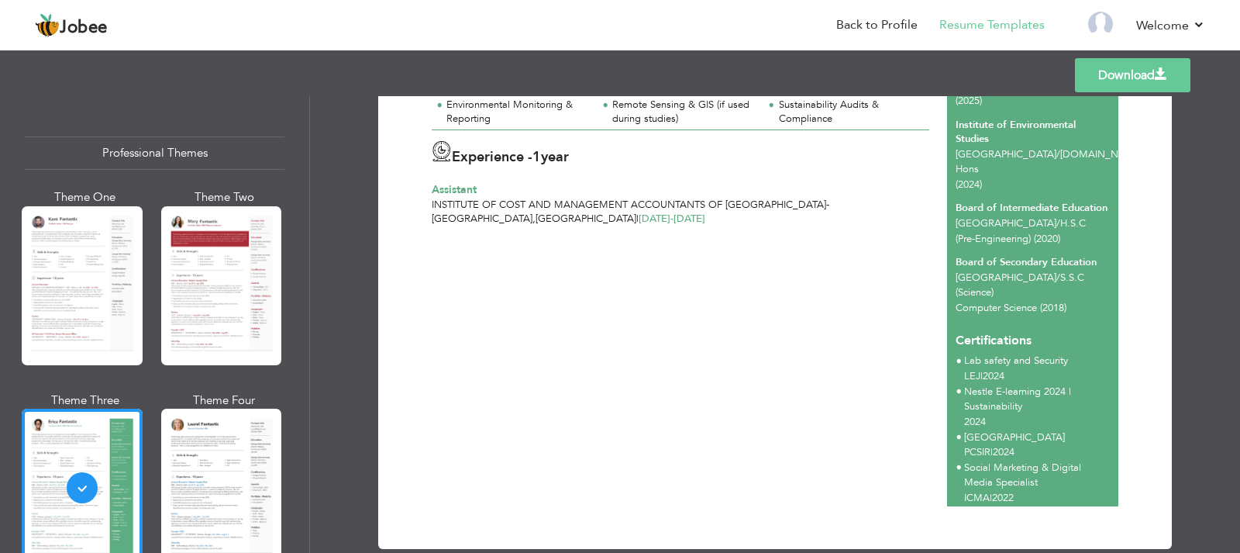
scroll to position [0, 0]
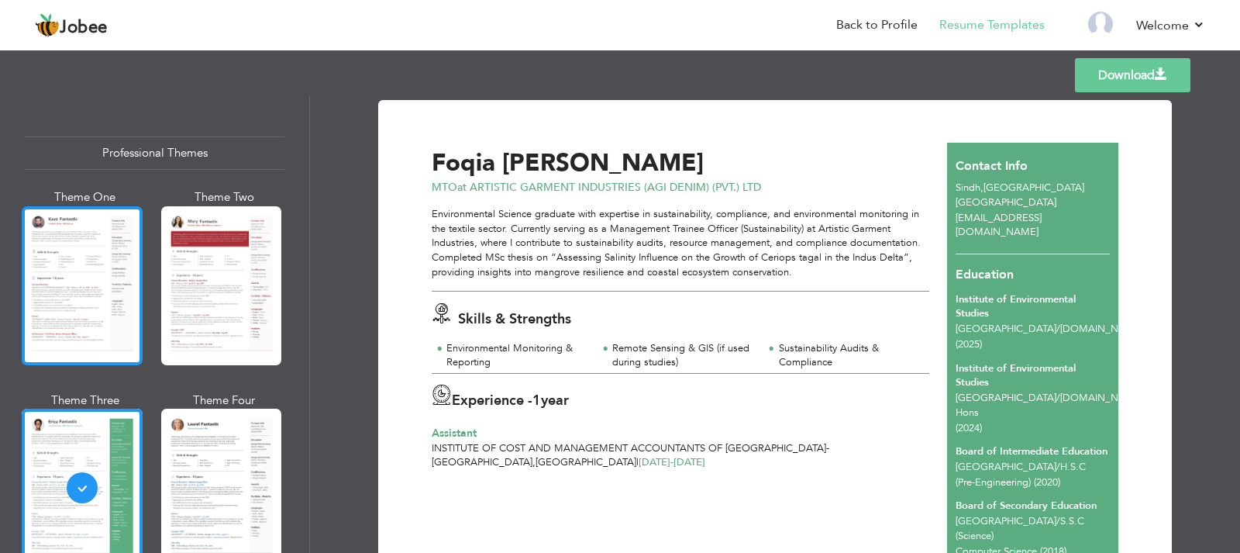
click at [96, 317] on div at bounding box center [82, 285] width 121 height 159
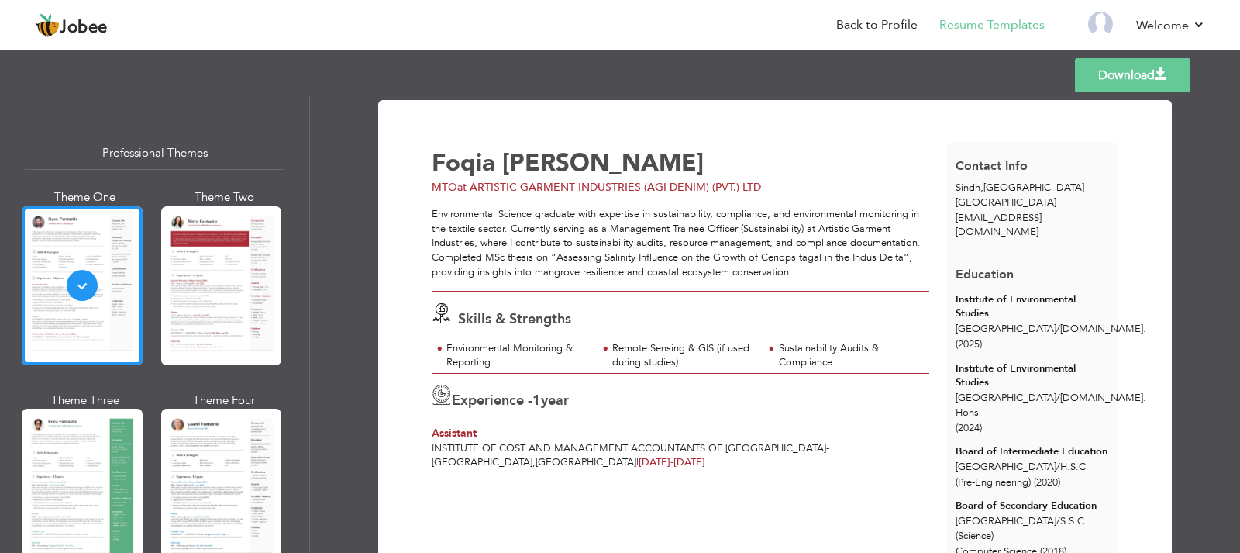
click at [281, 458] on div "Professional Themes Theme One Theme Two Theme Three Theme Six" at bounding box center [154, 324] width 309 height 457
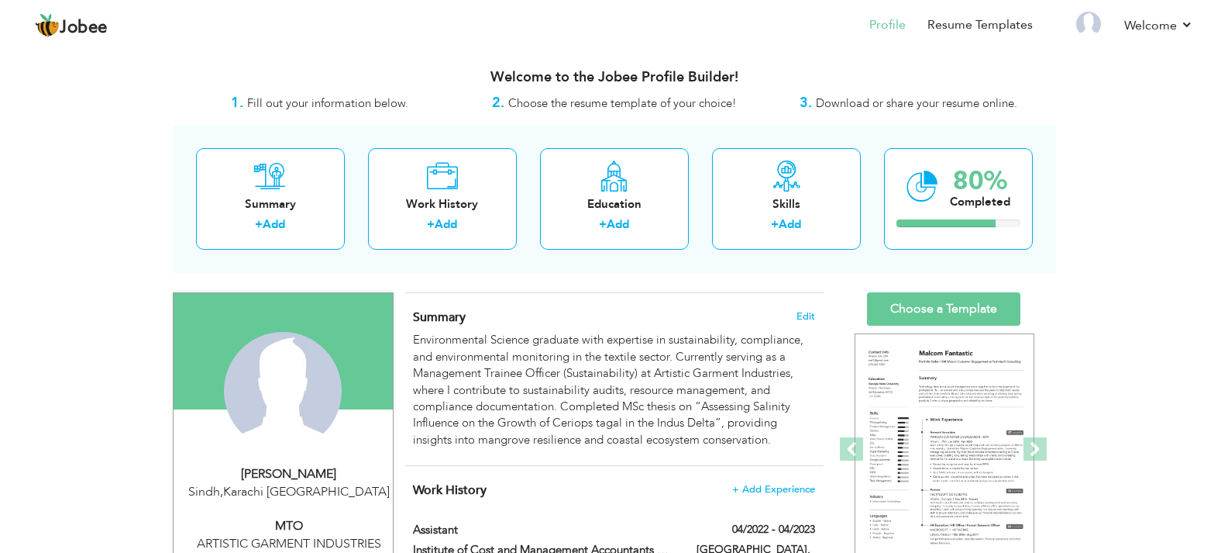
click at [795, 315] on h4 "Summary Edit" at bounding box center [613, 317] width 401 height 16
